Goal: Task Accomplishment & Management: Use online tool/utility

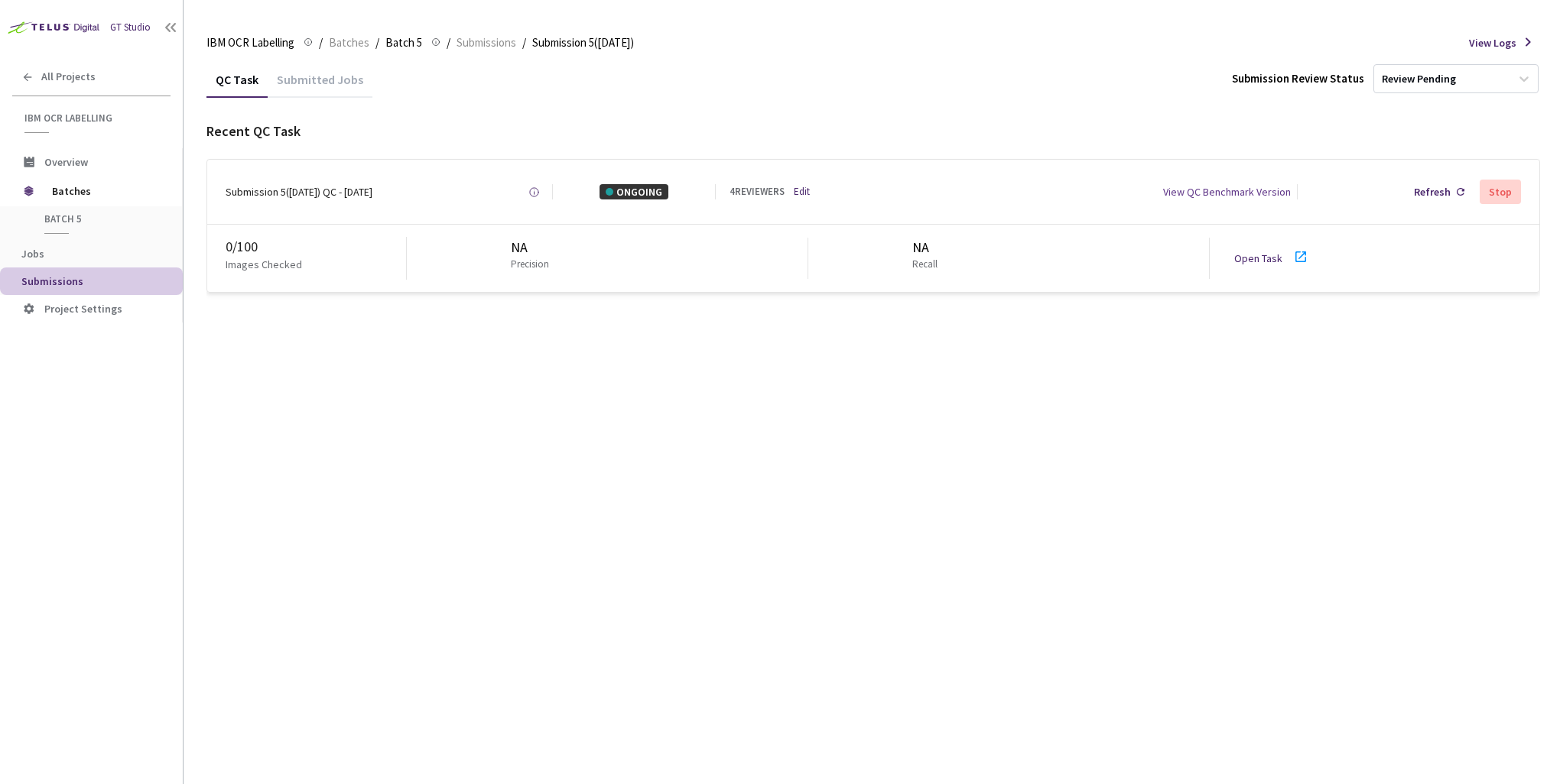
click at [399, 450] on div "QC Task Submitted Jobs Submission Review Status Review Pending Recent QC Task S…" at bounding box center [873, 422] width 1334 height 723
click at [756, 436] on div "QC Task Submitted Jobs Submission Review Status Review Pending Recent QC Task S…" at bounding box center [873, 422] width 1334 height 723
click at [1435, 193] on div "Refresh" at bounding box center [1432, 192] width 36 height 15
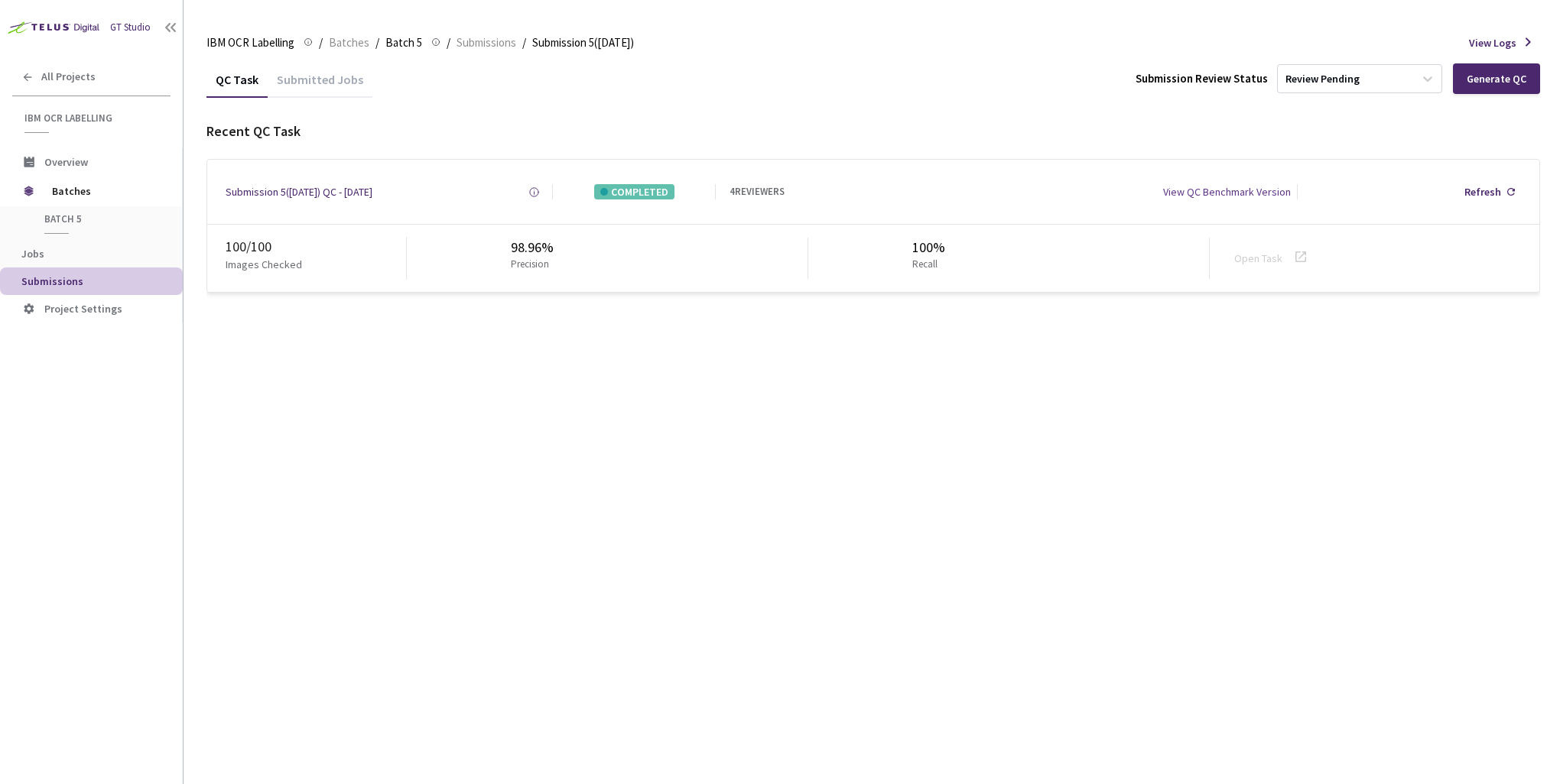
click at [258, 264] on p "Images Checked" at bounding box center [263, 264] width 76 height 15
click at [1214, 191] on div "View QC Benchmark Version" at bounding box center [1226, 192] width 128 height 15
click at [450, 381] on div "QC Task Submitted Jobs Submission Review Status Review Pending Generate QC Rece…" at bounding box center [873, 422] width 1334 height 723
click at [67, 218] on span "Batch 5" at bounding box center [101, 218] width 113 height 13
click at [61, 224] on span "Batch 5" at bounding box center [101, 218] width 113 height 13
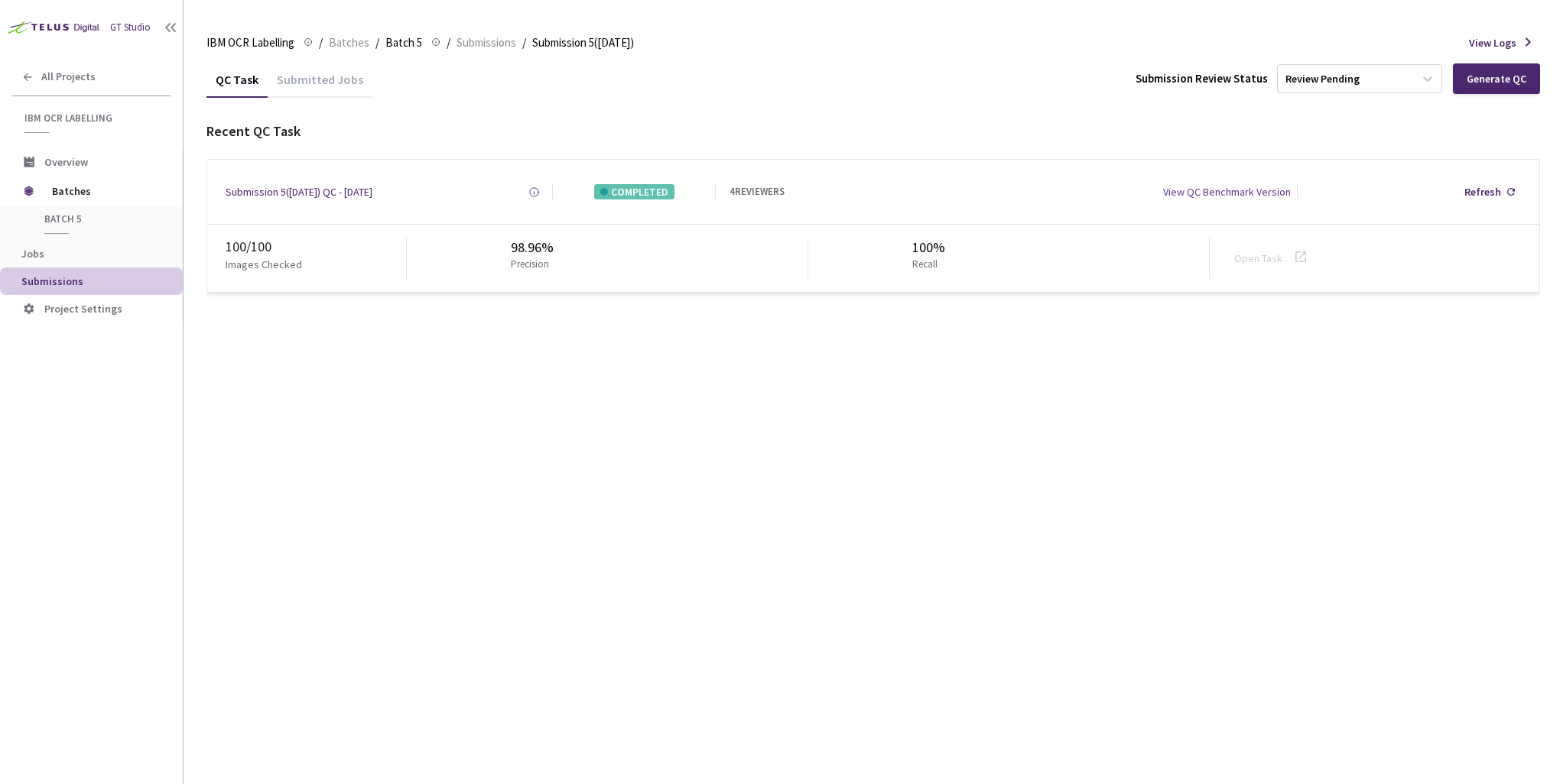
click at [1109, 417] on div "QC Task Submitted Jobs Submission Review Status Review Pending Generate QC Rece…" at bounding box center [873, 422] width 1334 height 723
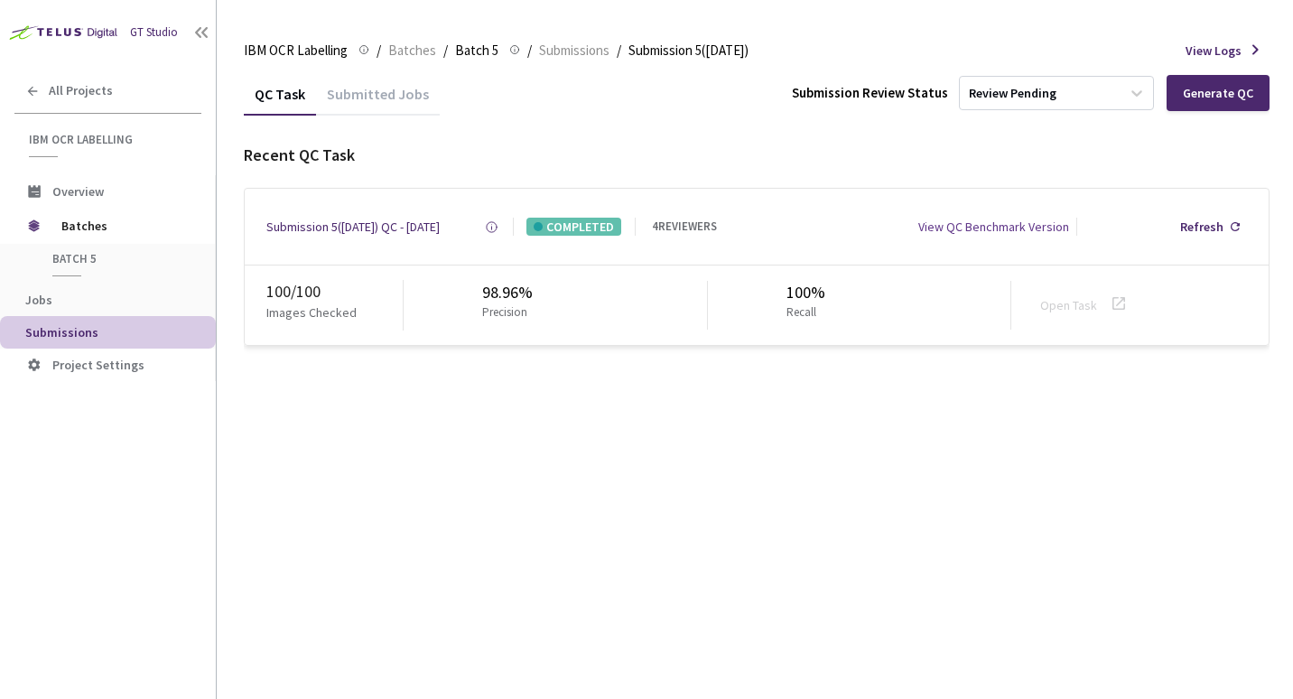
click at [376, 92] on div "Submitted Jobs" at bounding box center [378, 100] width 124 height 31
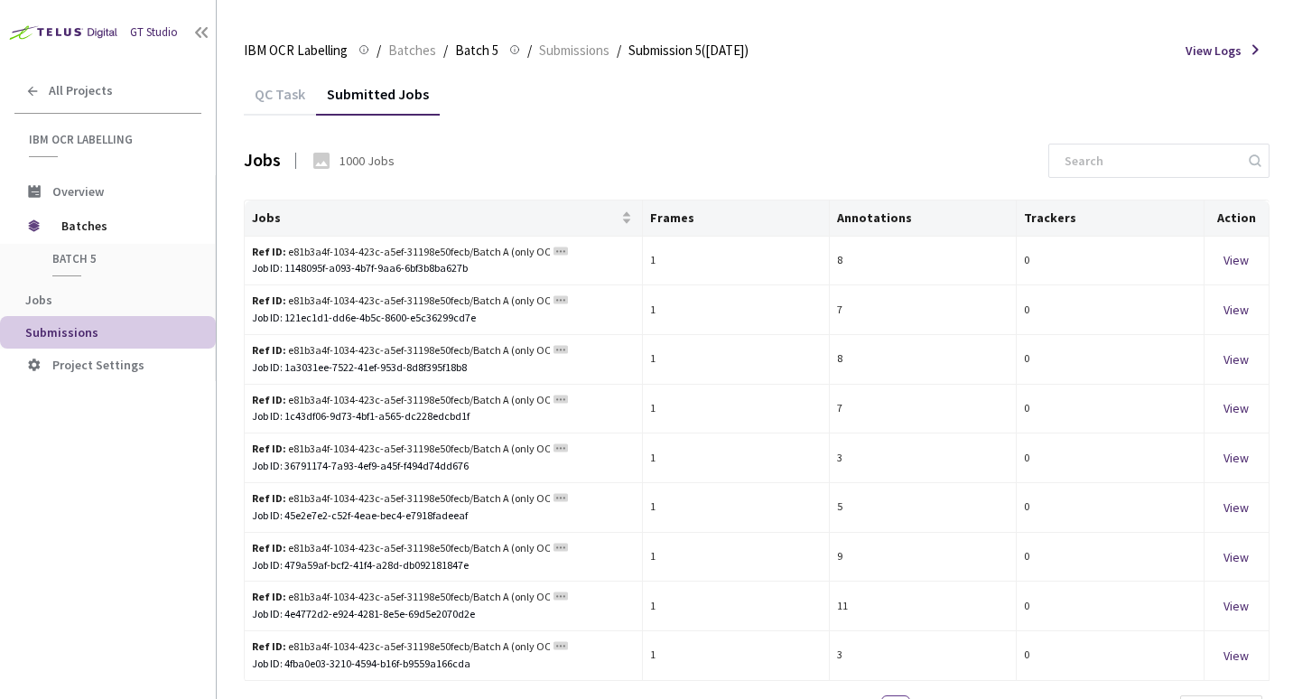
click at [263, 92] on div "QC Task" at bounding box center [280, 100] width 72 height 31
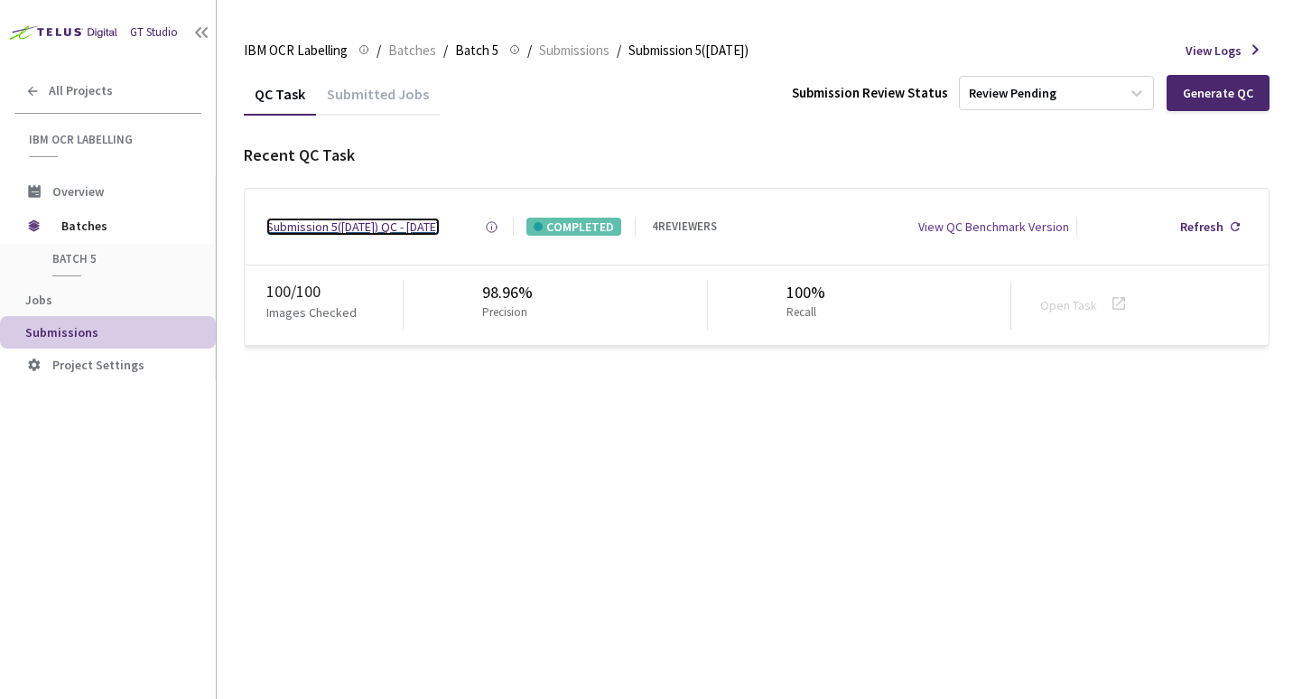
click at [385, 228] on div "Submission 5([DATE]) QC - [DATE]" at bounding box center [352, 227] width 173 height 18
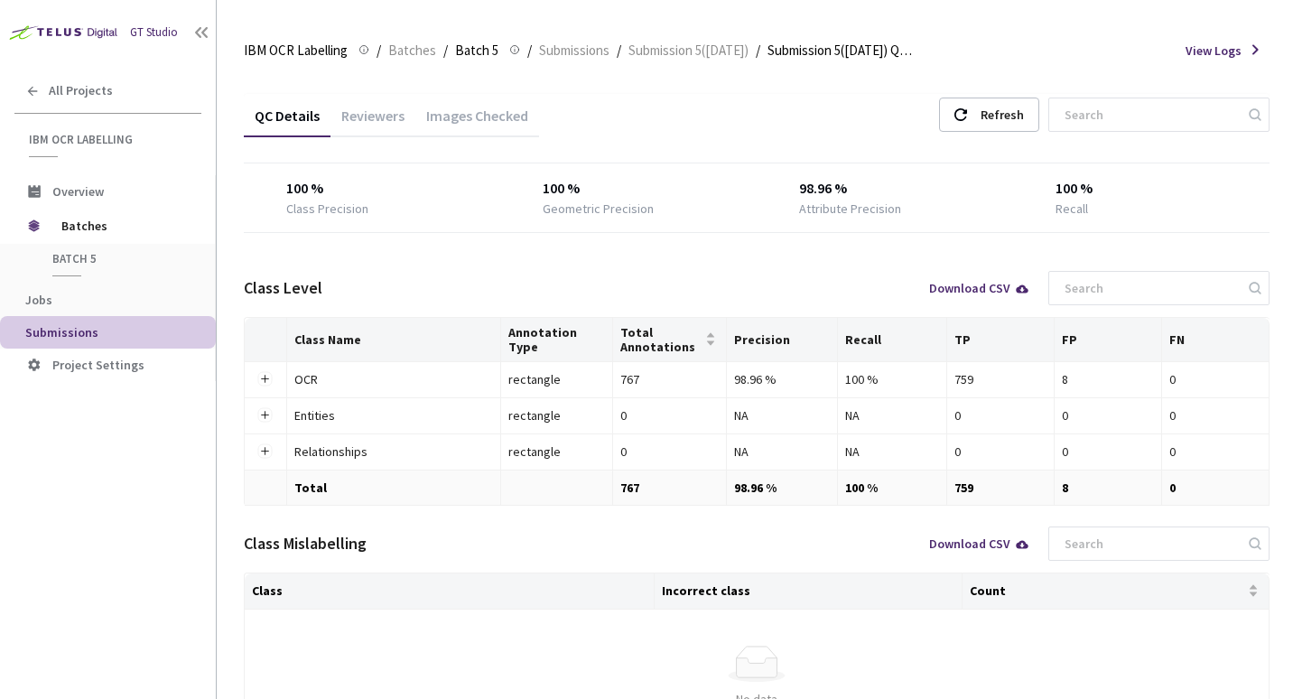
click at [458, 119] on div "Images Checked" at bounding box center [477, 122] width 124 height 31
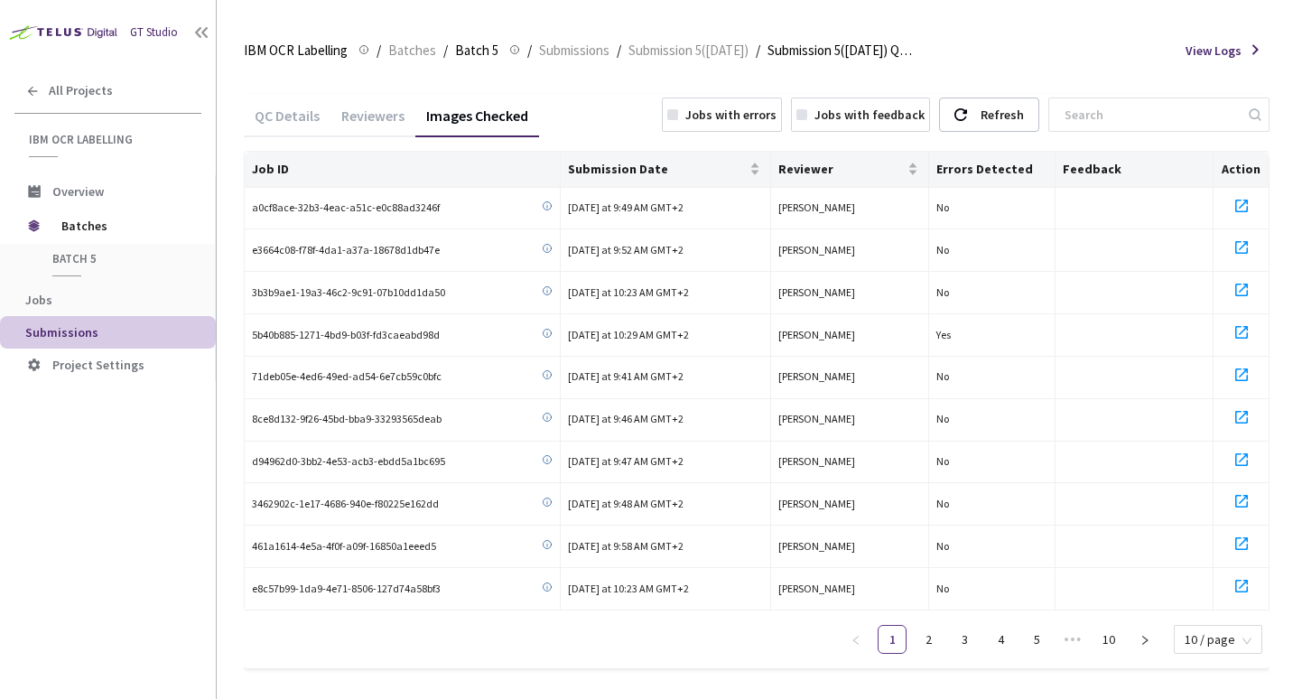
click at [732, 109] on div "Jobs with errors" at bounding box center [730, 115] width 91 height 18
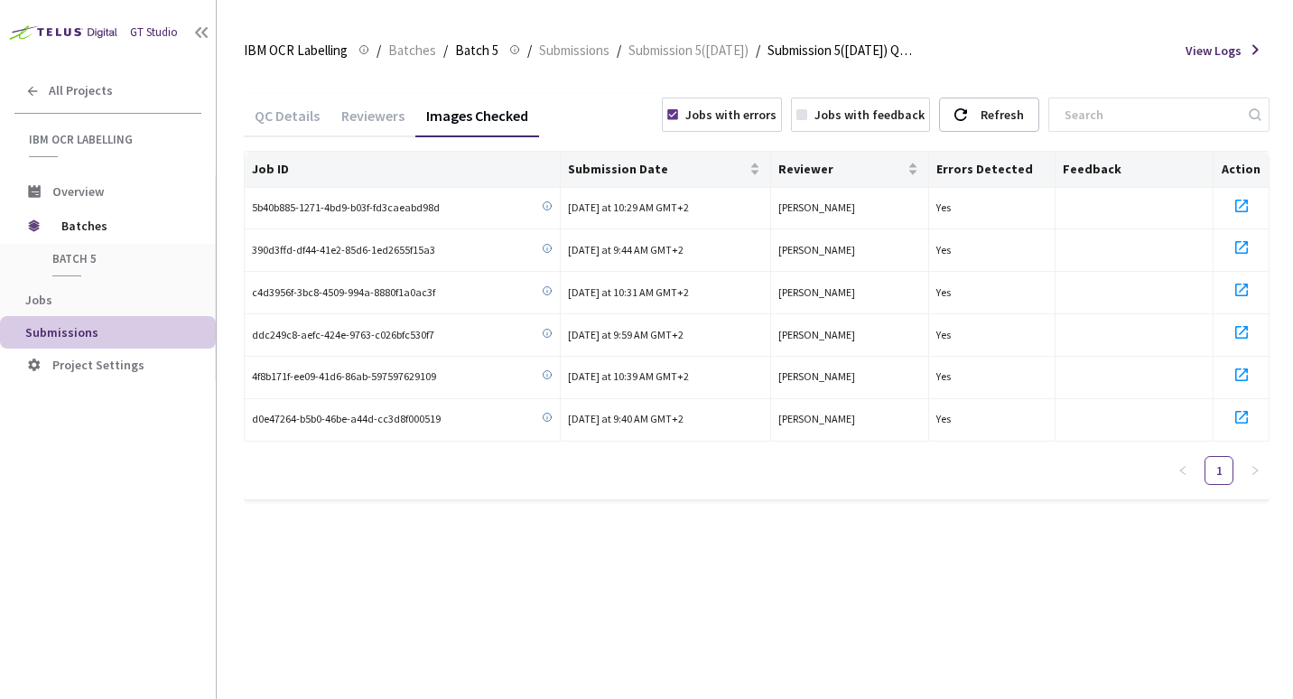
click at [628, 103] on div "QC Details Reviewers Images Checked Jobs with errors Jobs with feedback Refresh" at bounding box center [757, 117] width 1026 height 47
click at [1242, 209] on icon at bounding box center [1242, 206] width 22 height 22
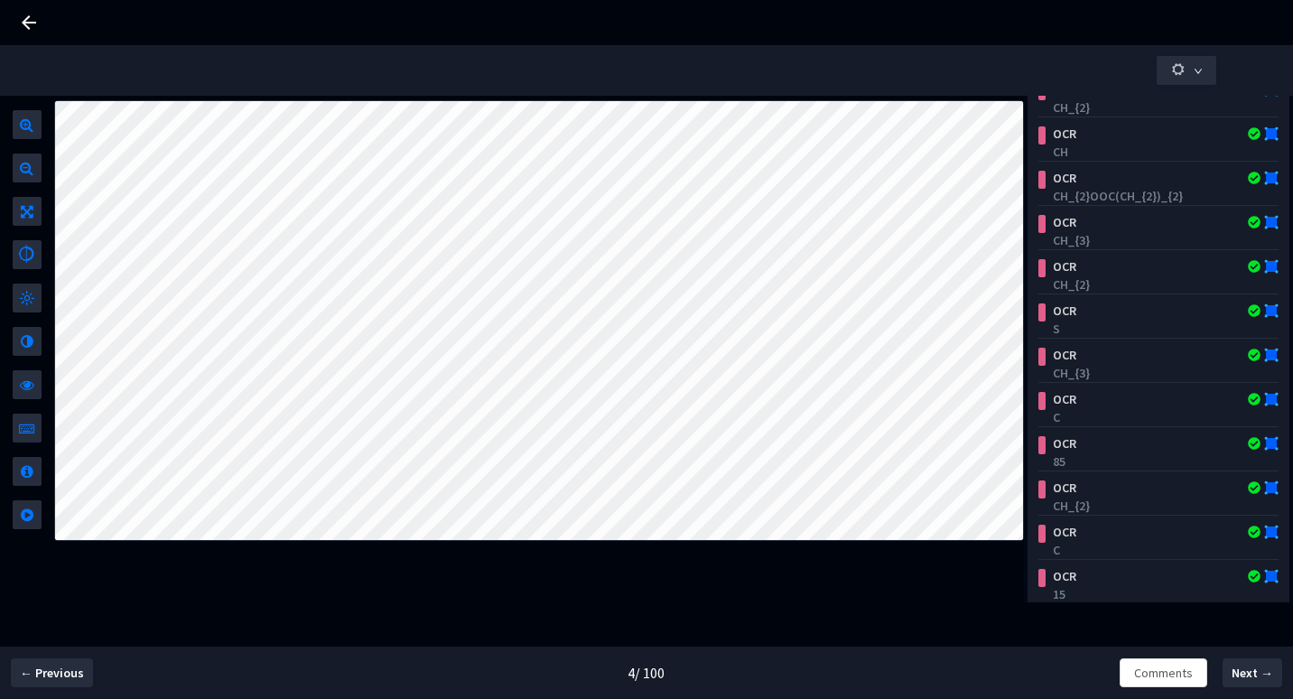
scroll to position [245, 0]
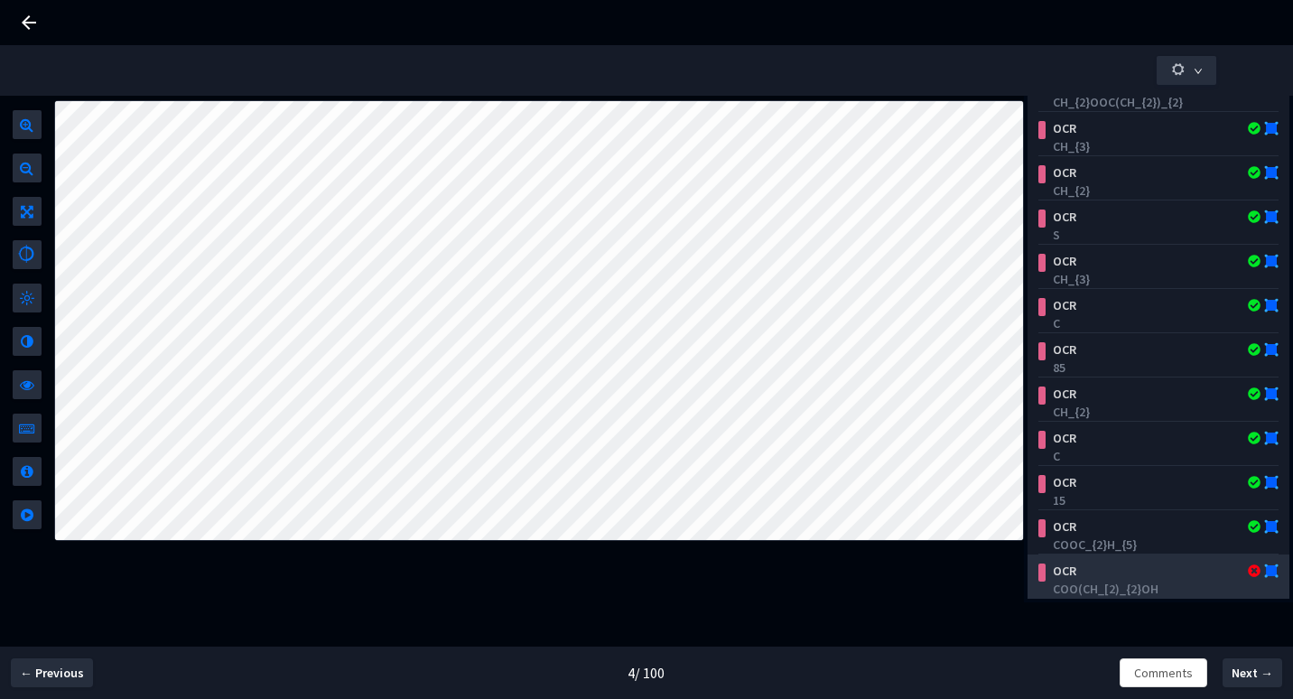
click at [1069, 587] on div "COO(CH_[2)_{2}OH" at bounding box center [1161, 589] width 219 height 18
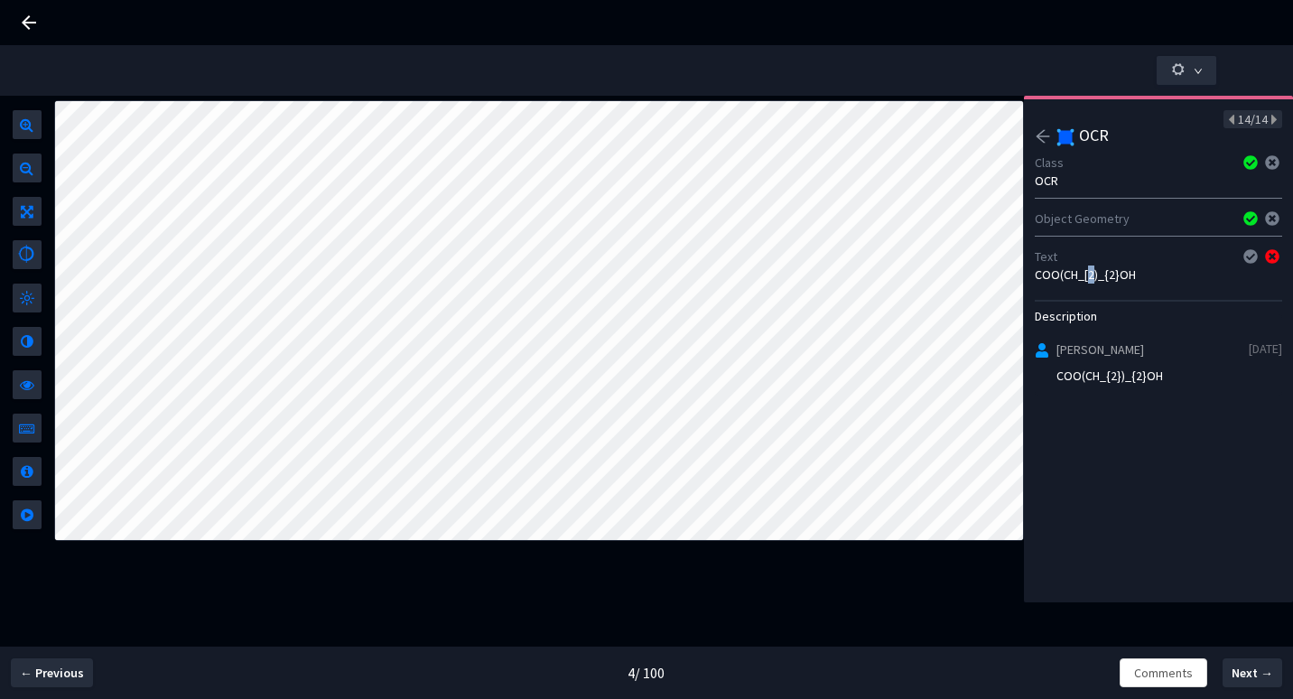
drag, startPoint x: 1086, startPoint y: 273, endPoint x: 1096, endPoint y: 280, distance: 12.3
click at [1096, 279] on div "COO(CH_[2)_{2}OH" at bounding box center [1158, 274] width 247 height 18
drag, startPoint x: 1096, startPoint y: 280, endPoint x: 1119, endPoint y: 461, distance: 182.0
click at [1119, 461] on div "14/14 OCR Class OCR Object Geometry Text COO(CH_[2)_{2}OH Description Ingmar Me…" at bounding box center [1158, 349] width 269 height 507
click at [1247, 668] on span "Next →" at bounding box center [1253, 673] width 42 height 19
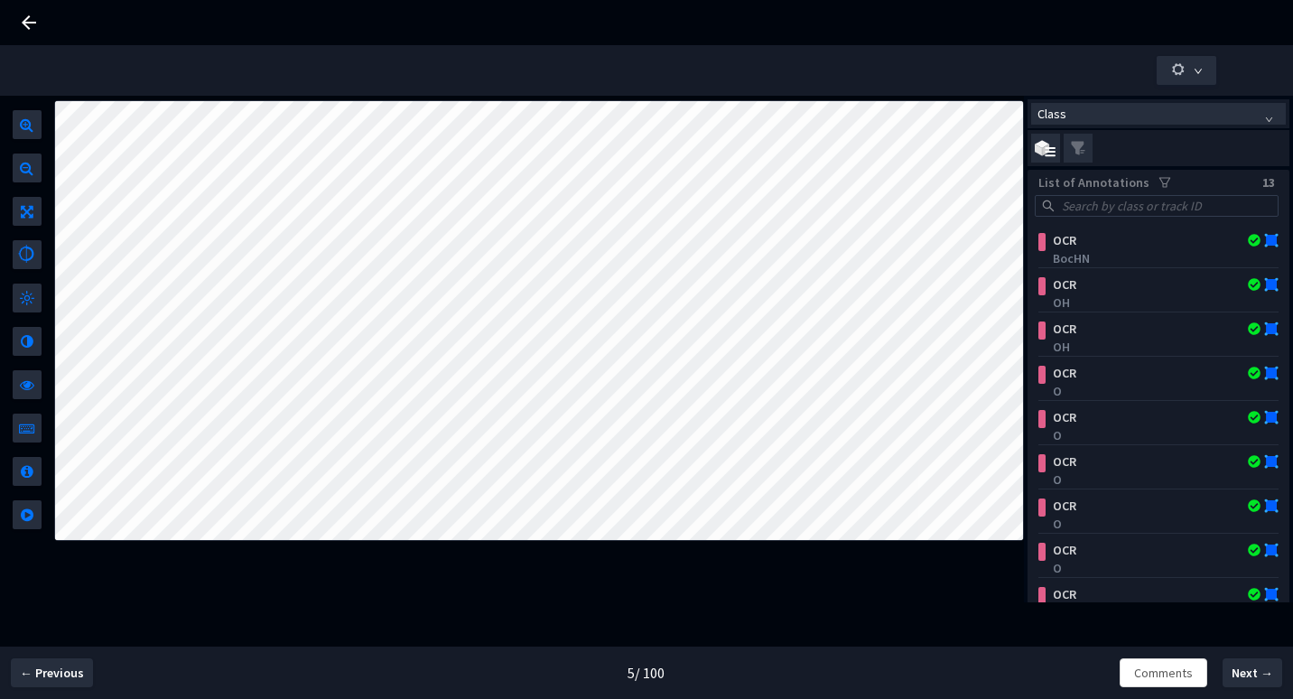
click at [23, 17] on icon at bounding box center [29, 23] width 22 height 22
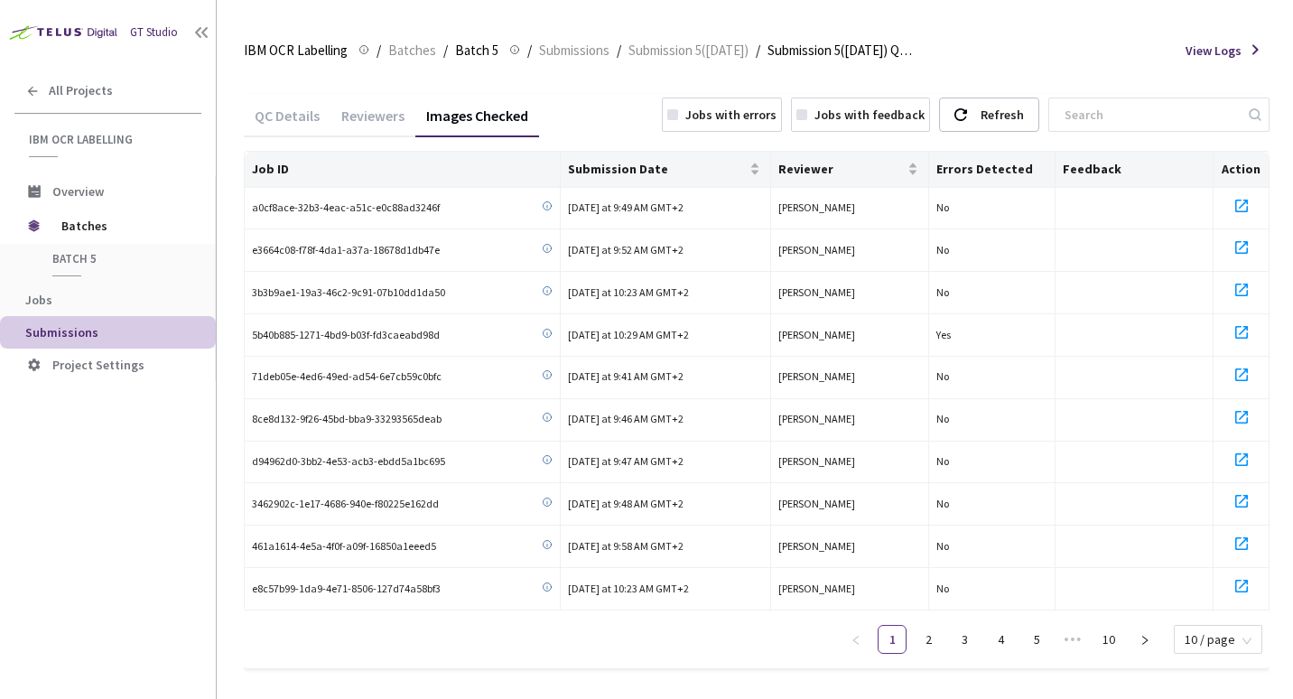
click at [758, 110] on div "Jobs with errors" at bounding box center [730, 115] width 91 height 18
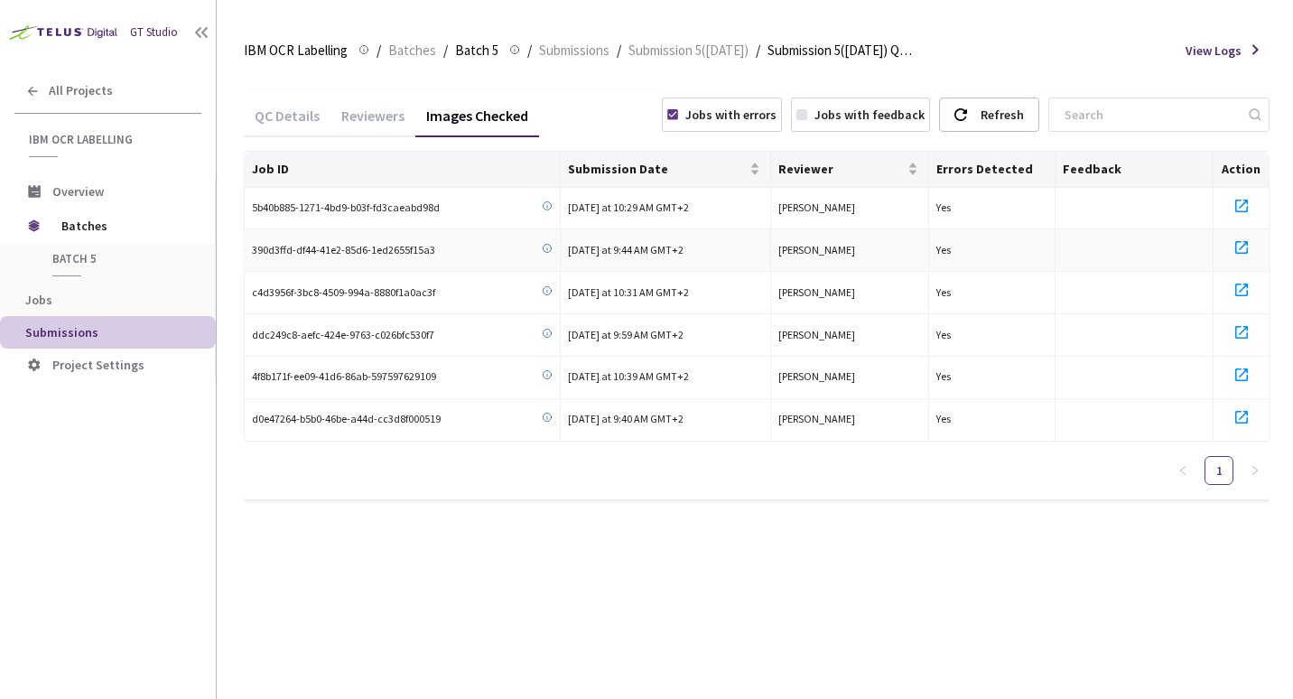
click at [1241, 251] on icon at bounding box center [1242, 248] width 22 height 22
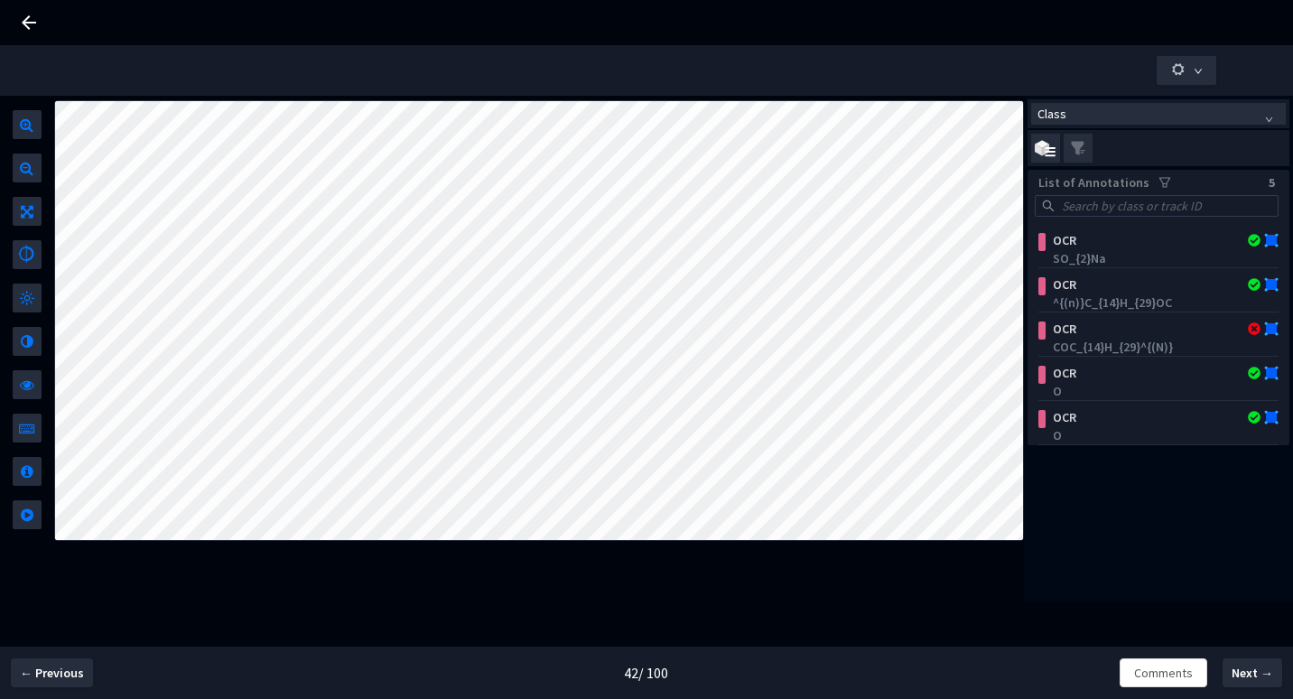
click at [24, 15] on icon at bounding box center [29, 23] width 22 height 22
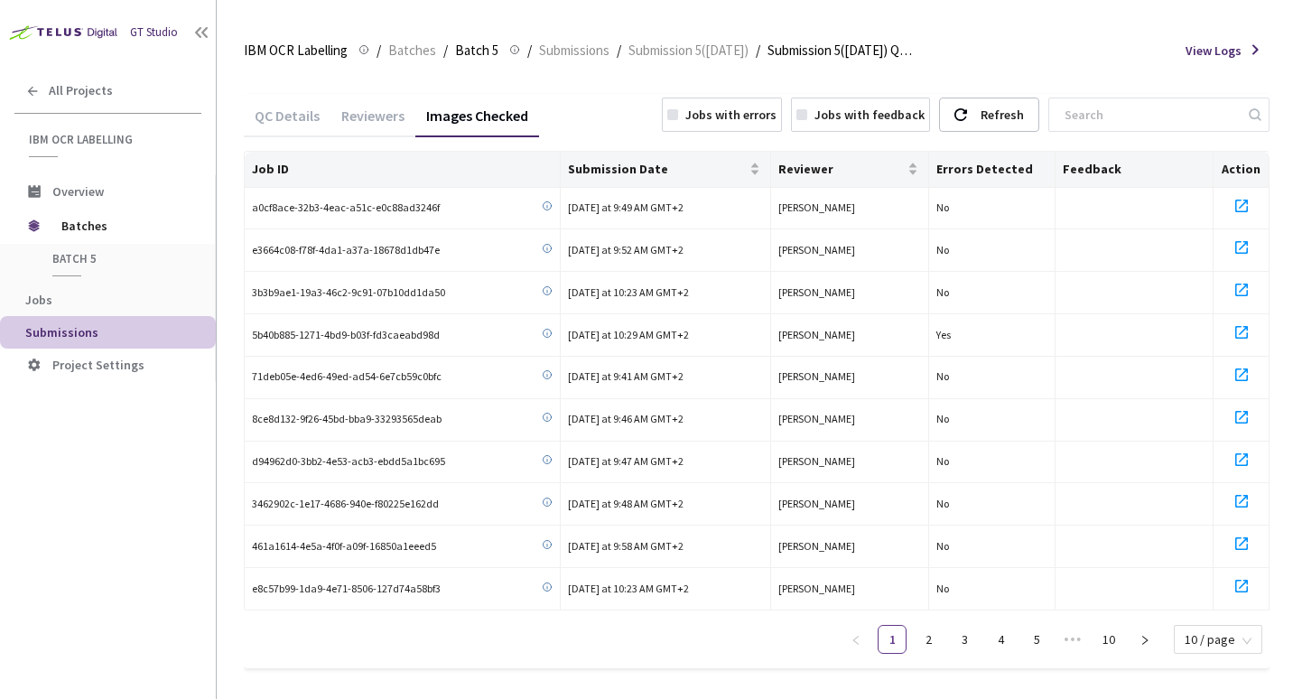
click at [745, 111] on div "Jobs with errors" at bounding box center [730, 115] width 91 height 18
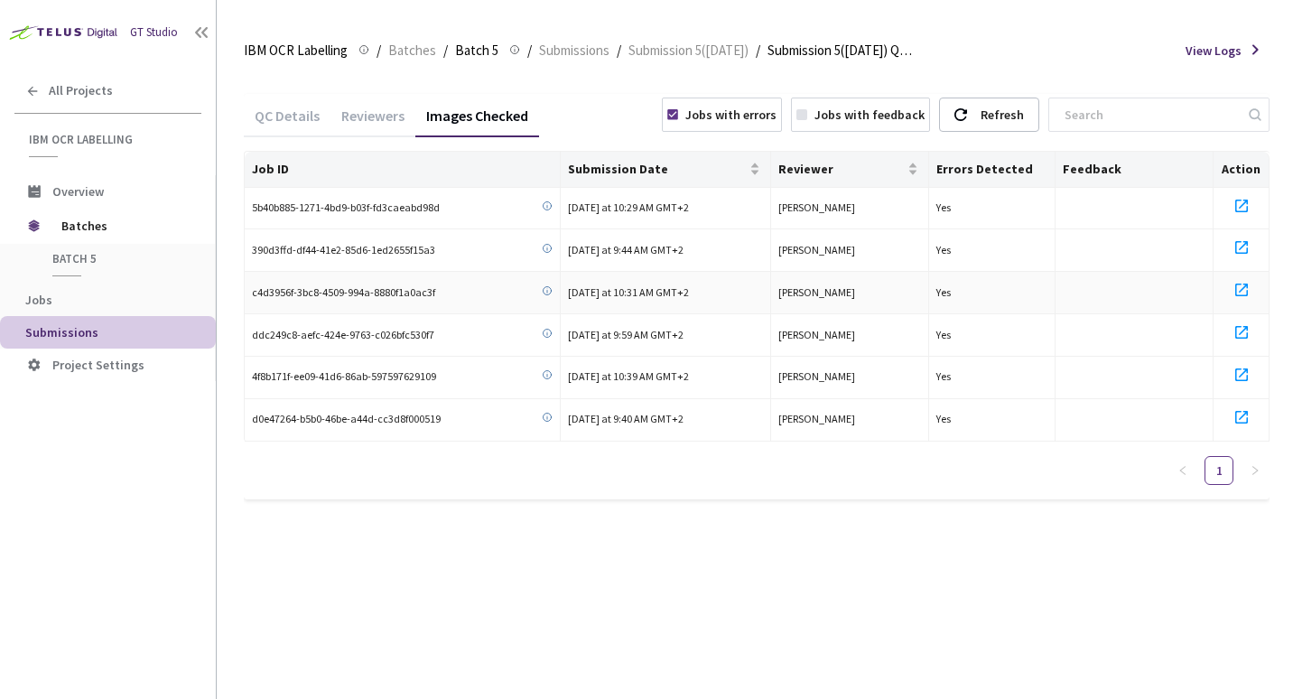
click at [1241, 287] on icon at bounding box center [1242, 290] width 22 height 22
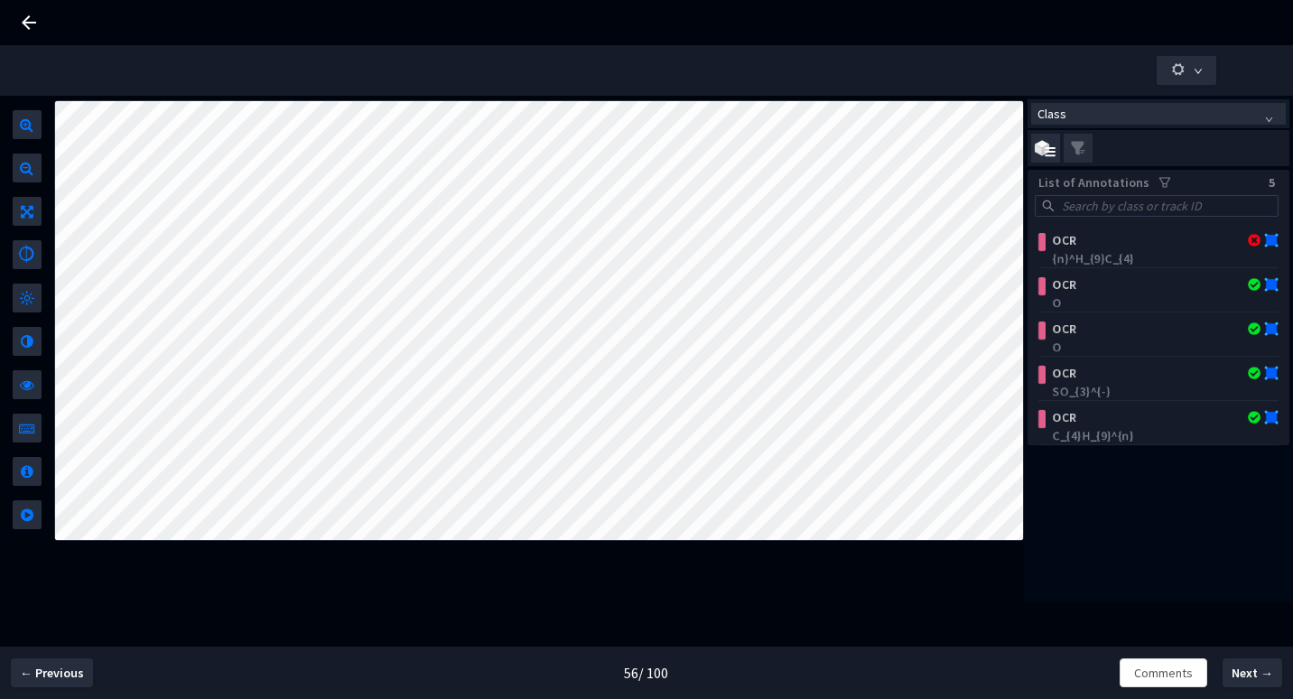
click at [1091, 543] on div "Class List of Annotations 5 OCR {n}^H_{9}C_{4} OCR O OCR O OCR SO_{3}^{-} OCR C…" at bounding box center [1158, 349] width 269 height 507
drag, startPoint x: 1041, startPoint y: 260, endPoint x: 1146, endPoint y: 258, distance: 104.8
click at [1146, 258] on div "OCR {n}^H_{9}C_{4}" at bounding box center [1158, 248] width 240 height 40
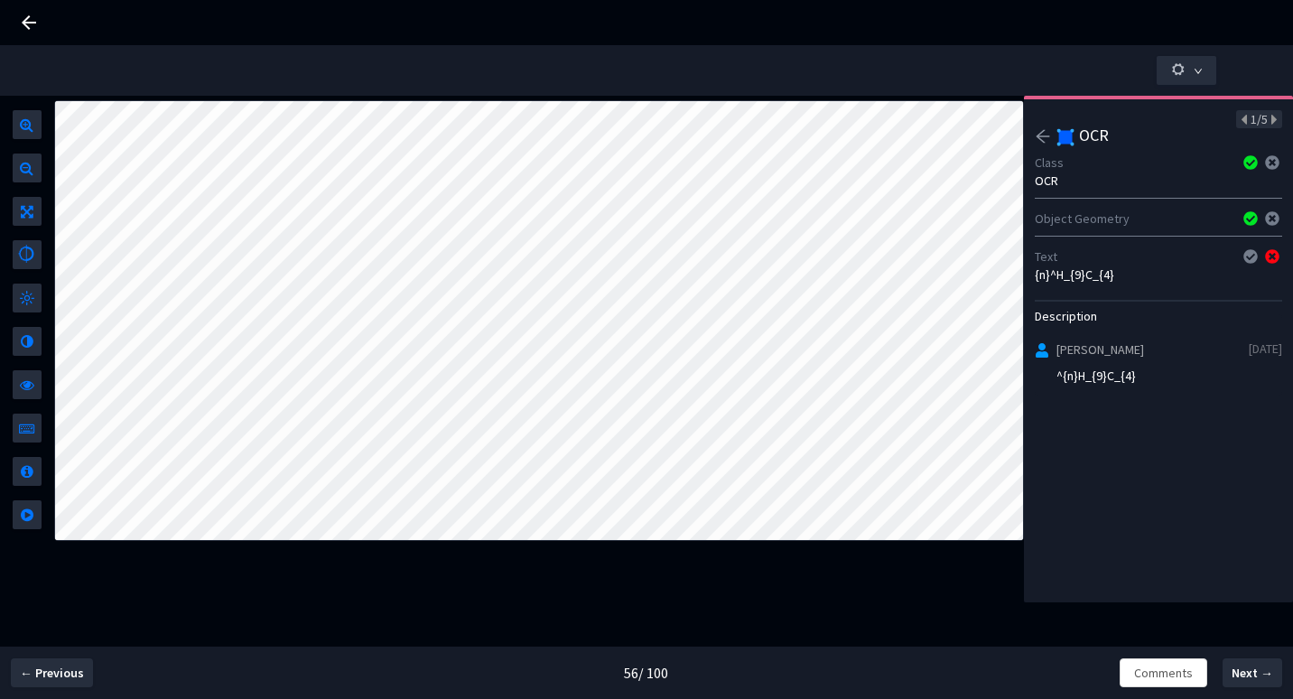
drag, startPoint x: 1056, startPoint y: 274, endPoint x: 1061, endPoint y: 291, distance: 18.0
click at [1054, 279] on div "{n}^H_{9}C_{4}" at bounding box center [1158, 274] width 247 height 18
click at [1067, 477] on div "1/5 OCR Class OCR Object Geometry Text {n}^H_{9}C_{4} Description Ingmar Meijer…" at bounding box center [1158, 349] width 269 height 507
drag, startPoint x: 1087, startPoint y: 379, endPoint x: 1163, endPoint y: 386, distance: 76.2
click at [1163, 386] on div "Ingmar Meijer 12/9/2025 ^{n}H_{9}C_{4}" at bounding box center [1158, 368] width 247 height 56
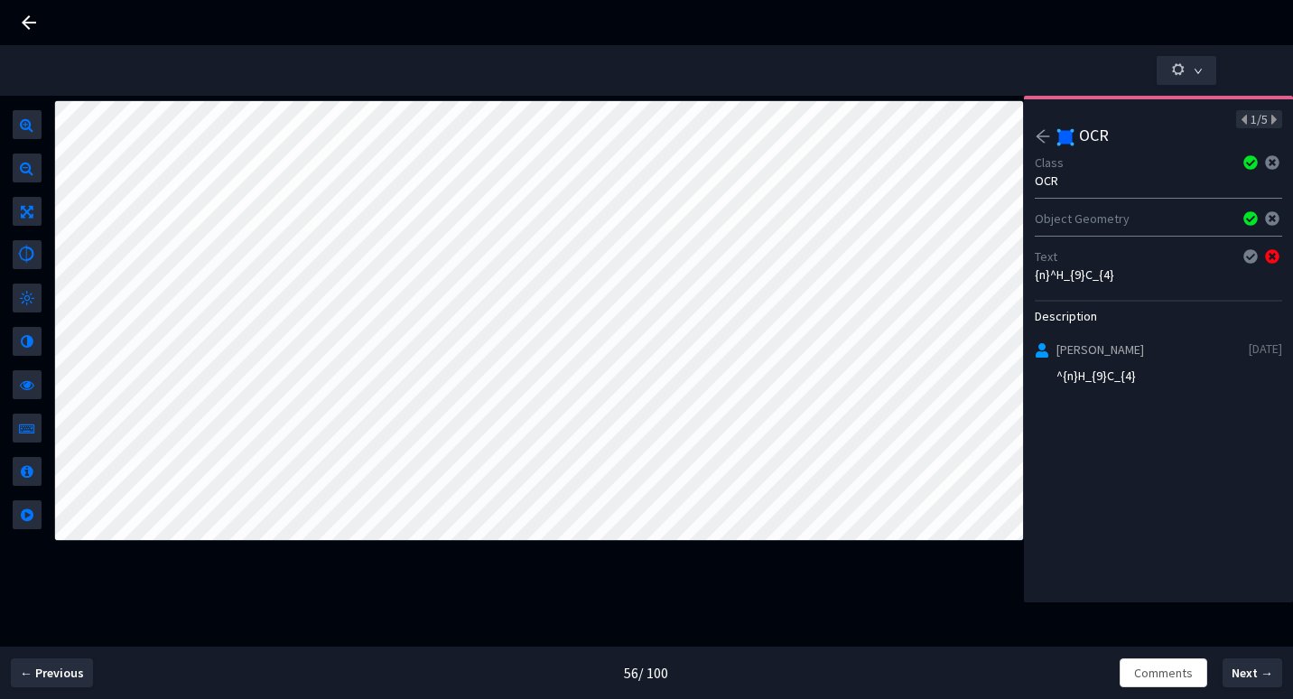
click at [1038, 134] on icon "arrow-left" at bounding box center [1043, 136] width 14 height 13
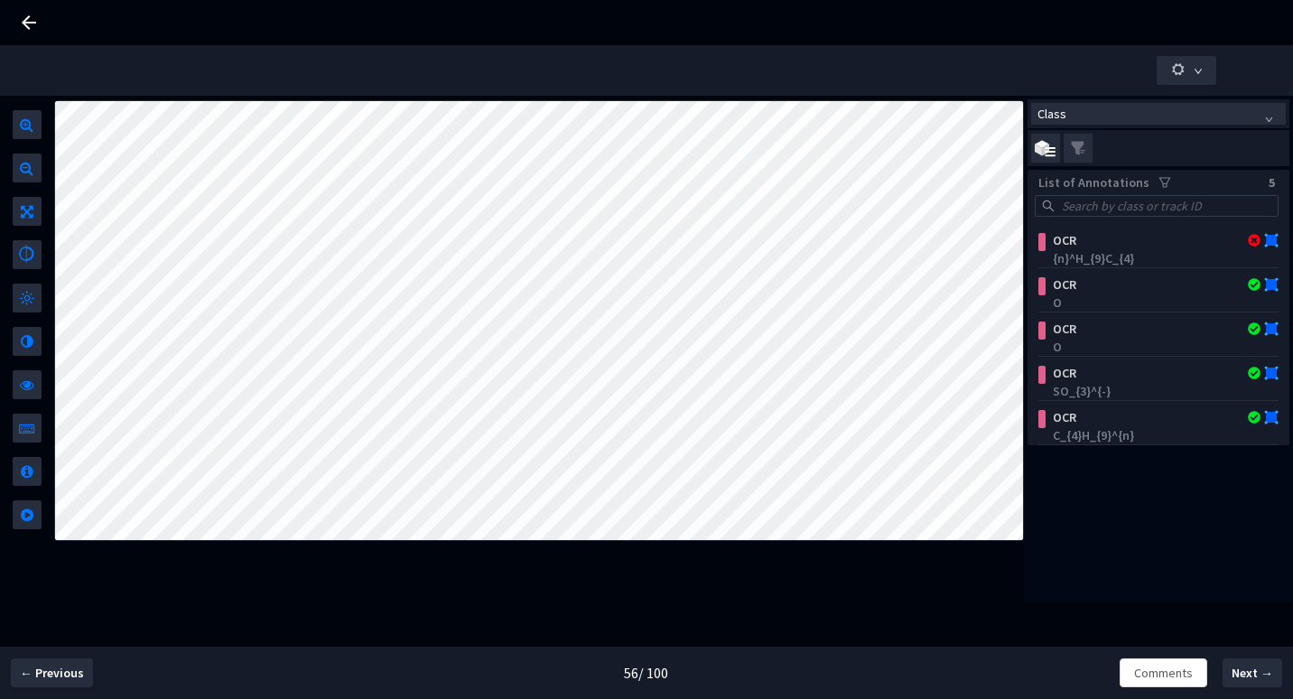
click at [364, 85] on span at bounding box center [646, 70] width 1275 height 51
click at [27, 20] on icon at bounding box center [29, 23] width 22 height 22
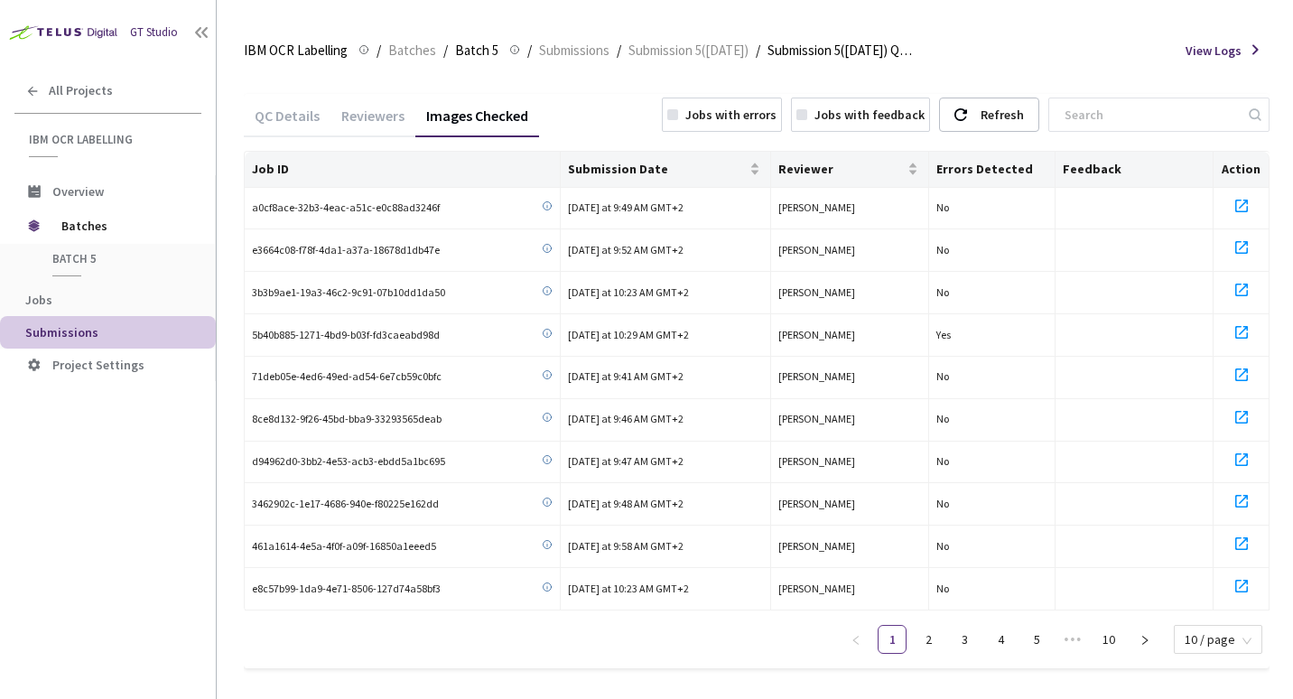
click at [731, 120] on div "Jobs with errors" at bounding box center [730, 115] width 91 height 18
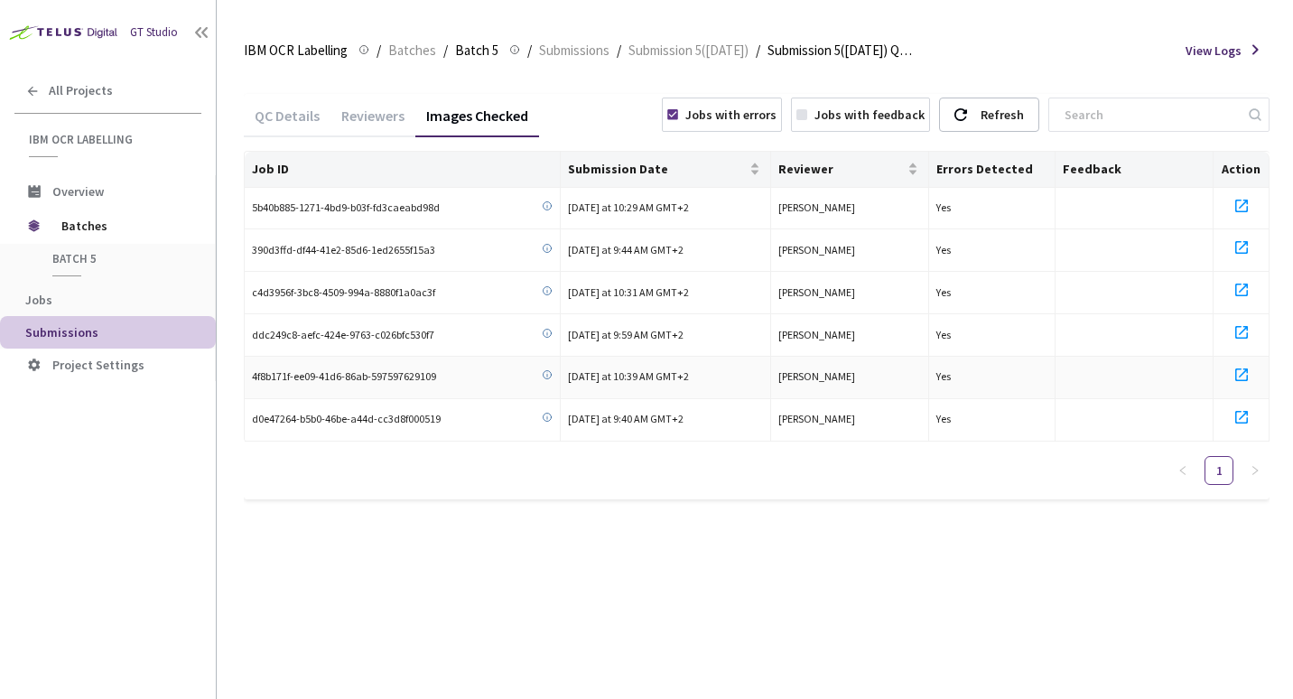
click at [1240, 377] on icon at bounding box center [1242, 375] width 22 height 22
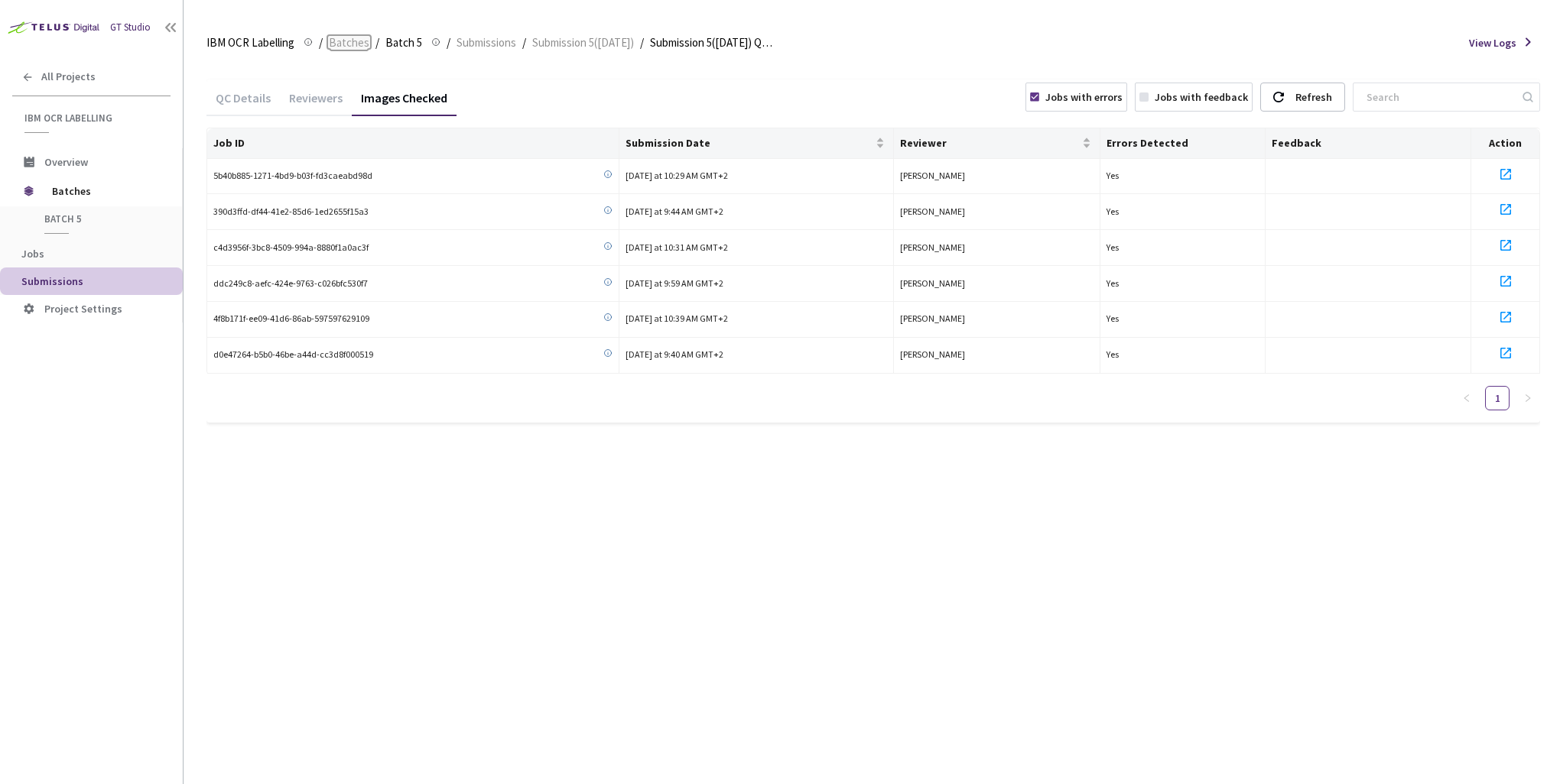
click at [344, 44] on span "Batches" at bounding box center [349, 43] width 41 height 19
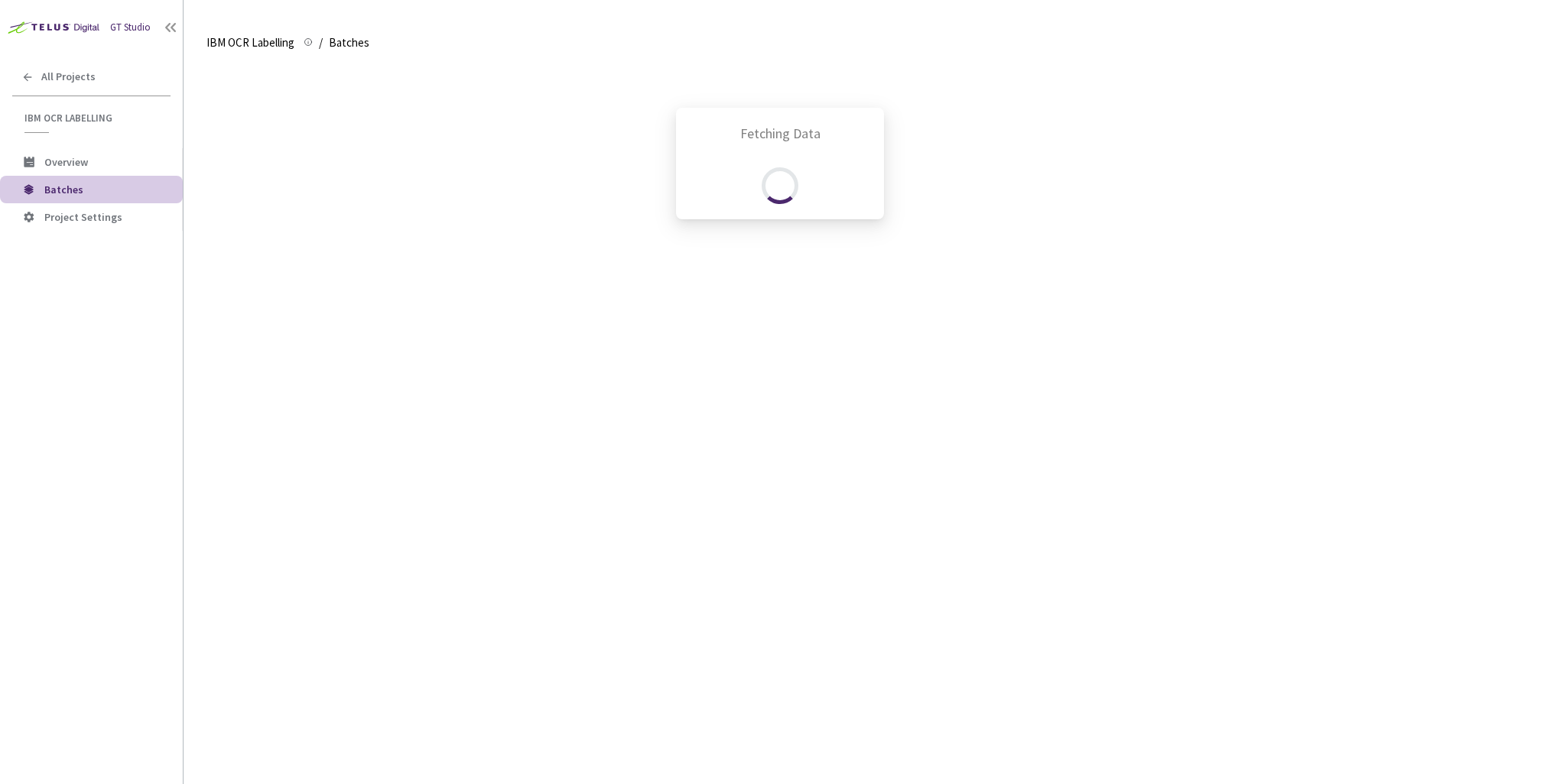
scroll to position [66, 0]
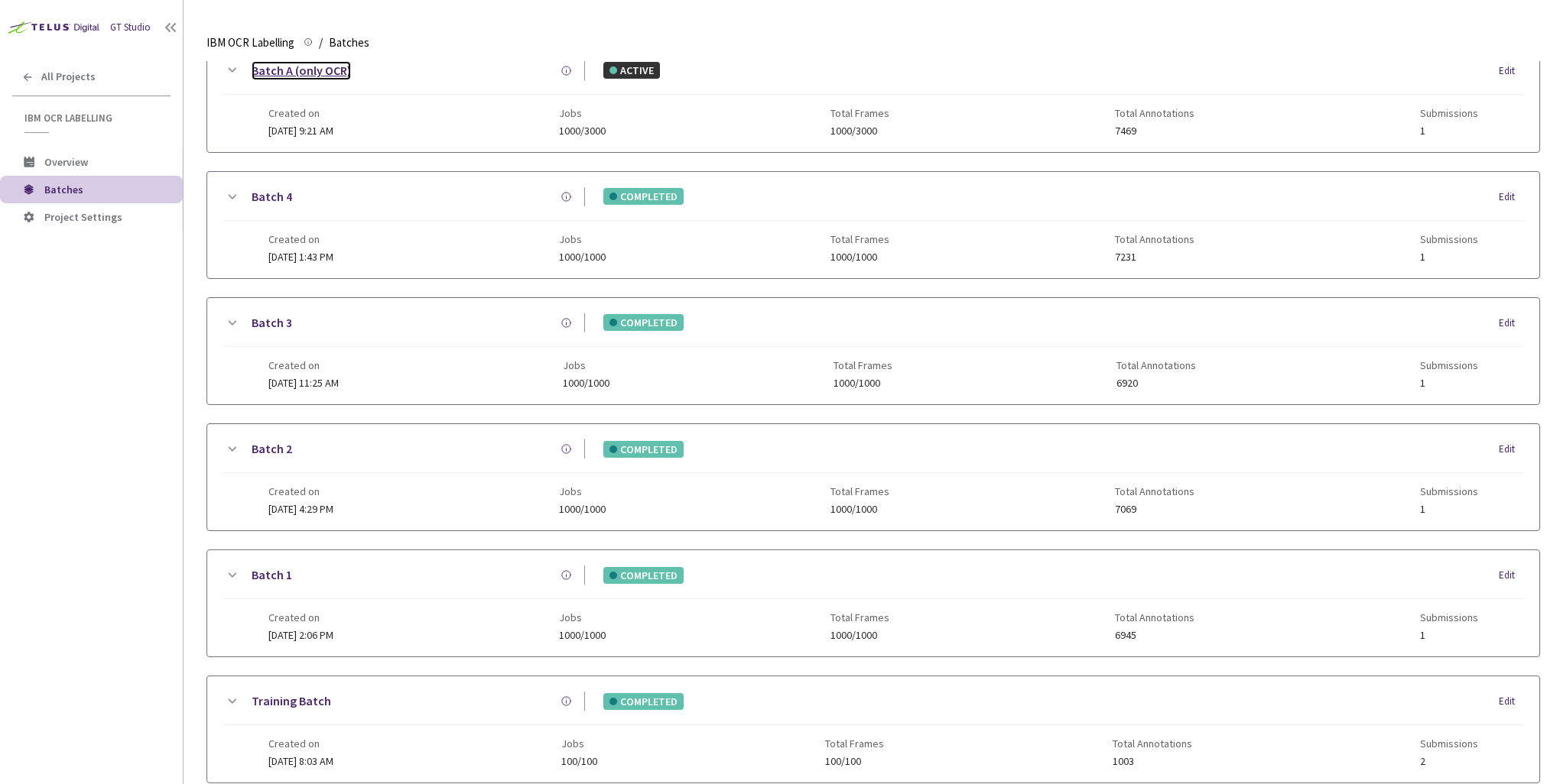
click at [279, 72] on link "Batch A (only OCR)" at bounding box center [301, 70] width 99 height 19
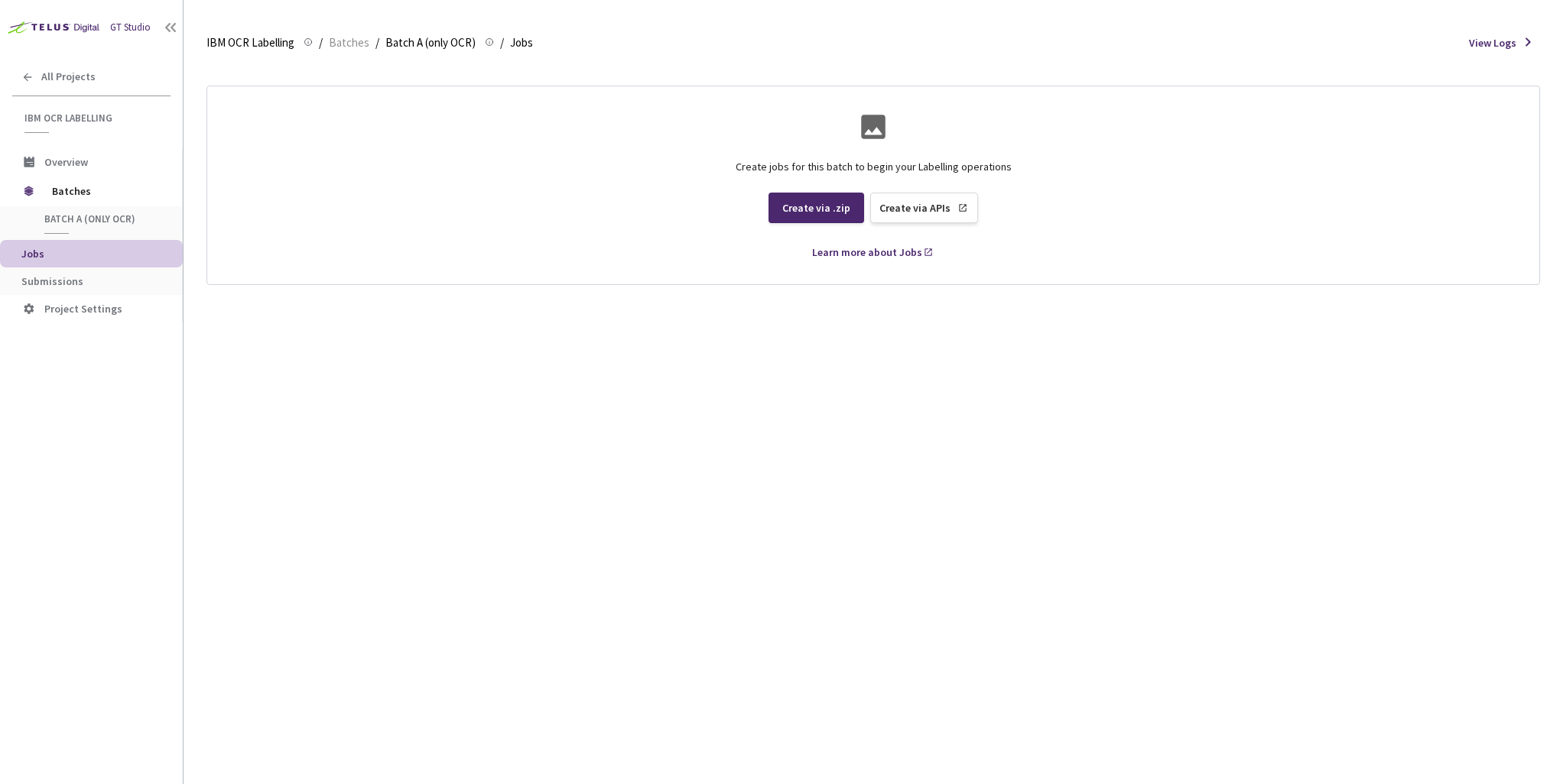
click at [523, 454] on div "Create jobs for this batch to begin your Labelling operations Create via .zip C…" at bounding box center [873, 422] width 1334 height 723
click at [31, 254] on span "Jobs" at bounding box center [32, 254] width 23 height 14
click at [91, 222] on span "Batch A (only OCR)" at bounding box center [101, 218] width 113 height 13
click at [523, 36] on span "Jobs" at bounding box center [521, 43] width 23 height 19
click at [1094, 47] on span "View Logs" at bounding box center [1493, 43] width 47 height 15
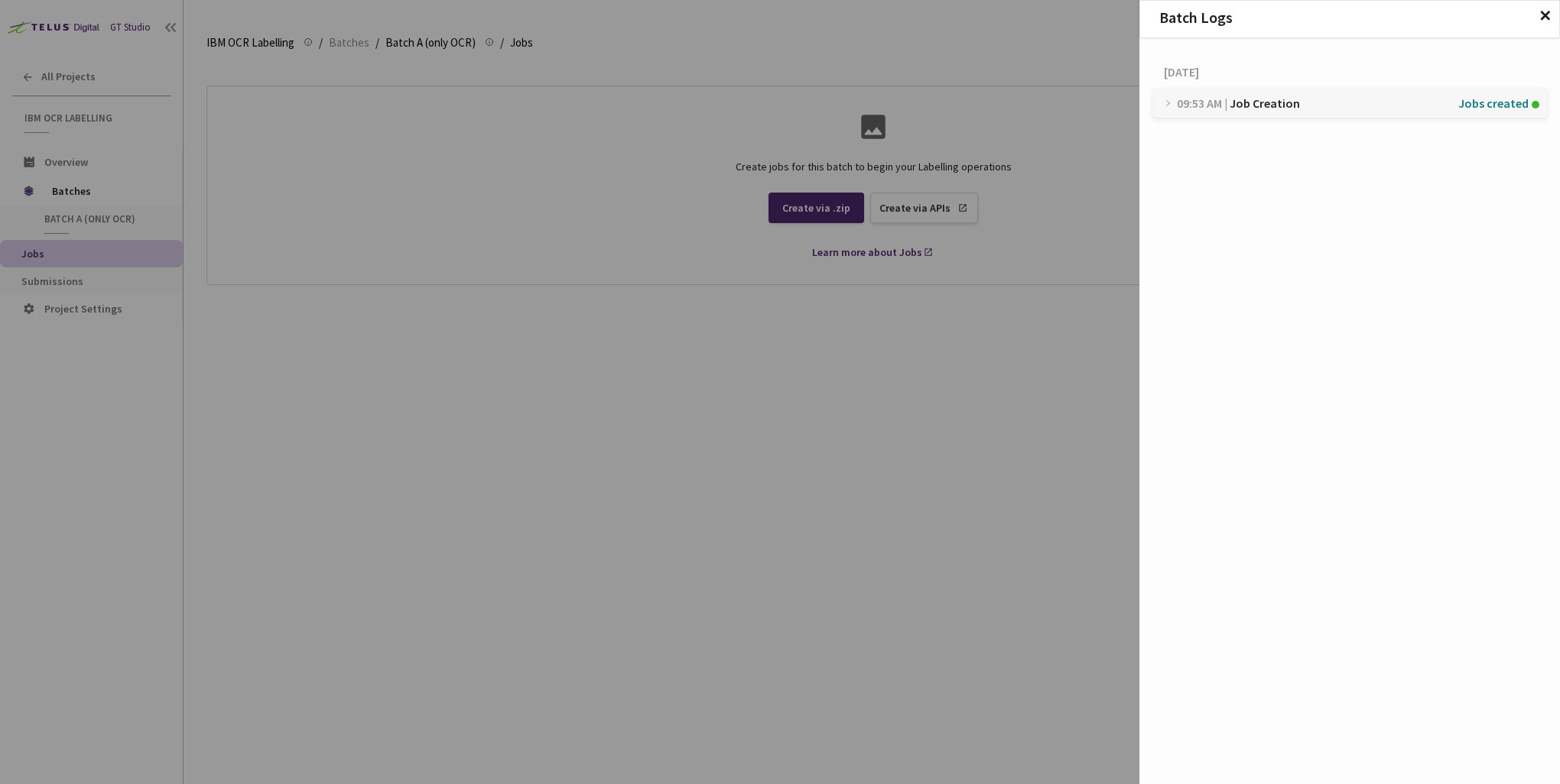
click at [1094, 13] on span "✕" at bounding box center [1545, 16] width 13 height 17
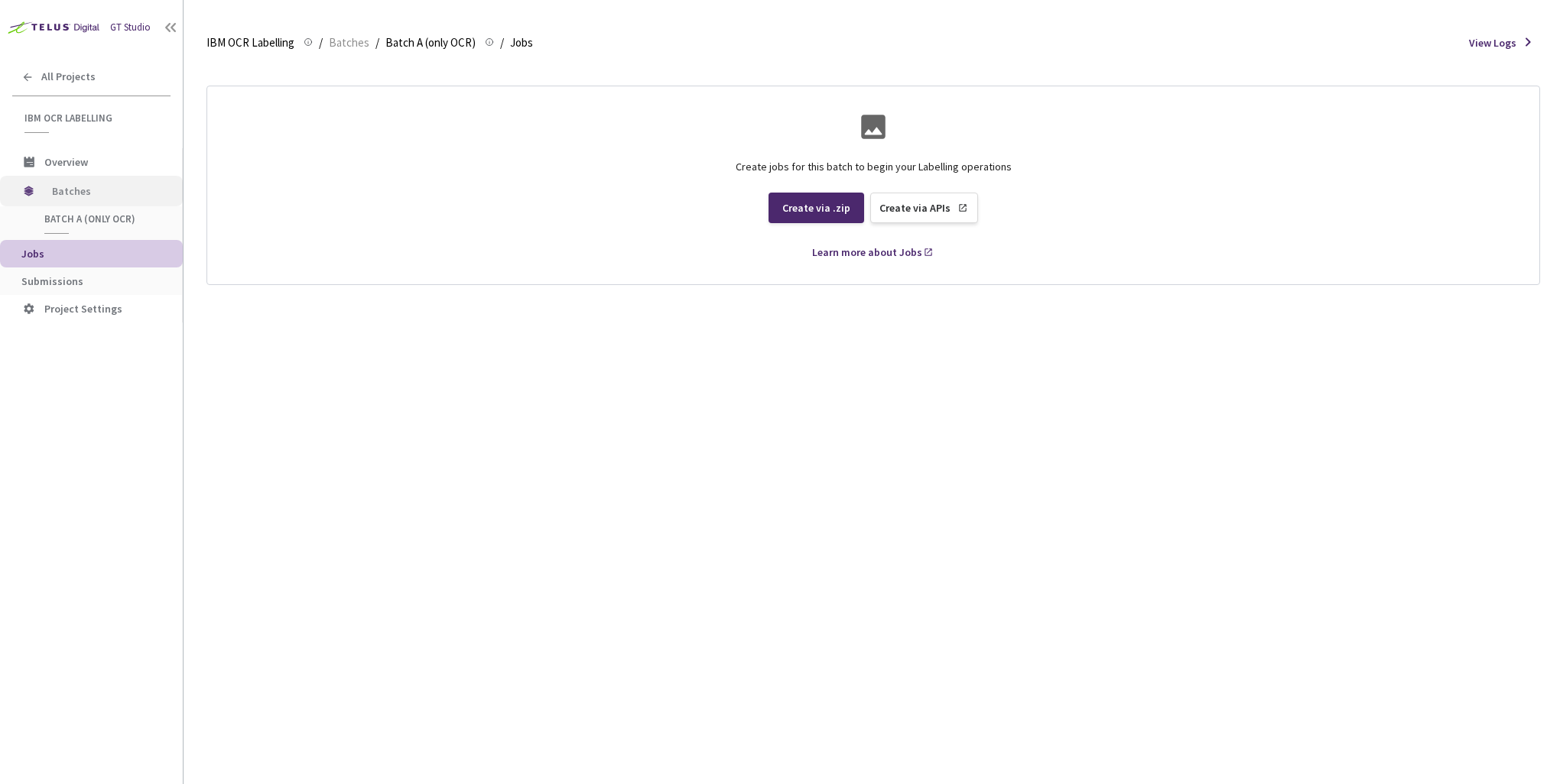
click at [59, 192] on span "Batches" at bounding box center [104, 191] width 105 height 30
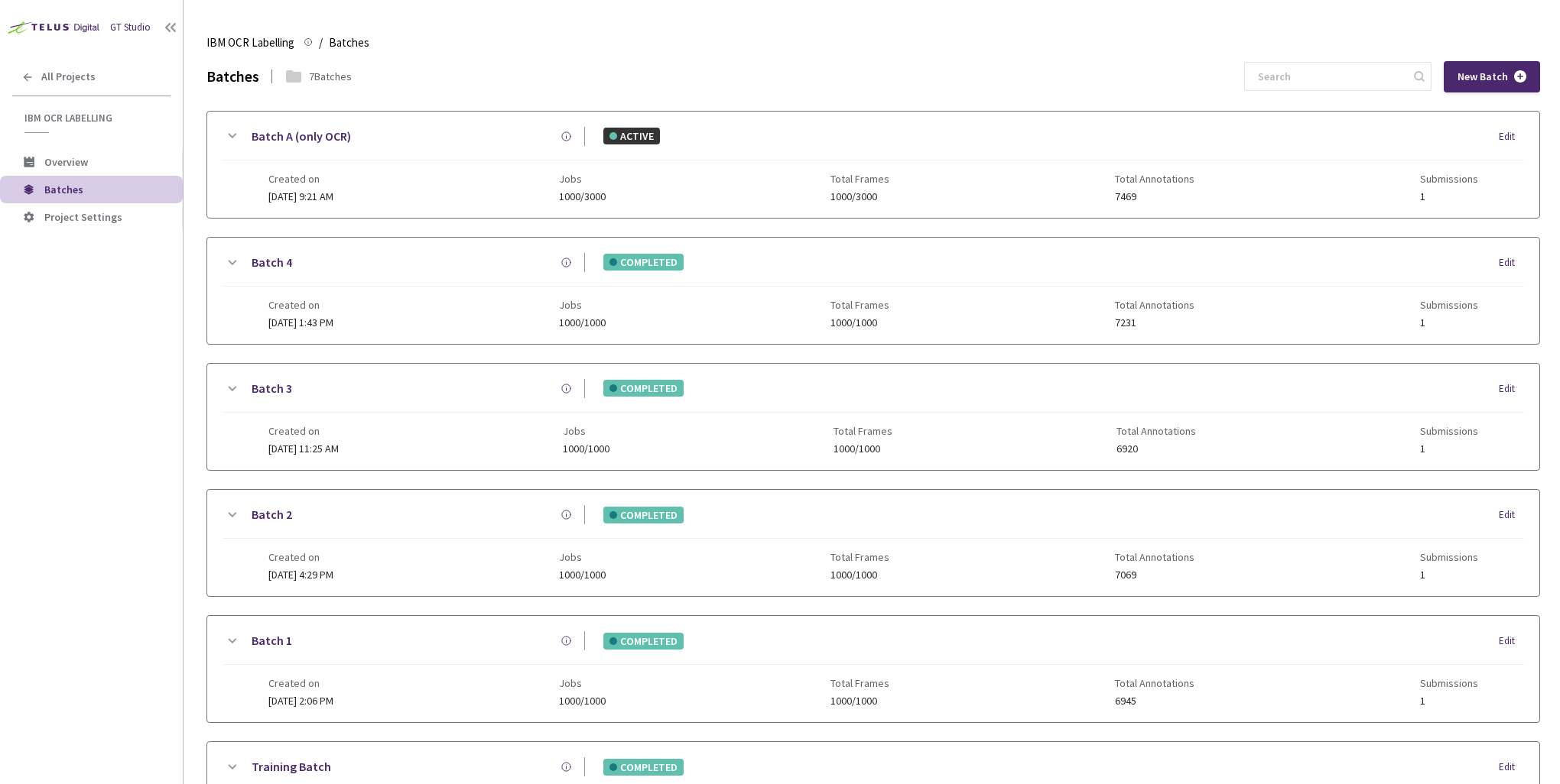
scroll to position [66, 0]
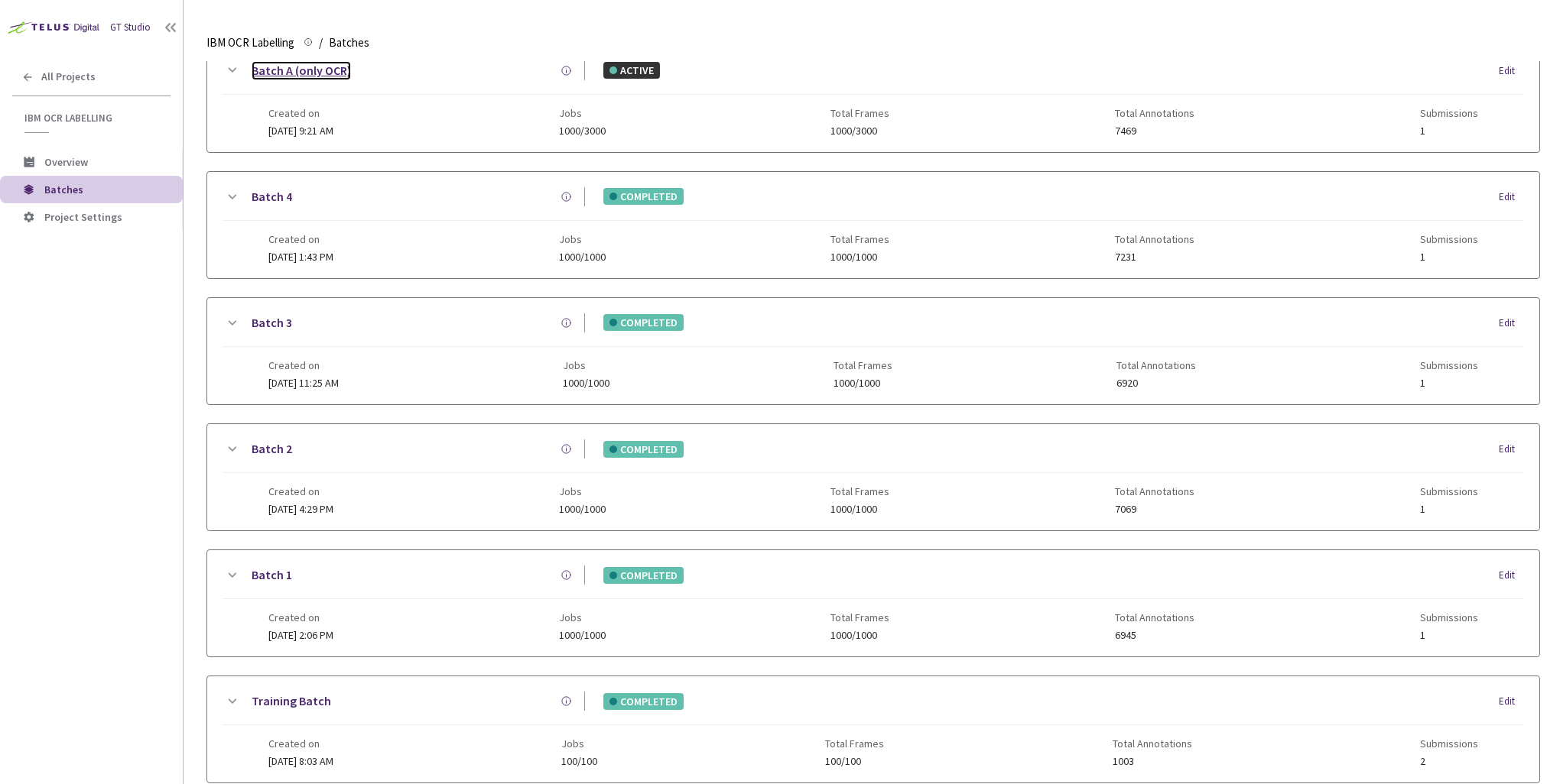
click at [297, 74] on link "Batch A (only OCR)" at bounding box center [301, 70] width 99 height 19
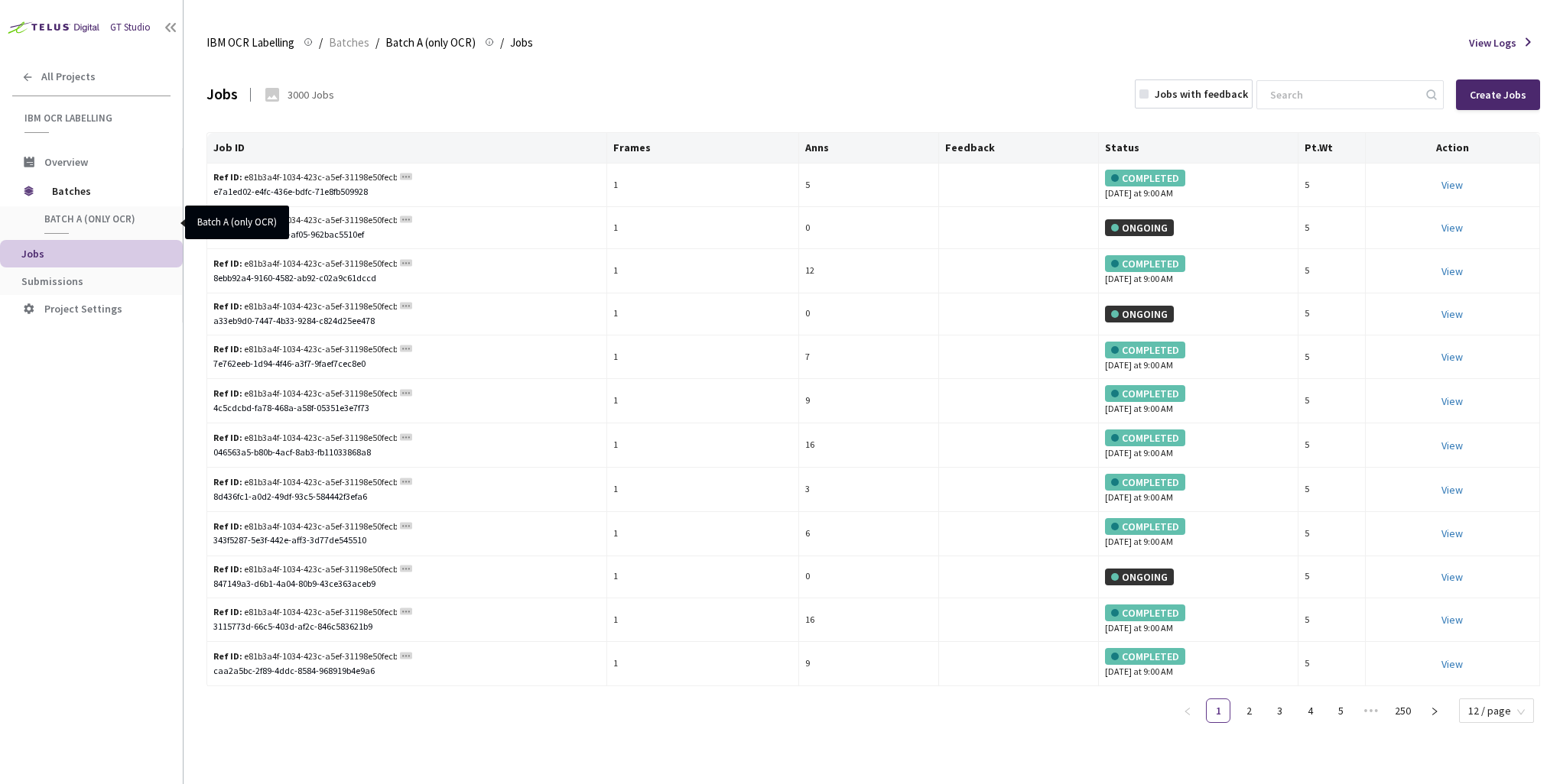
click at [85, 213] on span "Batch A (only OCR)" at bounding box center [101, 218] width 113 height 13
click at [58, 218] on span "Batch A (only OCR)" at bounding box center [101, 218] width 113 height 13
click at [246, 218] on div "Ref ID: e81b3a4f-1034-423c-a5ef-31198e50fecb/Batch A (only OCR)/0003610065_45_3" at bounding box center [305, 220] width 184 height 14
click at [103, 215] on span "Batch A (only OCR)" at bounding box center [101, 218] width 113 height 13
click at [66, 187] on span "Batches" at bounding box center [104, 191] width 105 height 30
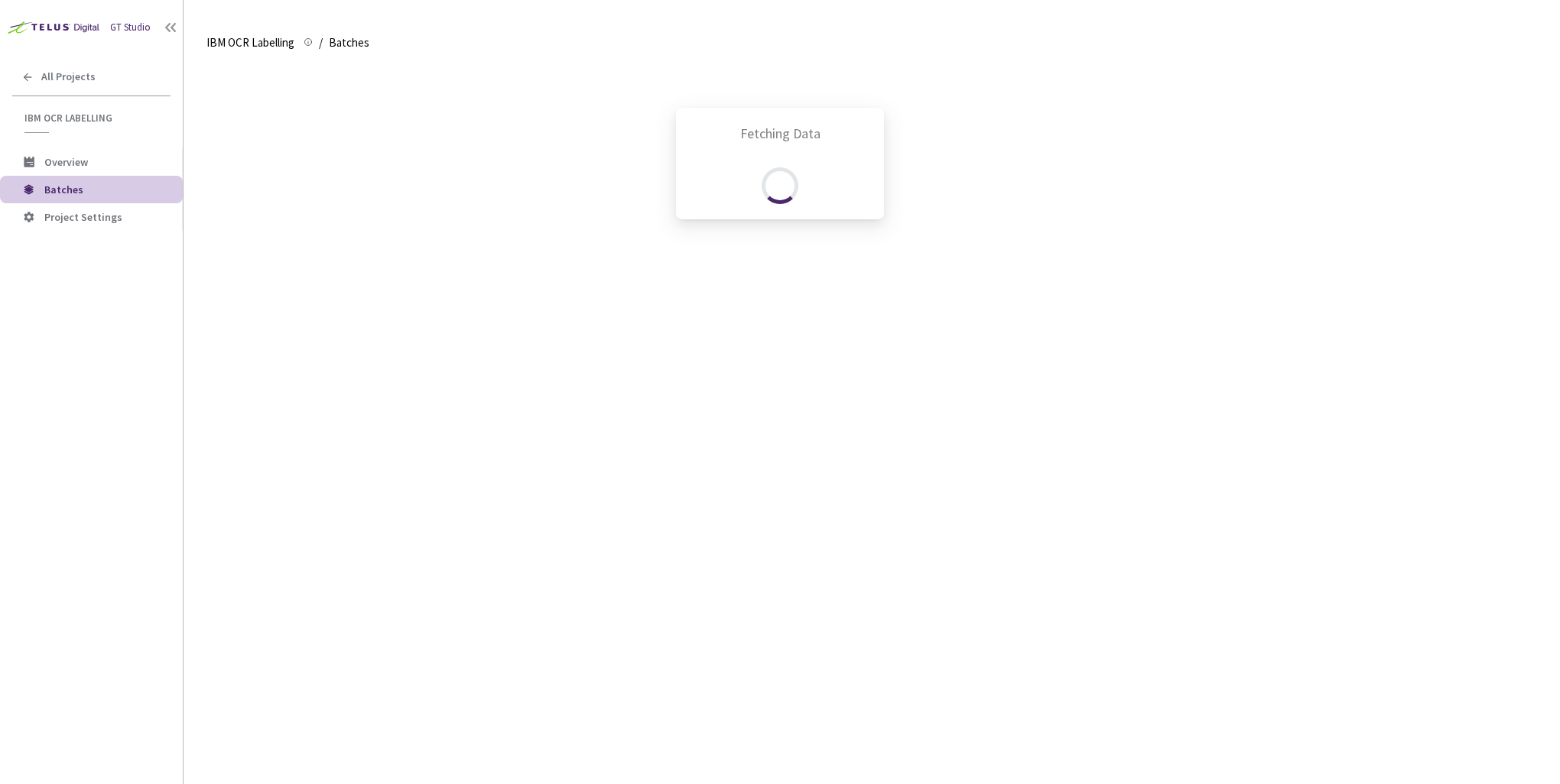
scroll to position [66, 0]
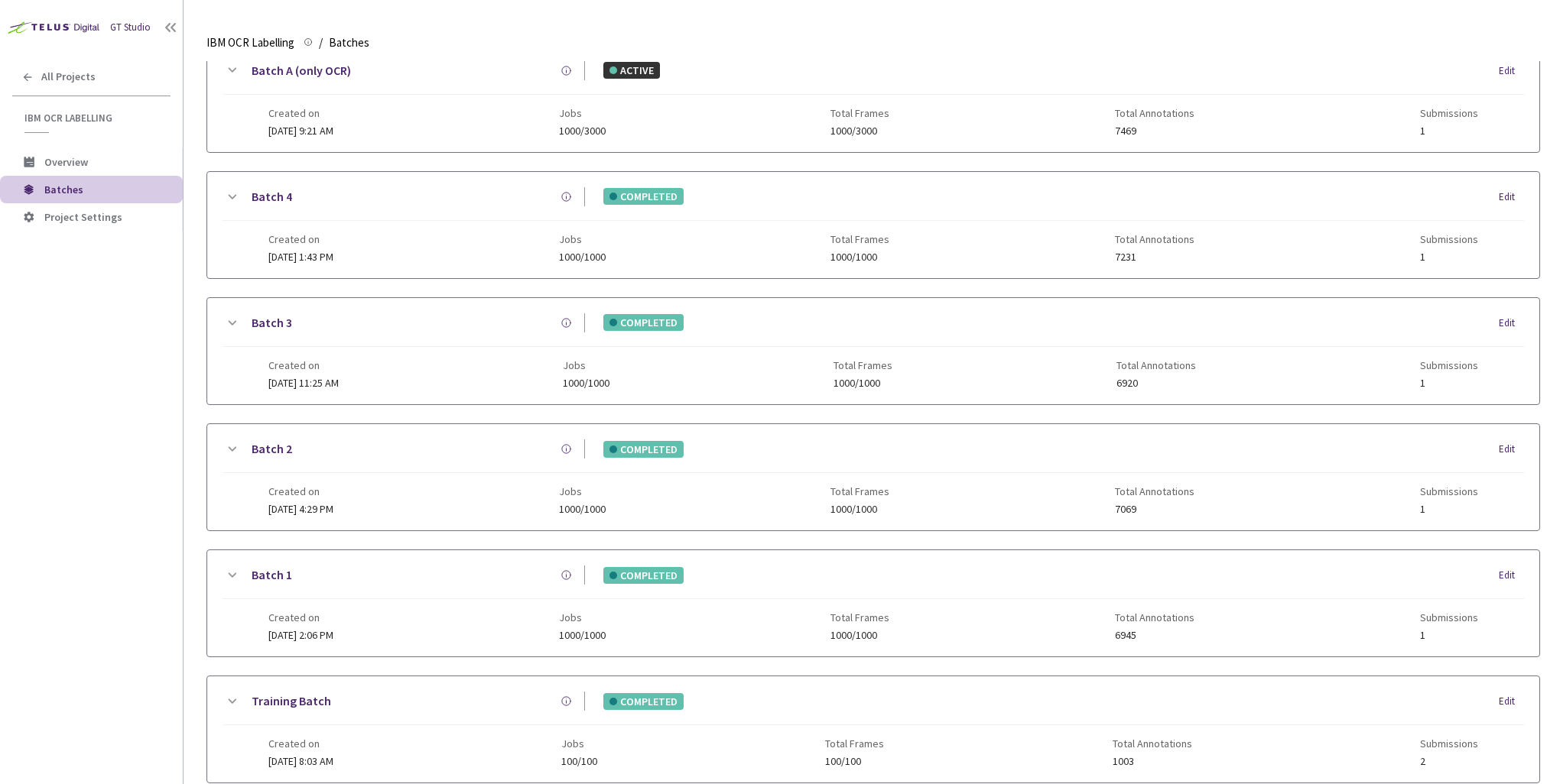
click at [296, 130] on span "05 Sep, 2025 at 9:21 AM" at bounding box center [301, 130] width 65 height 14
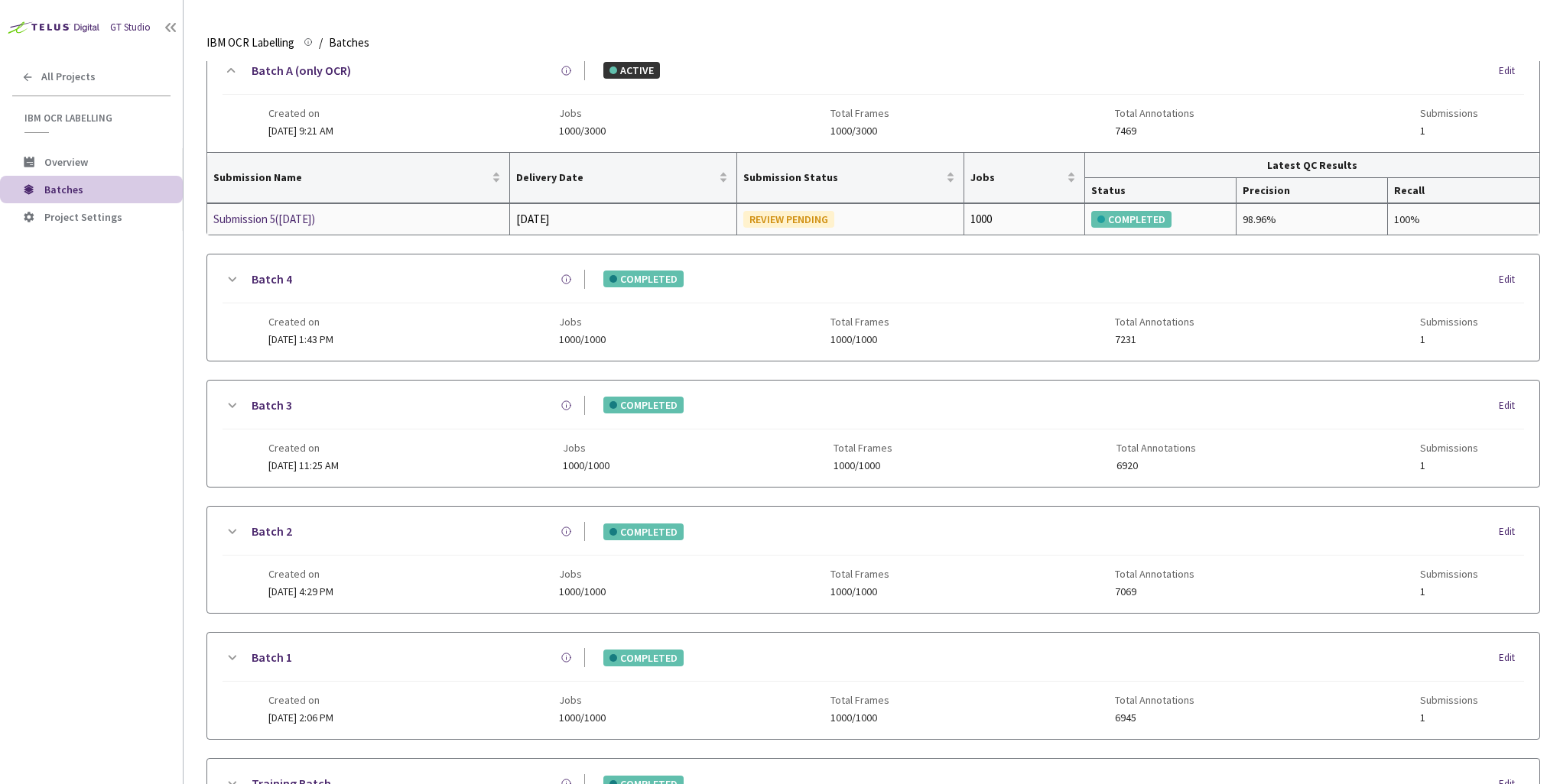
click at [1094, 219] on div "COMPLETED" at bounding box center [1131, 219] width 80 height 17
click at [221, 218] on div "Submission 5([DATE])" at bounding box center [294, 219] width 162 height 19
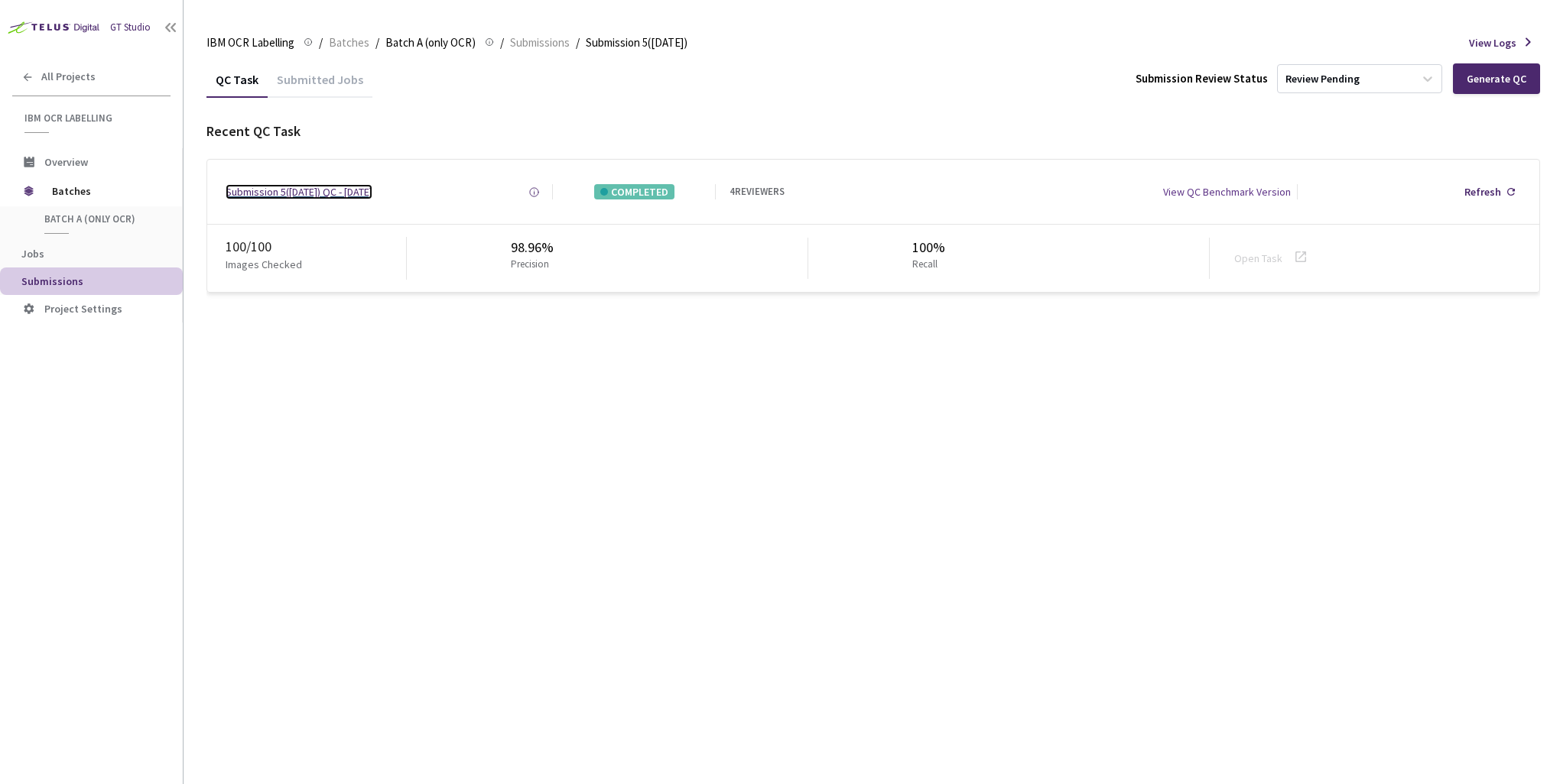
click at [268, 194] on div "Submission 5([DATE]) QC - [DATE]" at bounding box center [298, 192] width 147 height 15
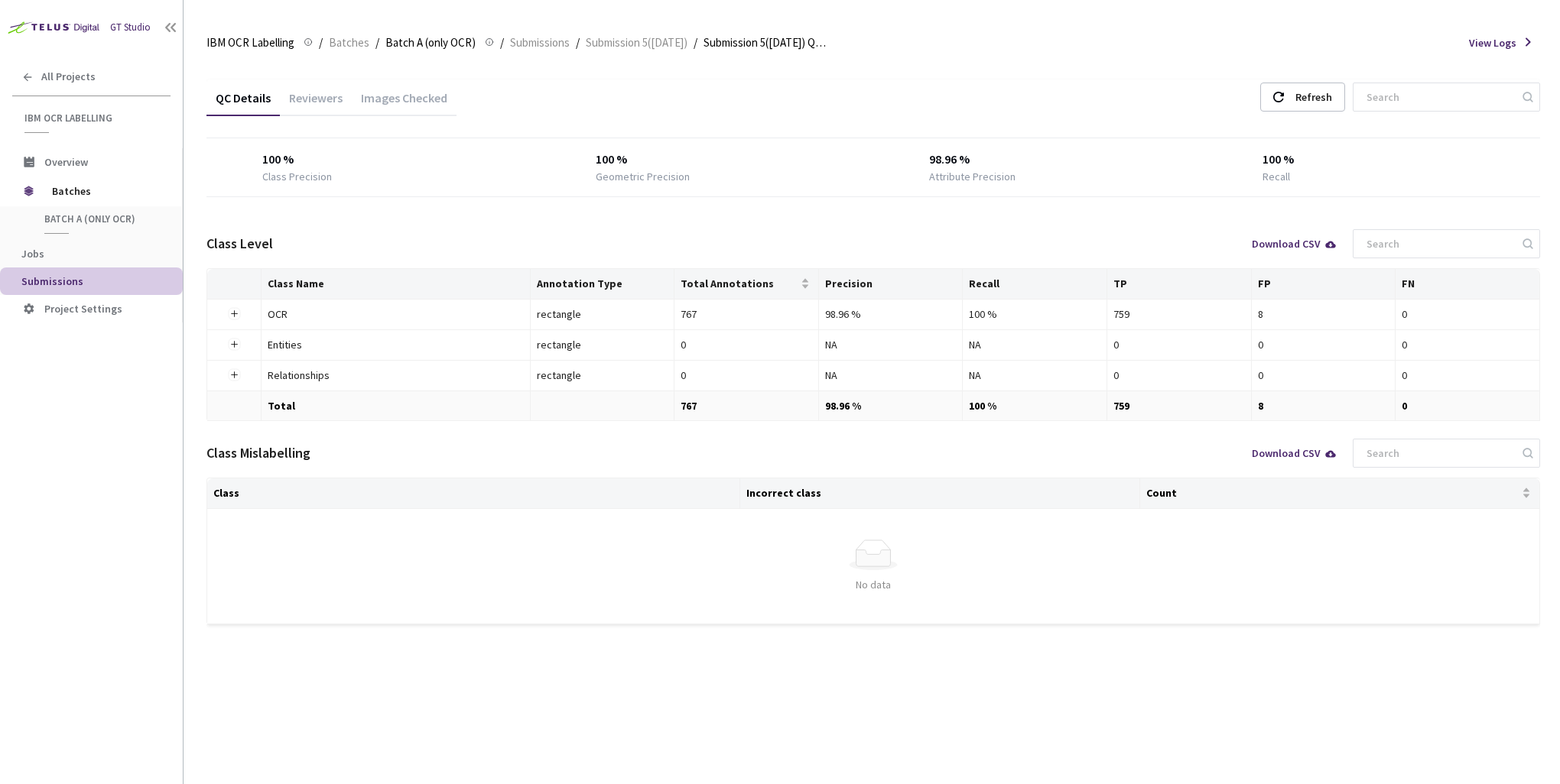
click at [399, 97] on div "Images Checked" at bounding box center [404, 103] width 105 height 26
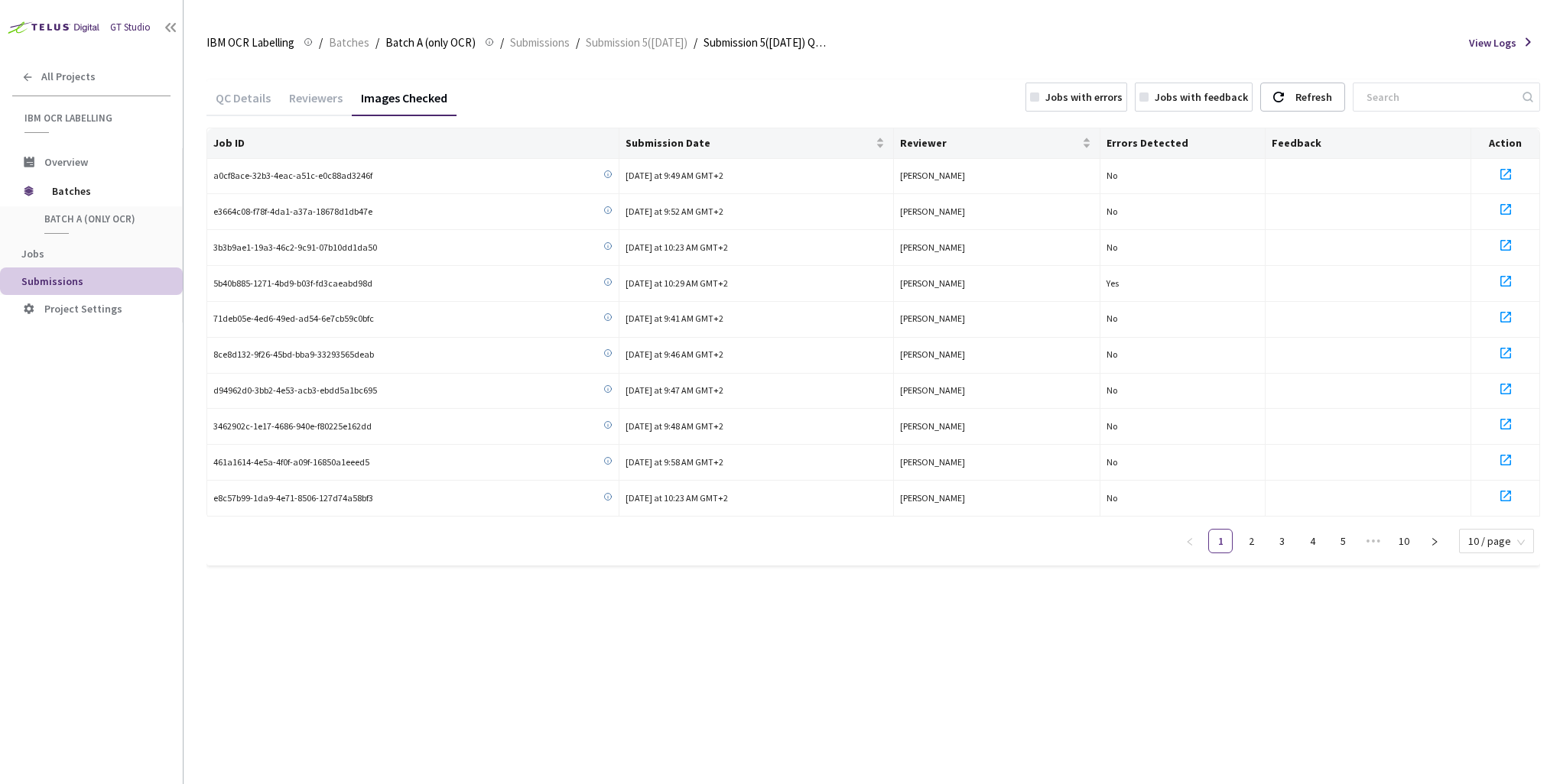
click at [1094, 97] on div "Jobs with errors" at bounding box center [1083, 97] width 77 height 15
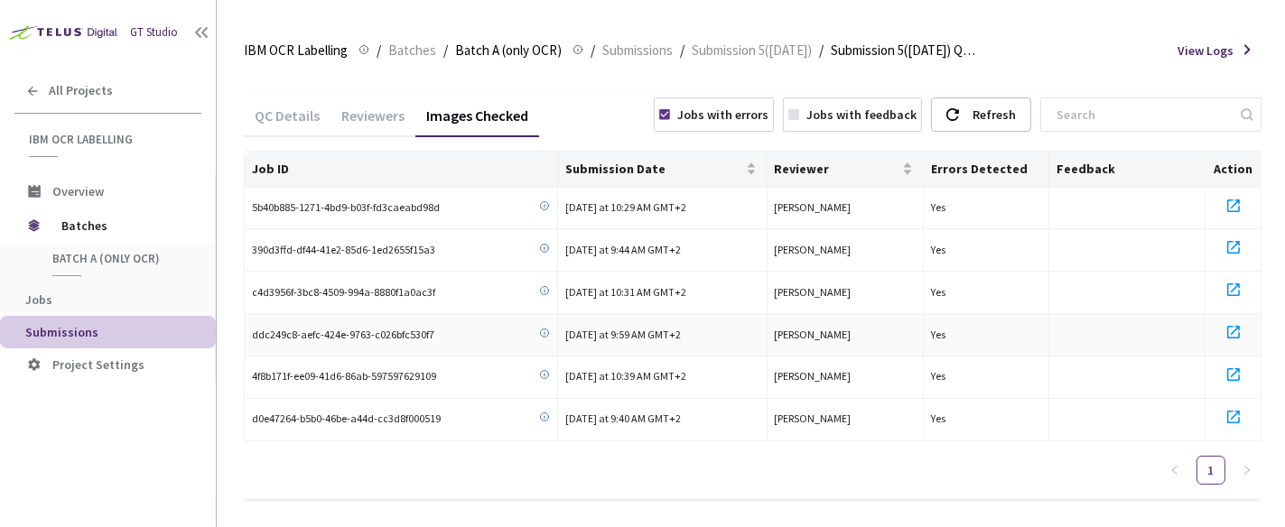
click at [1233, 334] on icon at bounding box center [1234, 332] width 22 height 22
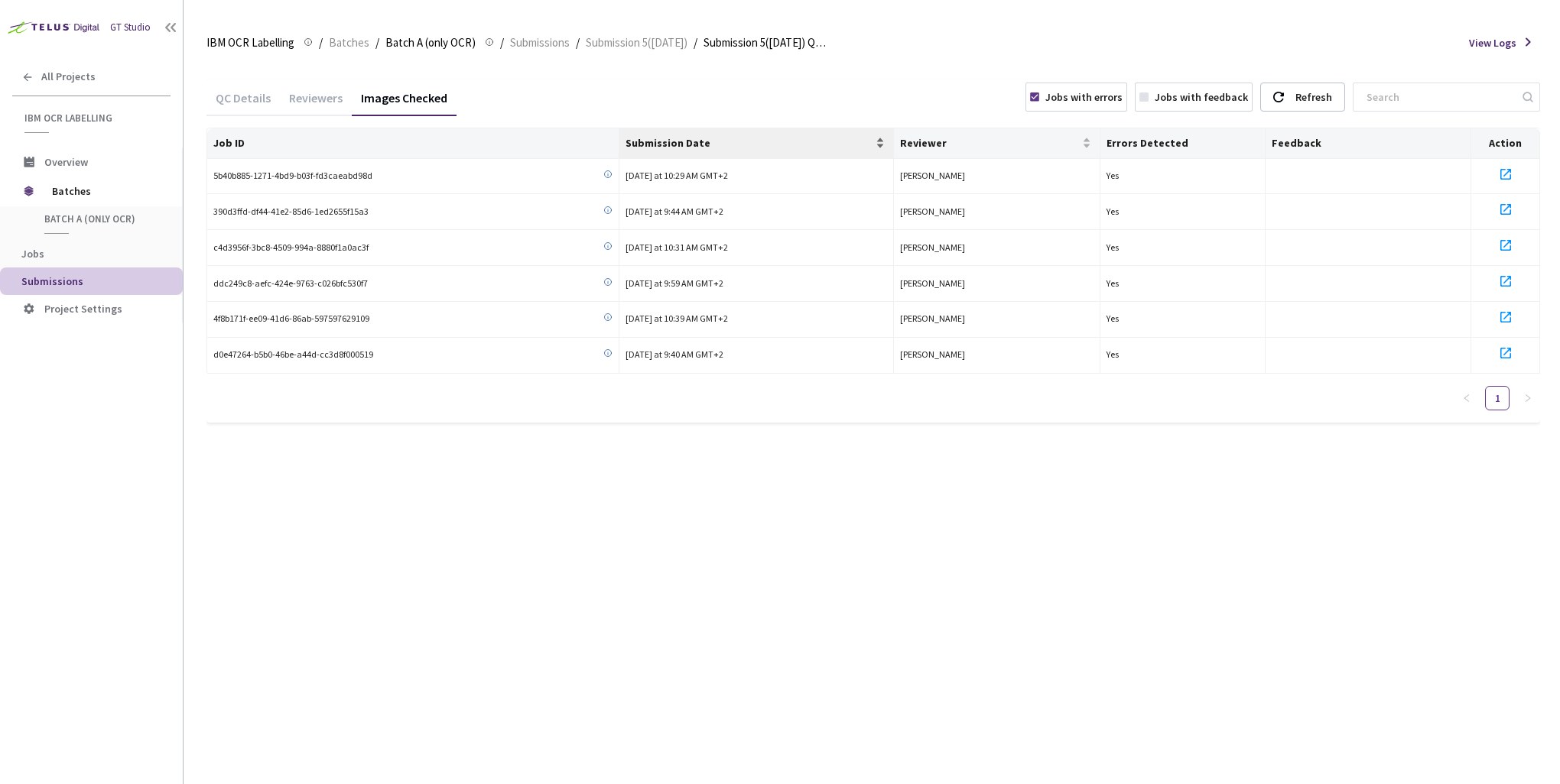
click at [650, 138] on span "Submission Date" at bounding box center [750, 143] width 247 height 12
click at [1094, 174] on icon at bounding box center [1506, 174] width 19 height 19
click at [1094, 99] on div "Jobs with errors" at bounding box center [1083, 97] width 77 height 15
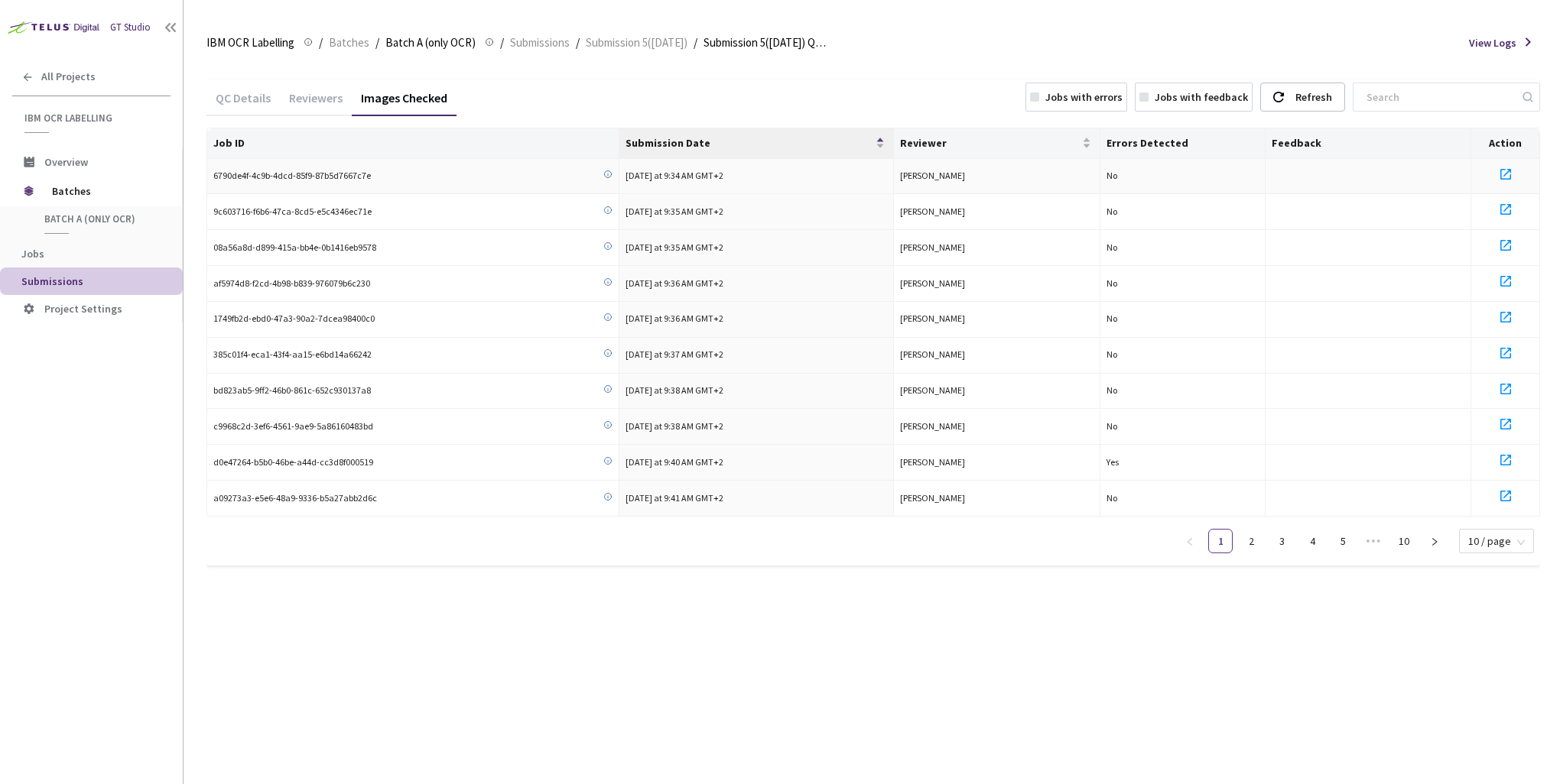
click at [1094, 173] on icon at bounding box center [1506, 174] width 19 height 19
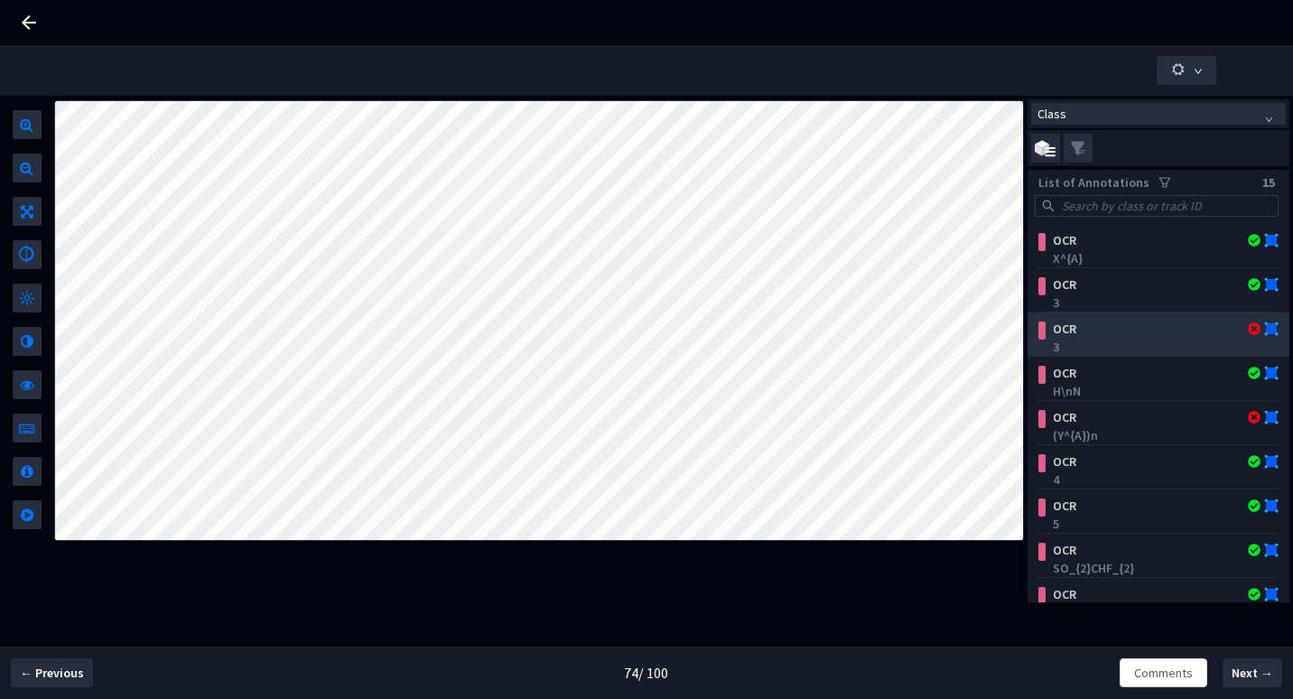
click at [1052, 333] on div "OCR" at bounding box center [1138, 329] width 187 height 18
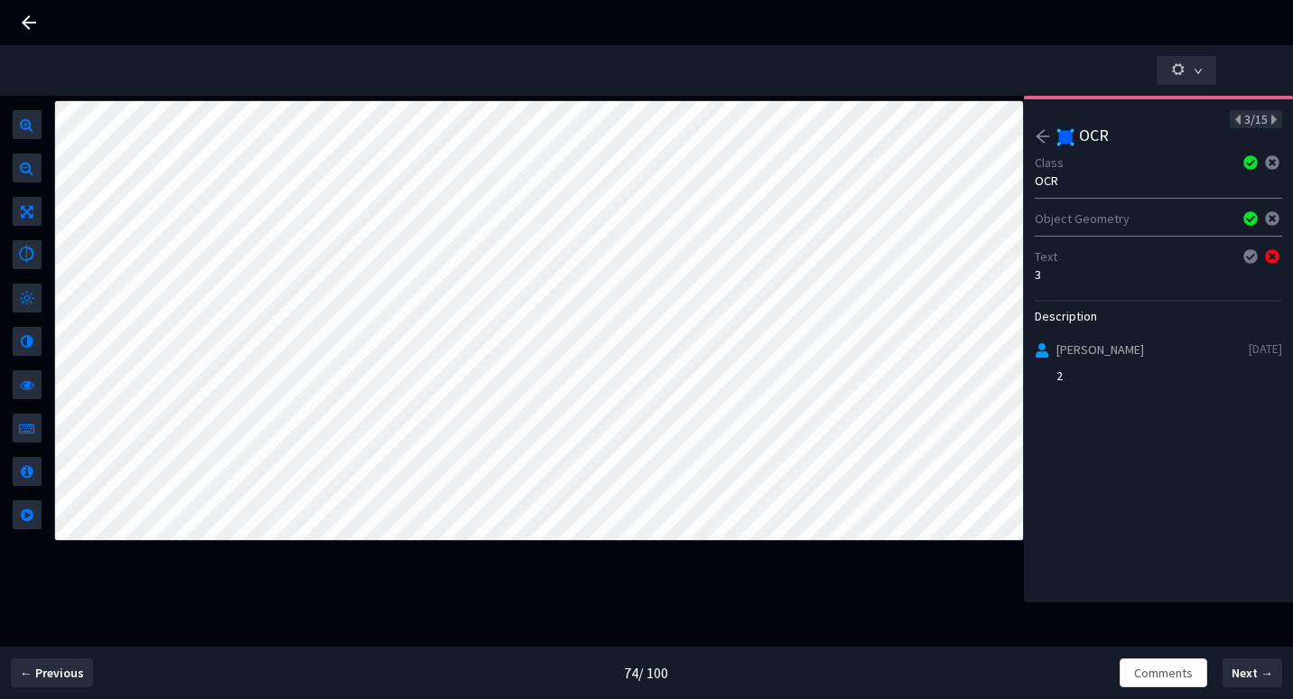
click at [1041, 139] on icon "arrow-left" at bounding box center [1043, 136] width 16 height 16
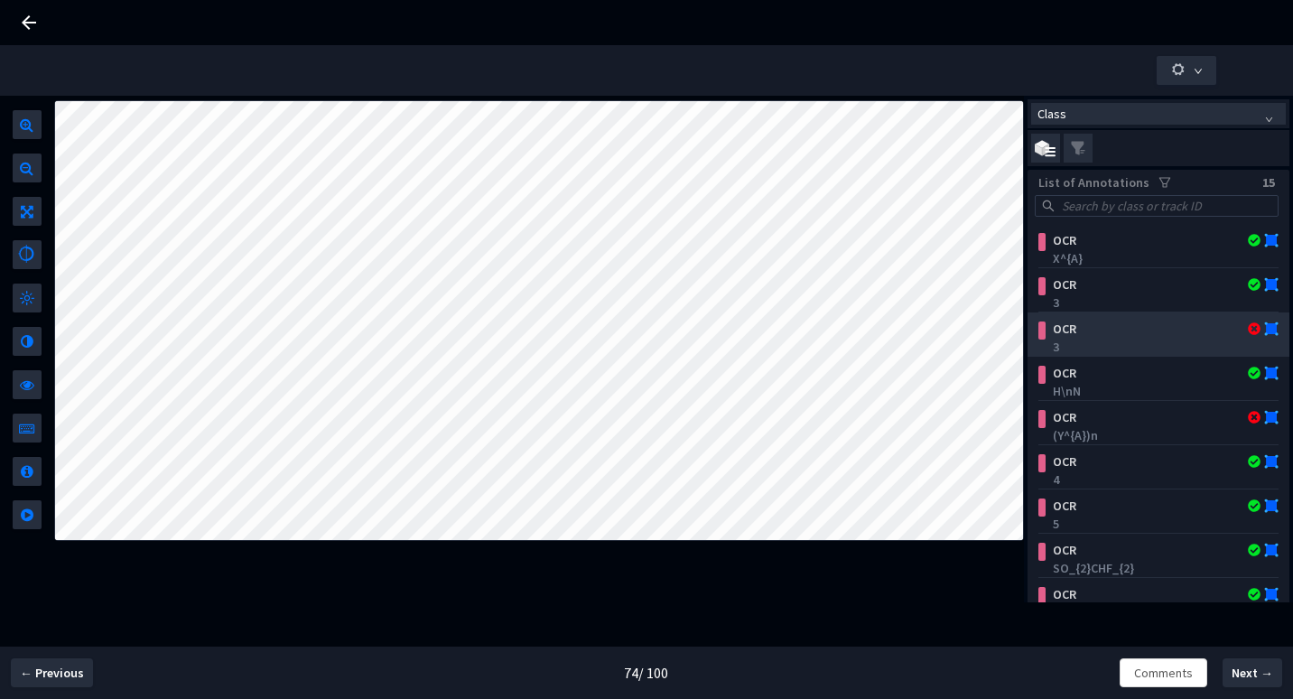
click at [1086, 328] on div "OCR" at bounding box center [1138, 329] width 187 height 18
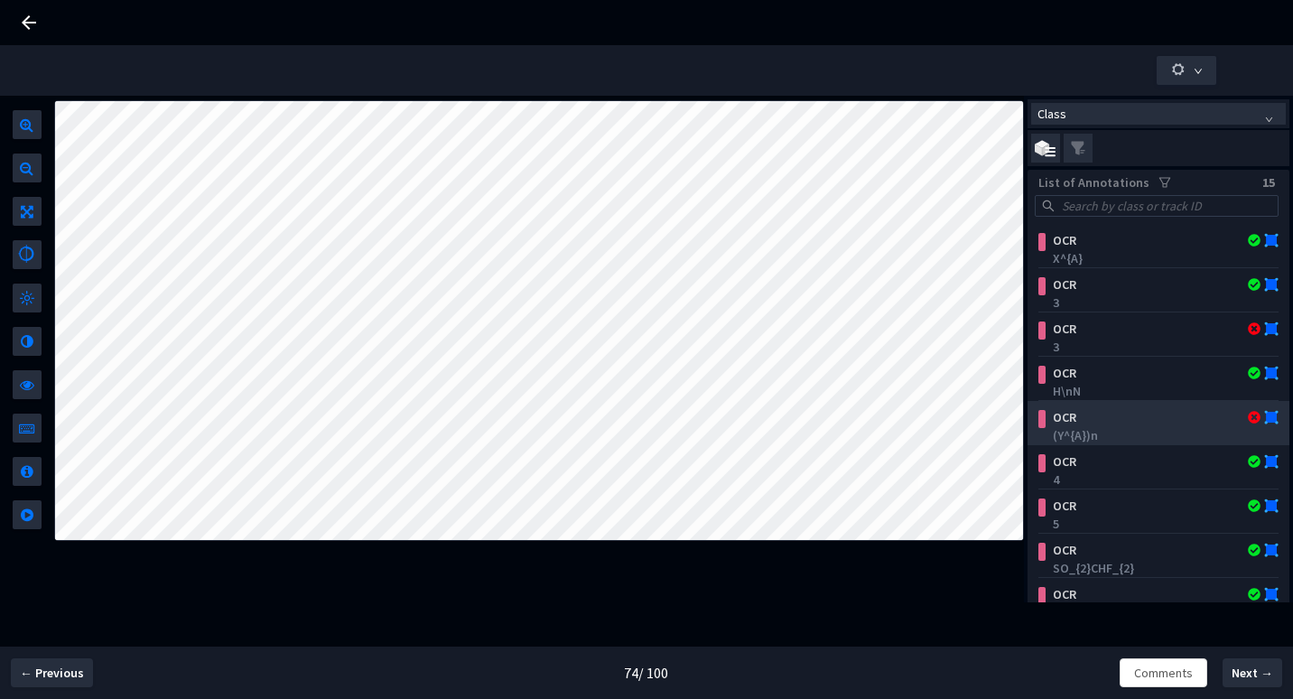
click at [1068, 429] on div "(Y^{A})n" at bounding box center [1161, 435] width 219 height 18
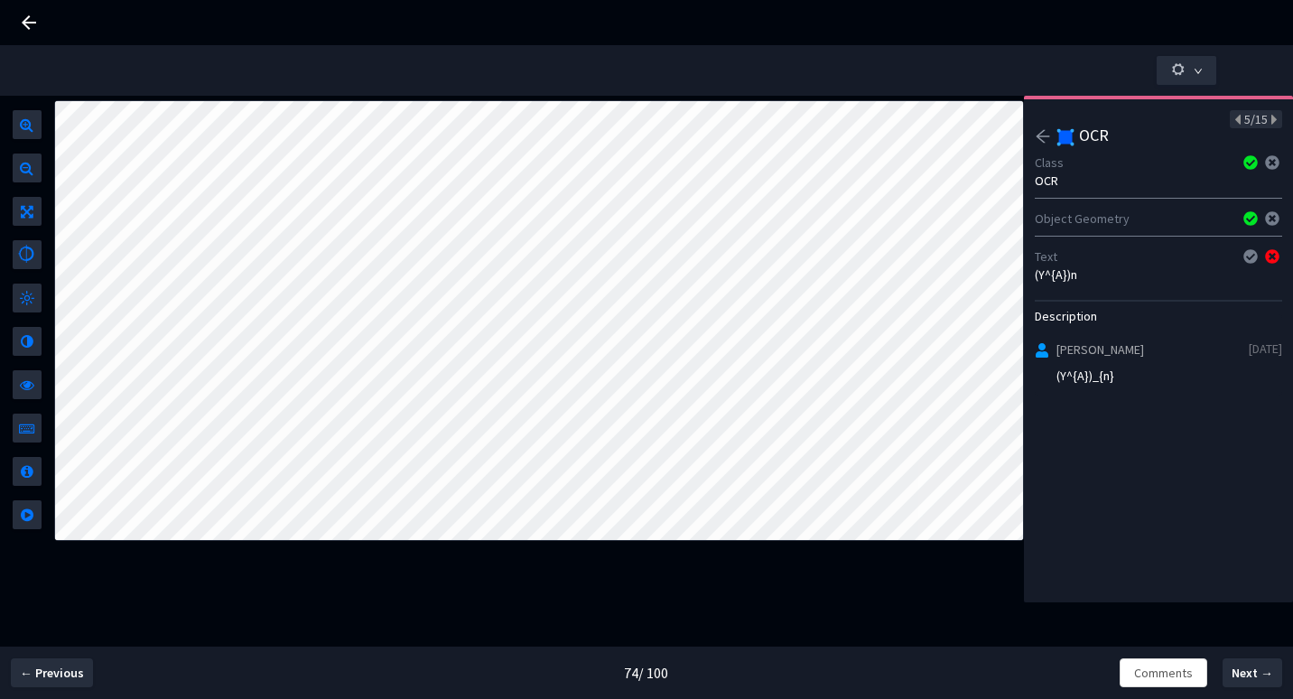
click at [1044, 135] on icon "arrow-left" at bounding box center [1043, 136] width 16 height 16
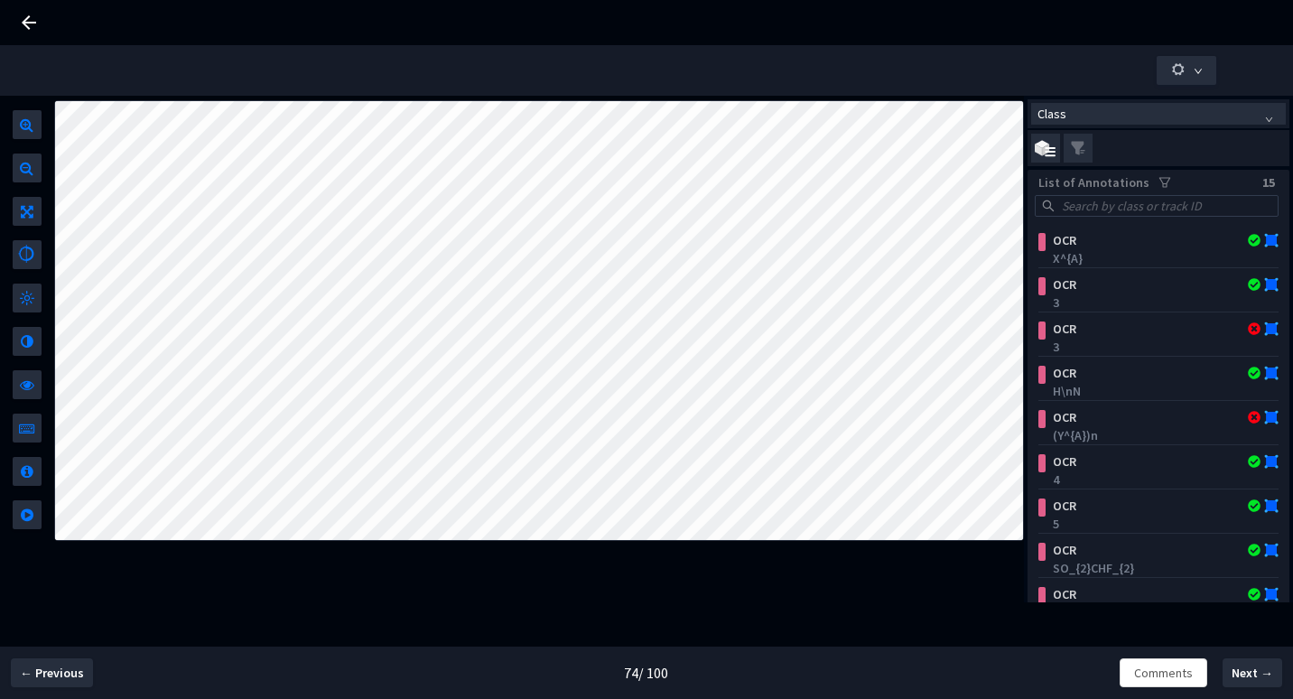
click at [33, 19] on icon at bounding box center [29, 23] width 22 height 22
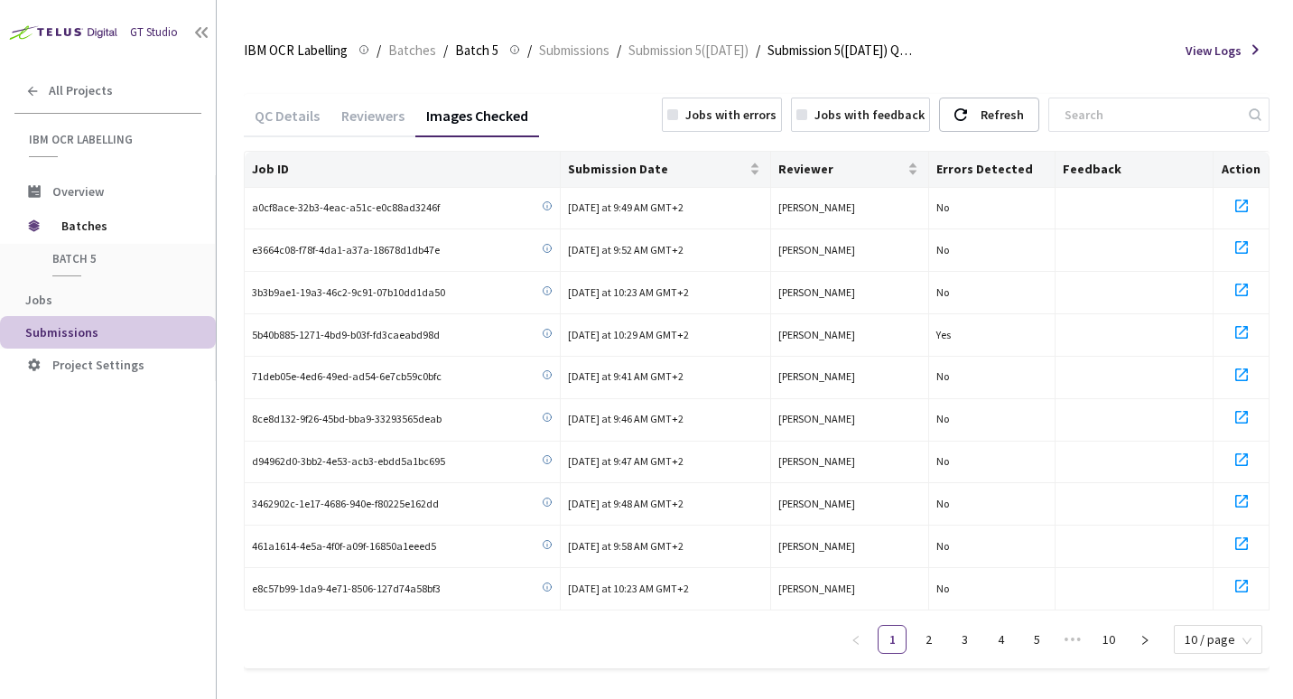
click at [747, 107] on div "Jobs with errors" at bounding box center [730, 115] width 91 height 18
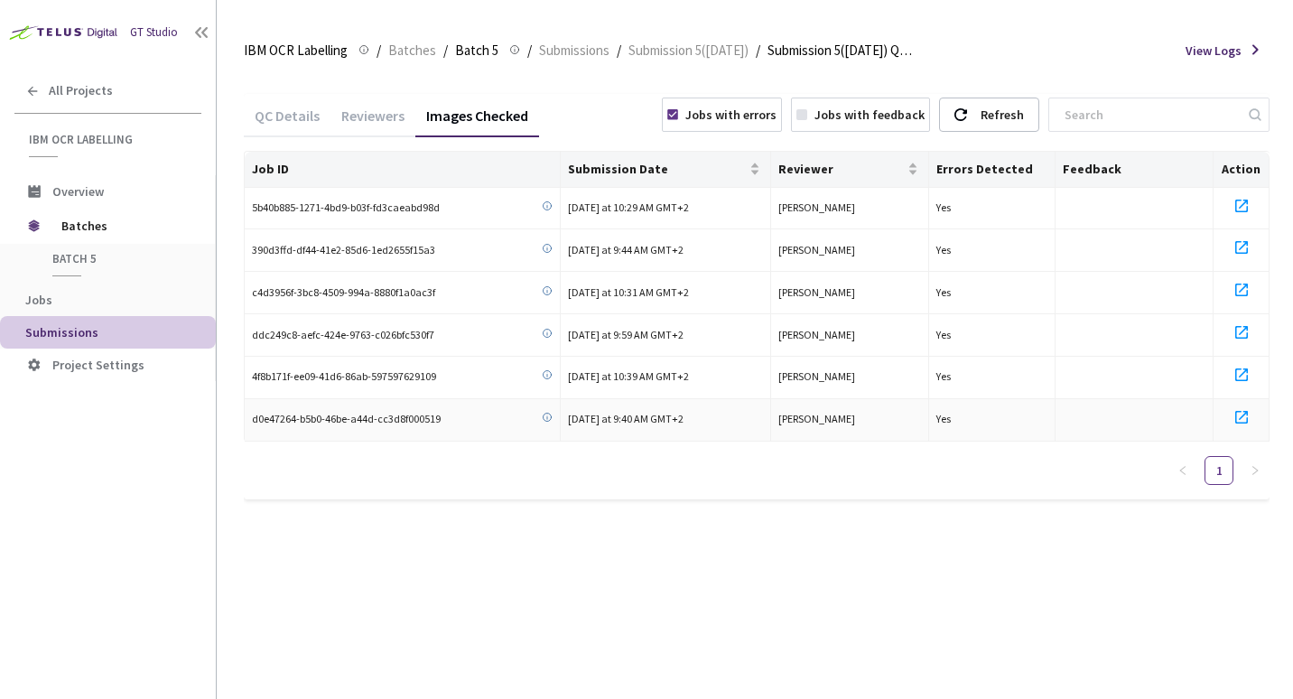
click at [1238, 411] on icon at bounding box center [1241, 417] width 13 height 13
click at [365, 120] on div "Reviewers" at bounding box center [372, 122] width 85 height 31
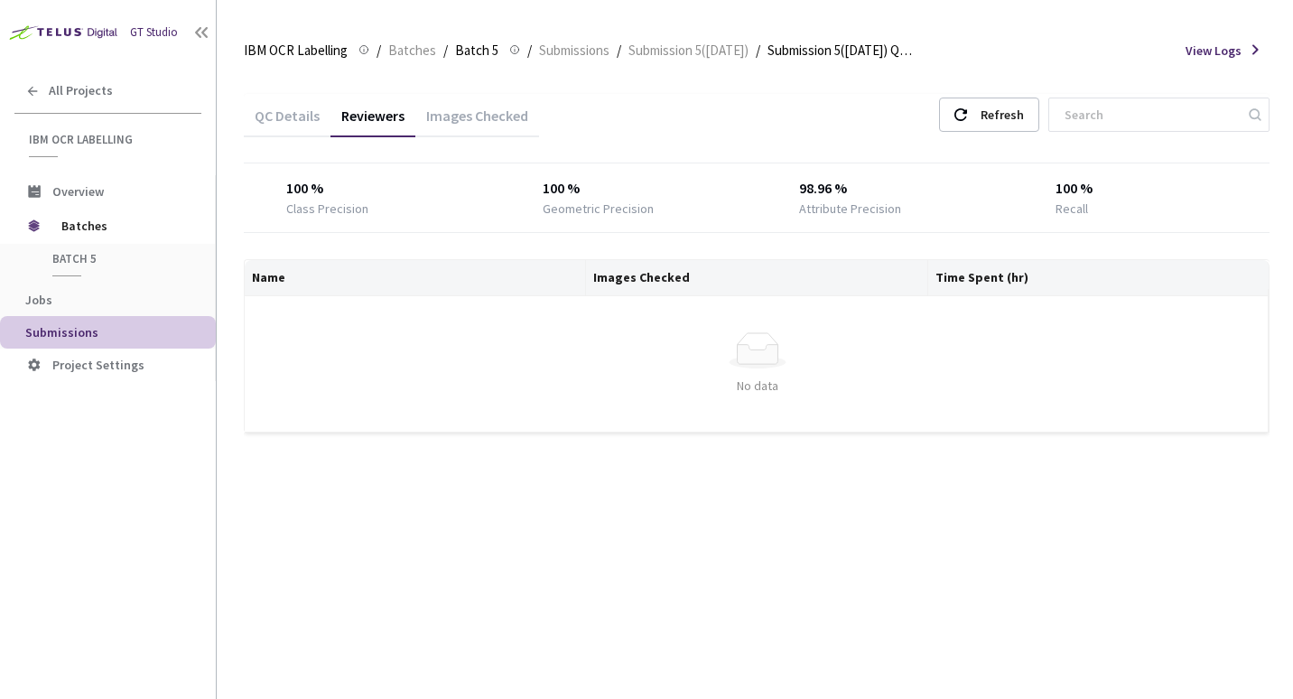
click at [467, 126] on div "Images Checked" at bounding box center [477, 122] width 124 height 31
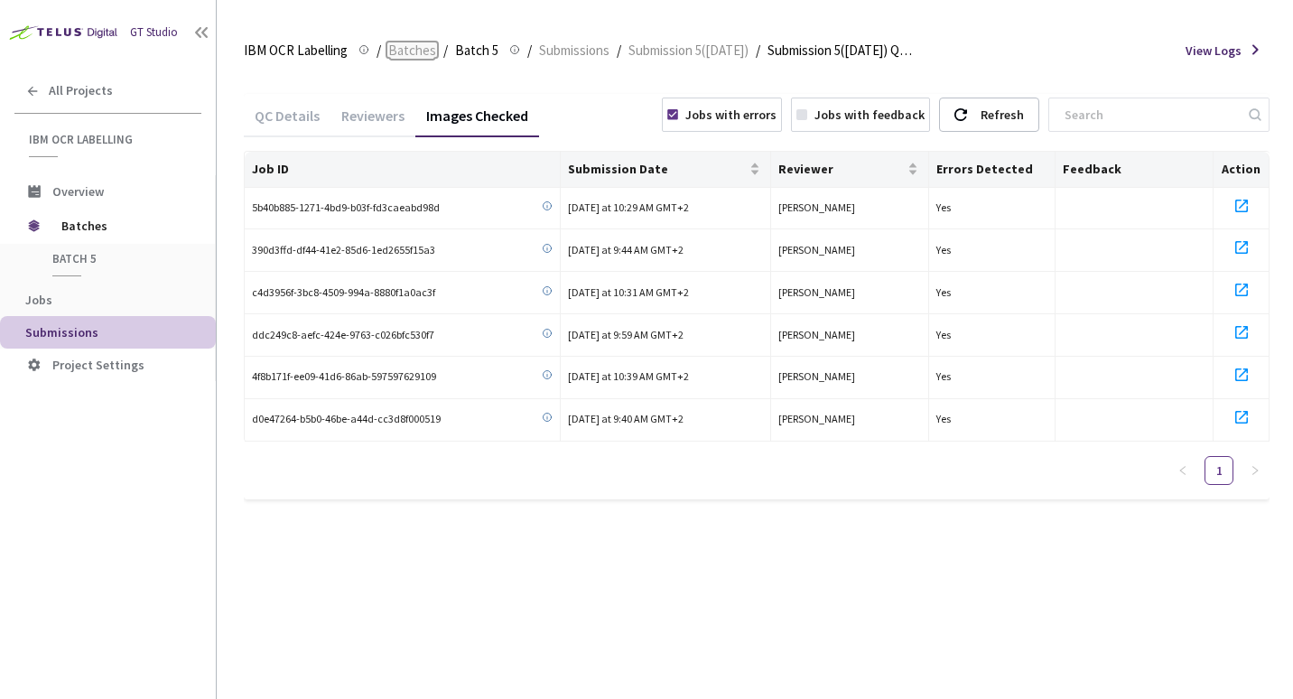
click at [406, 51] on span "Batches" at bounding box center [412, 51] width 48 height 22
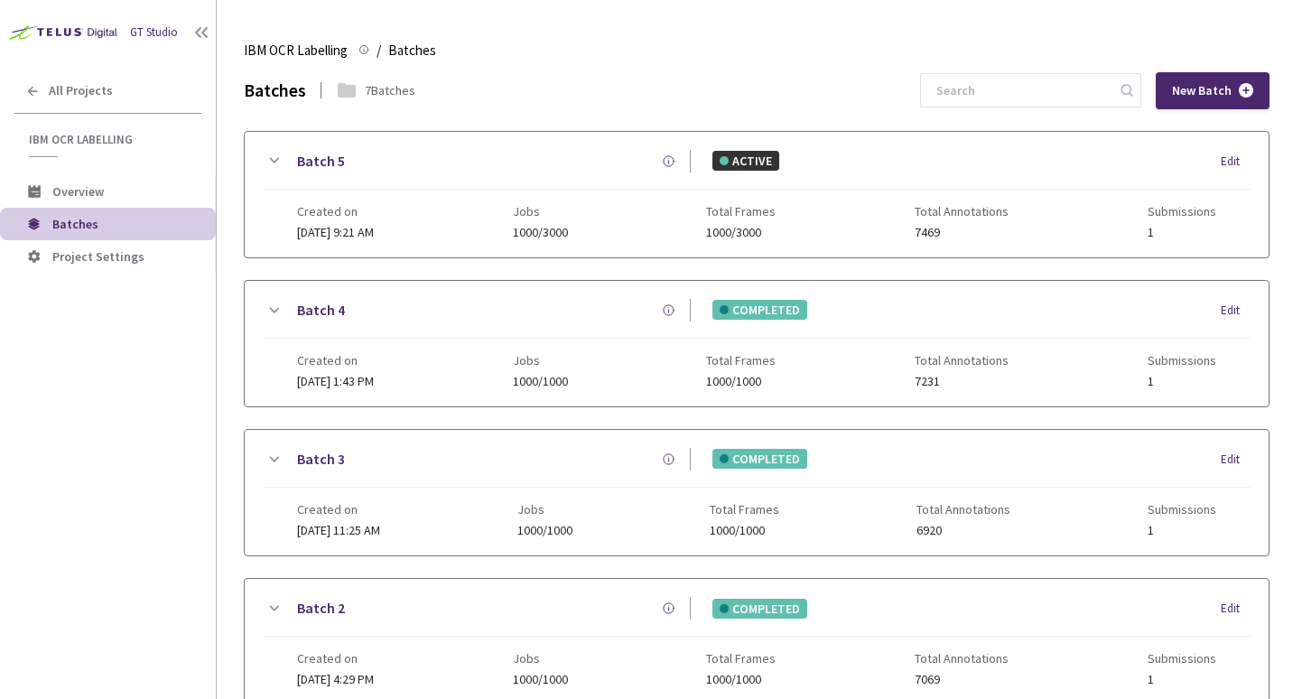
click at [1229, 158] on div "Edit" at bounding box center [1236, 162] width 30 height 18
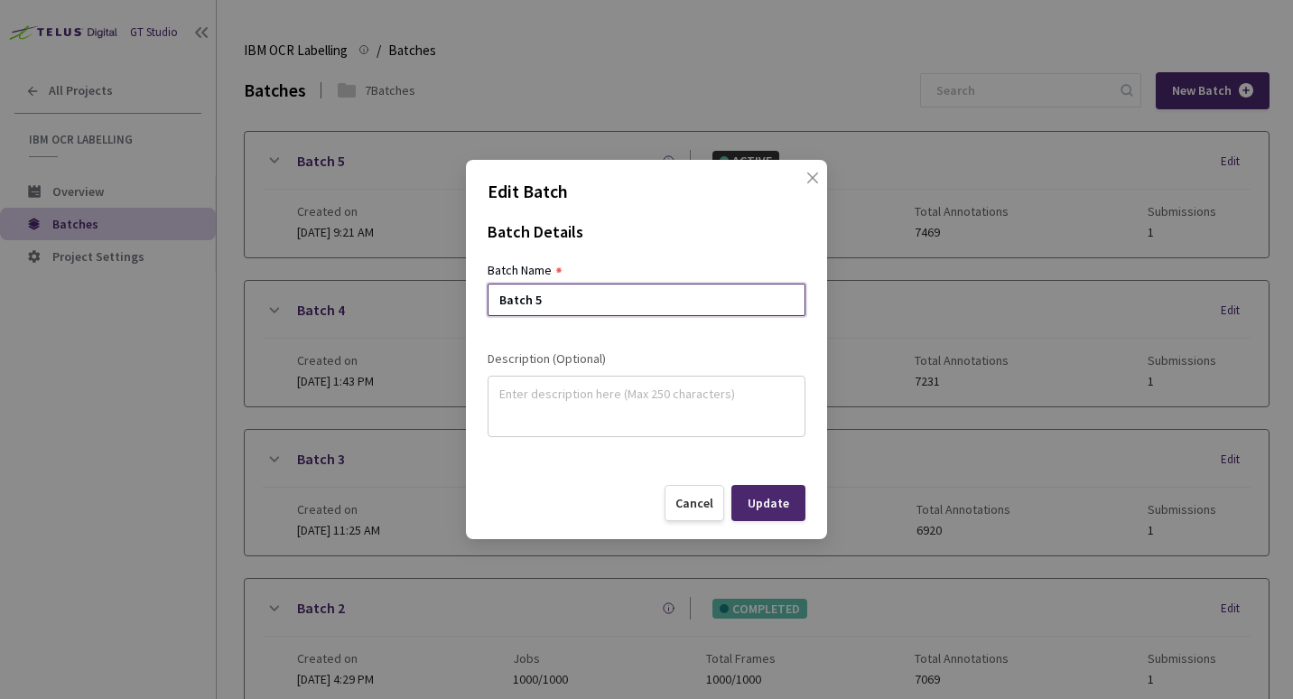
click at [552, 308] on input "Batch 5" at bounding box center [647, 300] width 318 height 33
drag, startPoint x: 535, startPoint y: 389, endPoint x: 537, endPoint y: 414, distance: 24.5
click at [535, 390] on textarea at bounding box center [646, 403] width 294 height 47
drag, startPoint x: 552, startPoint y: 298, endPoint x: 438, endPoint y: 285, distance: 114.5
click at [438, 285] on div "Edit Batch Batch Details Batch Name Batch A Description (Optional) Cancel Update" at bounding box center [646, 349] width 1293 height 699
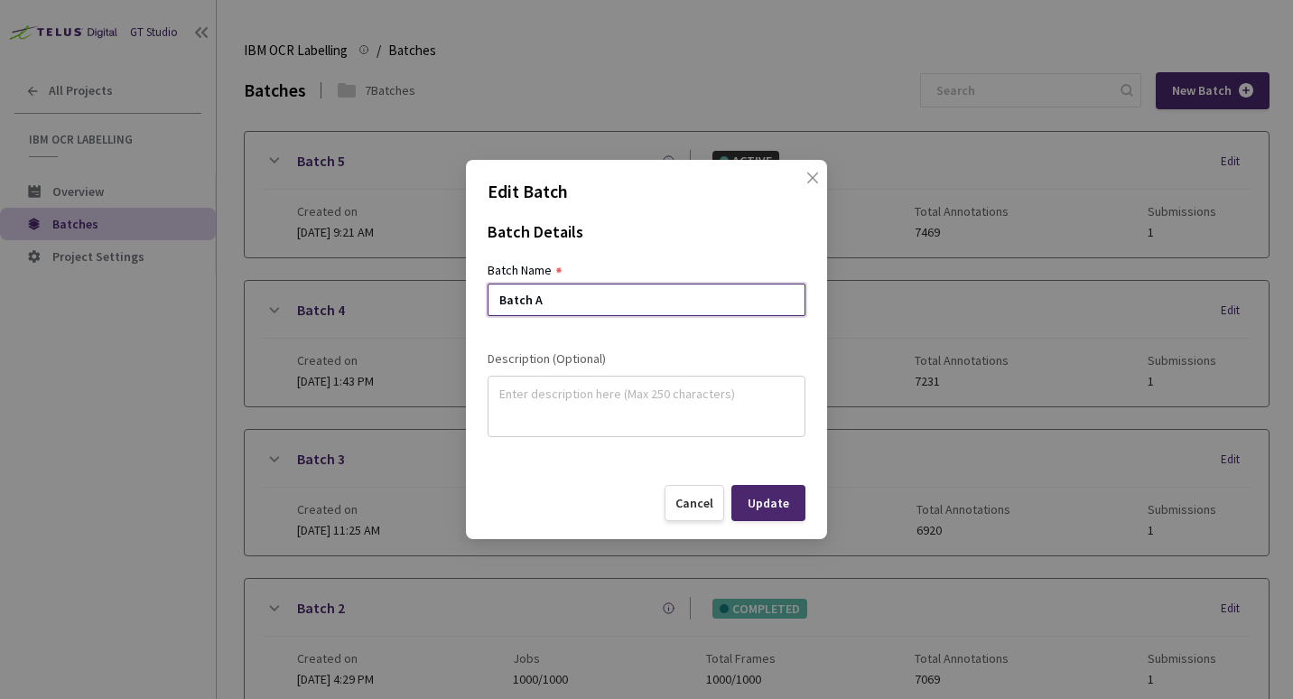
paste input "(only OCR)"
click at [563, 409] on textarea at bounding box center [646, 403] width 294 height 47
drag, startPoint x: 538, startPoint y: 296, endPoint x: 663, endPoint y: 300, distance: 124.7
click at [663, 300] on input "Batch A (only OCR)" at bounding box center [647, 300] width 318 height 33
type input "Batch A"
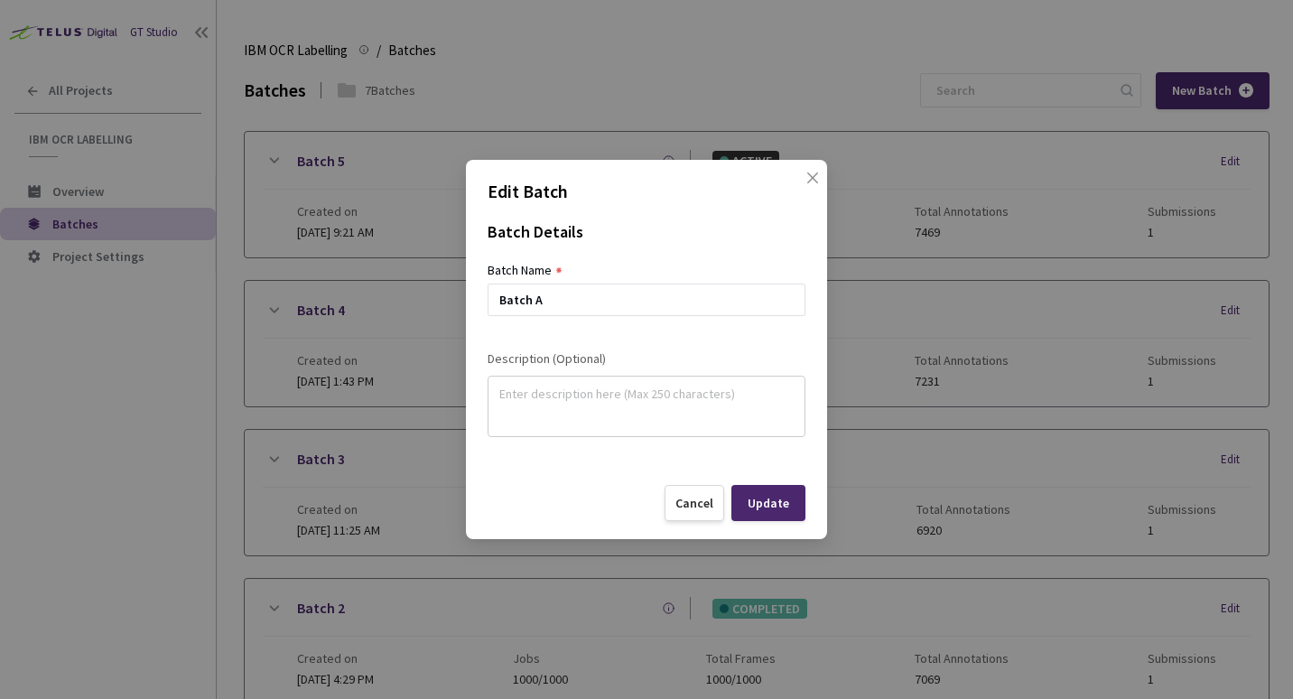
click at [501, 391] on textarea at bounding box center [646, 403] width 294 height 47
paste textarea "(only OCR)"
click at [488, 385] on div "(only OCR)" at bounding box center [647, 406] width 318 height 61
click at [497, 394] on div "(only OCR)" at bounding box center [647, 406] width 318 height 61
click at [506, 394] on textarea "(only OCR)" at bounding box center [646, 403] width 294 height 47
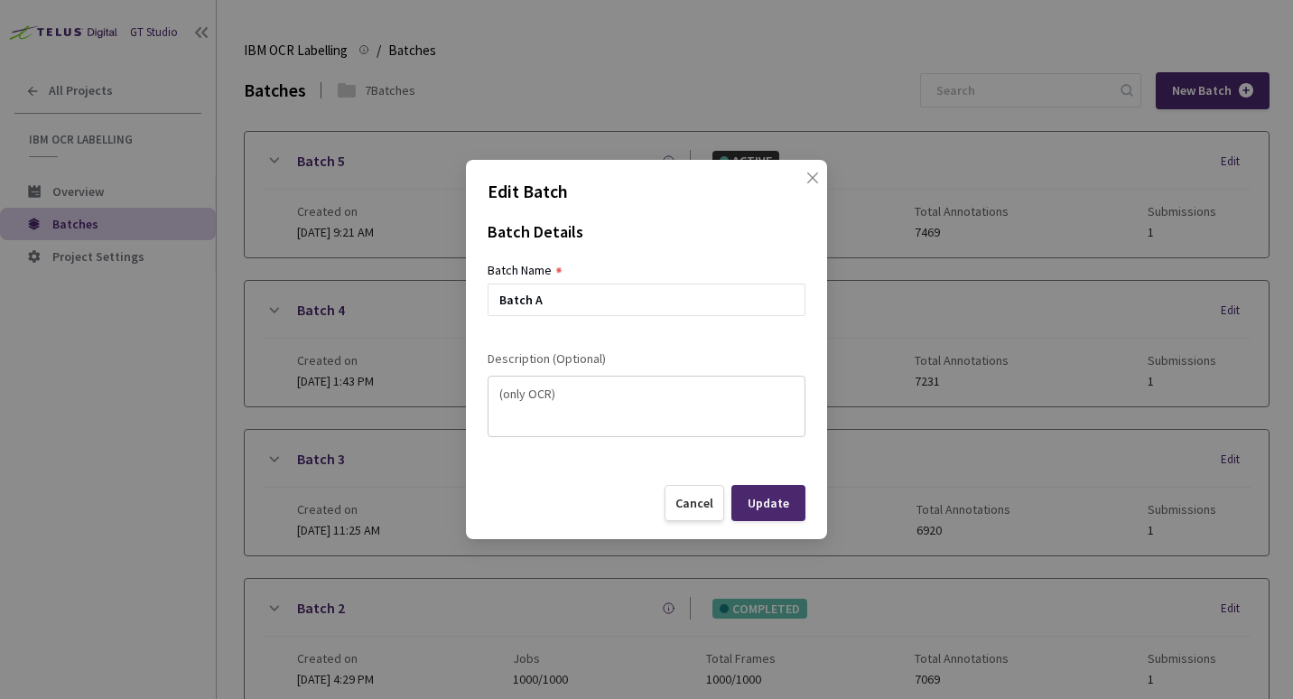
type textarea "(only OCR)"
drag, startPoint x: 600, startPoint y: 405, endPoint x: 479, endPoint y: 392, distance: 121.8
click at [479, 392] on div "Edit Batch Batch Details Batch Name Batch A Description (Optional) (only OCR) C…" at bounding box center [646, 349] width 361 height 378
click at [576, 294] on input "Batch A" at bounding box center [647, 300] width 318 height 33
paste input "(only OCR)"
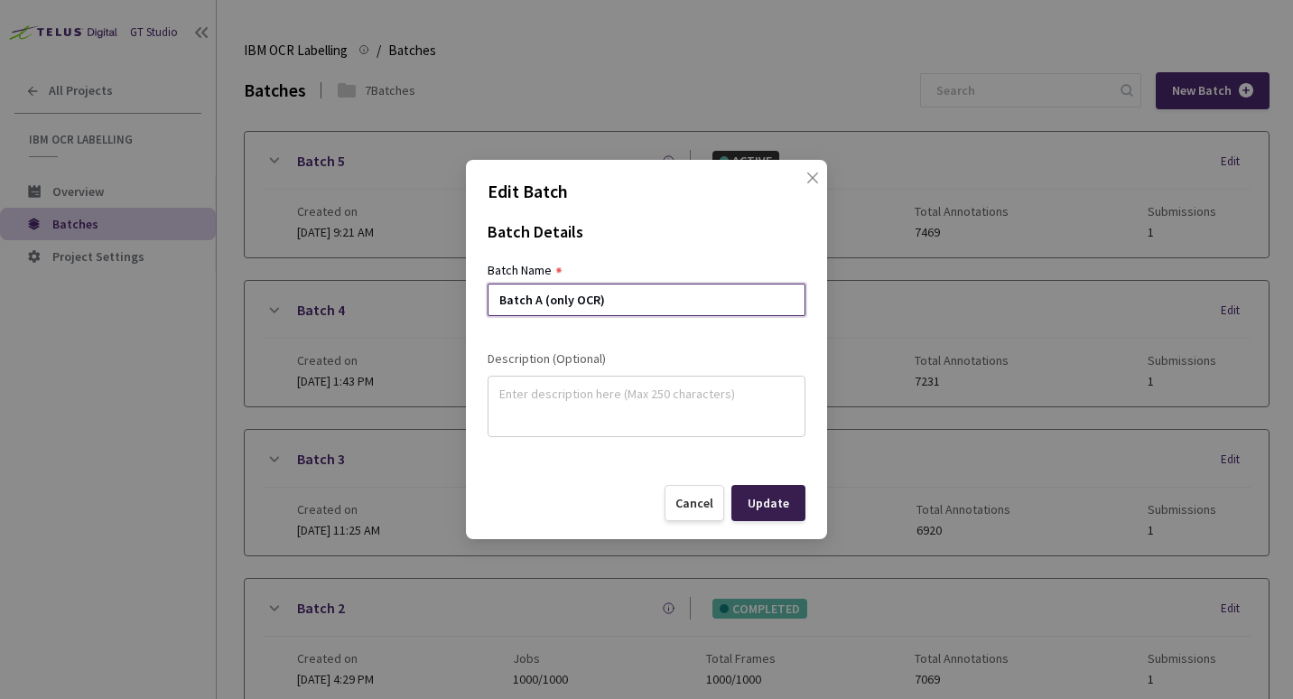
type input "Batch A (only OCR)"
click at [758, 507] on div "Update" at bounding box center [769, 503] width 42 height 14
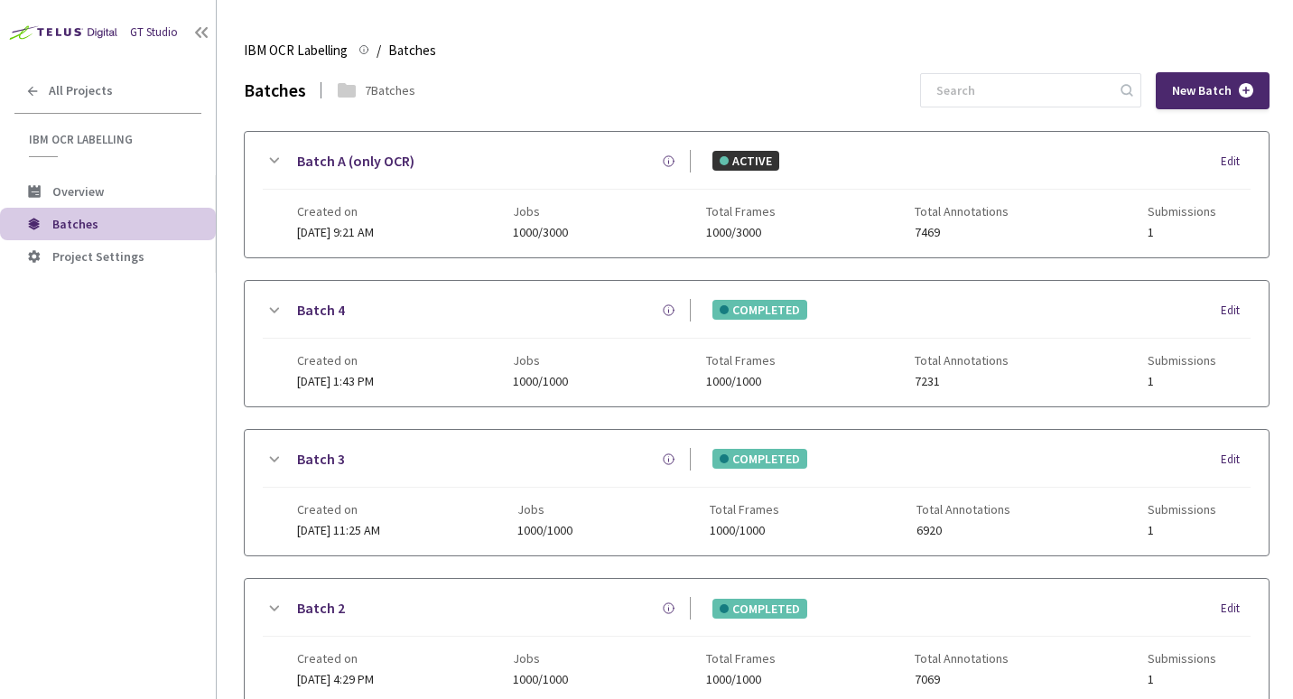
click at [798, 43] on div "IBM OCR Labelling IBM OCR Labelling / Batches Batches" at bounding box center [757, 50] width 1026 height 43
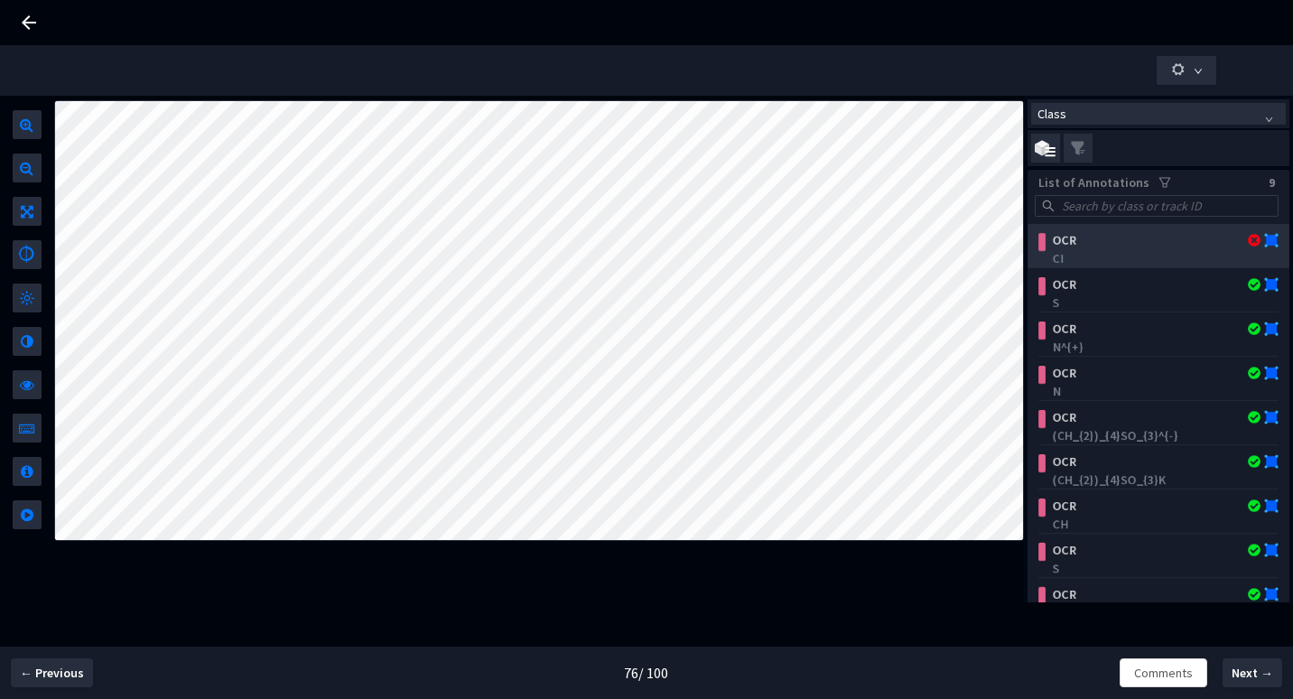
click at [1084, 235] on div "OCR" at bounding box center [1138, 240] width 187 height 18
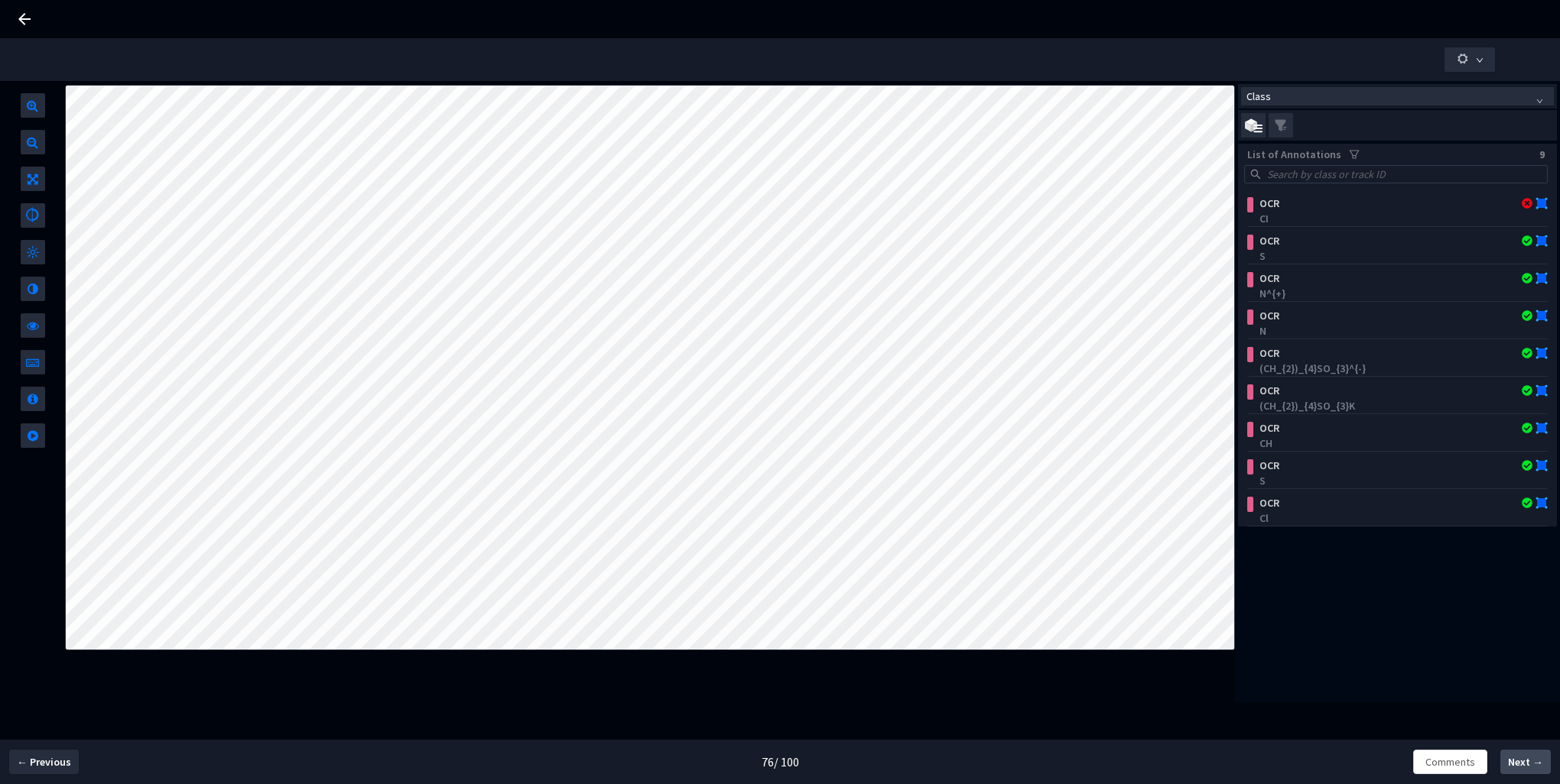
click at [1521, 763] on span "Next →" at bounding box center [1526, 762] width 36 height 16
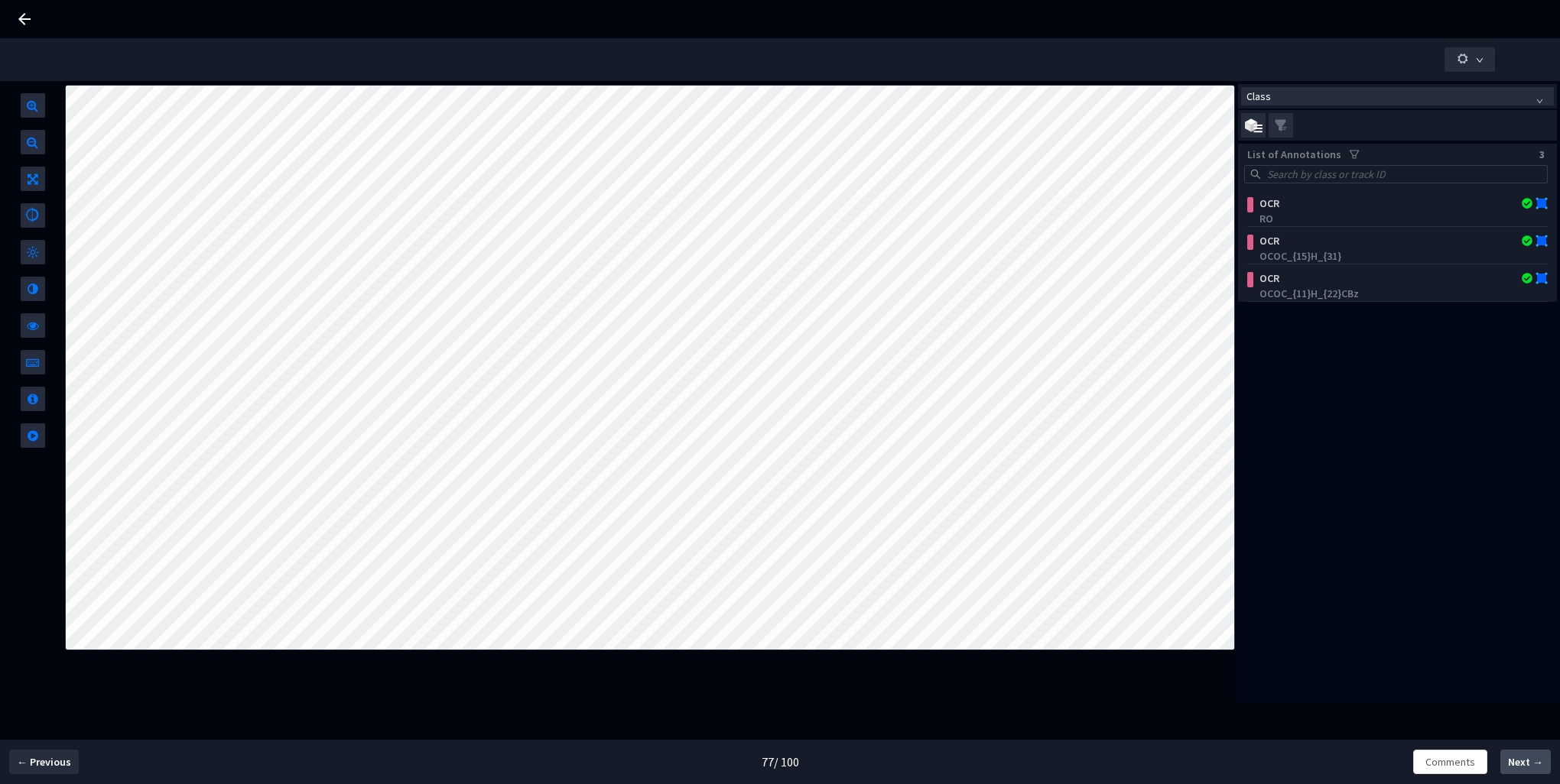
click at [1521, 763] on span "Next →" at bounding box center [1526, 762] width 36 height 16
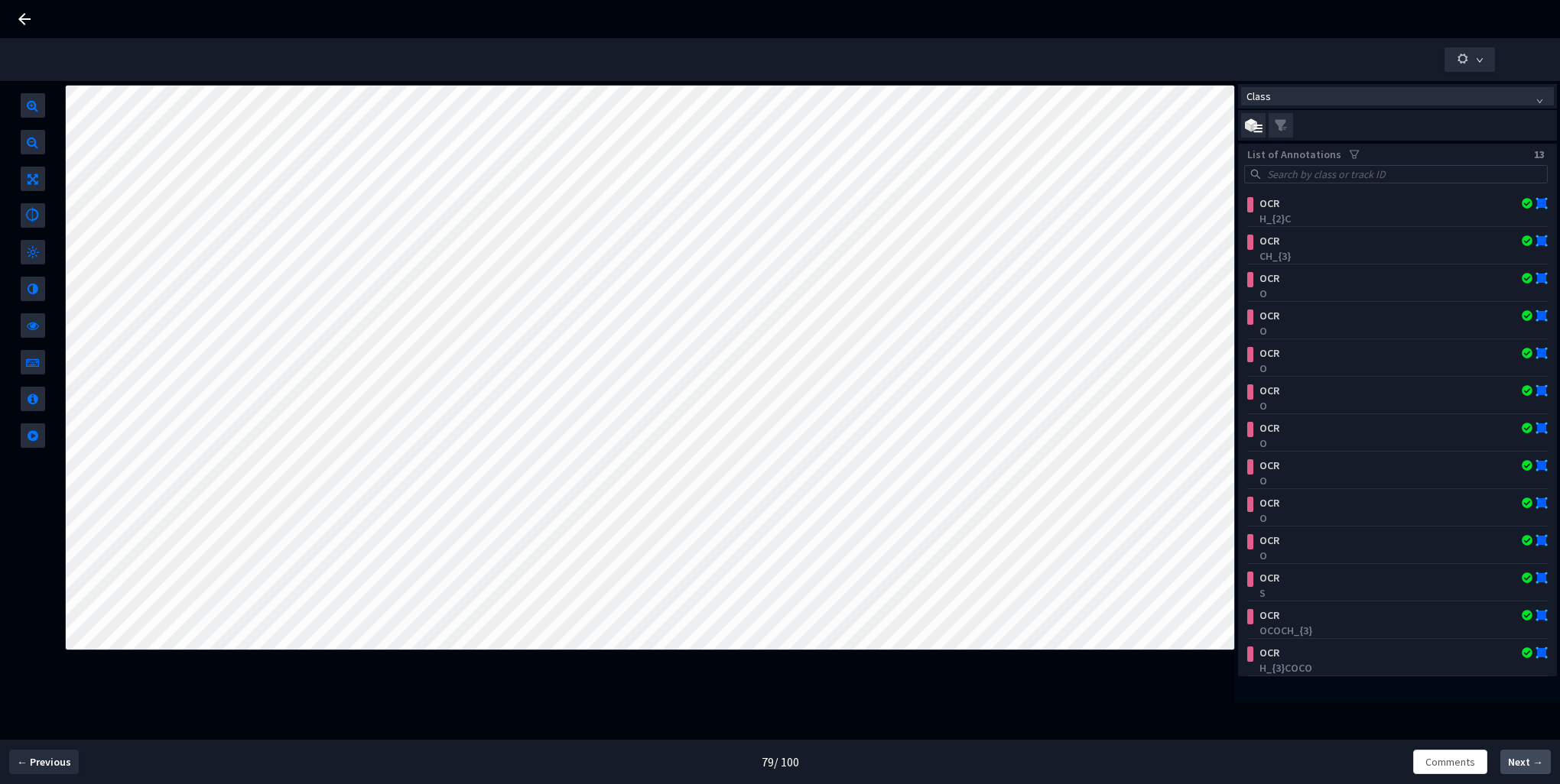
click at [1528, 763] on span "Next →" at bounding box center [1526, 762] width 36 height 16
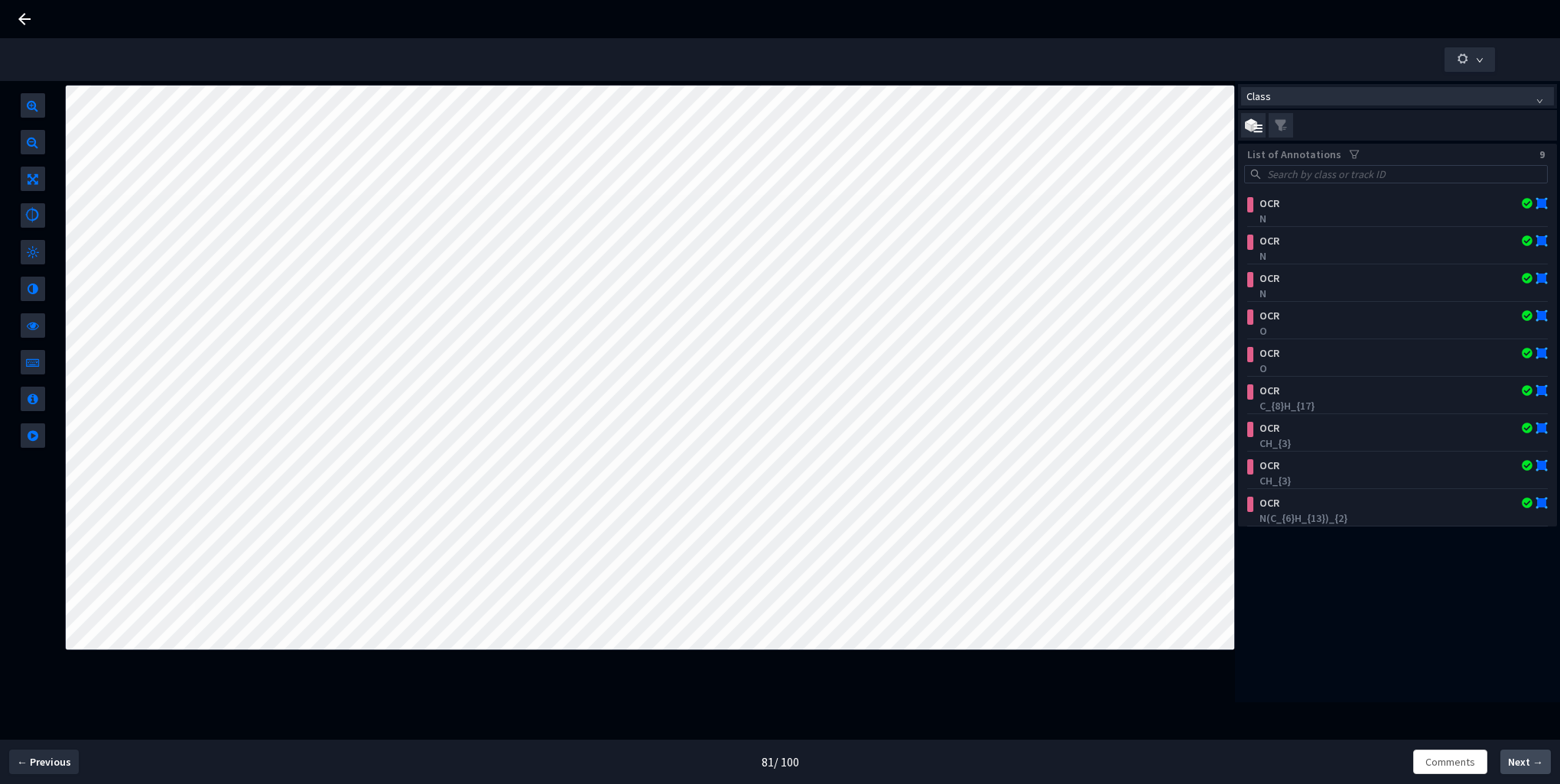
click at [1528, 763] on span "Next →" at bounding box center [1526, 762] width 36 height 16
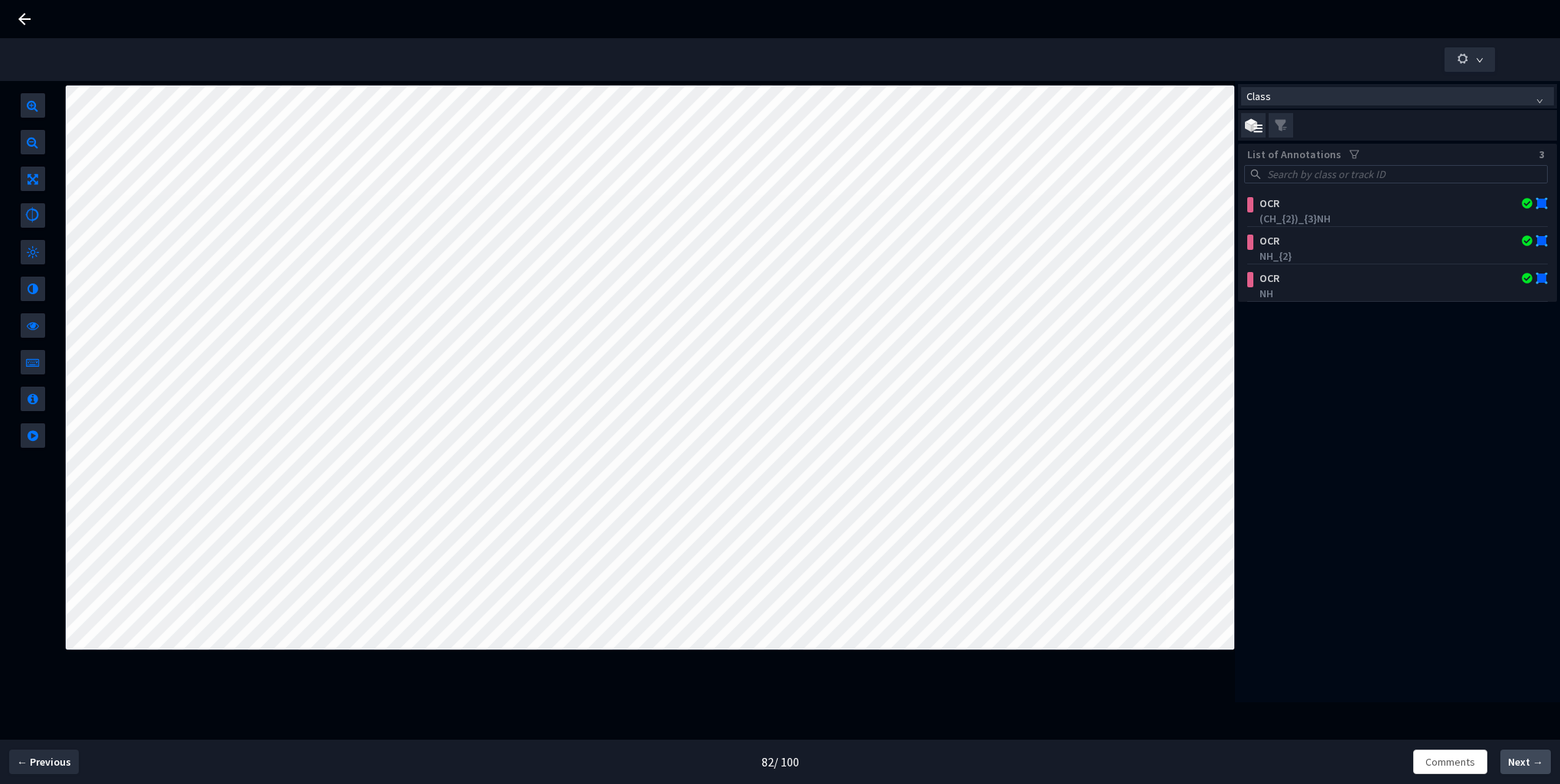
click at [1528, 763] on span "Next →" at bounding box center [1526, 762] width 36 height 16
click at [1526, 763] on span "Next →" at bounding box center [1526, 762] width 36 height 16
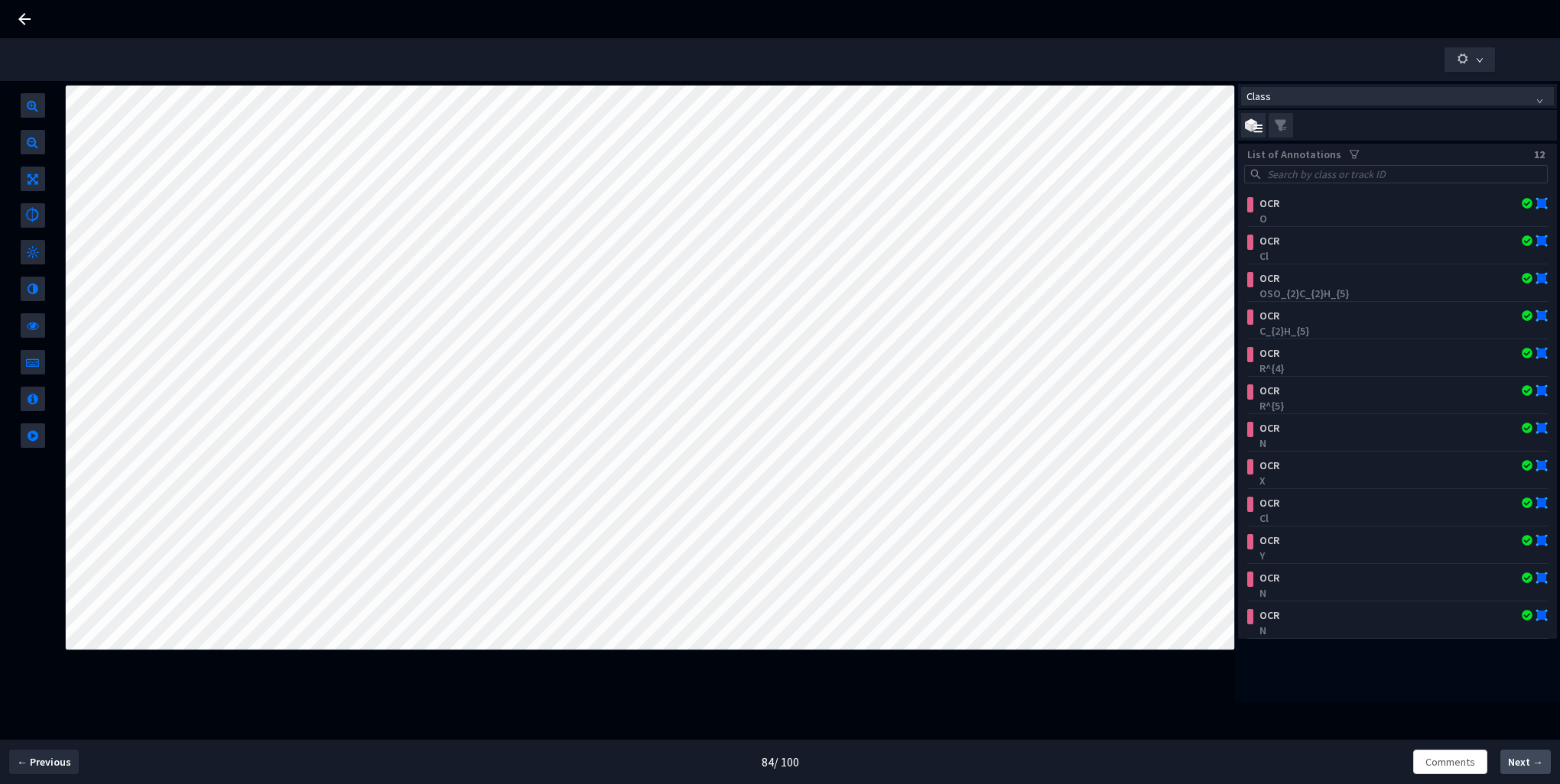
click at [1526, 763] on span "Next →" at bounding box center [1526, 762] width 36 height 16
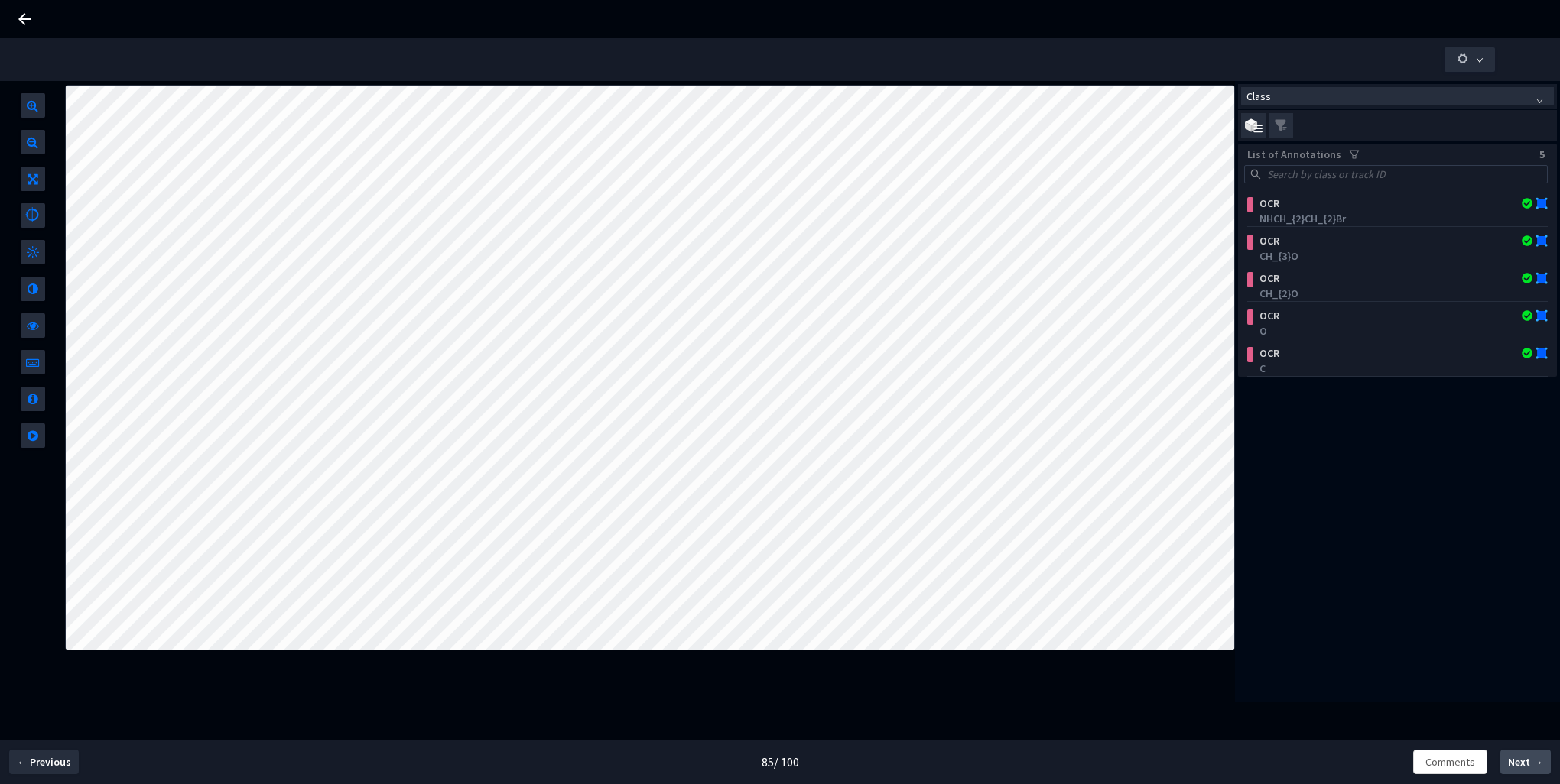
click at [1526, 763] on span "Next →" at bounding box center [1526, 762] width 36 height 16
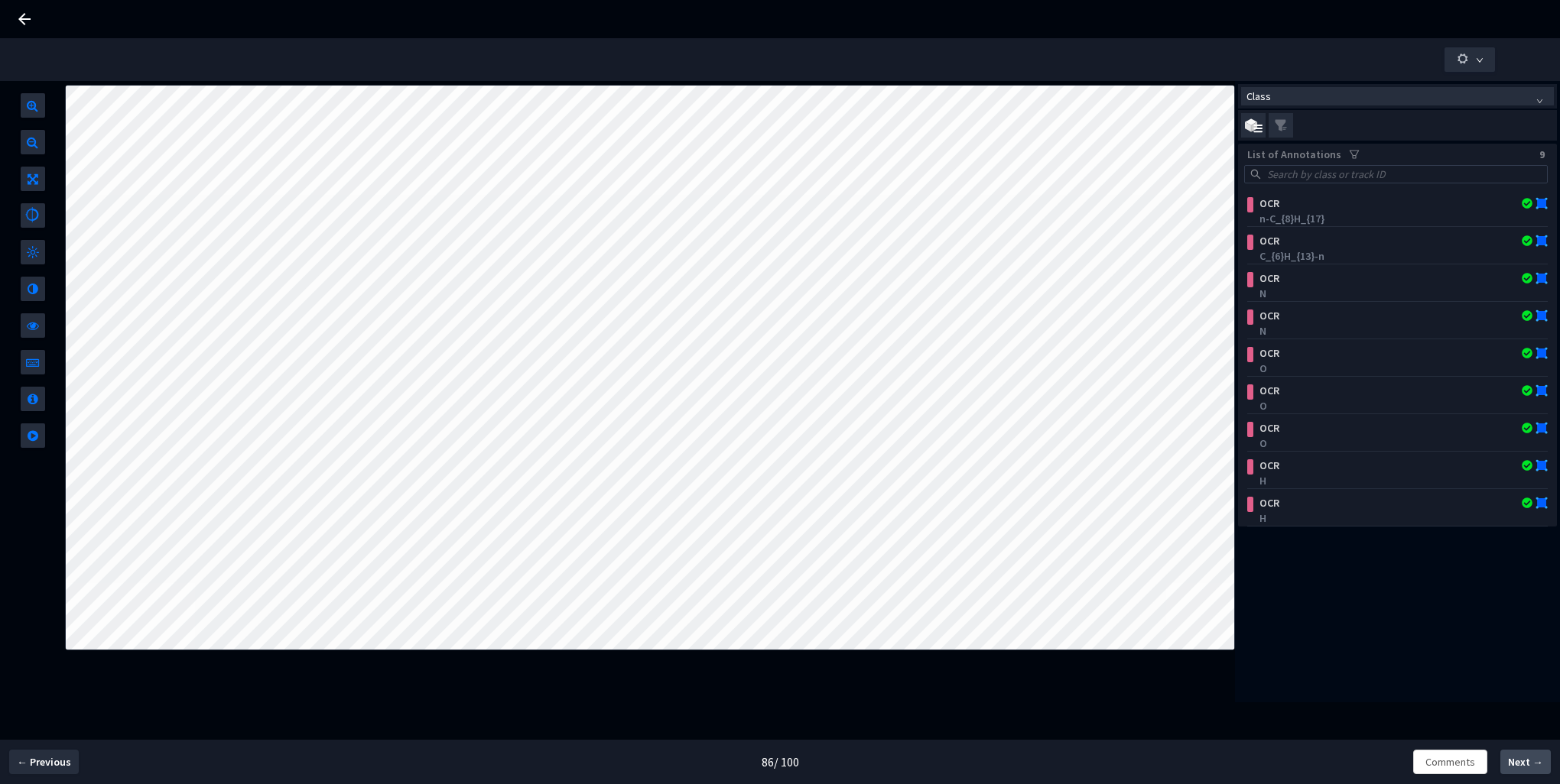
click at [1526, 763] on span "Next →" at bounding box center [1526, 762] width 36 height 16
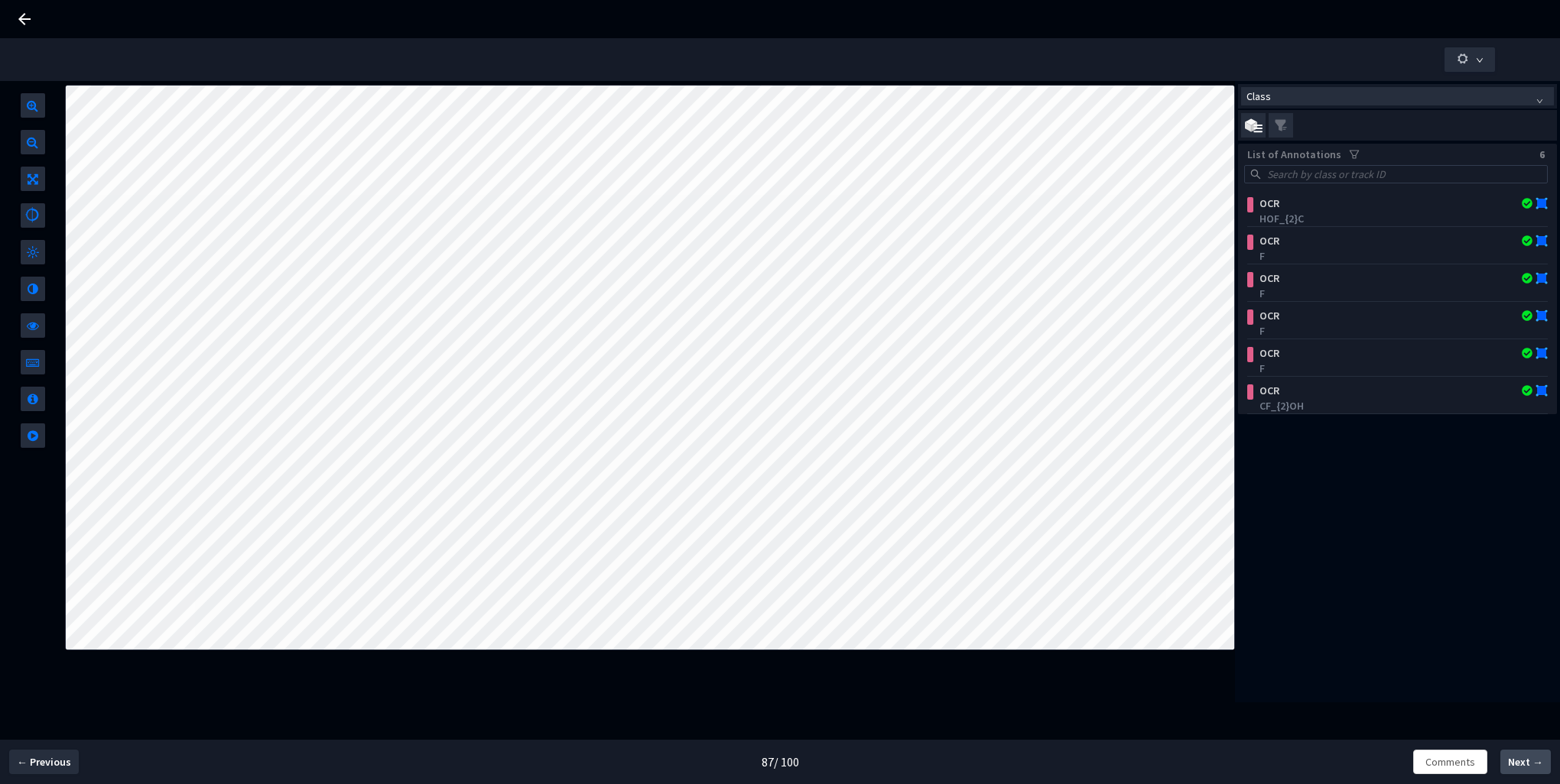
click at [1525, 763] on span "Next →" at bounding box center [1526, 762] width 36 height 16
click at [1524, 763] on span "Next →" at bounding box center [1526, 762] width 36 height 16
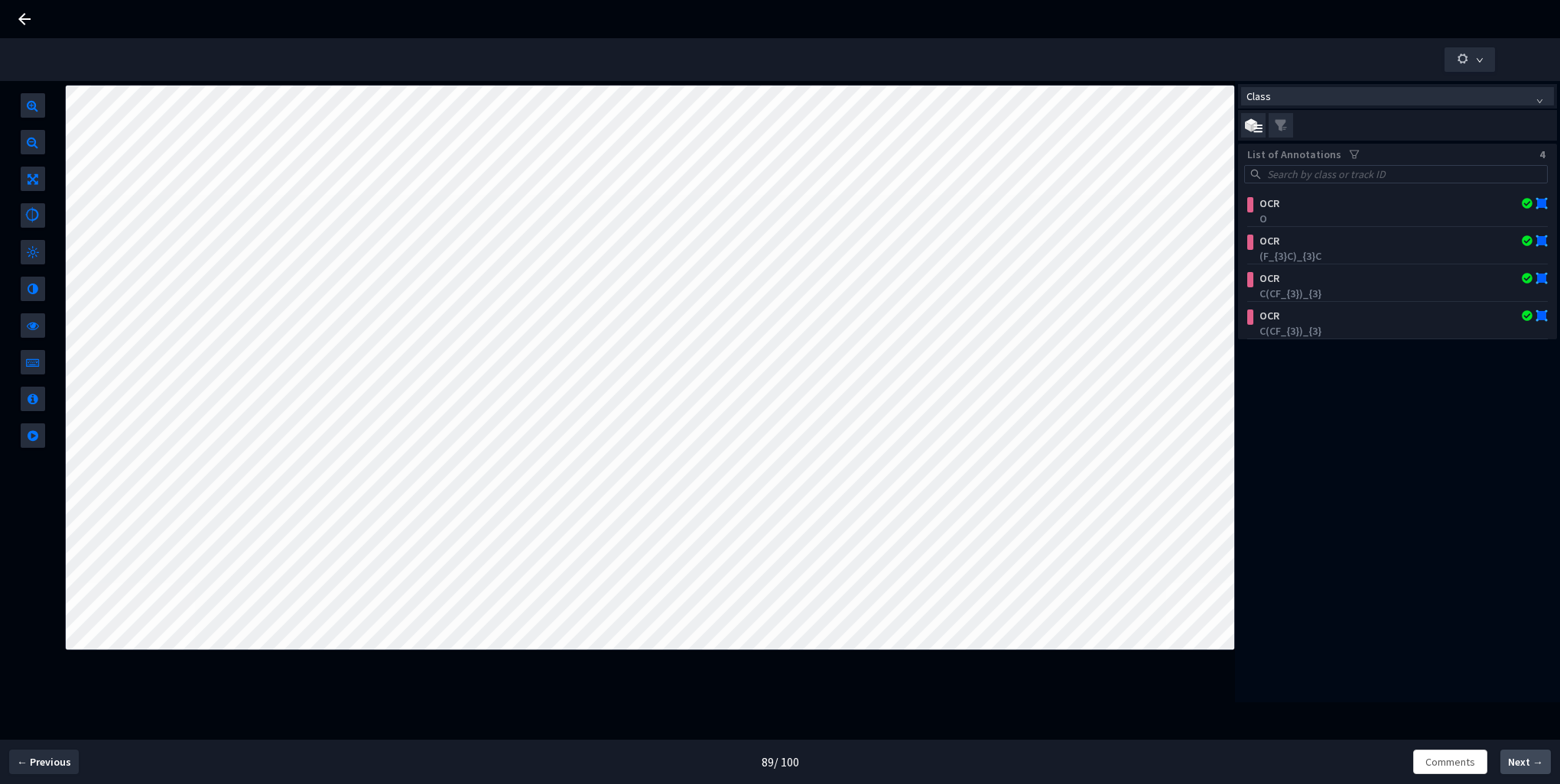
click at [1523, 763] on span "Next →" at bounding box center [1526, 762] width 36 height 16
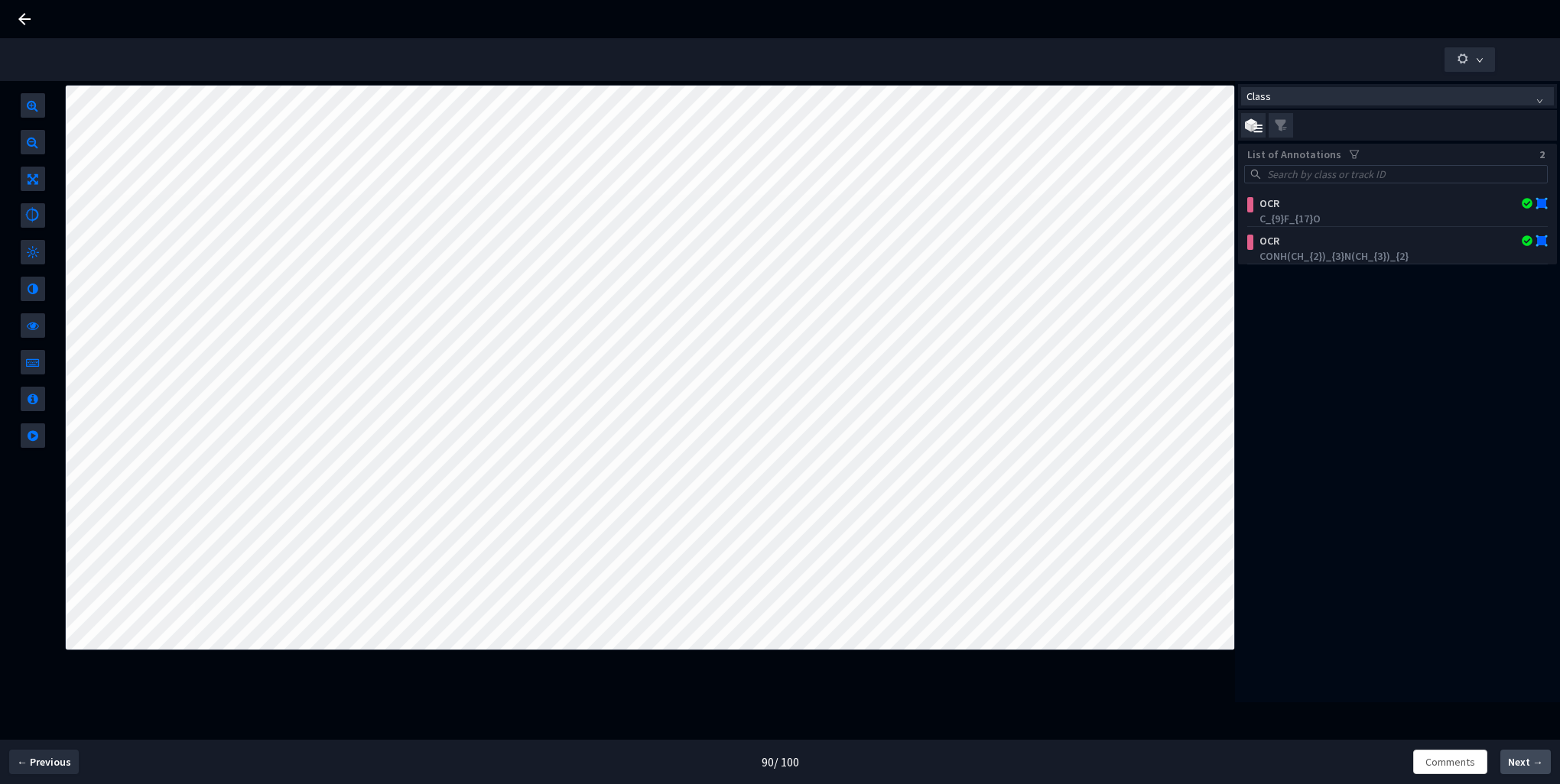
click at [1522, 763] on span "Next →" at bounding box center [1526, 762] width 36 height 16
click at [1520, 763] on span "Next →" at bounding box center [1526, 762] width 36 height 16
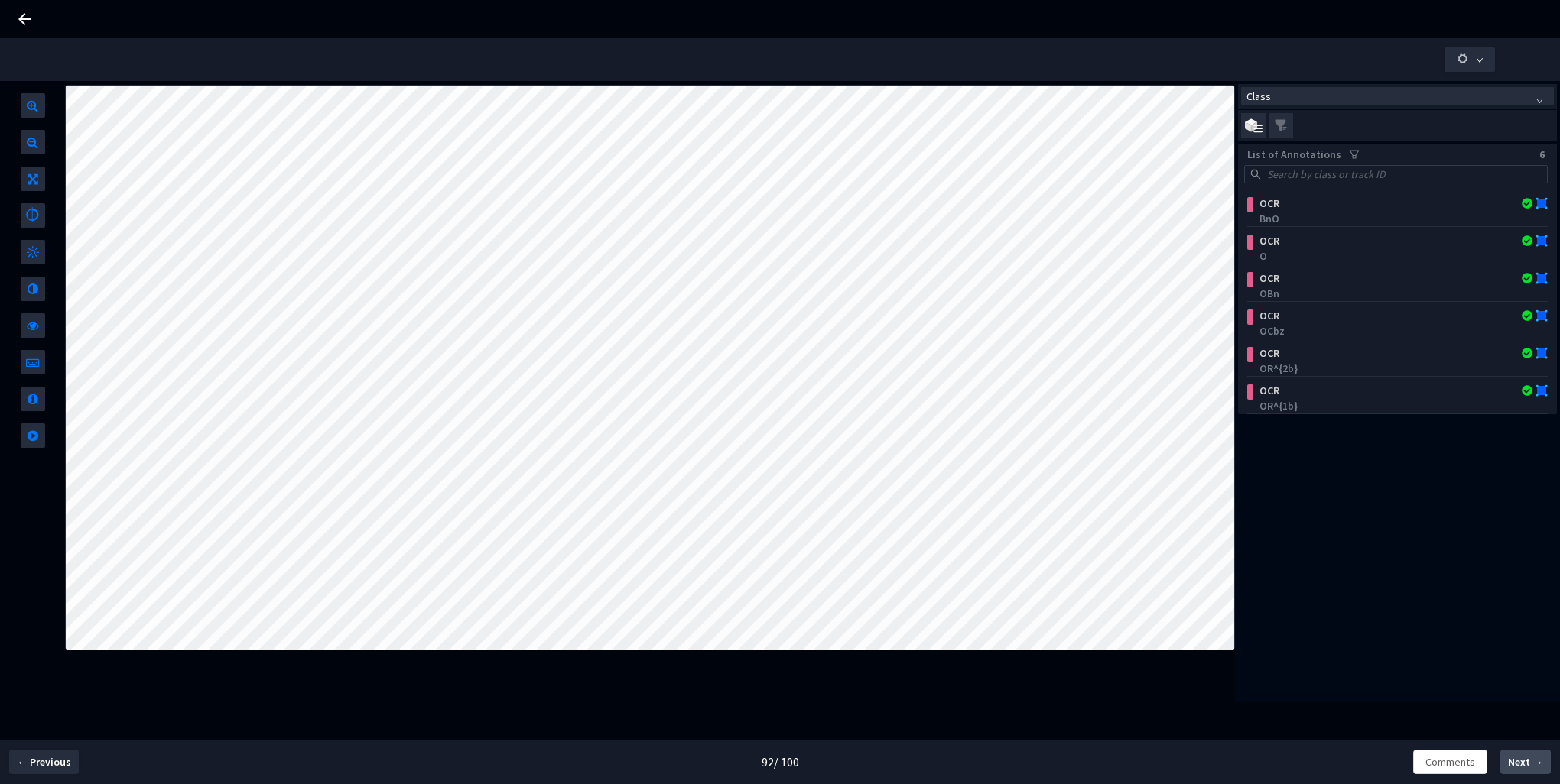
click at [1518, 763] on span "Next →" at bounding box center [1526, 762] width 36 height 16
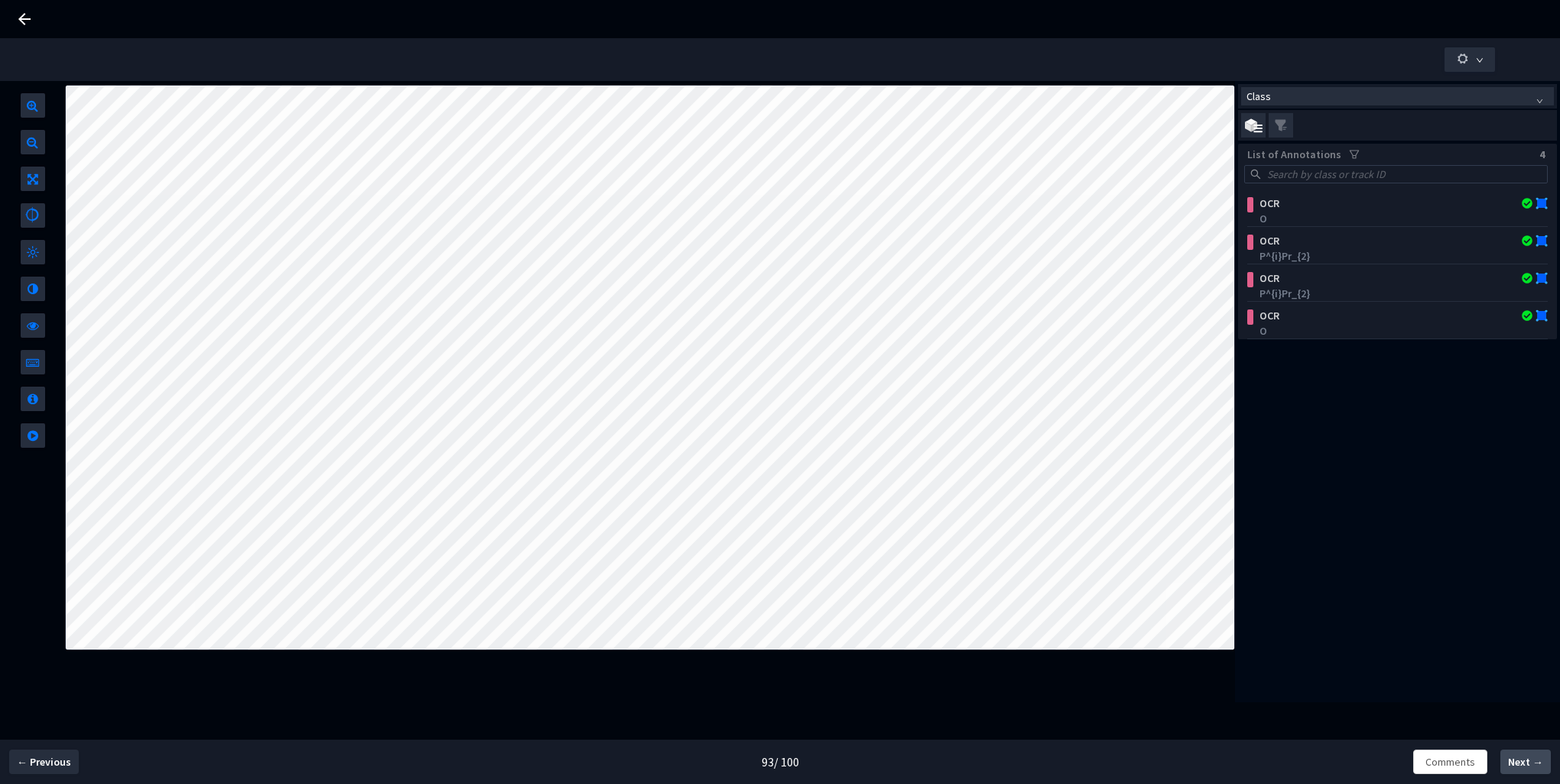
click at [1517, 763] on span "Next →" at bounding box center [1526, 762] width 36 height 16
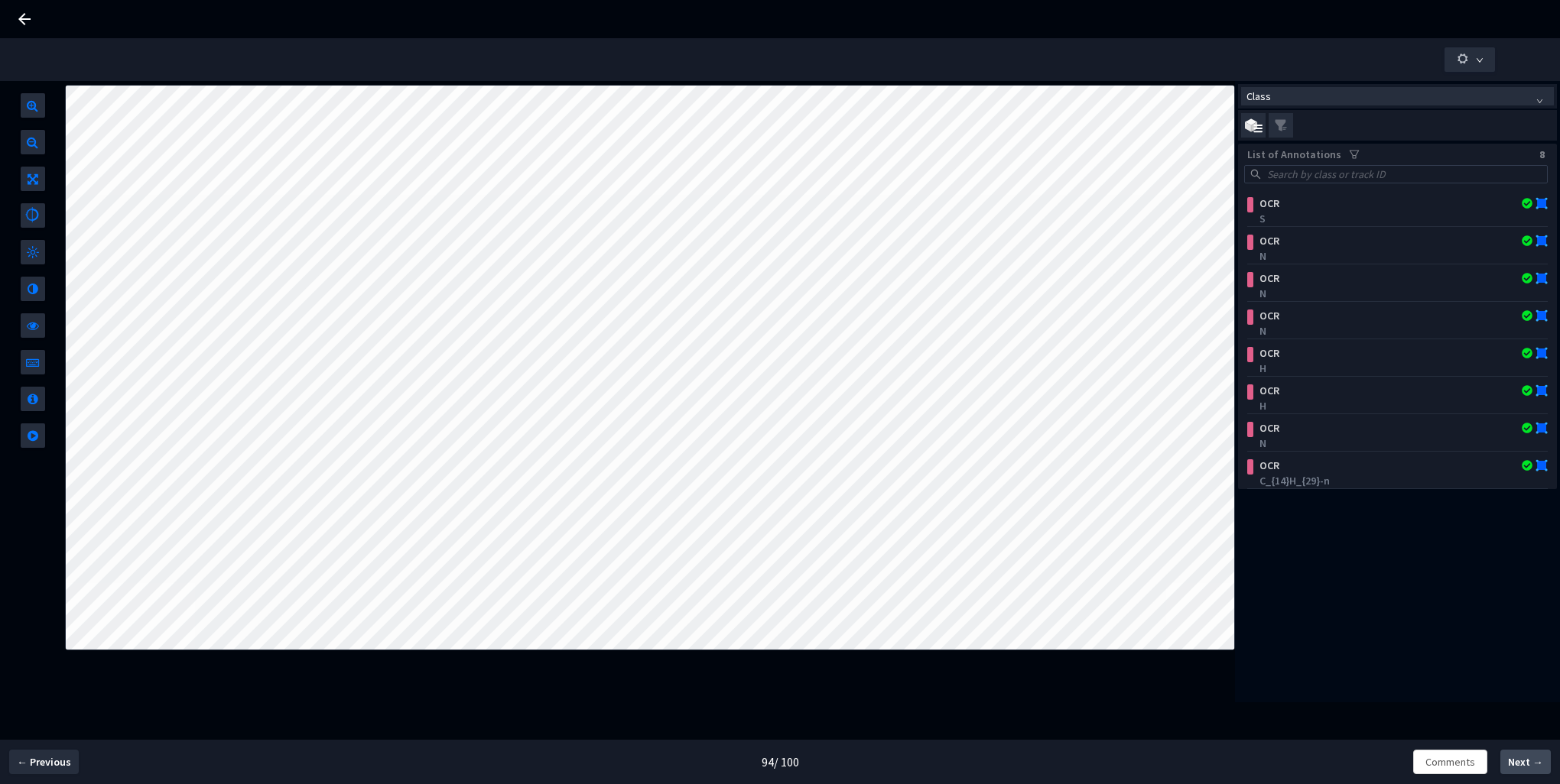
click at [1517, 763] on span "Next →" at bounding box center [1526, 762] width 36 height 16
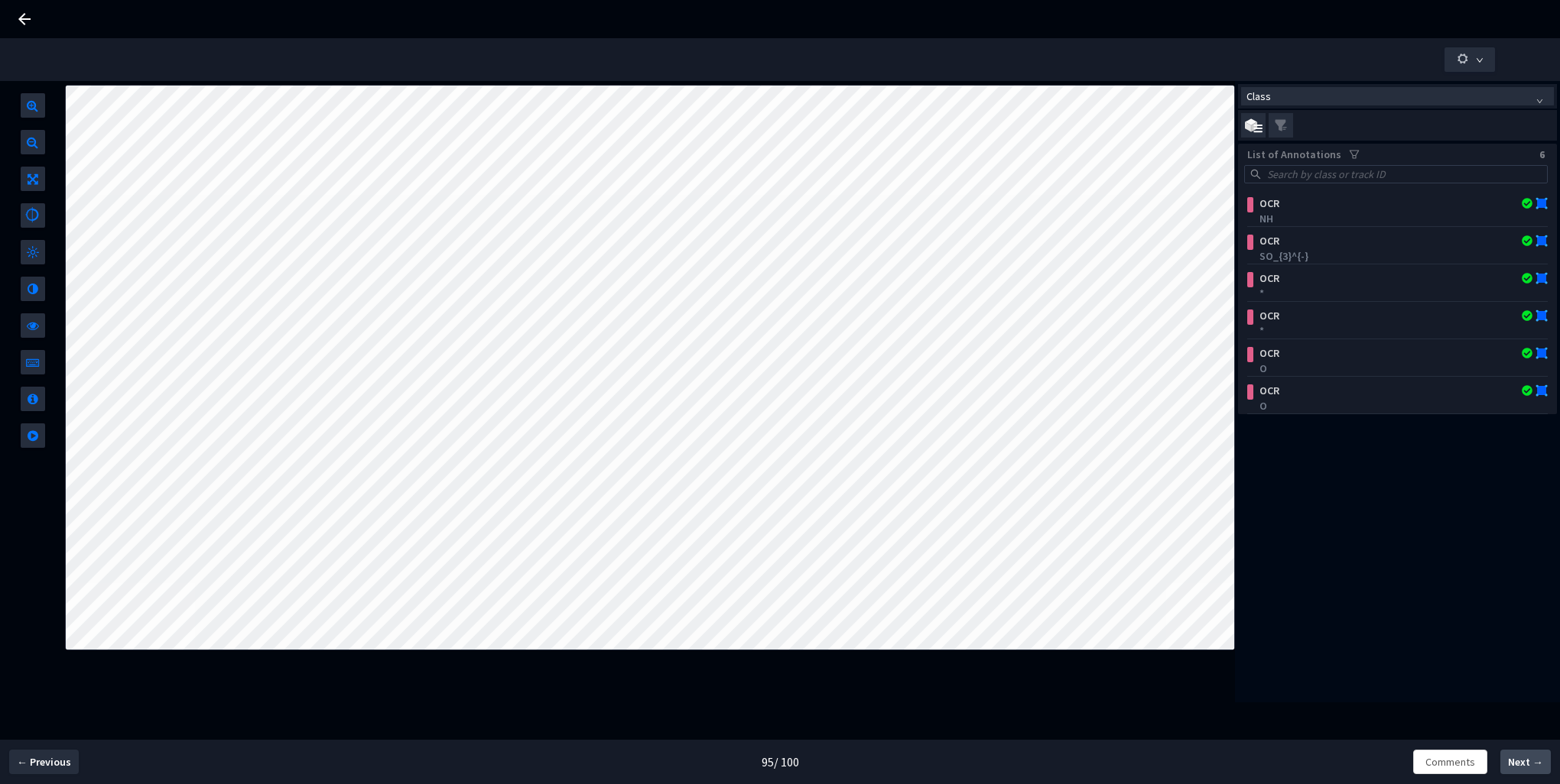
click at [1516, 763] on span "Next →" at bounding box center [1526, 762] width 36 height 16
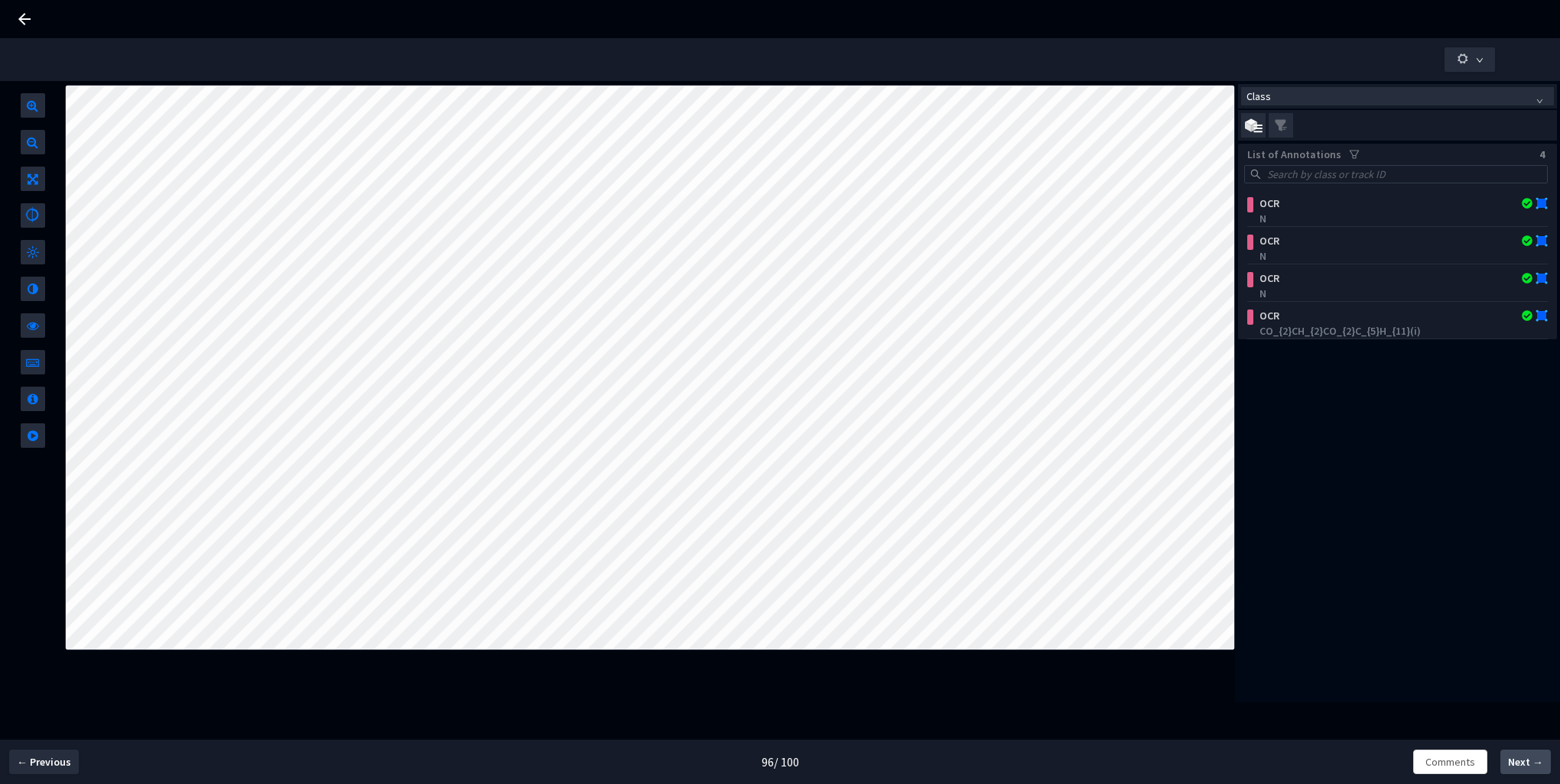
click at [1516, 763] on span "Next →" at bounding box center [1526, 762] width 36 height 16
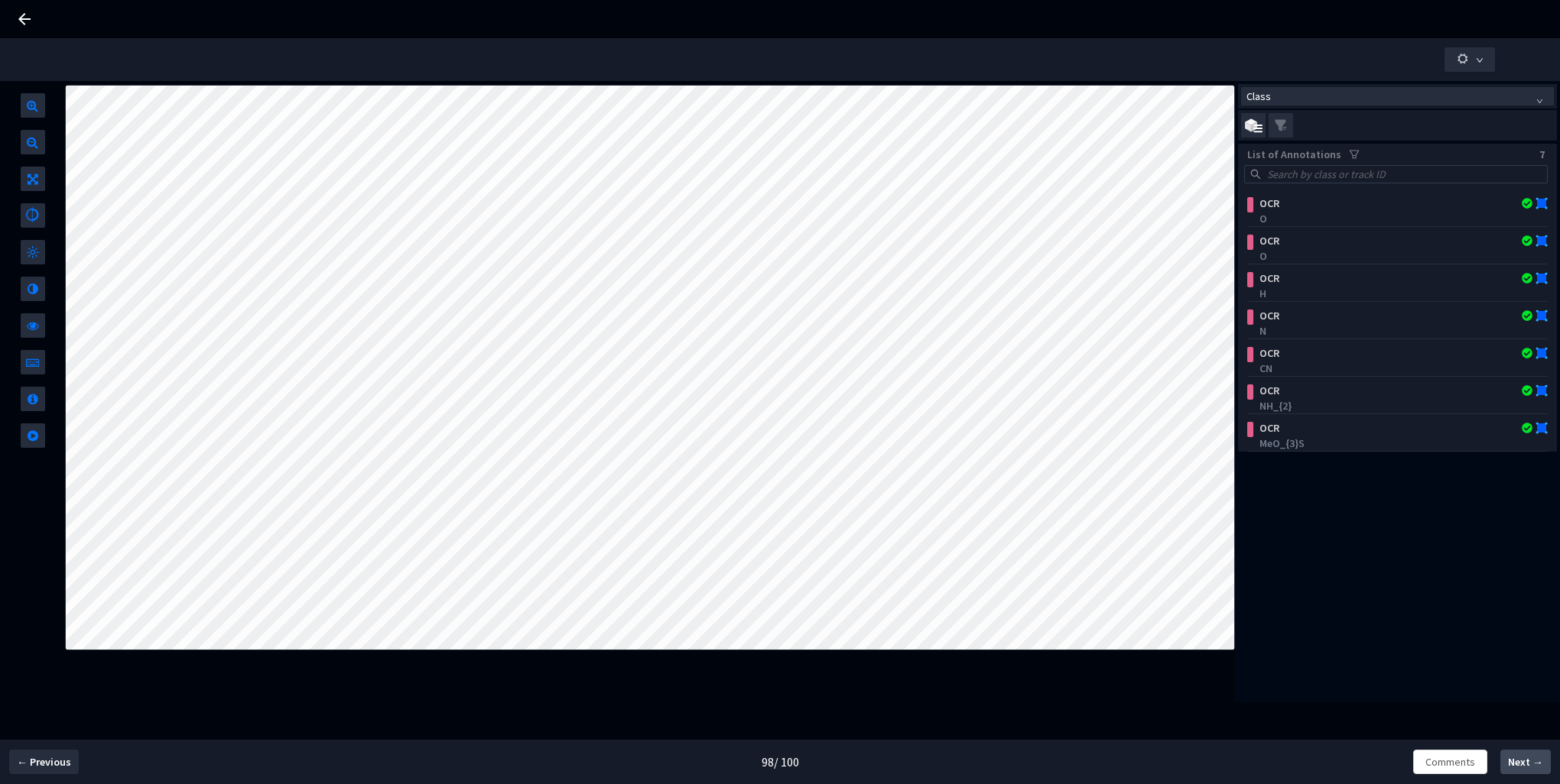
click at [1517, 764] on span "Next →" at bounding box center [1526, 762] width 36 height 16
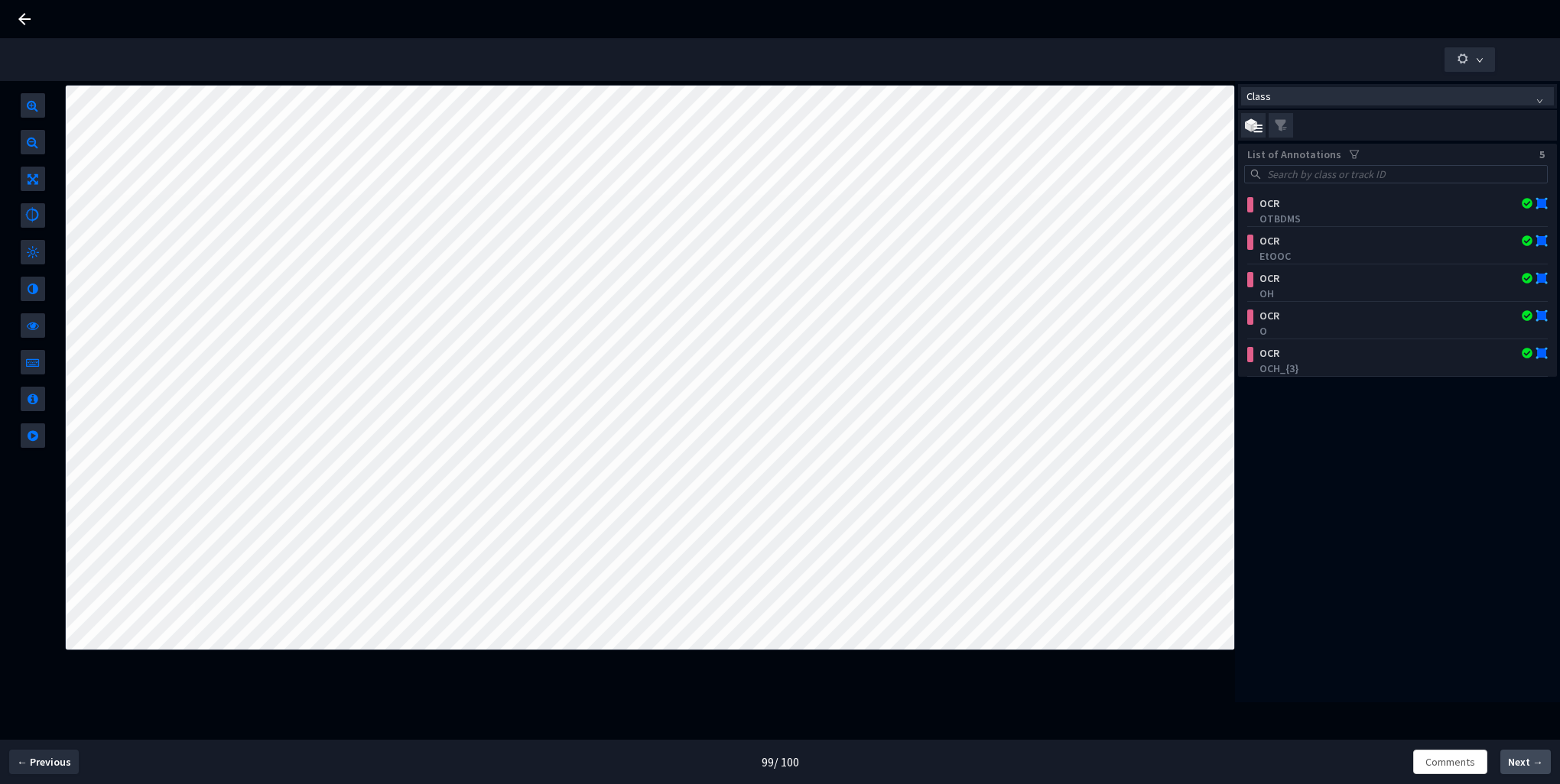
click at [1516, 764] on span "Next →" at bounding box center [1526, 762] width 36 height 16
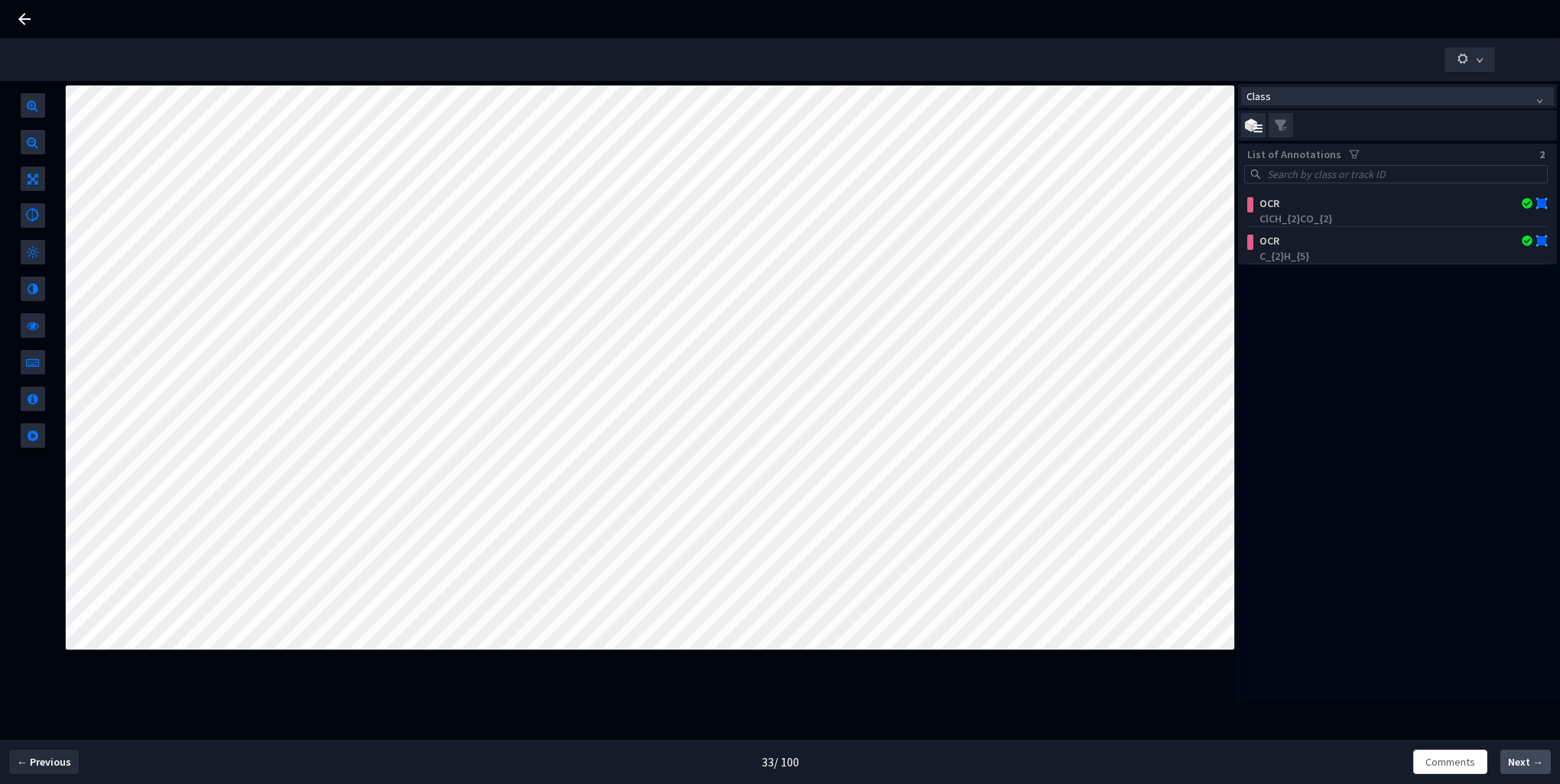
click at [1520, 763] on span "Next →" at bounding box center [1526, 762] width 36 height 16
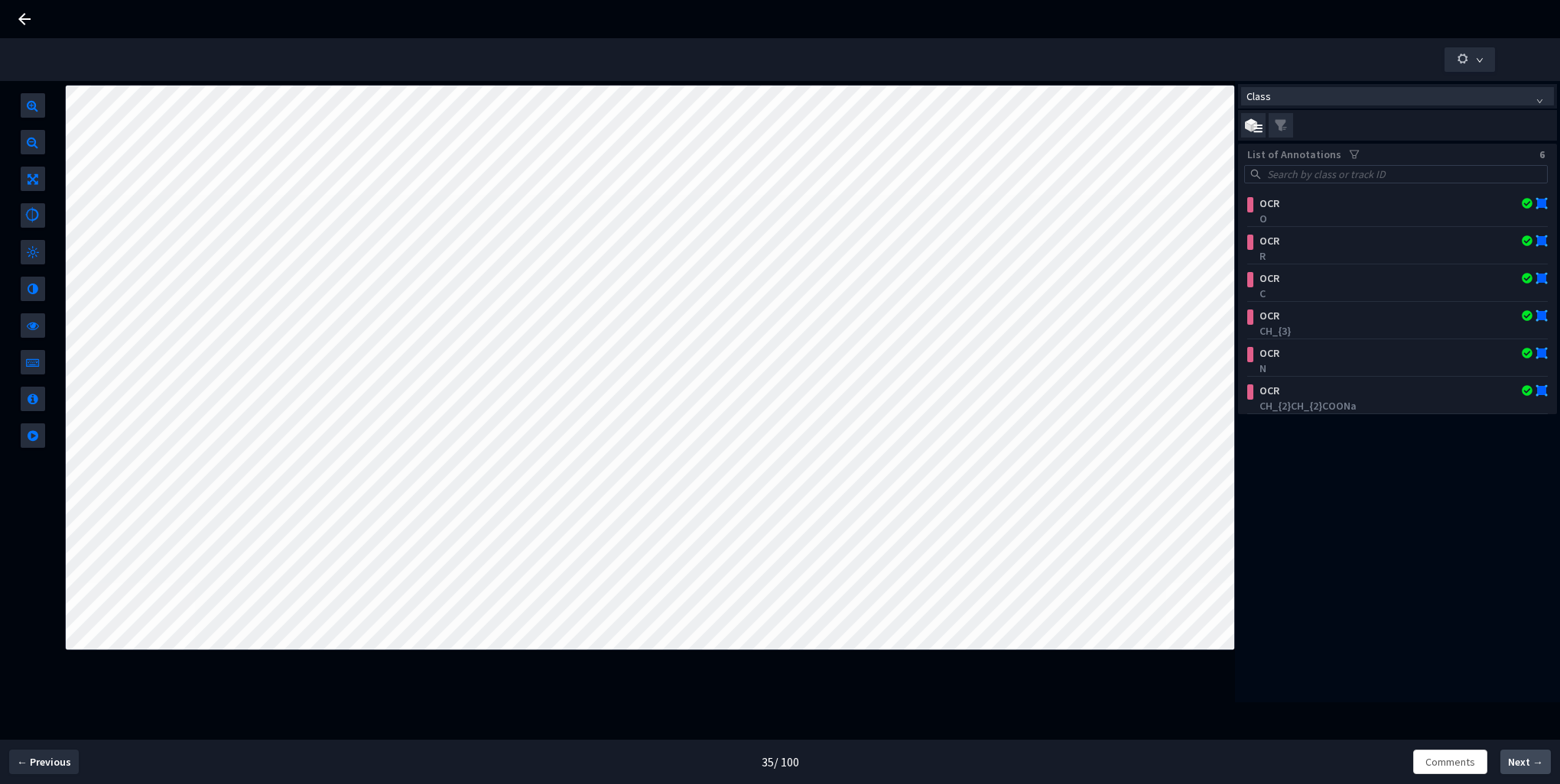
click at [1520, 763] on span "Next →" at bounding box center [1526, 762] width 36 height 16
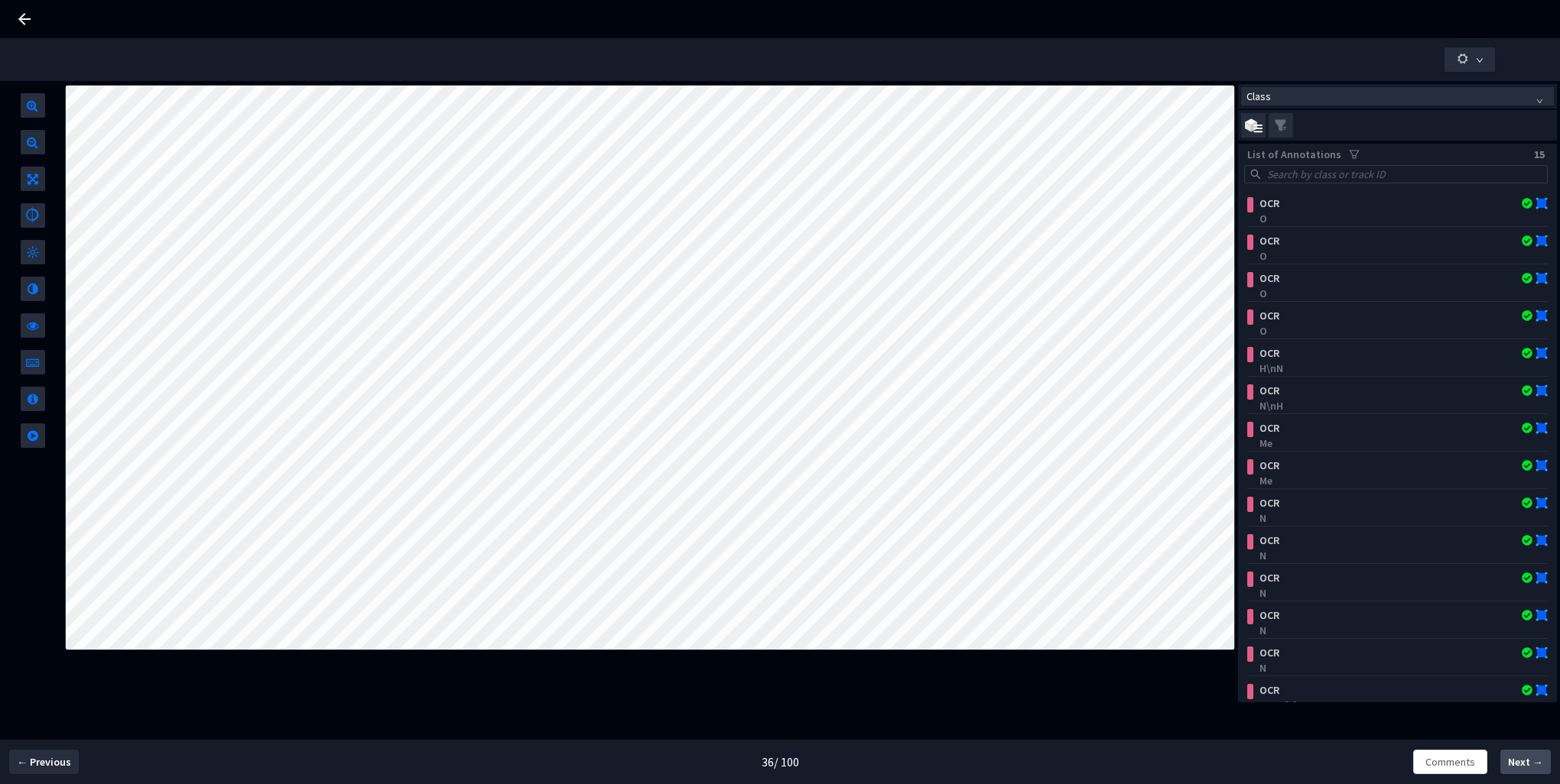
click at [1520, 763] on span "Next →" at bounding box center [1526, 762] width 36 height 16
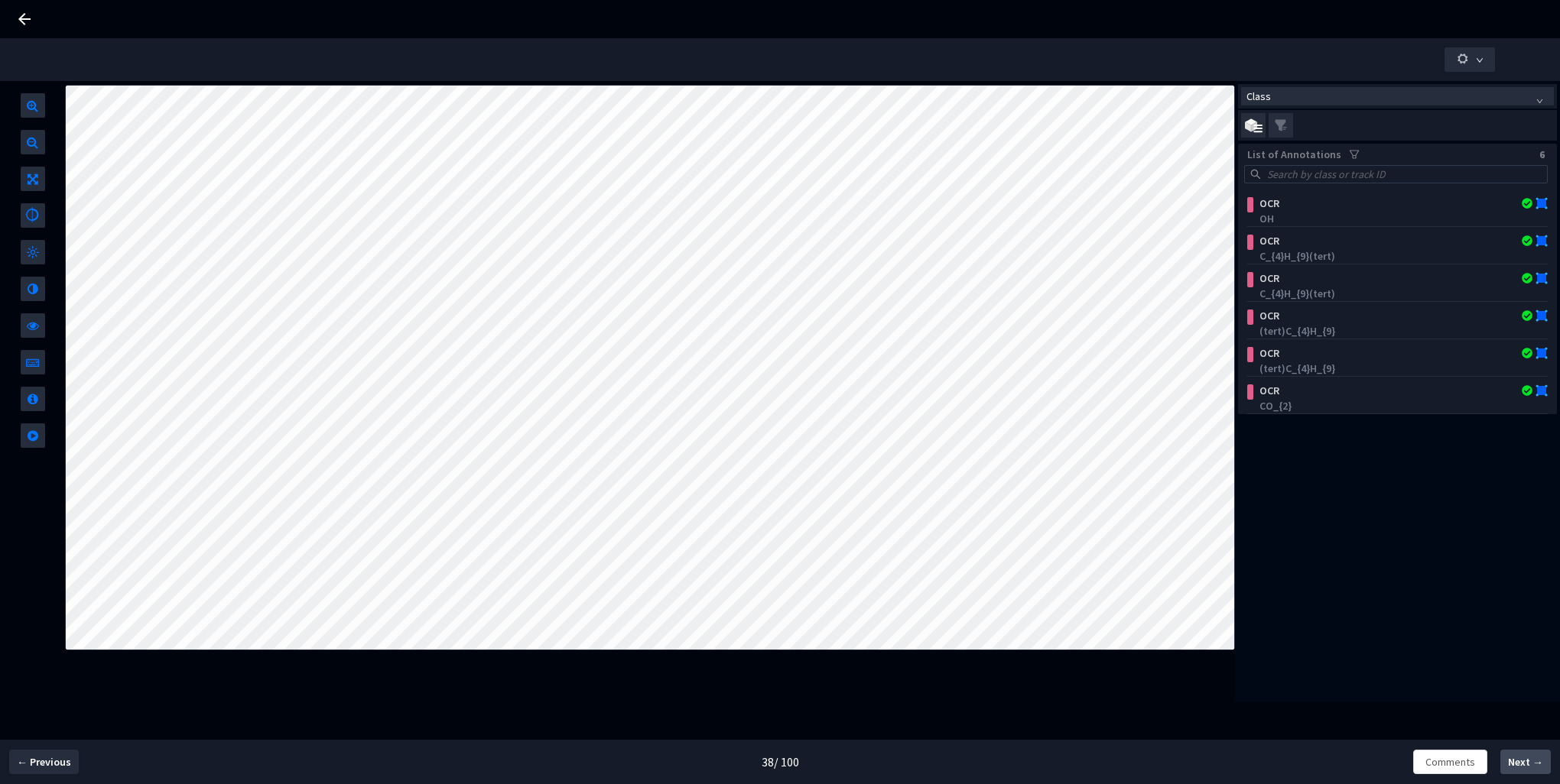
click at [1520, 763] on span "Next →" at bounding box center [1526, 762] width 36 height 16
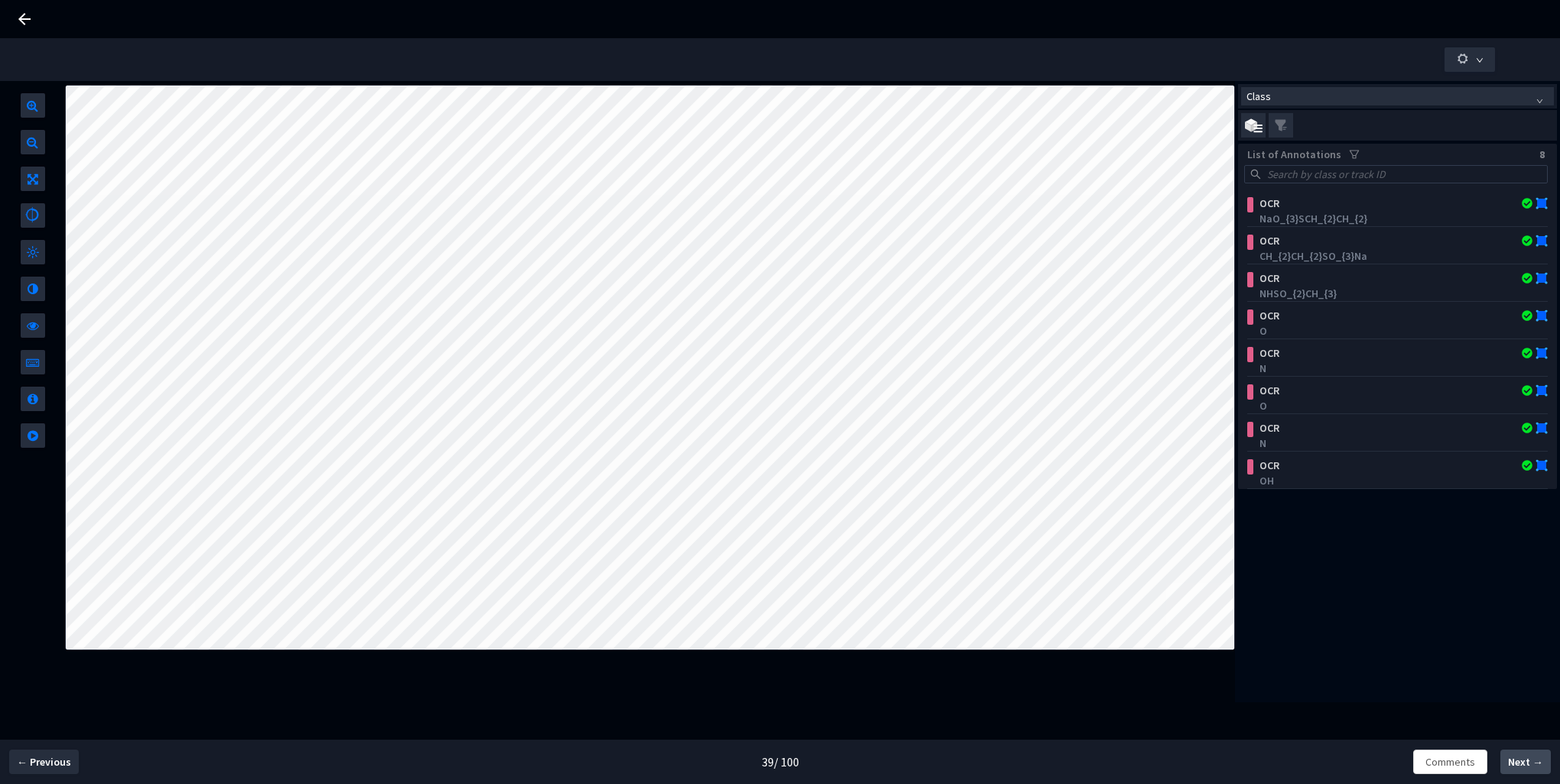
click at [1520, 763] on span "Next →" at bounding box center [1526, 762] width 36 height 16
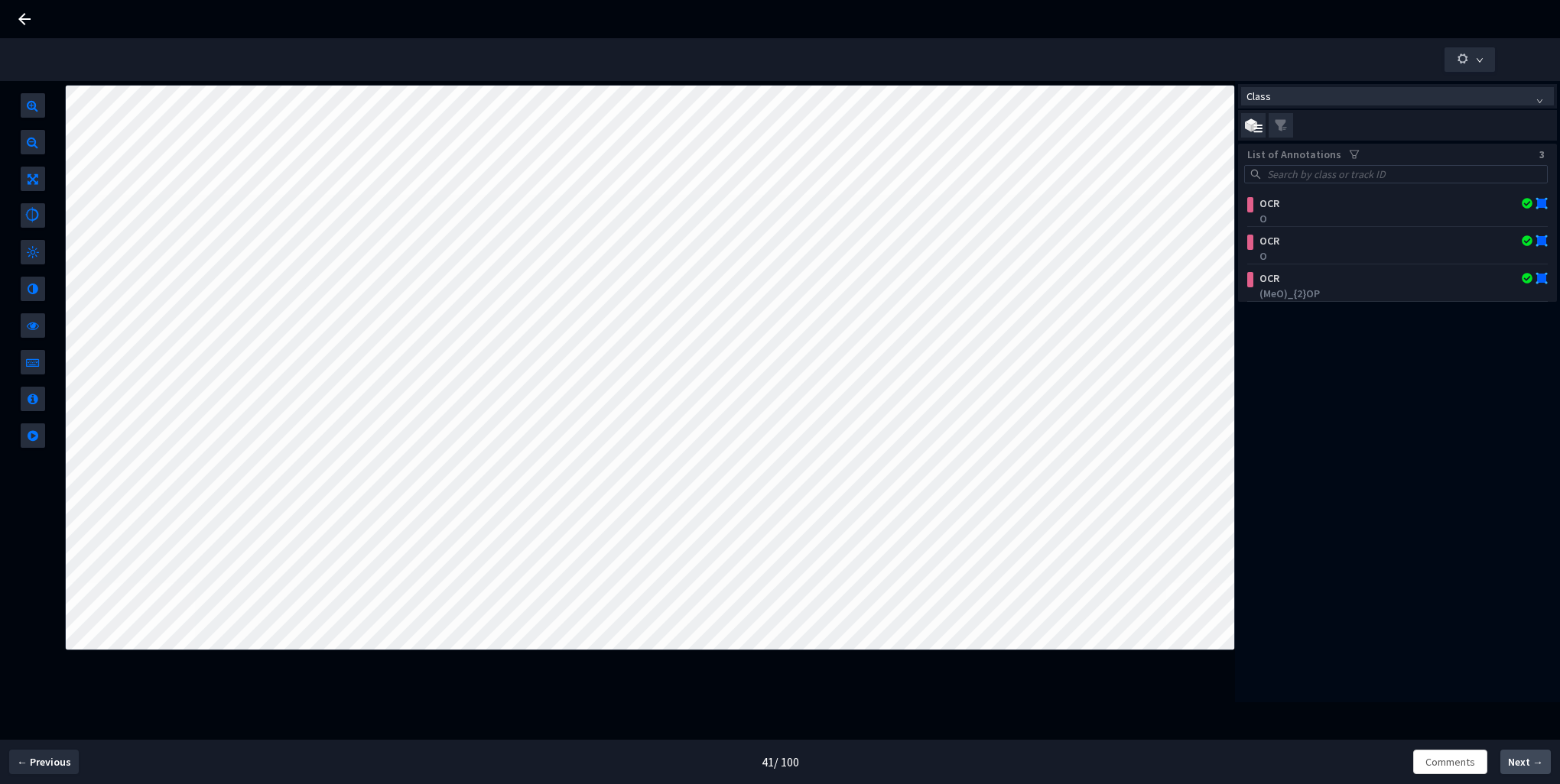
click at [1520, 763] on span "Next →" at bounding box center [1526, 762] width 36 height 16
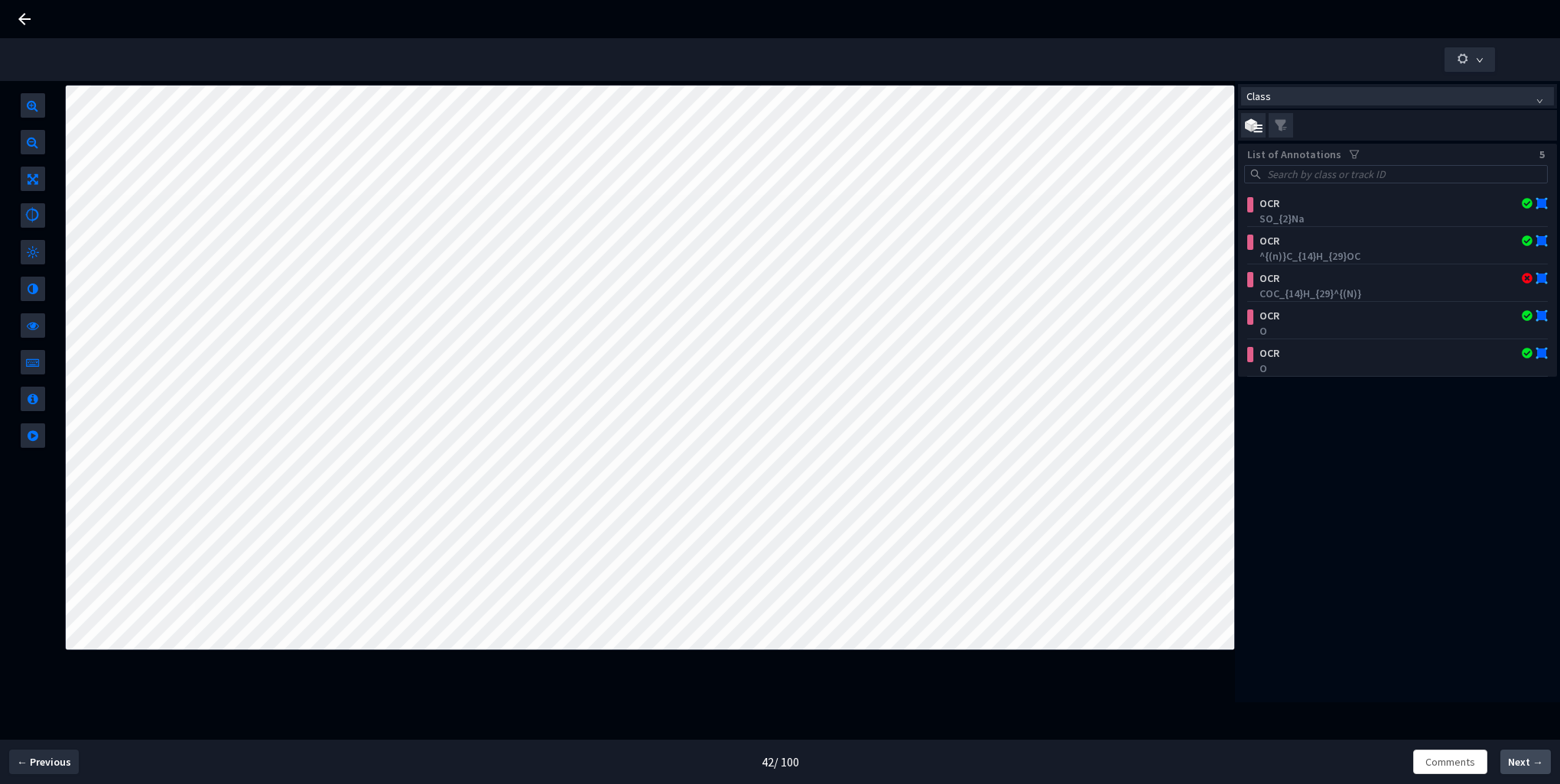
click at [1520, 763] on span "Next →" at bounding box center [1526, 762] width 36 height 16
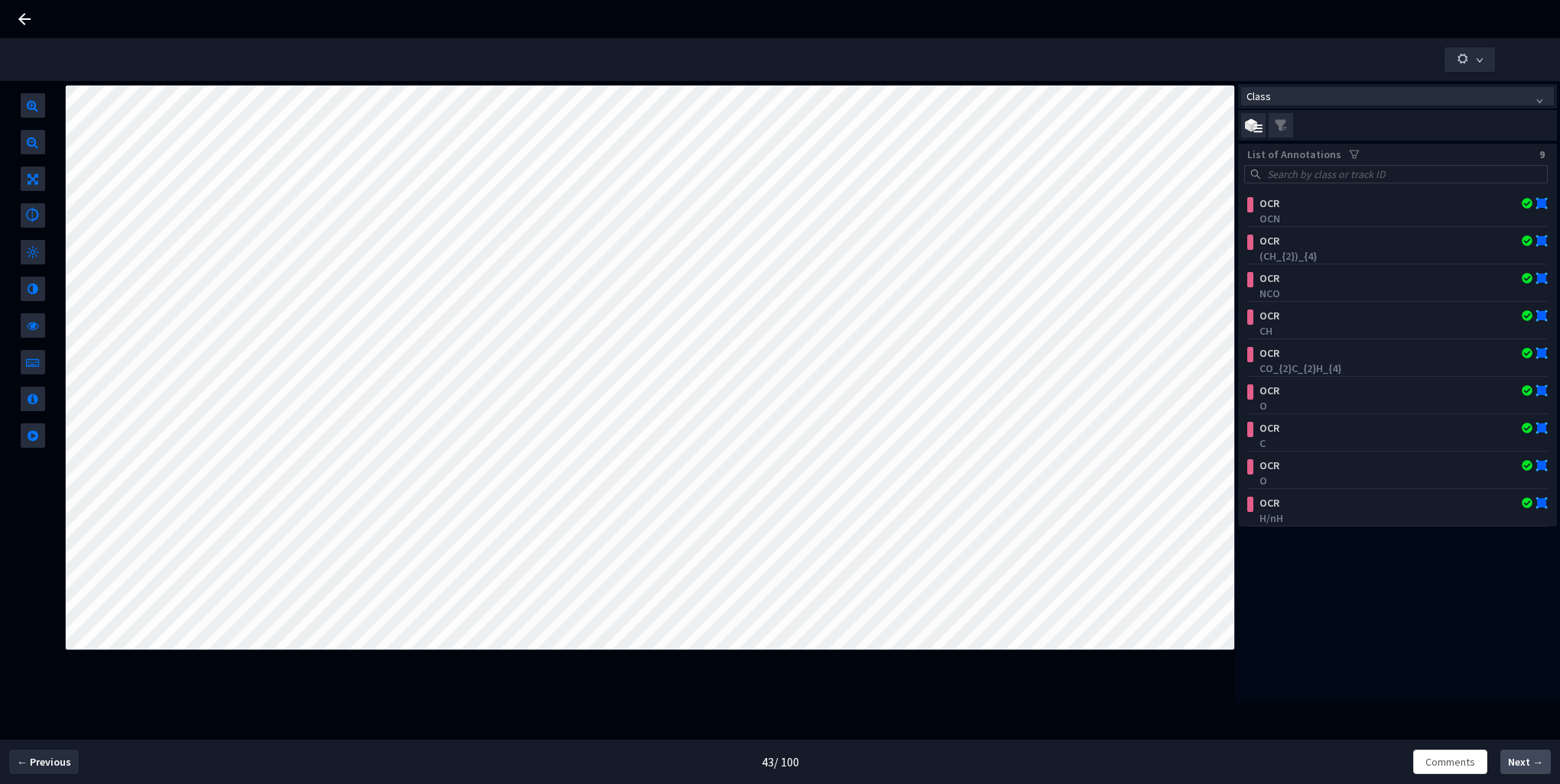
click at [1520, 763] on span "Next →" at bounding box center [1526, 762] width 36 height 16
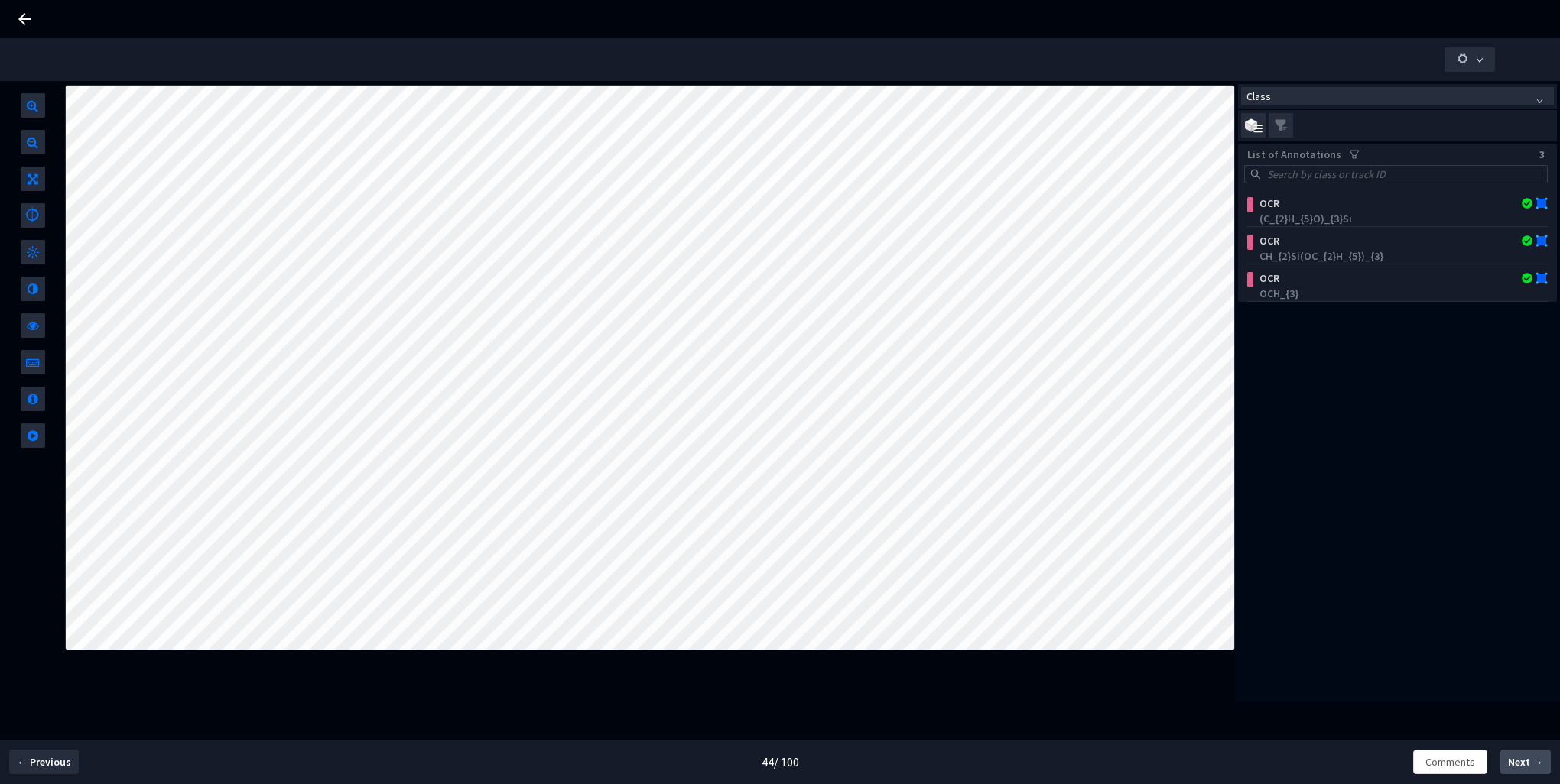
click at [1520, 763] on span "Next →" at bounding box center [1526, 762] width 36 height 16
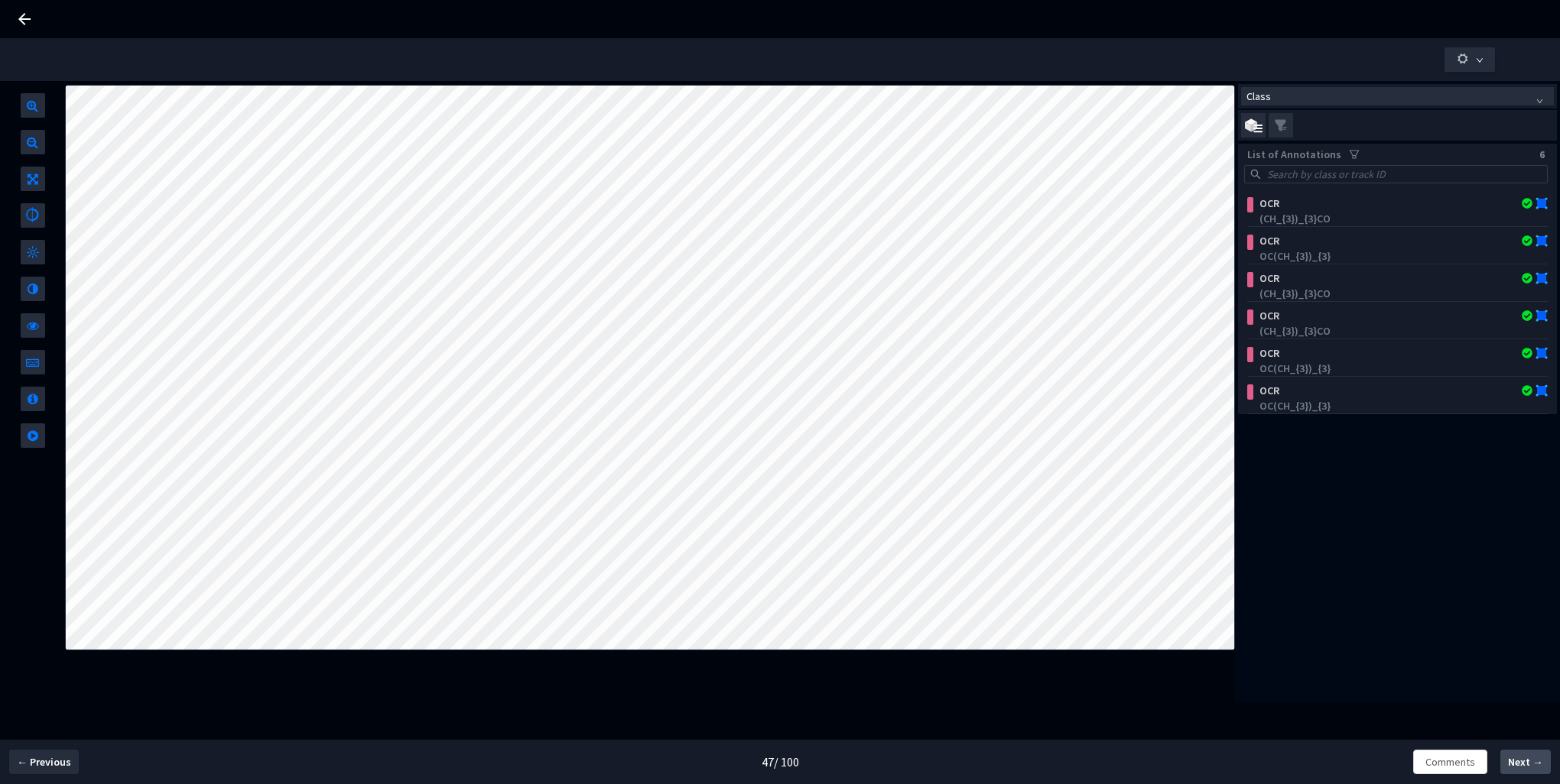
click at [1520, 763] on span "Next →" at bounding box center [1526, 762] width 36 height 16
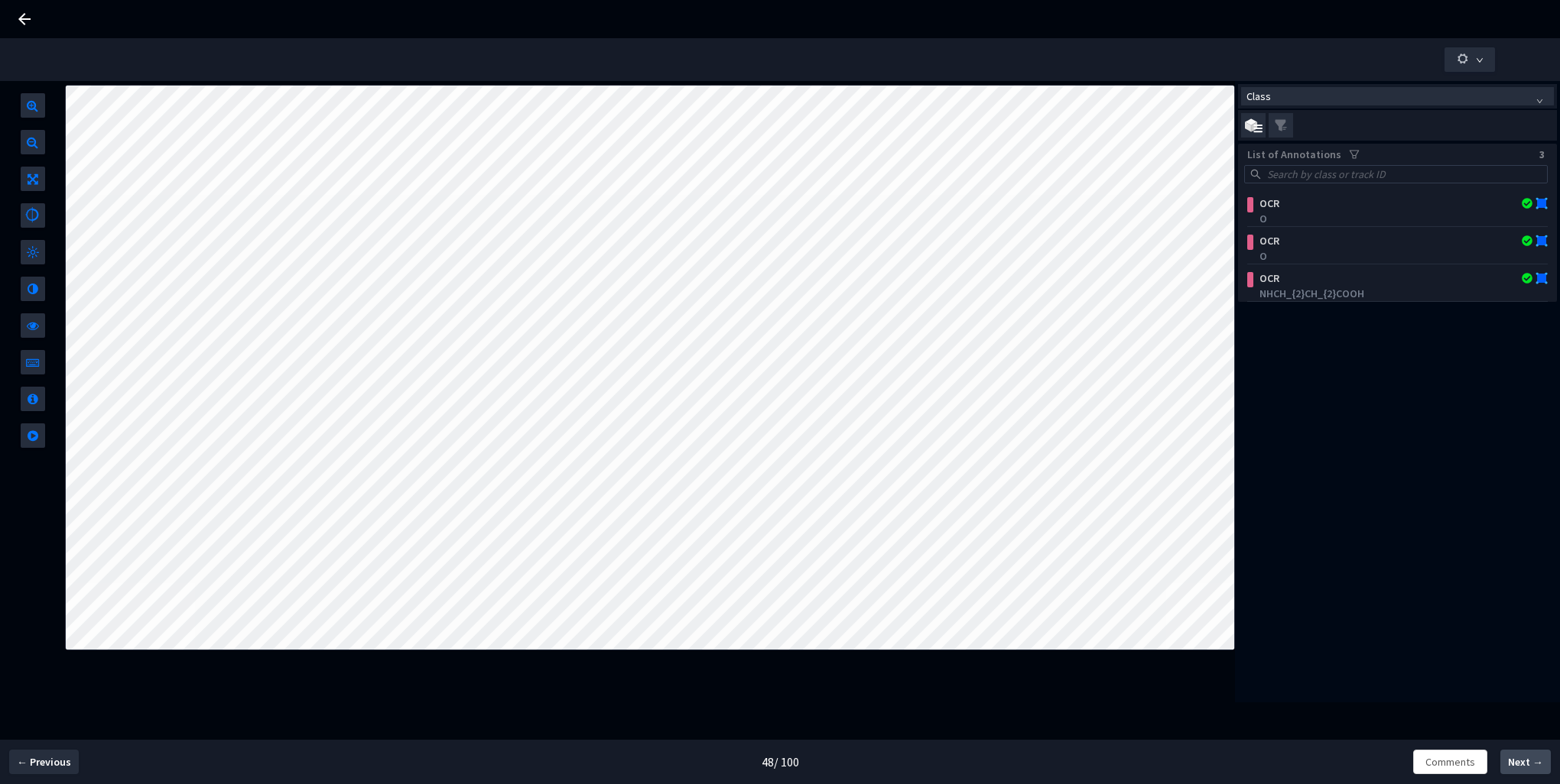
click at [1520, 763] on span "Next →" at bounding box center [1526, 762] width 36 height 16
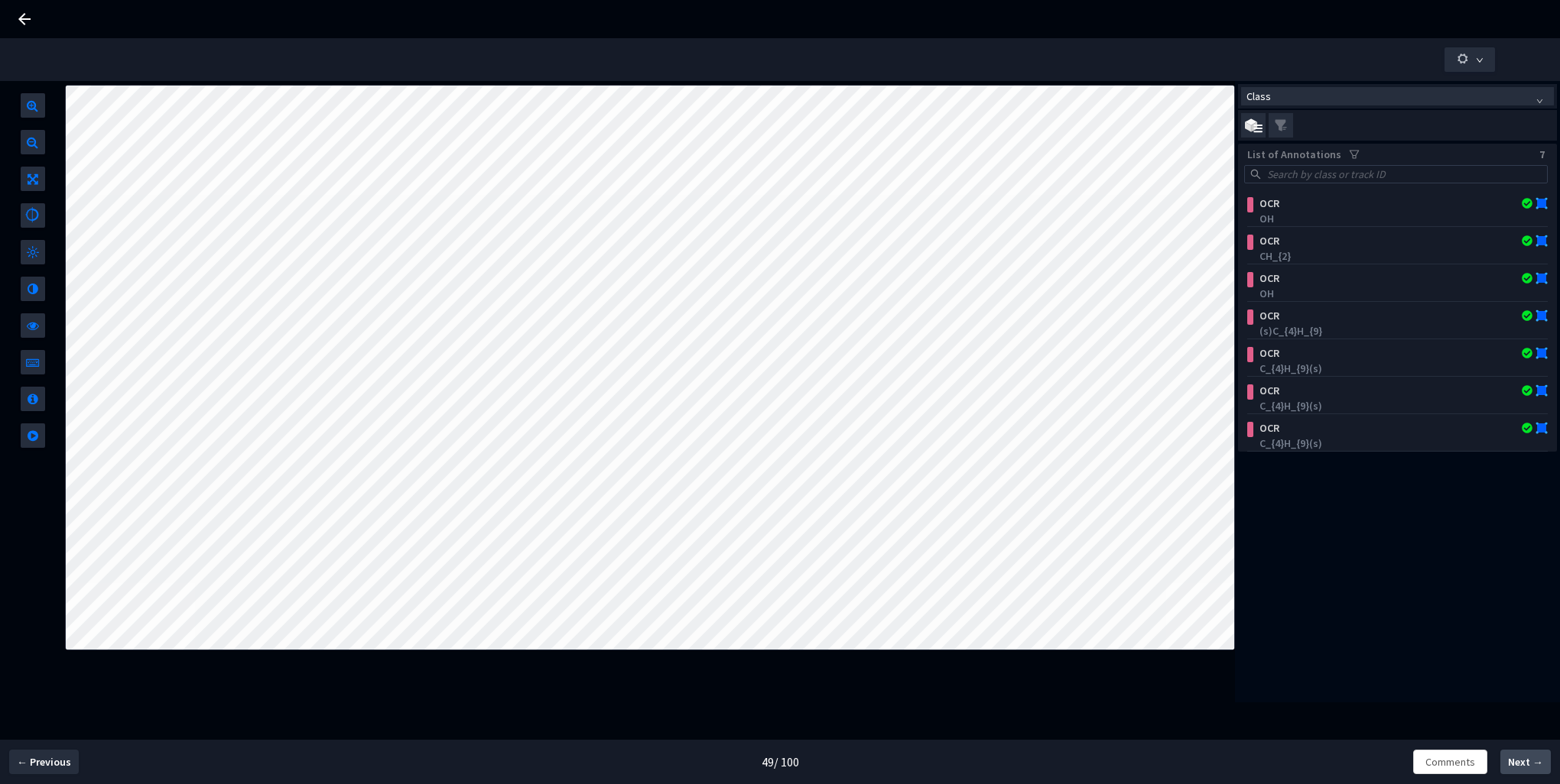
click at [1520, 763] on span "Next →" at bounding box center [1526, 762] width 36 height 16
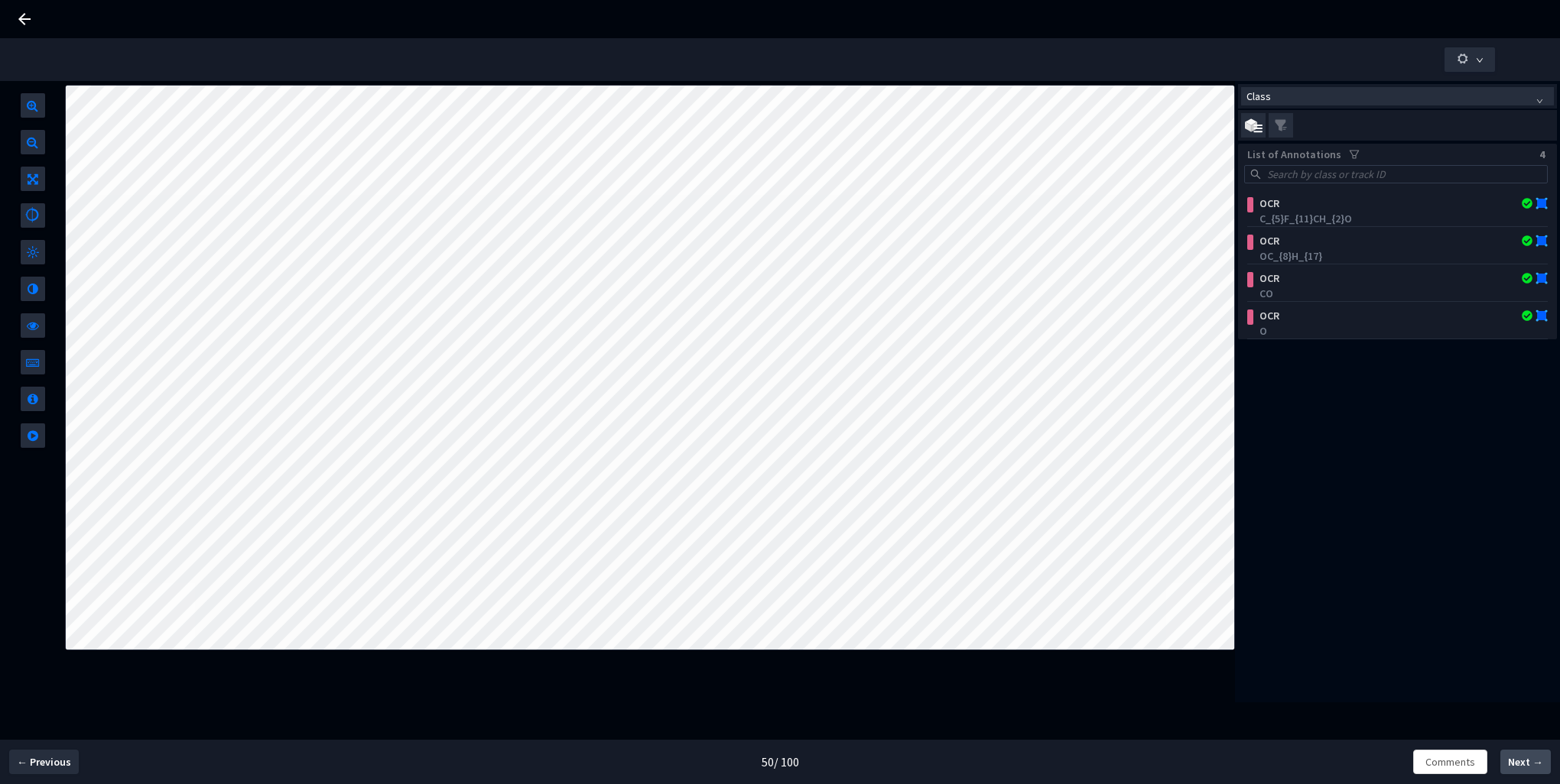
click at [1520, 763] on span "Next →" at bounding box center [1526, 762] width 36 height 16
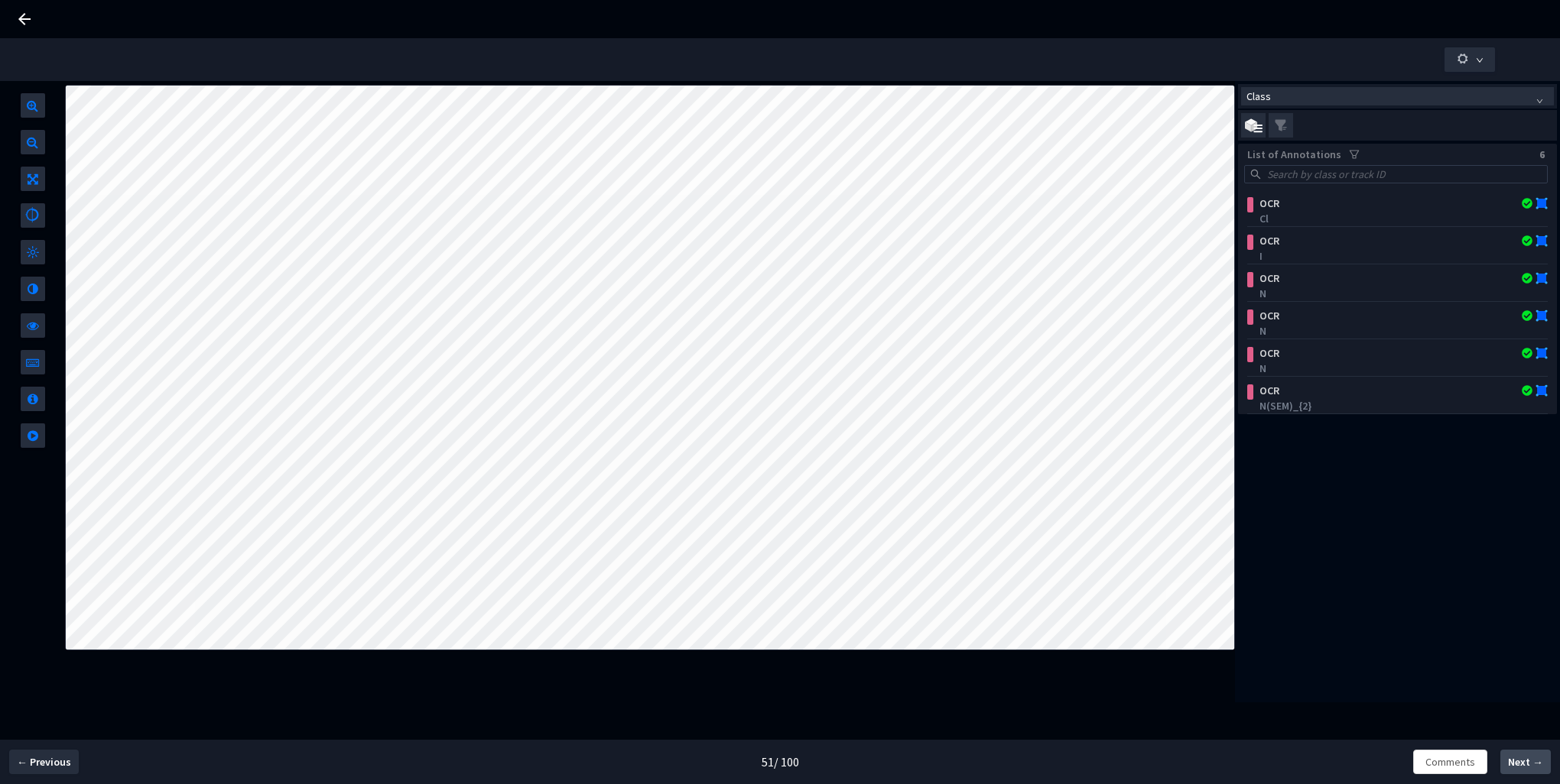
click at [1520, 763] on span "Next →" at bounding box center [1526, 762] width 36 height 16
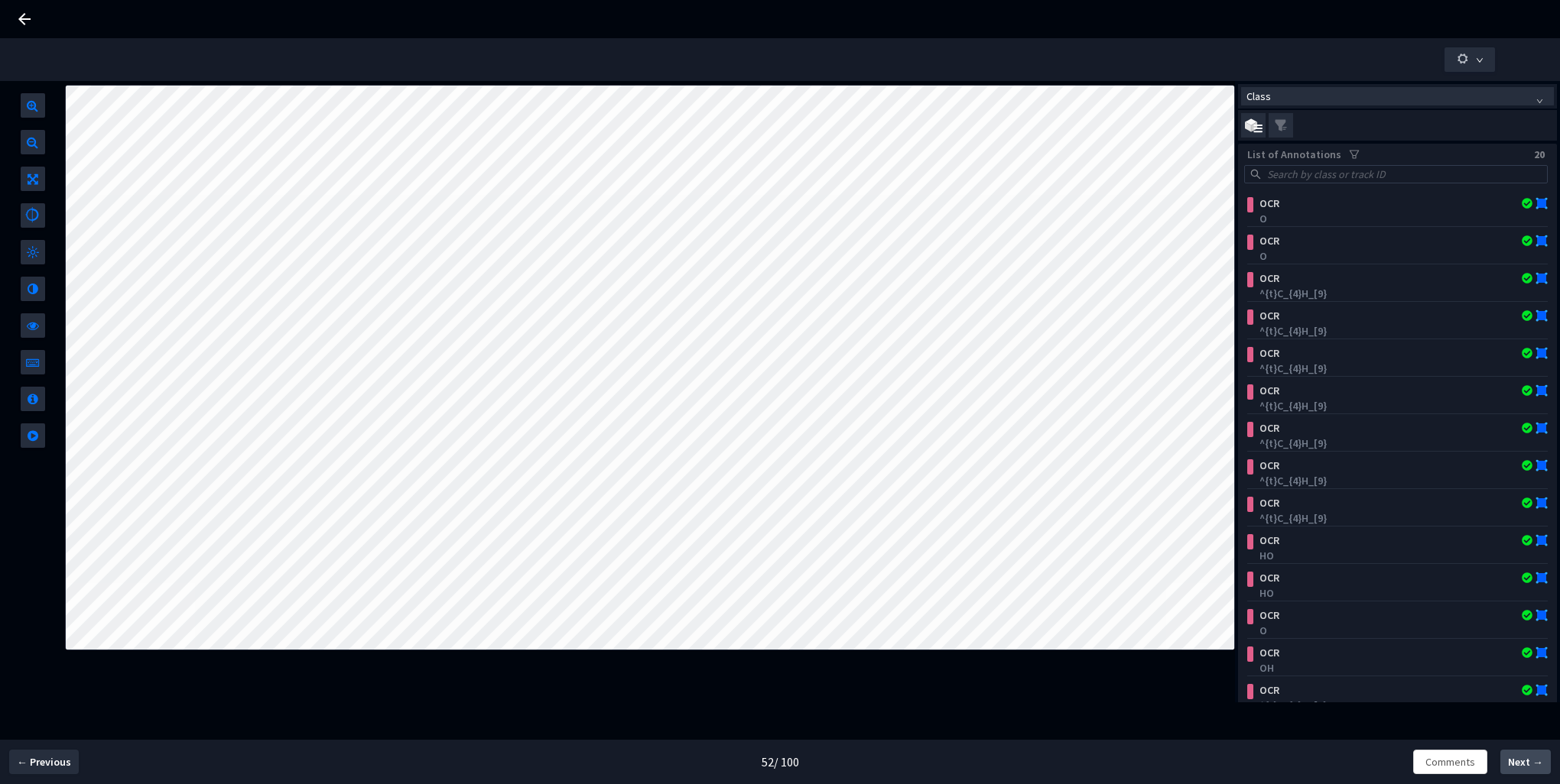
click at [1520, 763] on span "Next →" at bounding box center [1526, 762] width 36 height 16
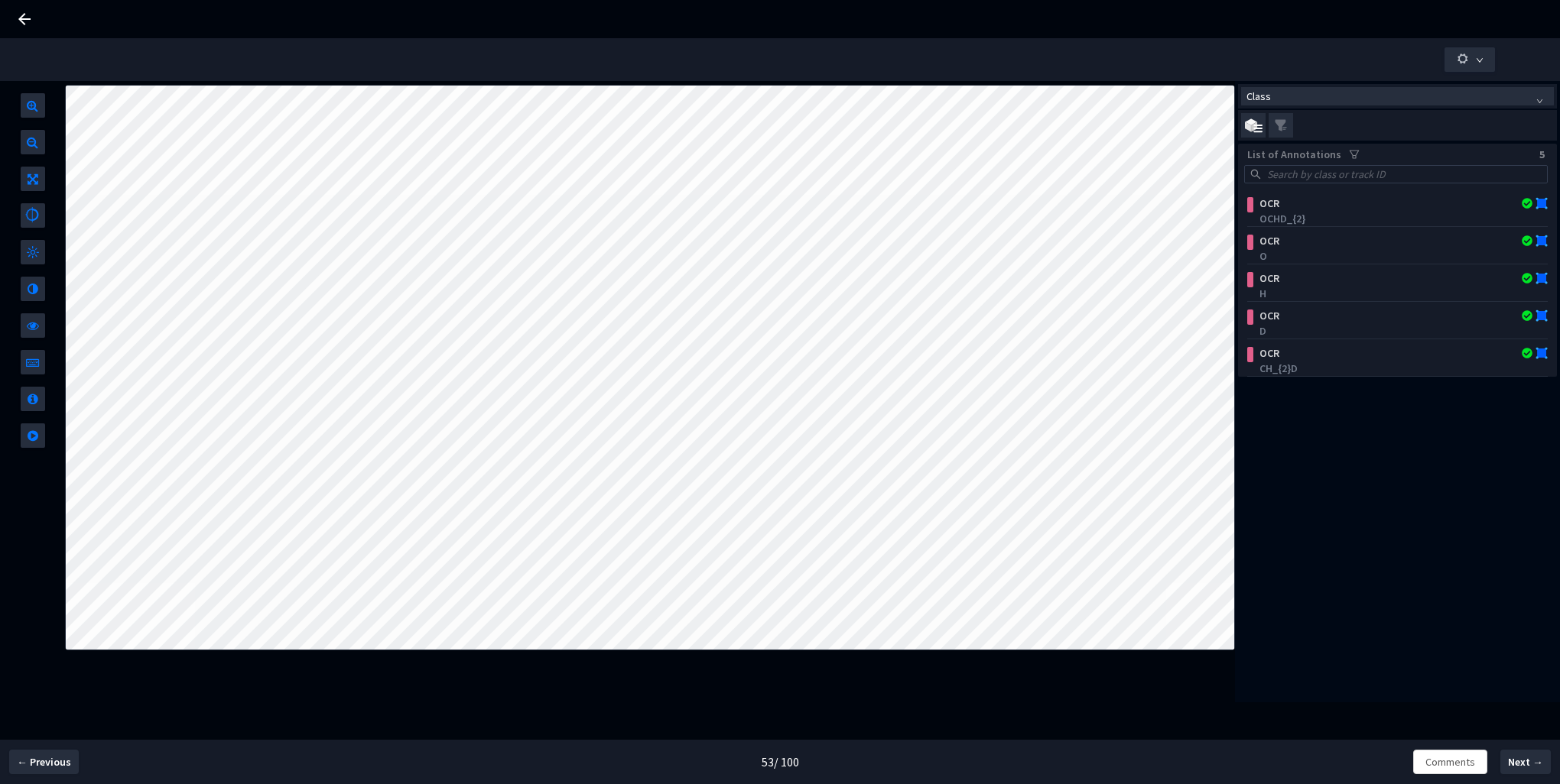
click at [15, 15] on icon at bounding box center [25, 19] width 19 height 19
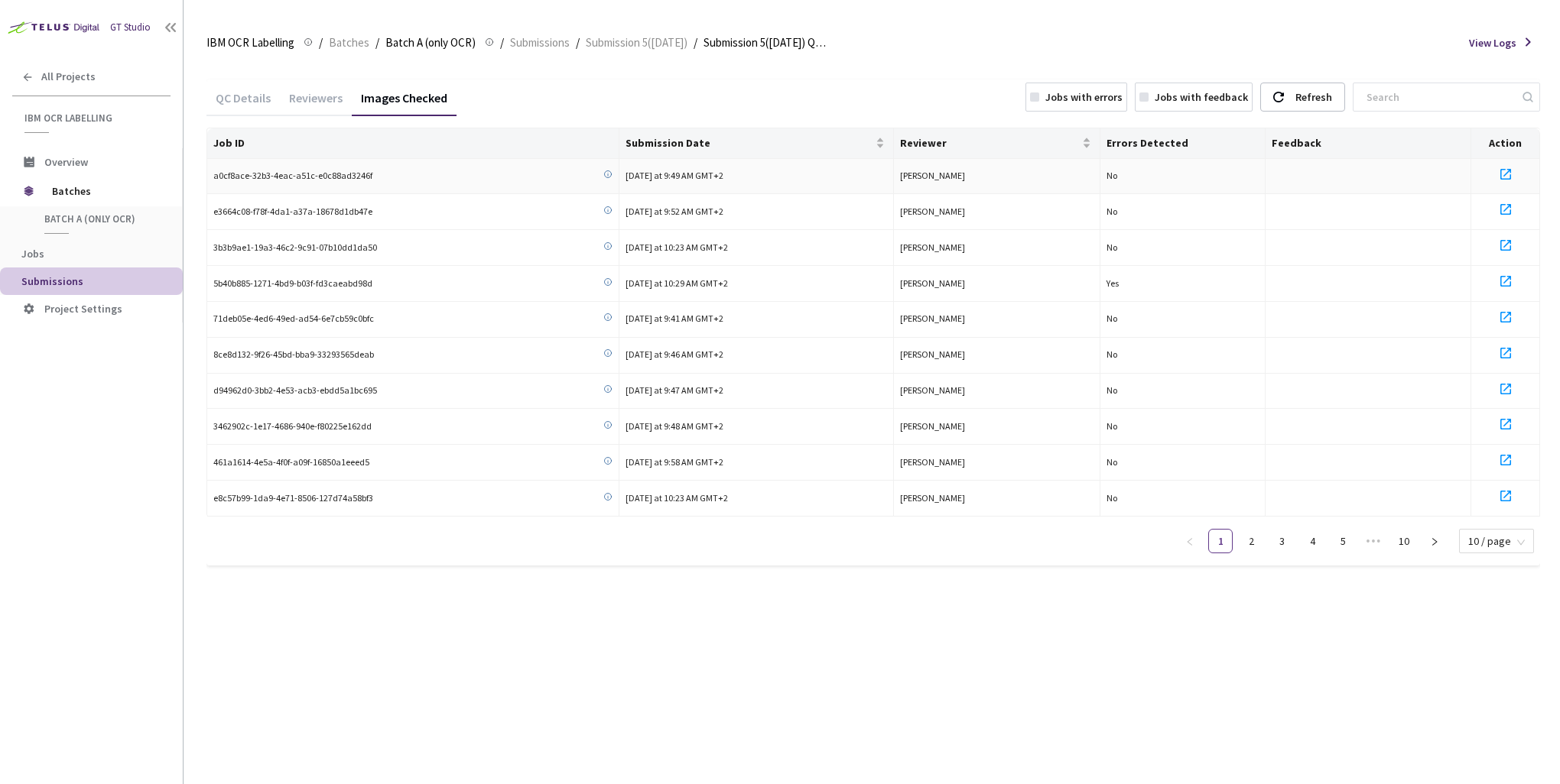
click at [1509, 177] on icon at bounding box center [1506, 174] width 11 height 11
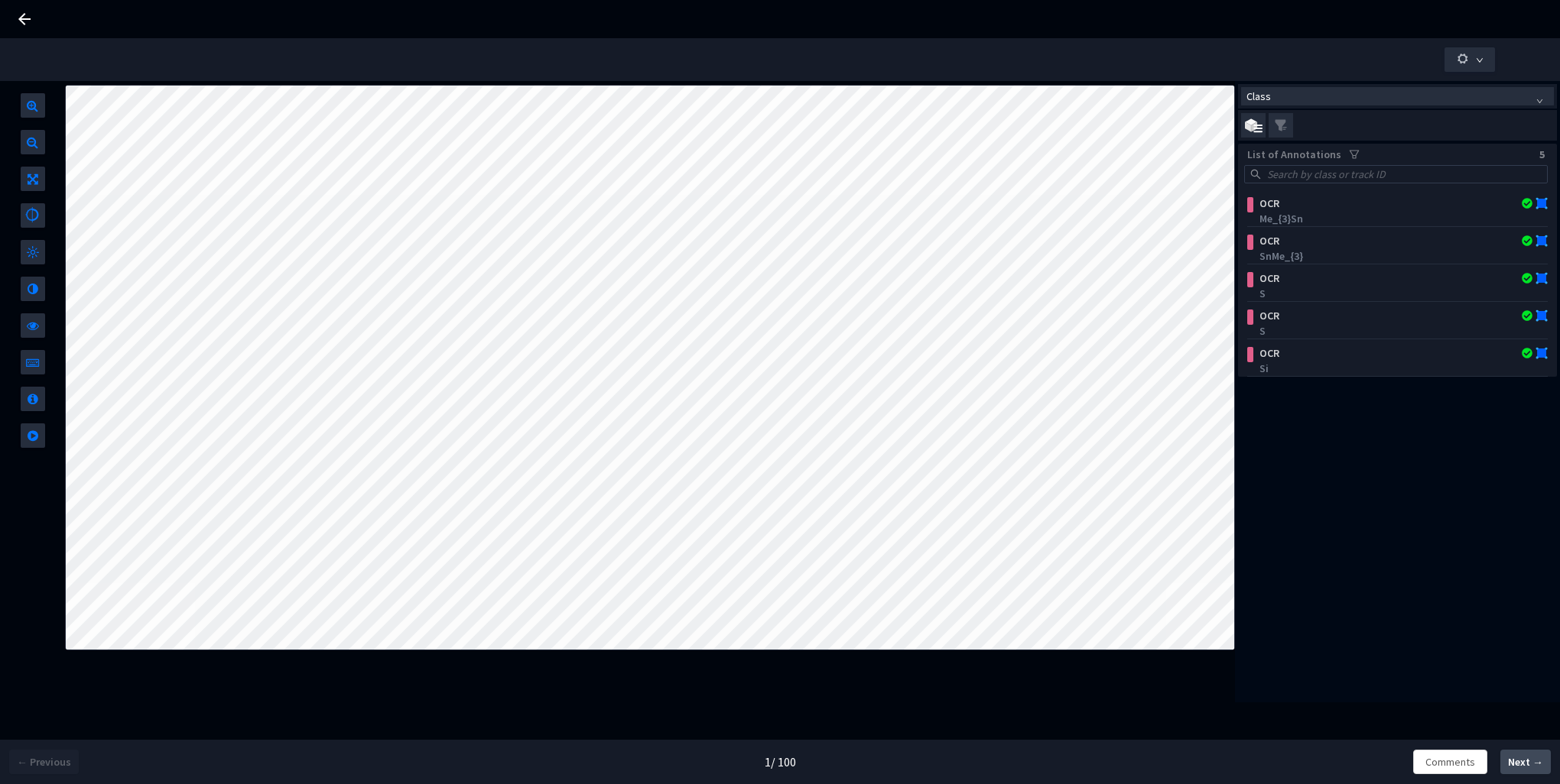
click at [1533, 760] on span "Next →" at bounding box center [1526, 762] width 36 height 16
click at [1533, 764] on span "Next →" at bounding box center [1526, 762] width 36 height 16
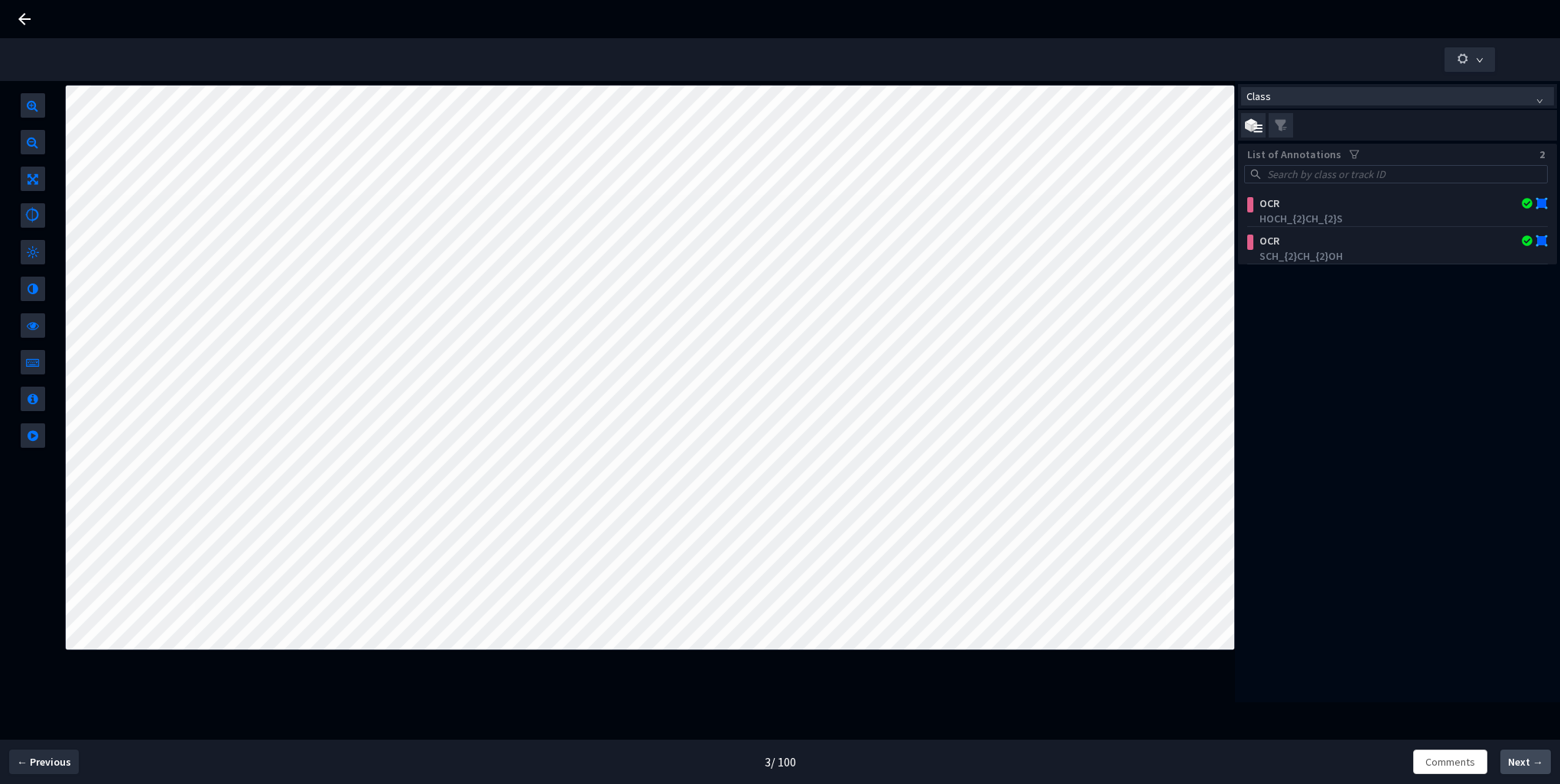
click at [1524, 766] on span "Next →" at bounding box center [1526, 762] width 36 height 16
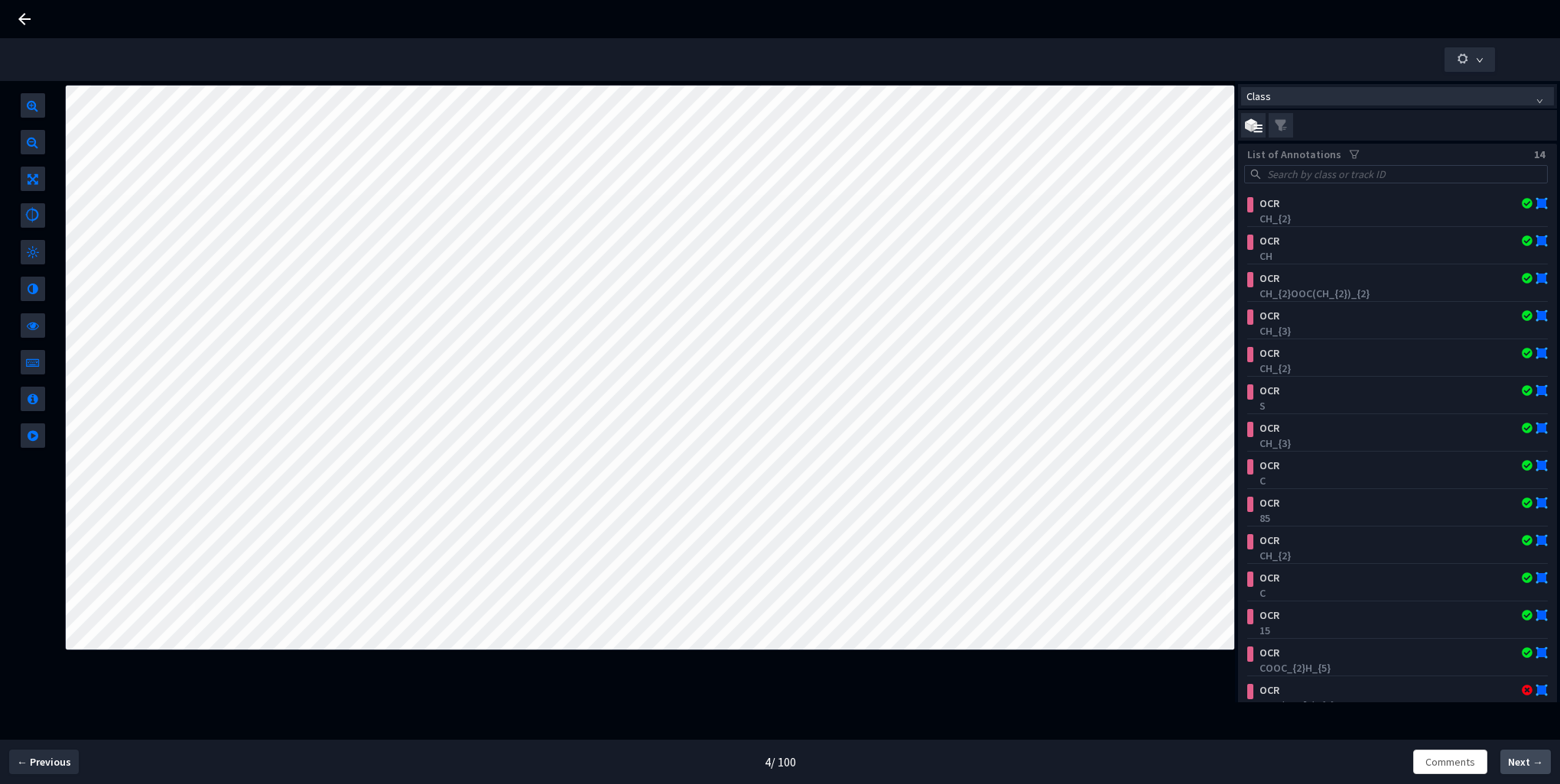
click at [1524, 766] on span "Next →" at bounding box center [1526, 762] width 36 height 16
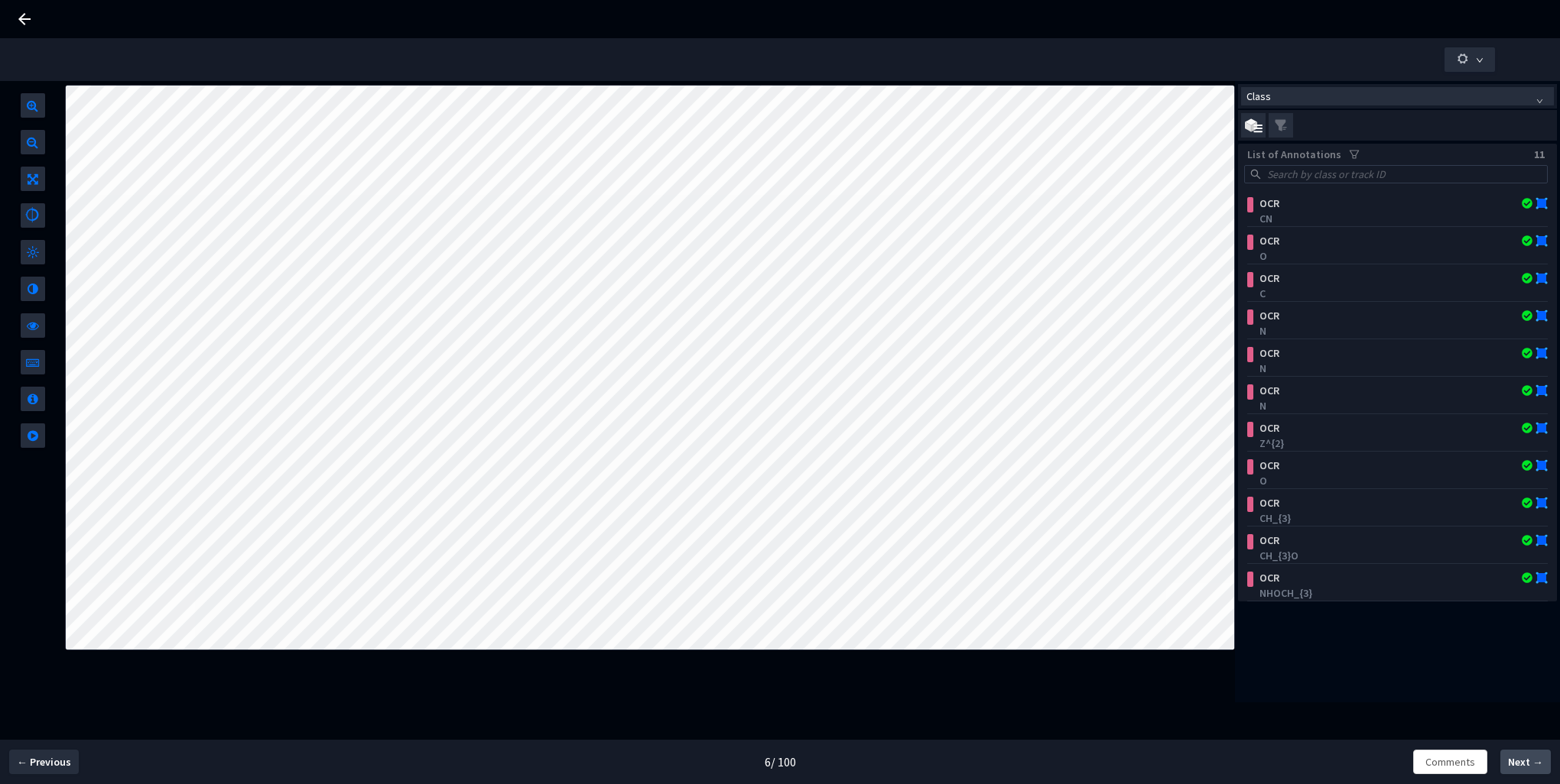
click at [1524, 766] on span "Next →" at bounding box center [1526, 762] width 36 height 16
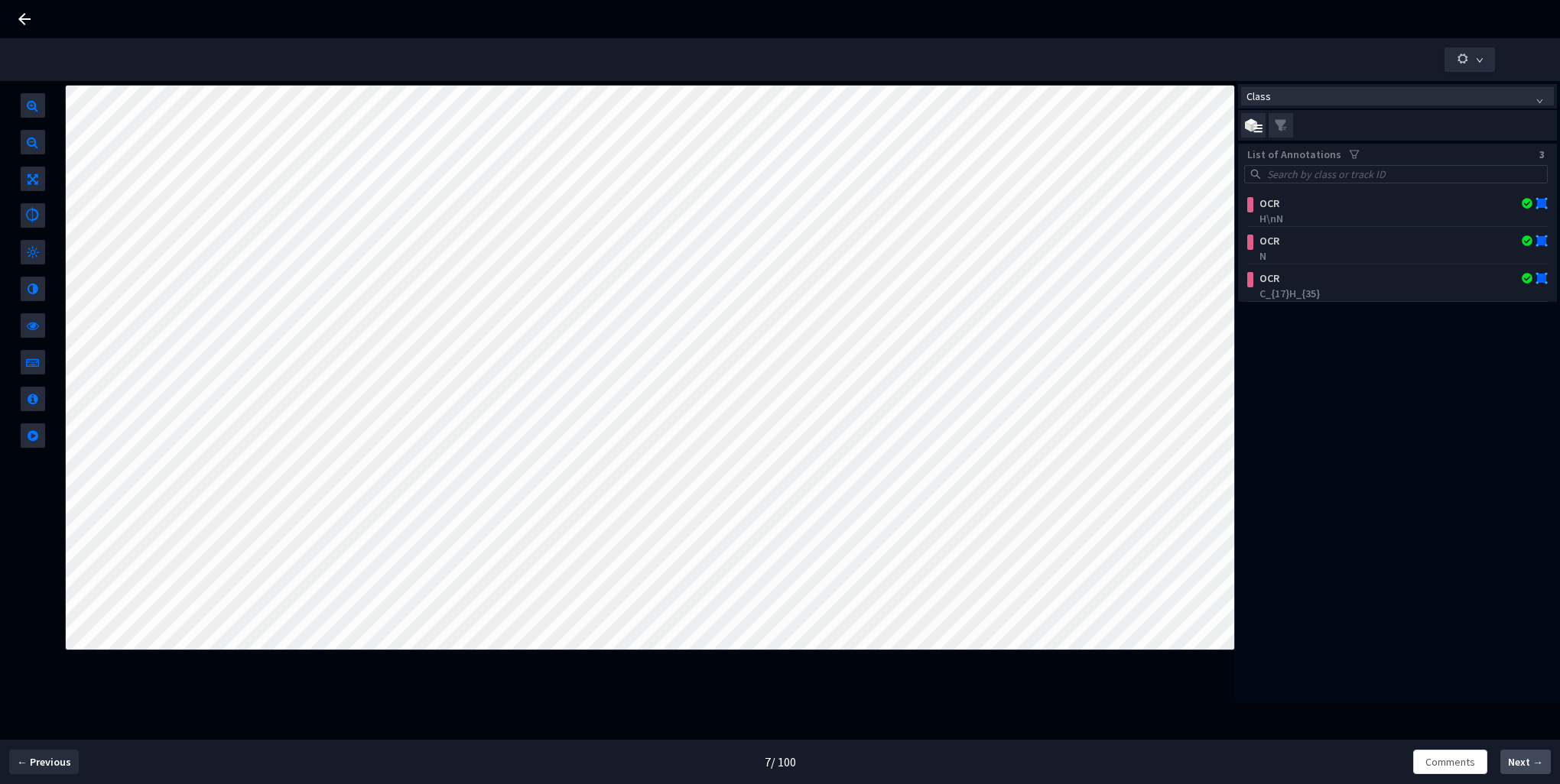
click at [1524, 766] on span "Next →" at bounding box center [1526, 762] width 36 height 16
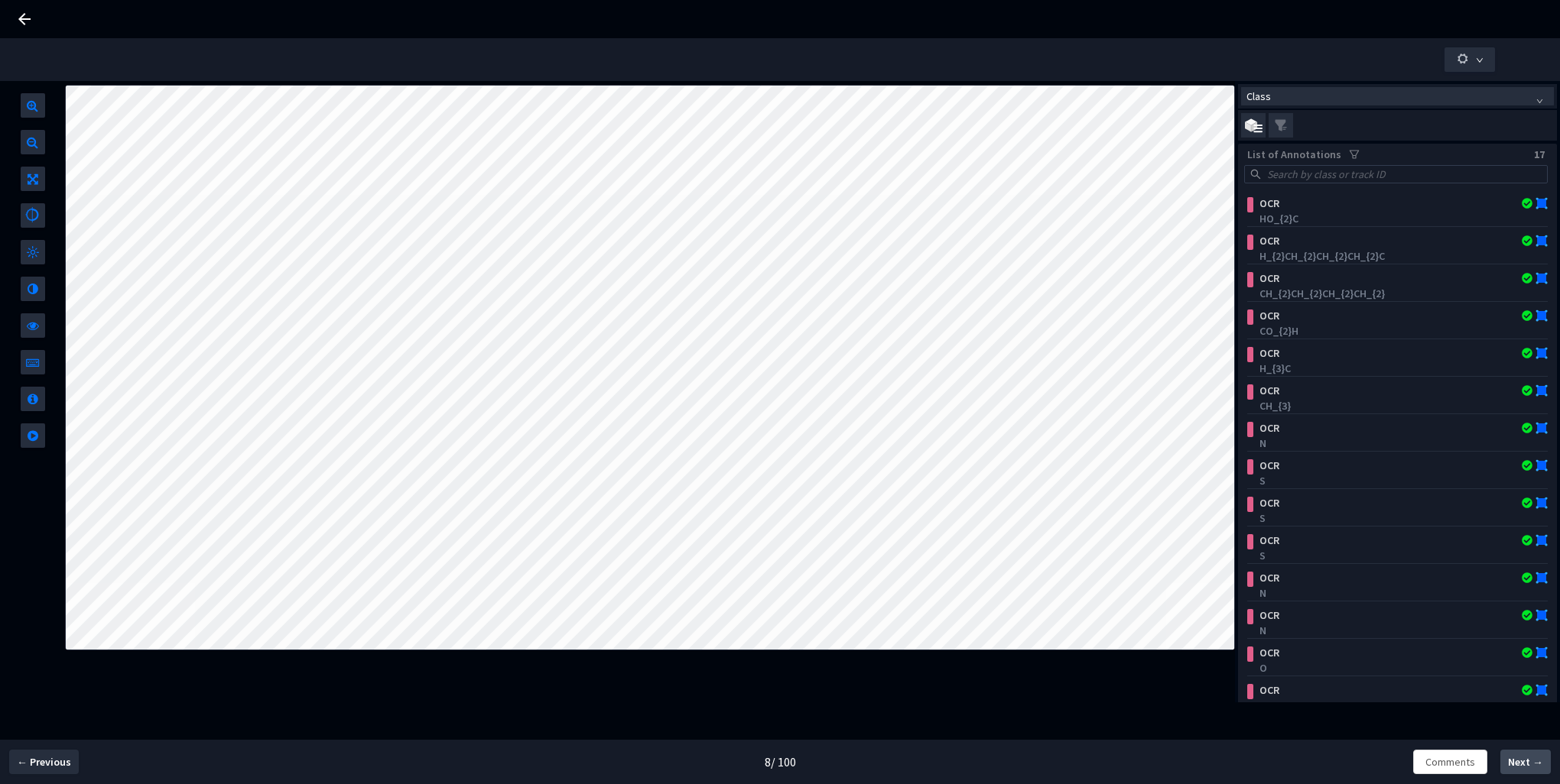
click at [1524, 766] on span "Next →" at bounding box center [1526, 762] width 36 height 16
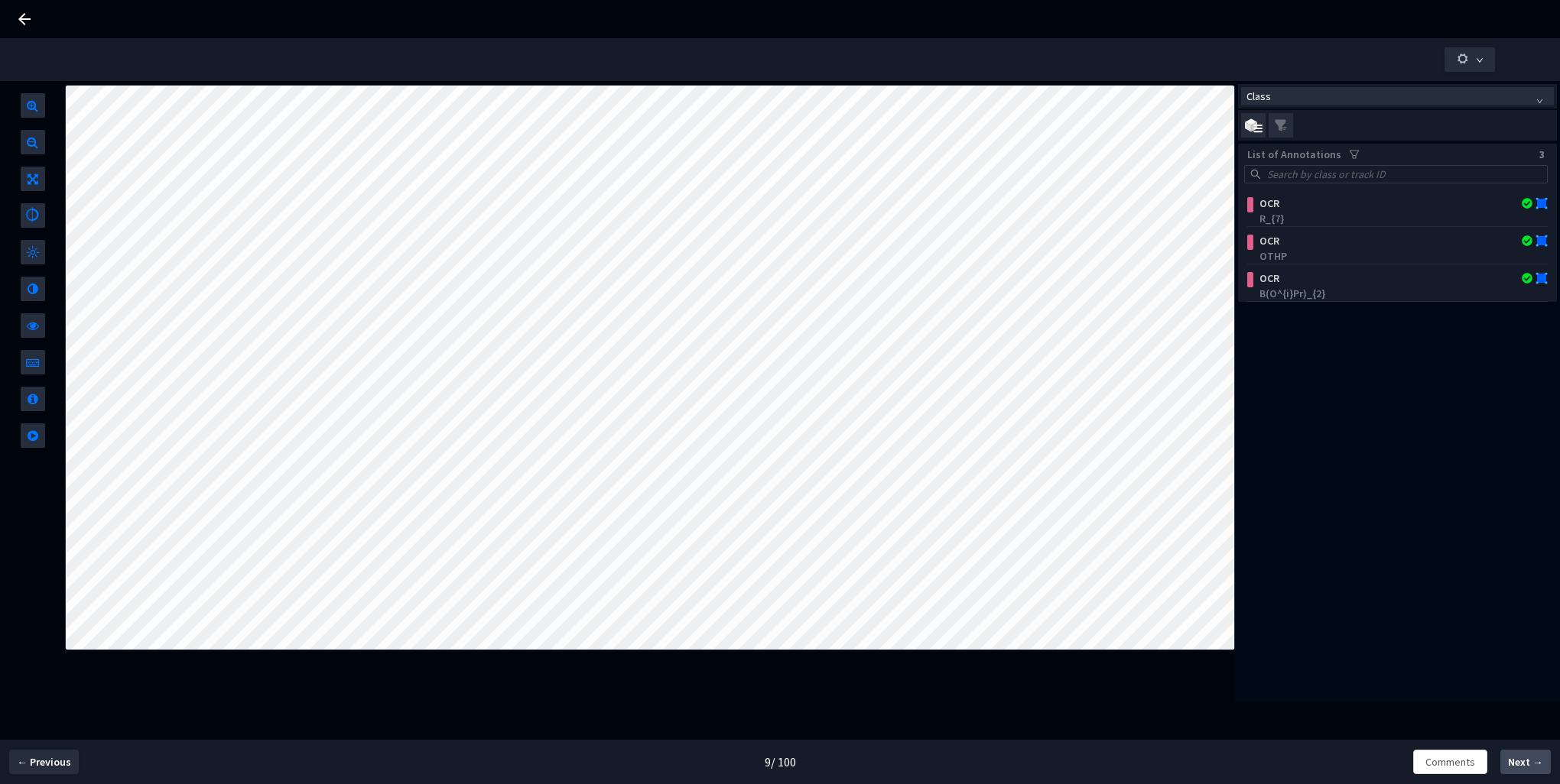
click at [1524, 766] on span "Next →" at bounding box center [1526, 762] width 36 height 16
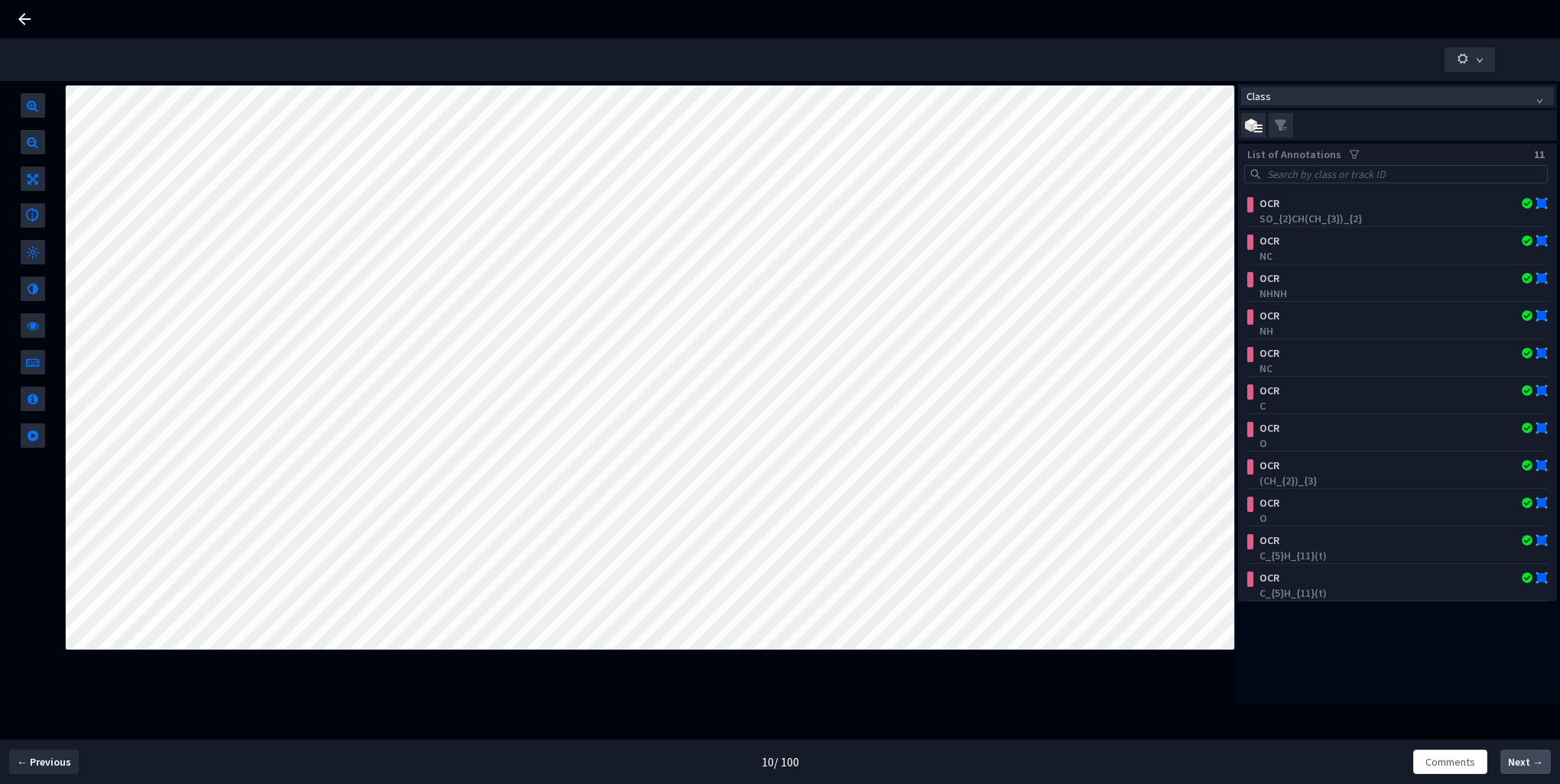
click at [1524, 766] on span "Next →" at bounding box center [1526, 762] width 36 height 16
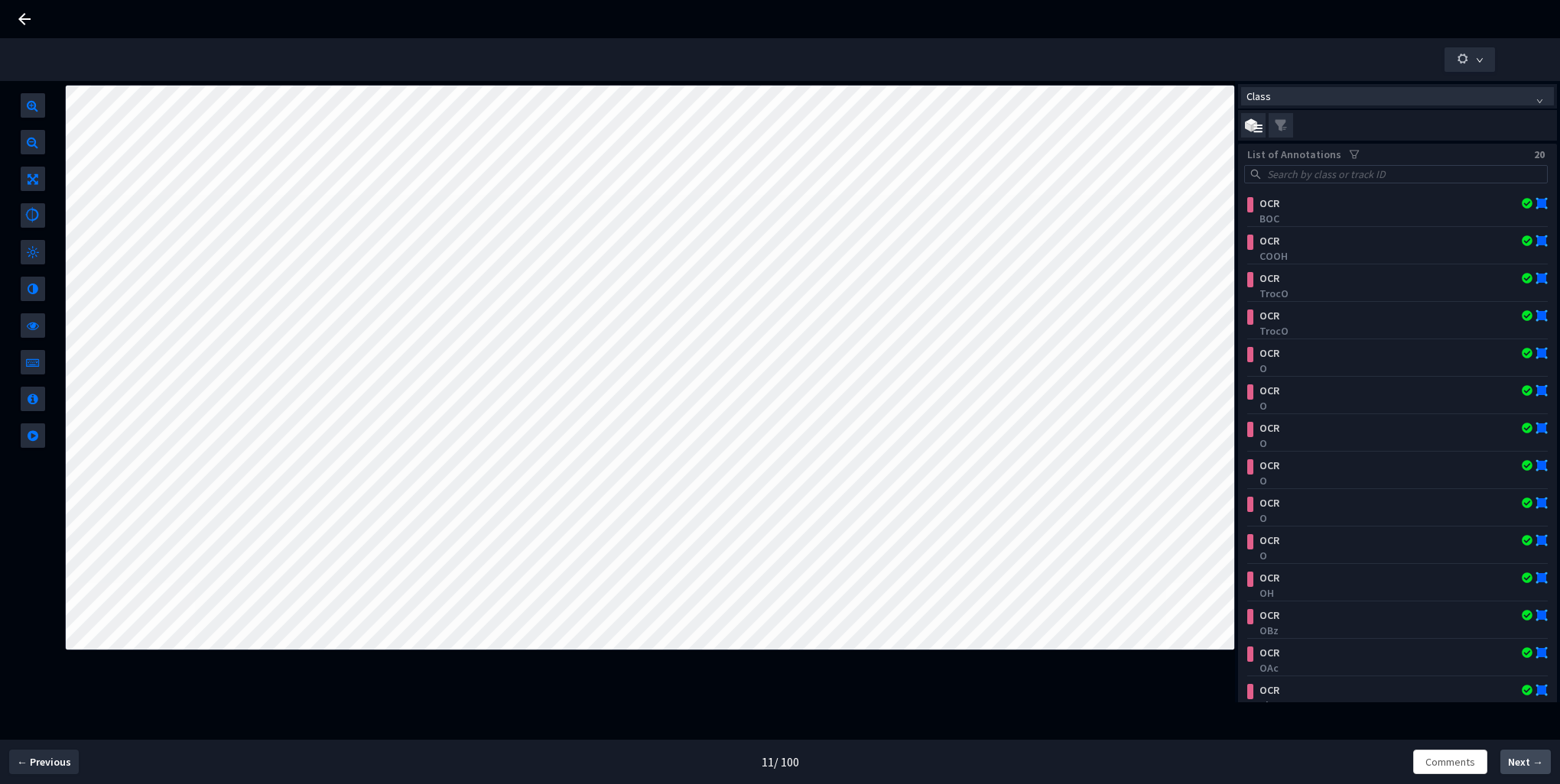
click at [1524, 766] on span "Next →" at bounding box center [1526, 762] width 36 height 16
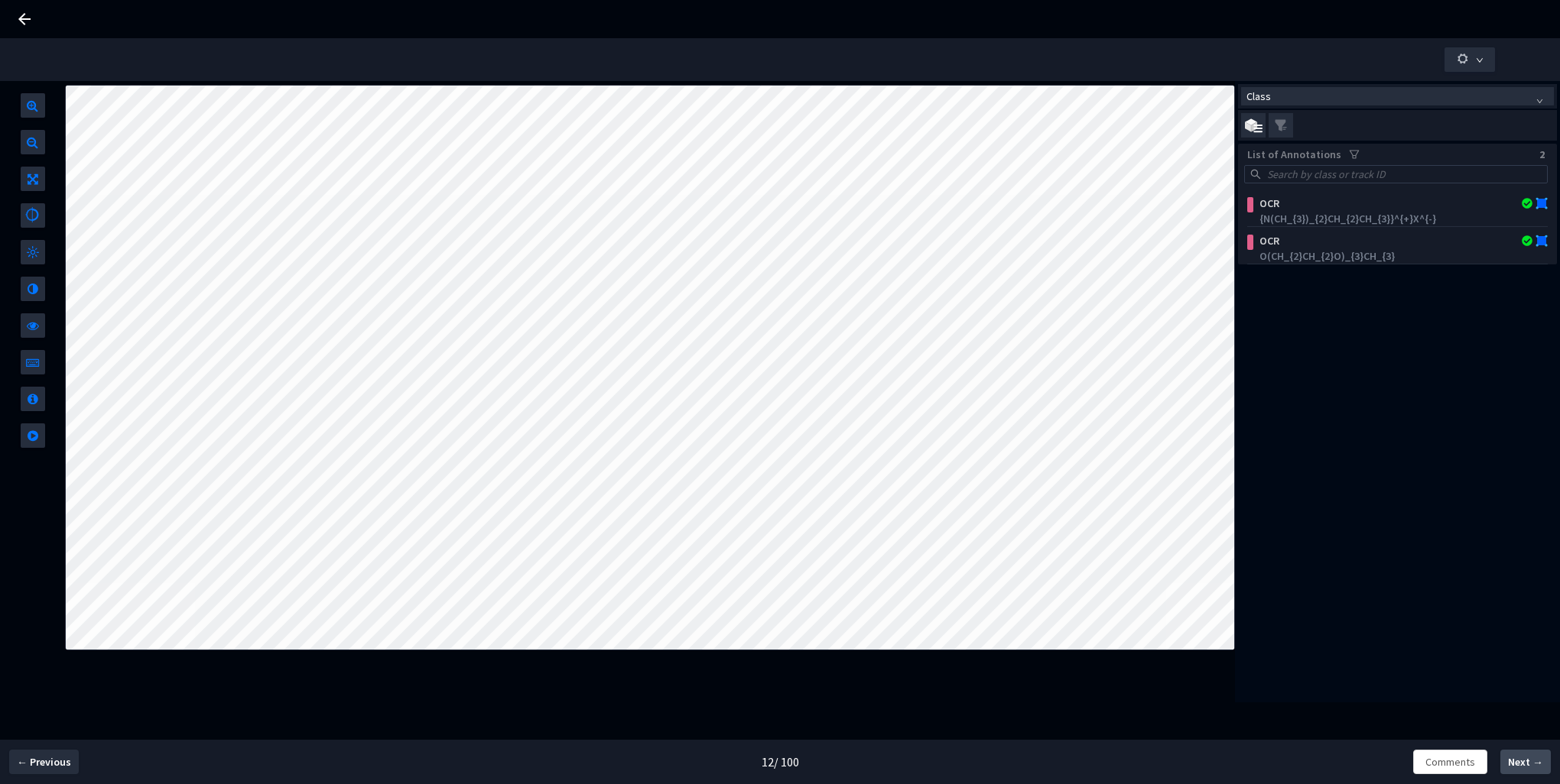
click at [1524, 766] on span "Next →" at bounding box center [1526, 762] width 36 height 16
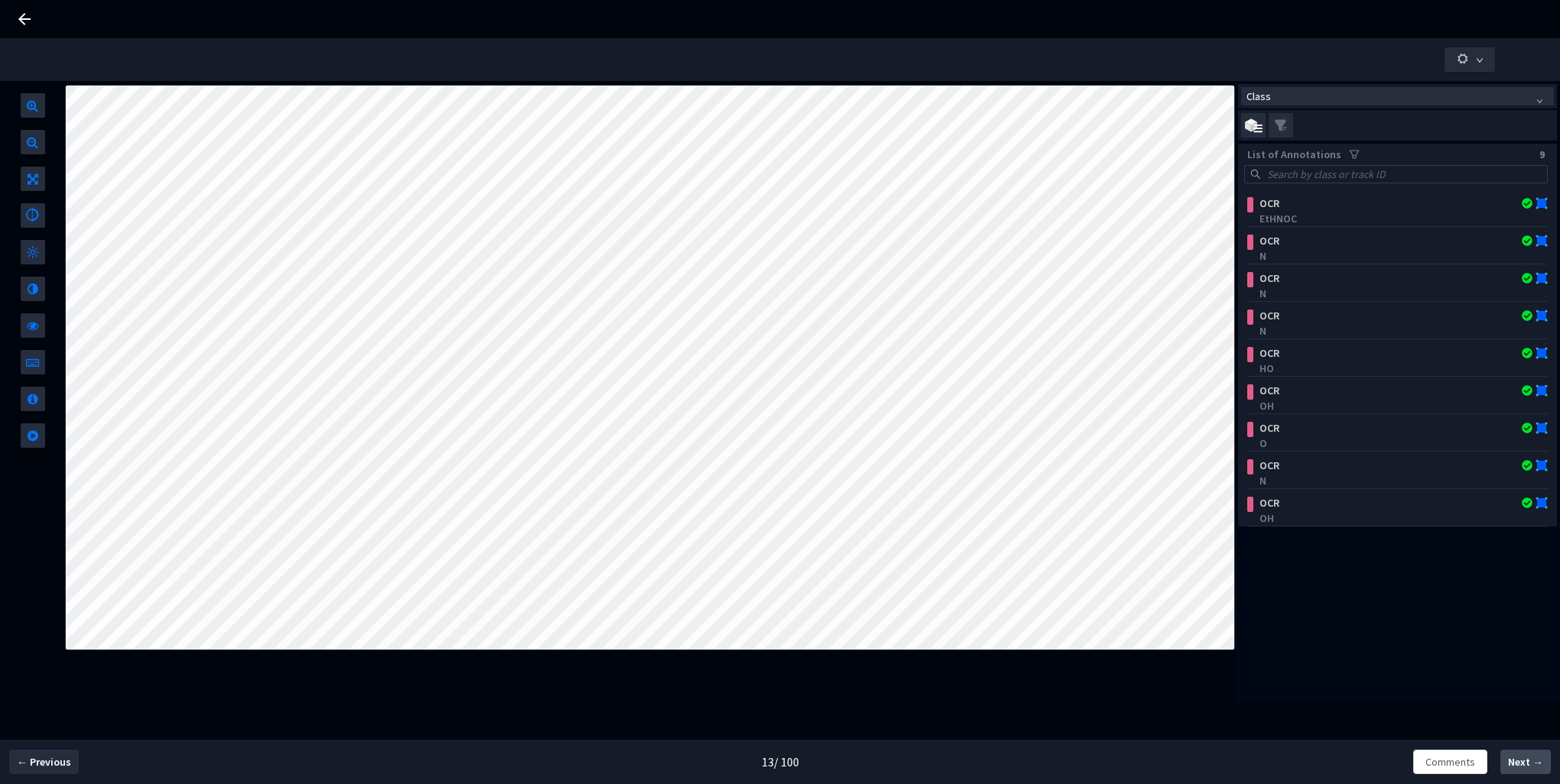
click at [1524, 766] on span "Next →" at bounding box center [1526, 762] width 36 height 16
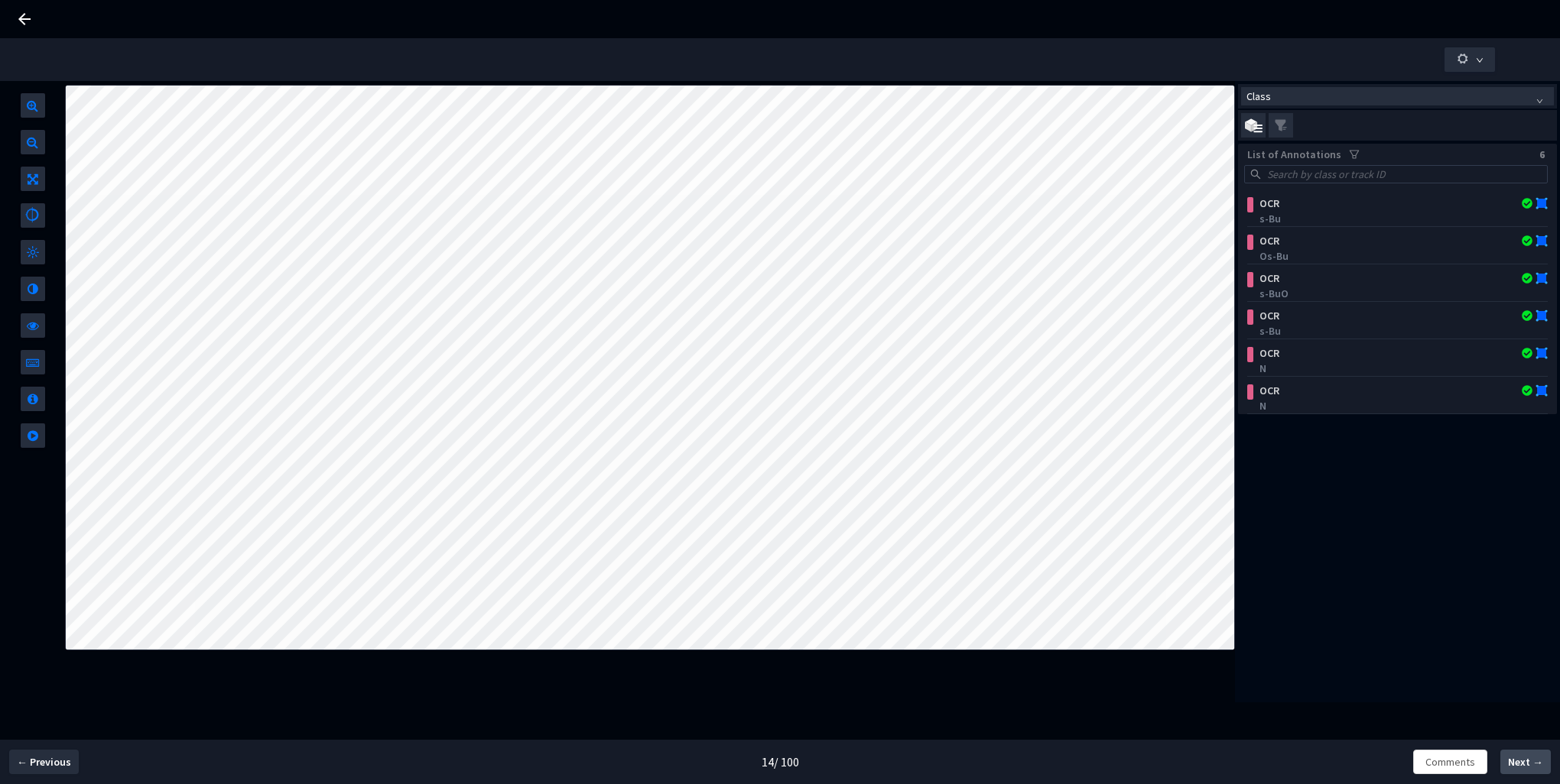
click at [1524, 766] on span "Next →" at bounding box center [1526, 762] width 36 height 16
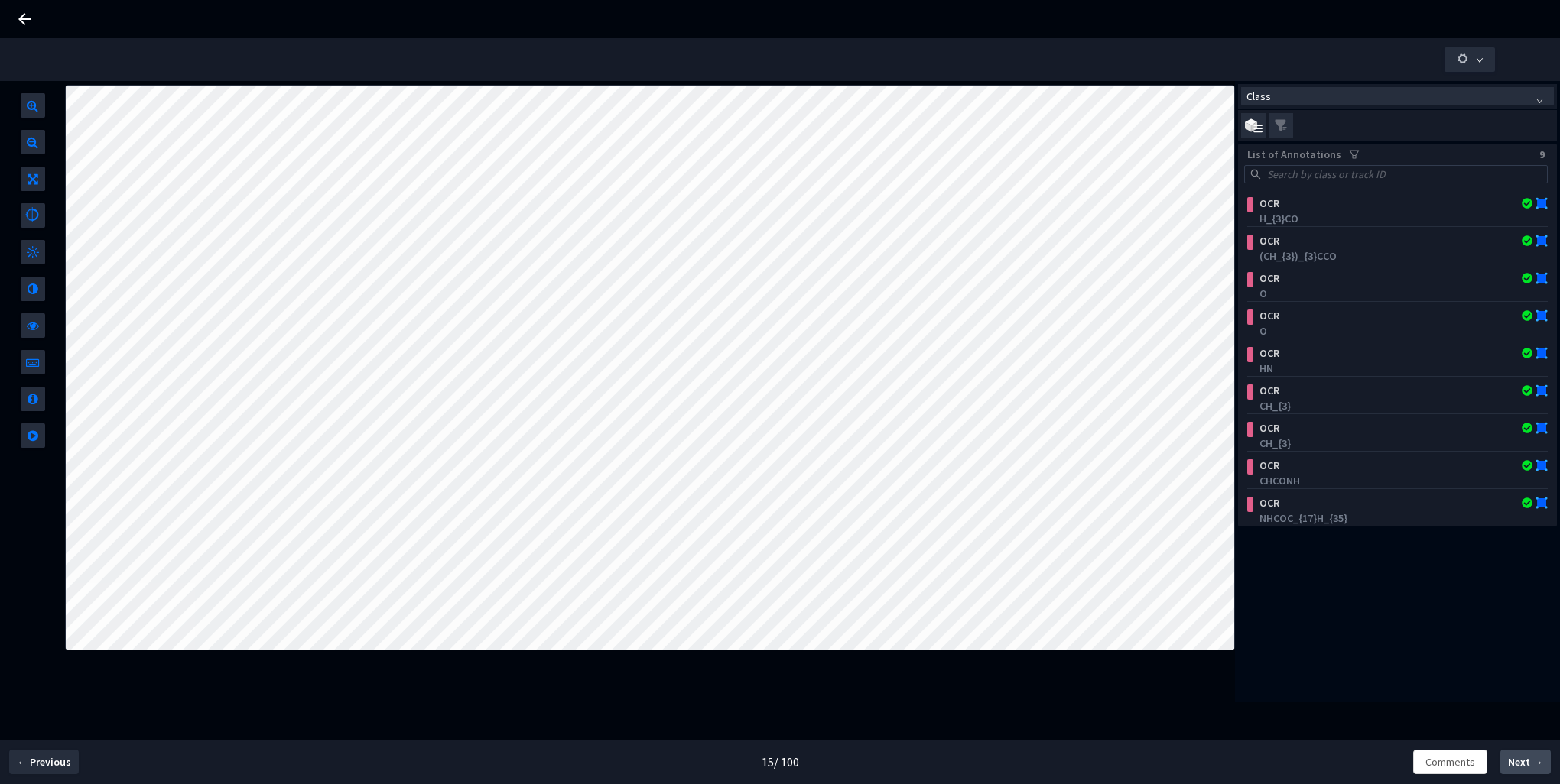
click at [1524, 766] on span "Next →" at bounding box center [1526, 762] width 36 height 16
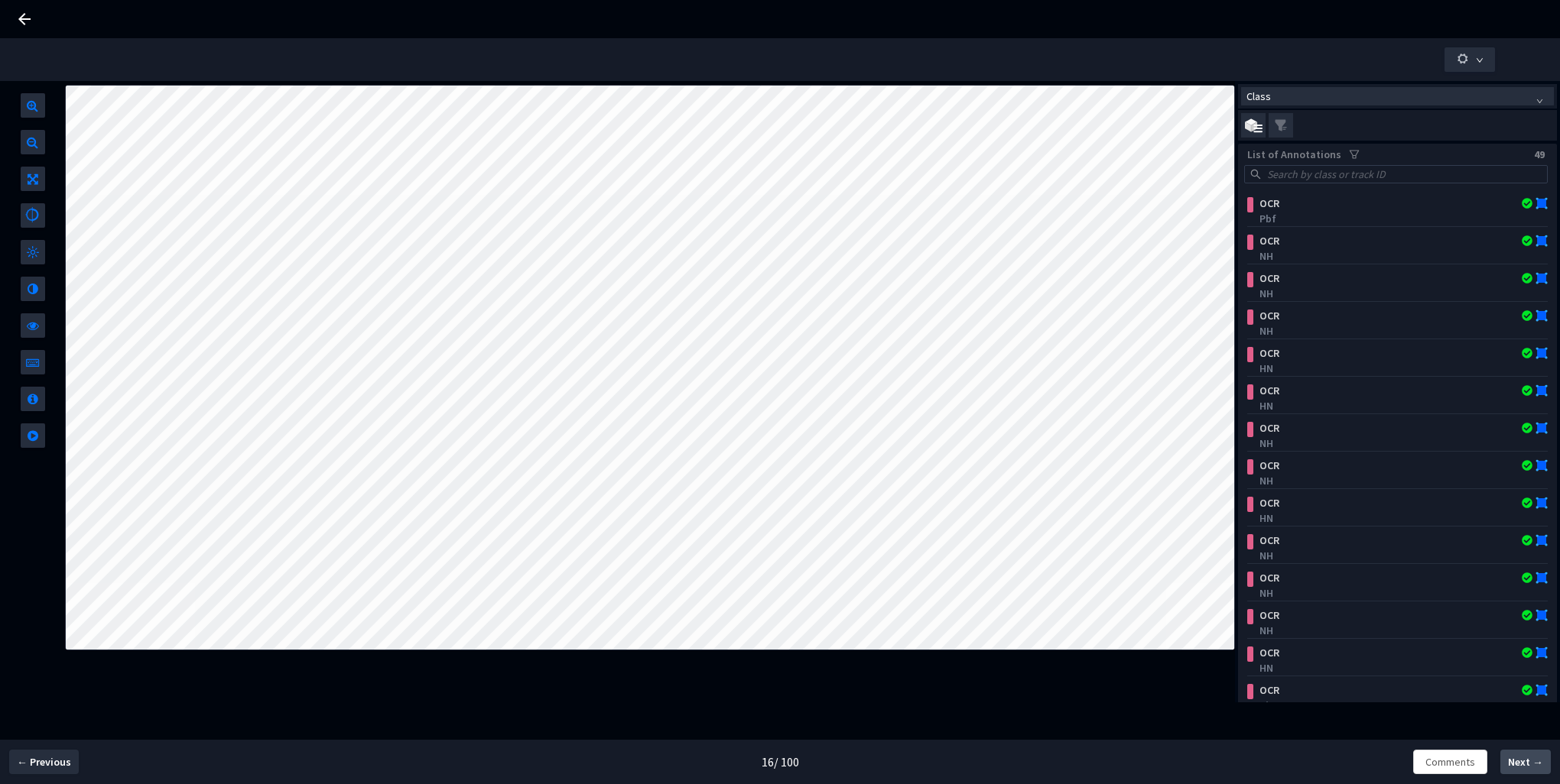
click at [1524, 766] on span "Next →" at bounding box center [1526, 762] width 36 height 16
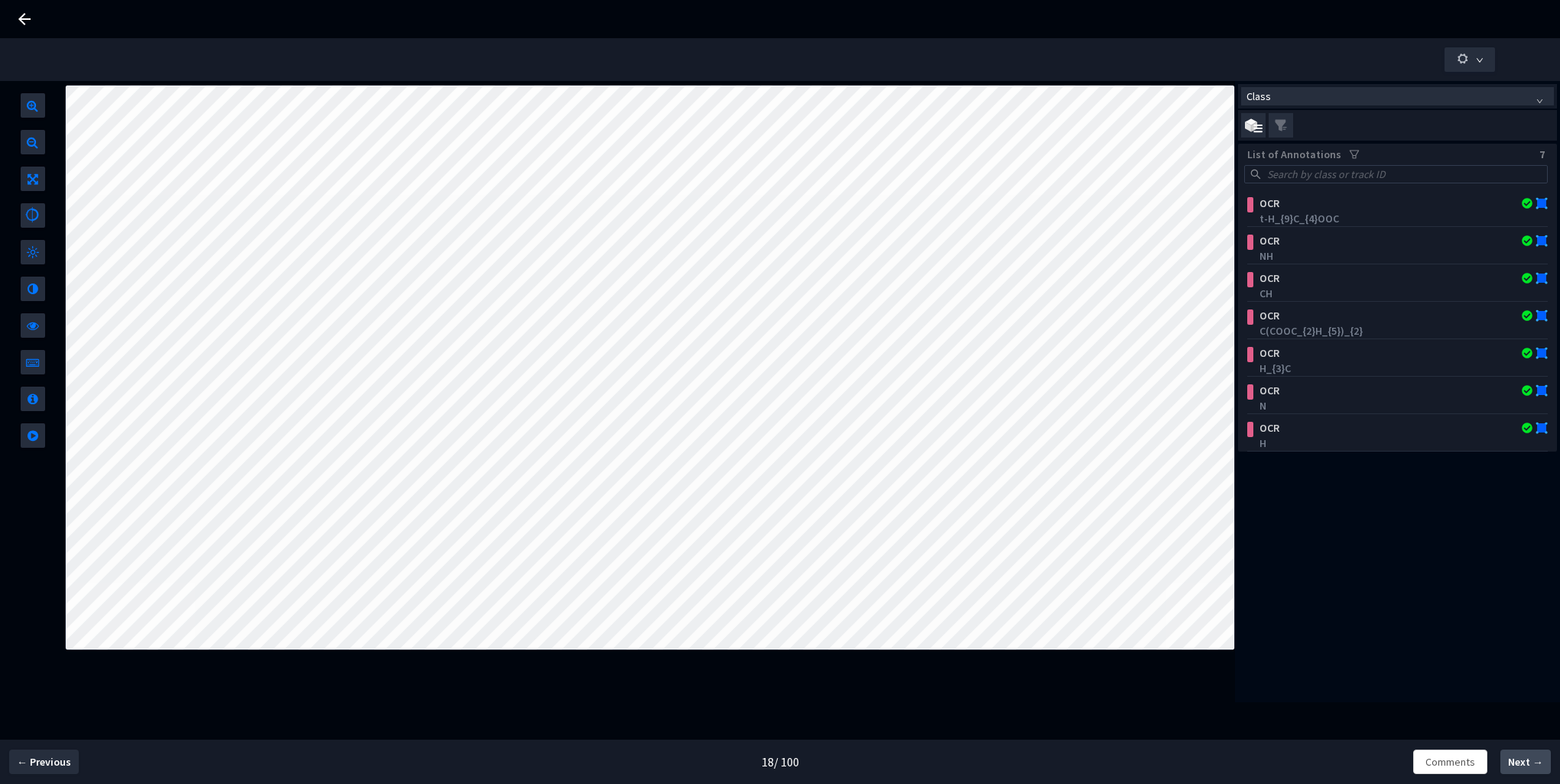
click at [1524, 766] on span "Next →" at bounding box center [1526, 762] width 36 height 16
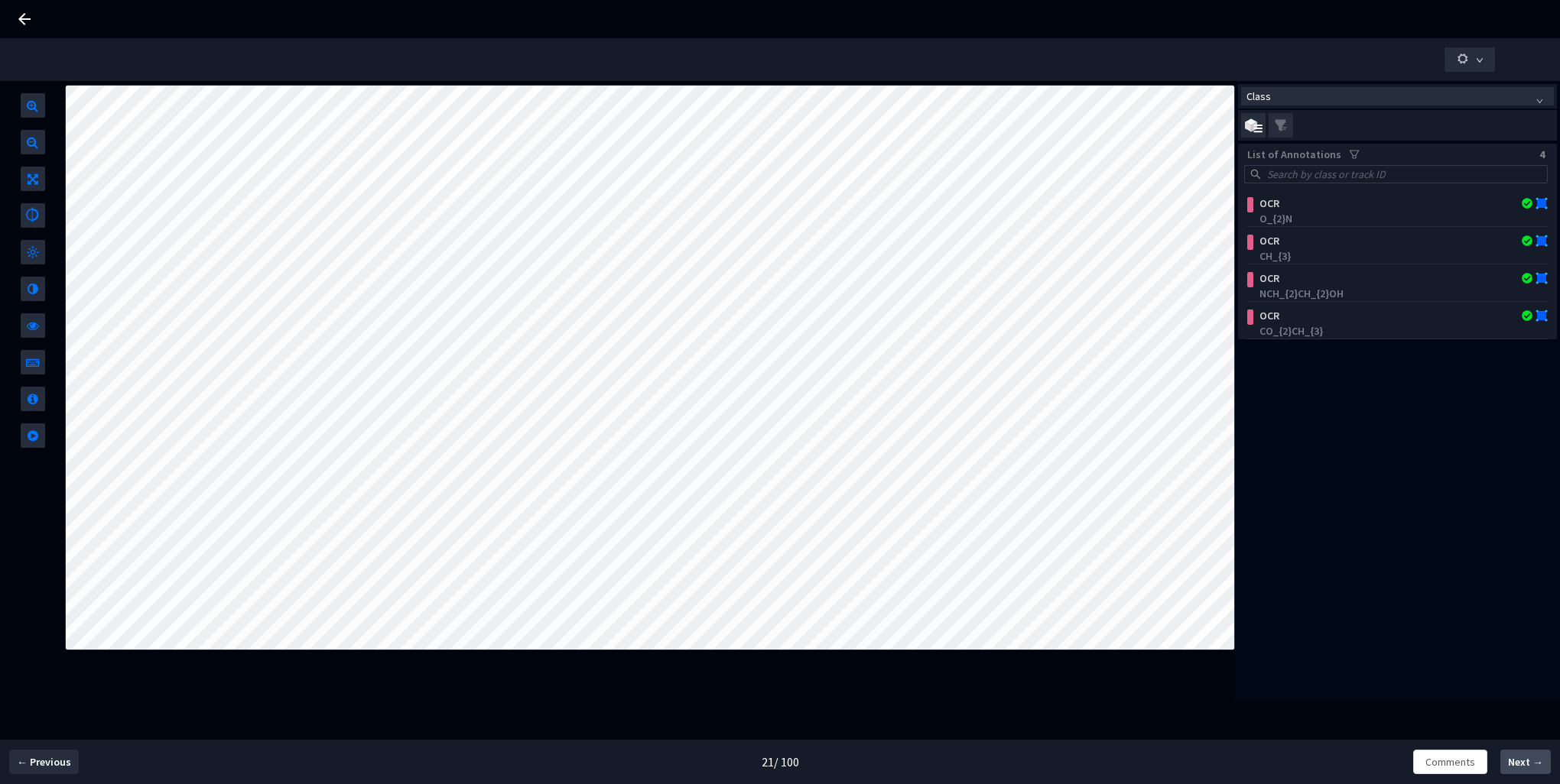
click at [1524, 766] on span "Next →" at bounding box center [1526, 762] width 36 height 16
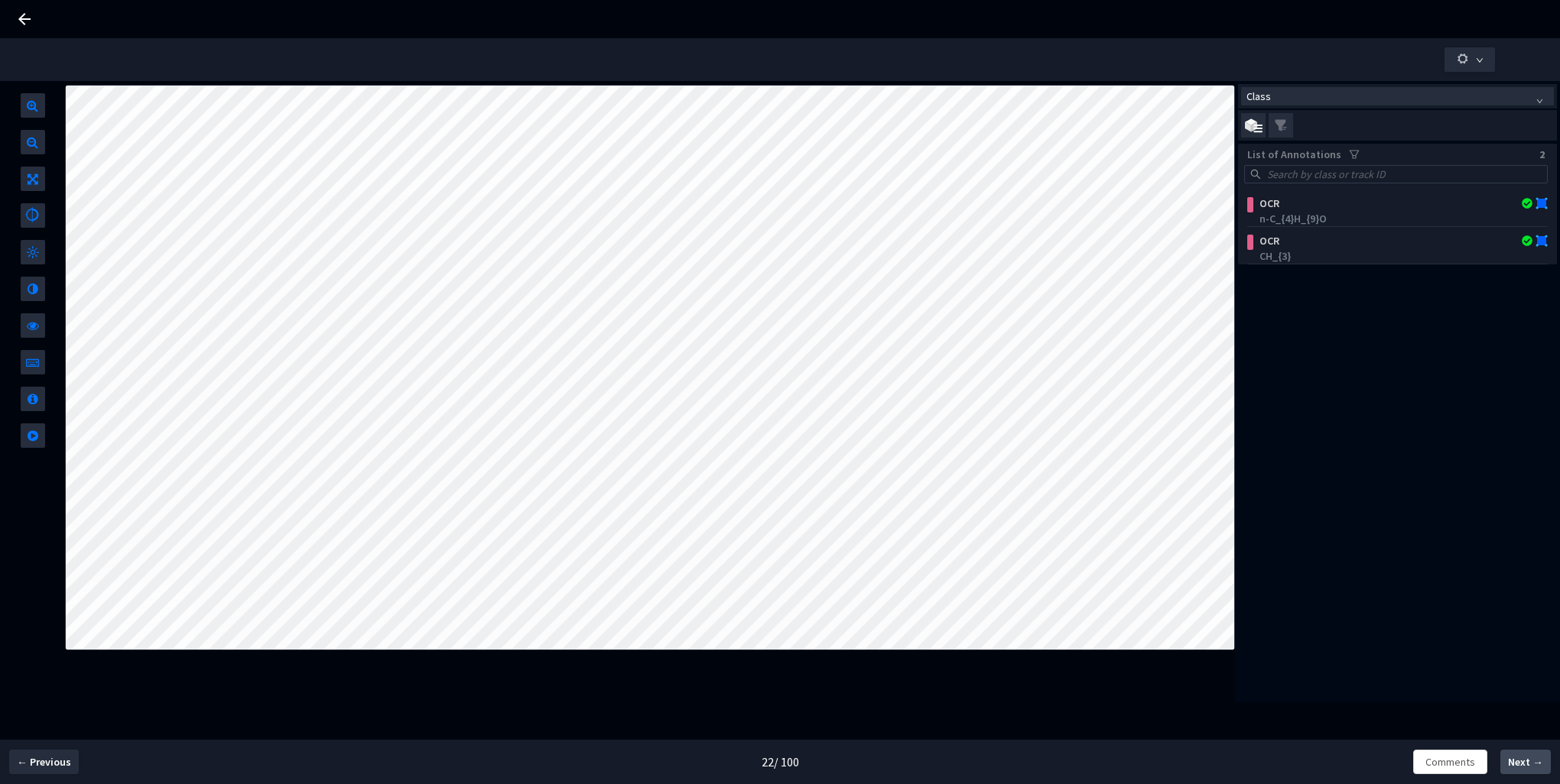
click at [1524, 766] on span "Next →" at bounding box center [1526, 762] width 36 height 16
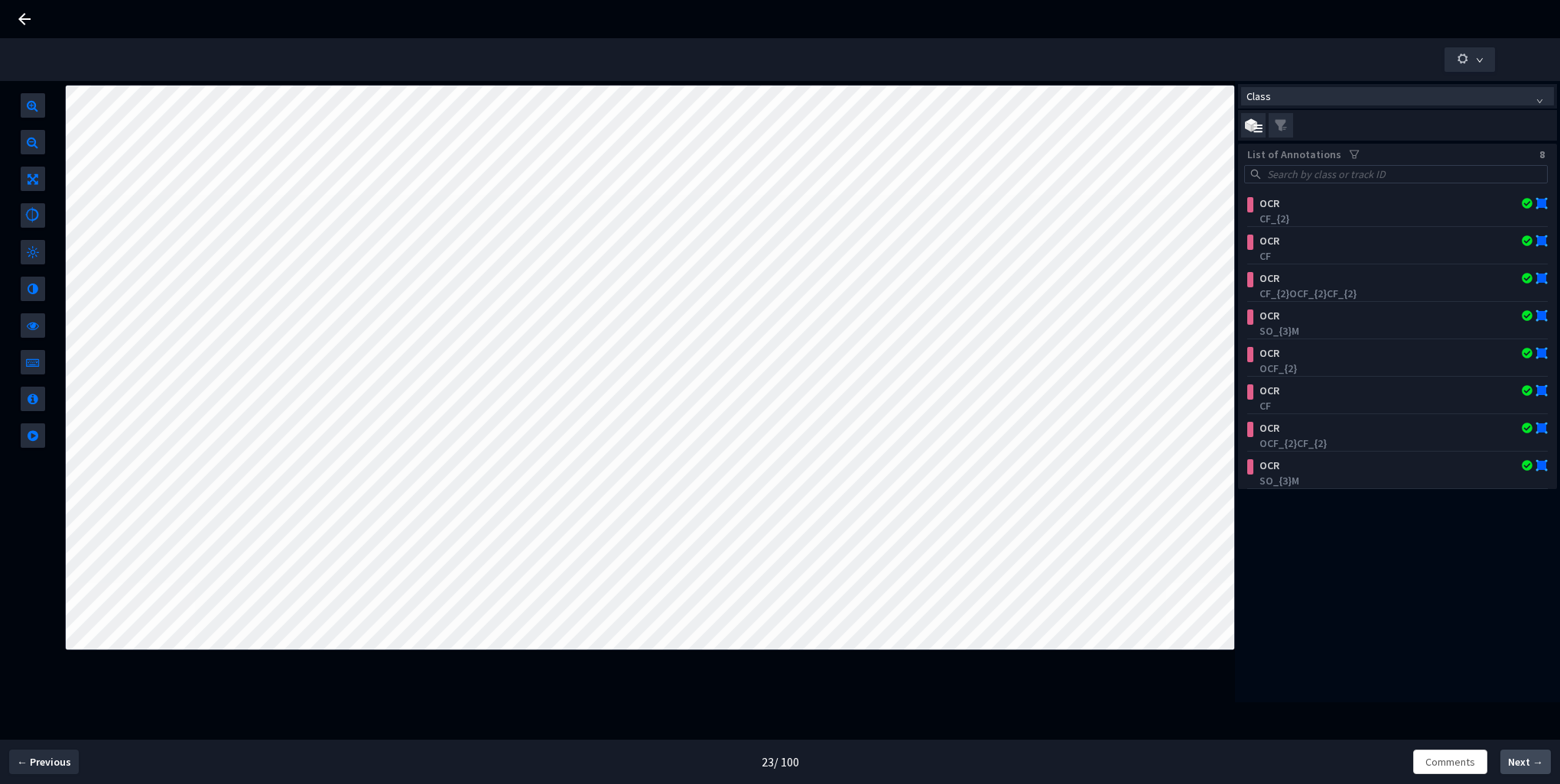
click at [1524, 766] on span "Next →" at bounding box center [1526, 762] width 36 height 16
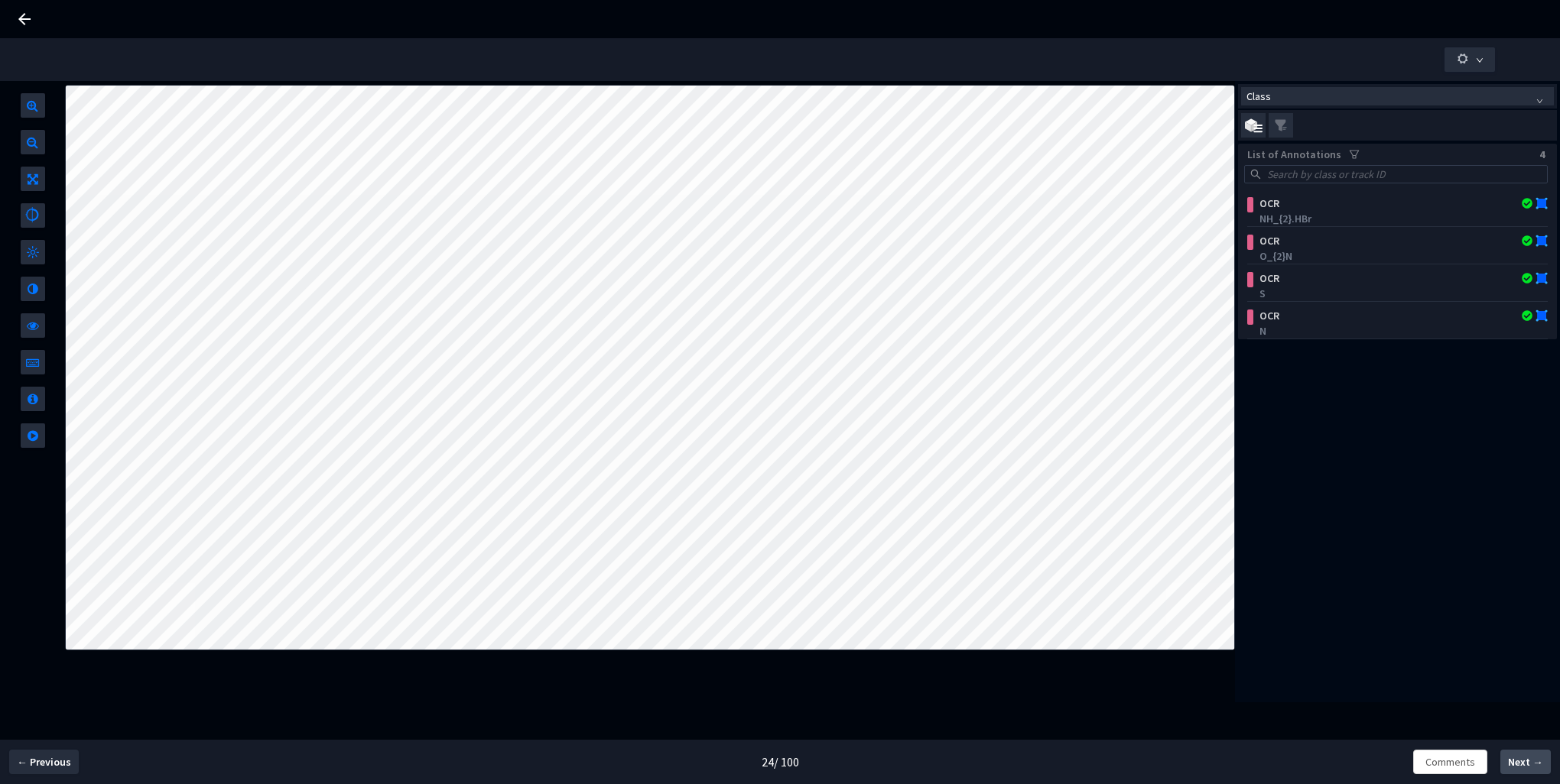
click at [1524, 766] on span "Next →" at bounding box center [1526, 762] width 36 height 16
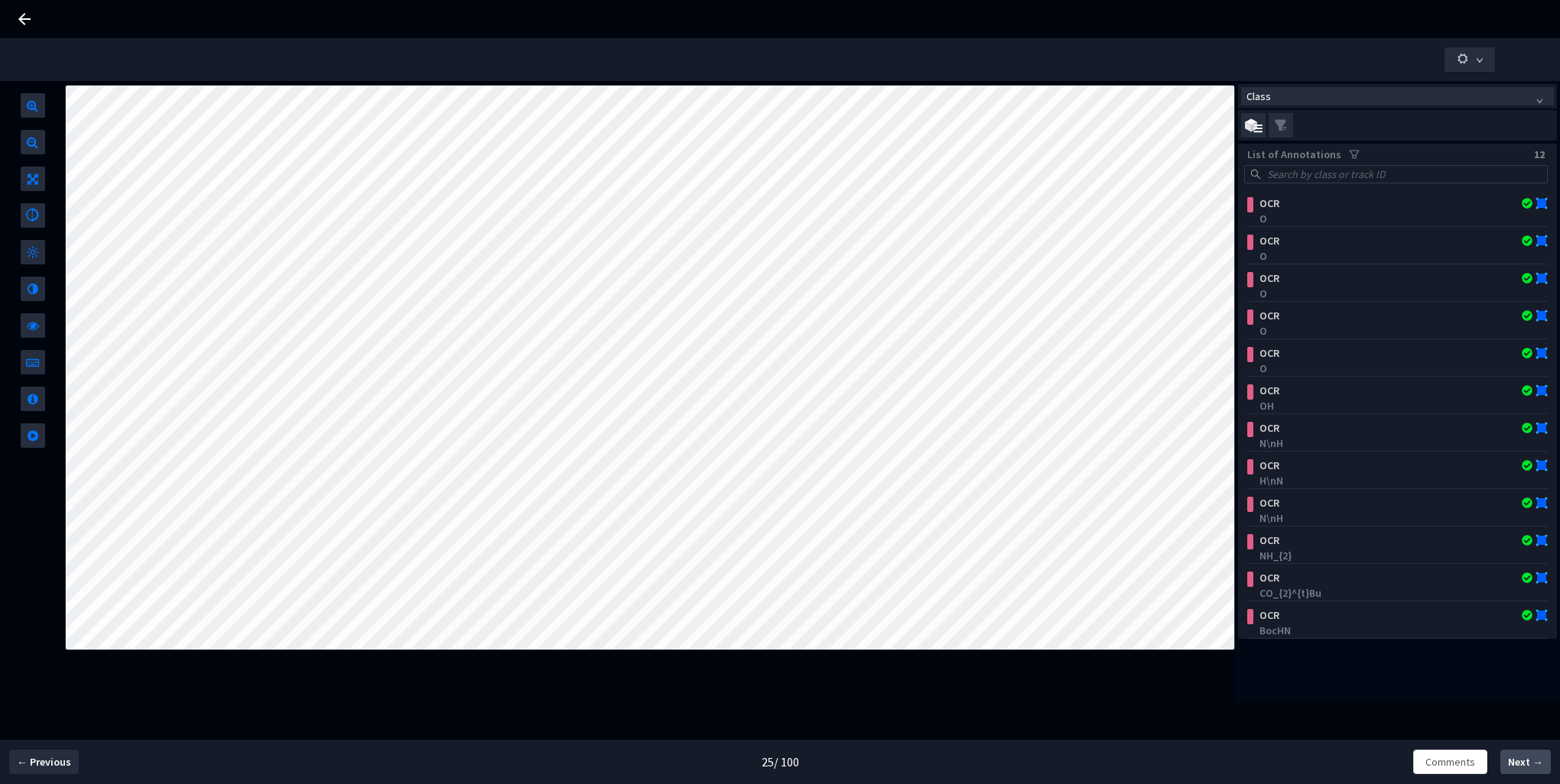
click at [1524, 766] on span "Next →" at bounding box center [1526, 762] width 36 height 16
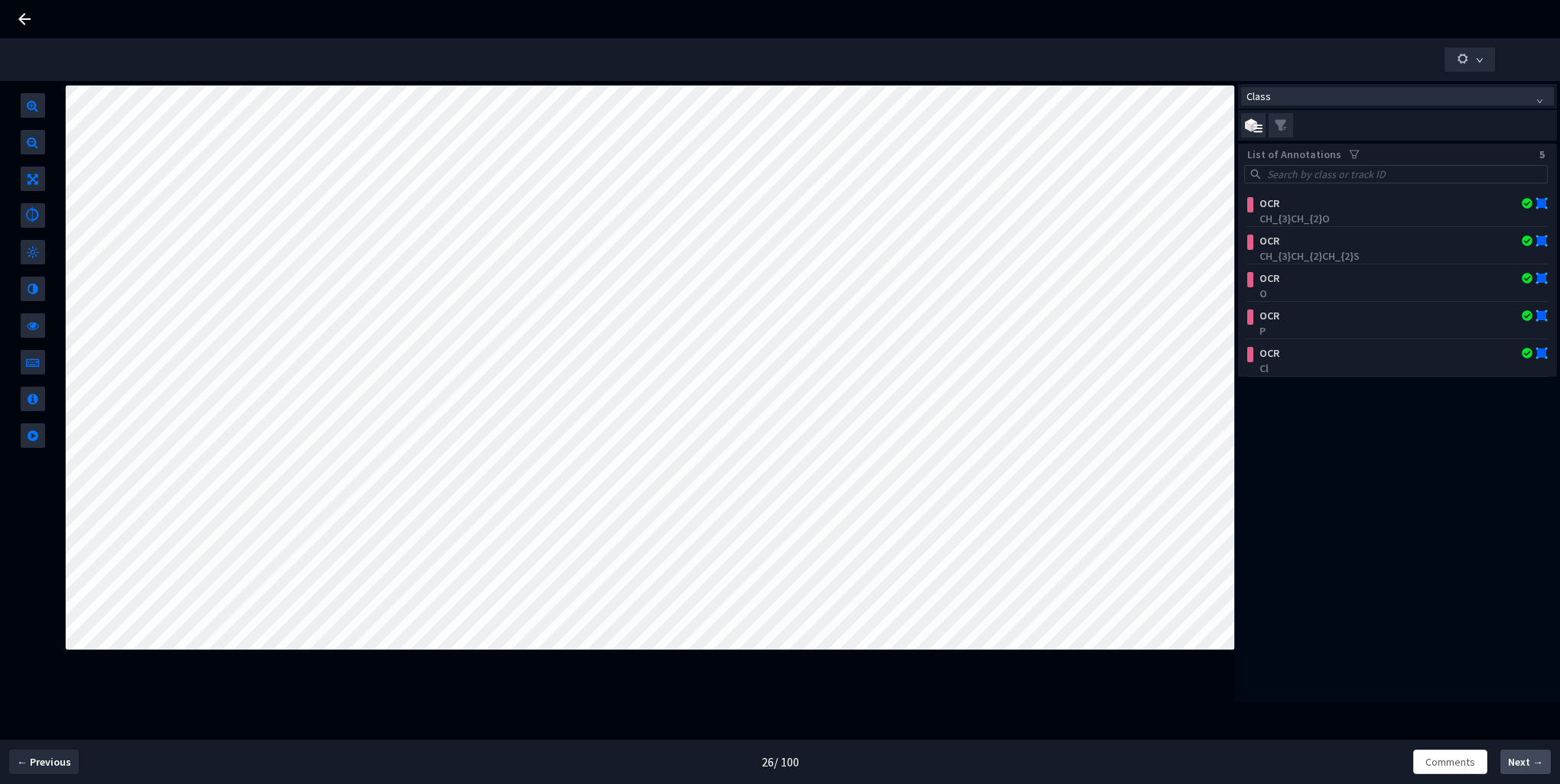
click at [1524, 766] on span "Next →" at bounding box center [1526, 762] width 36 height 16
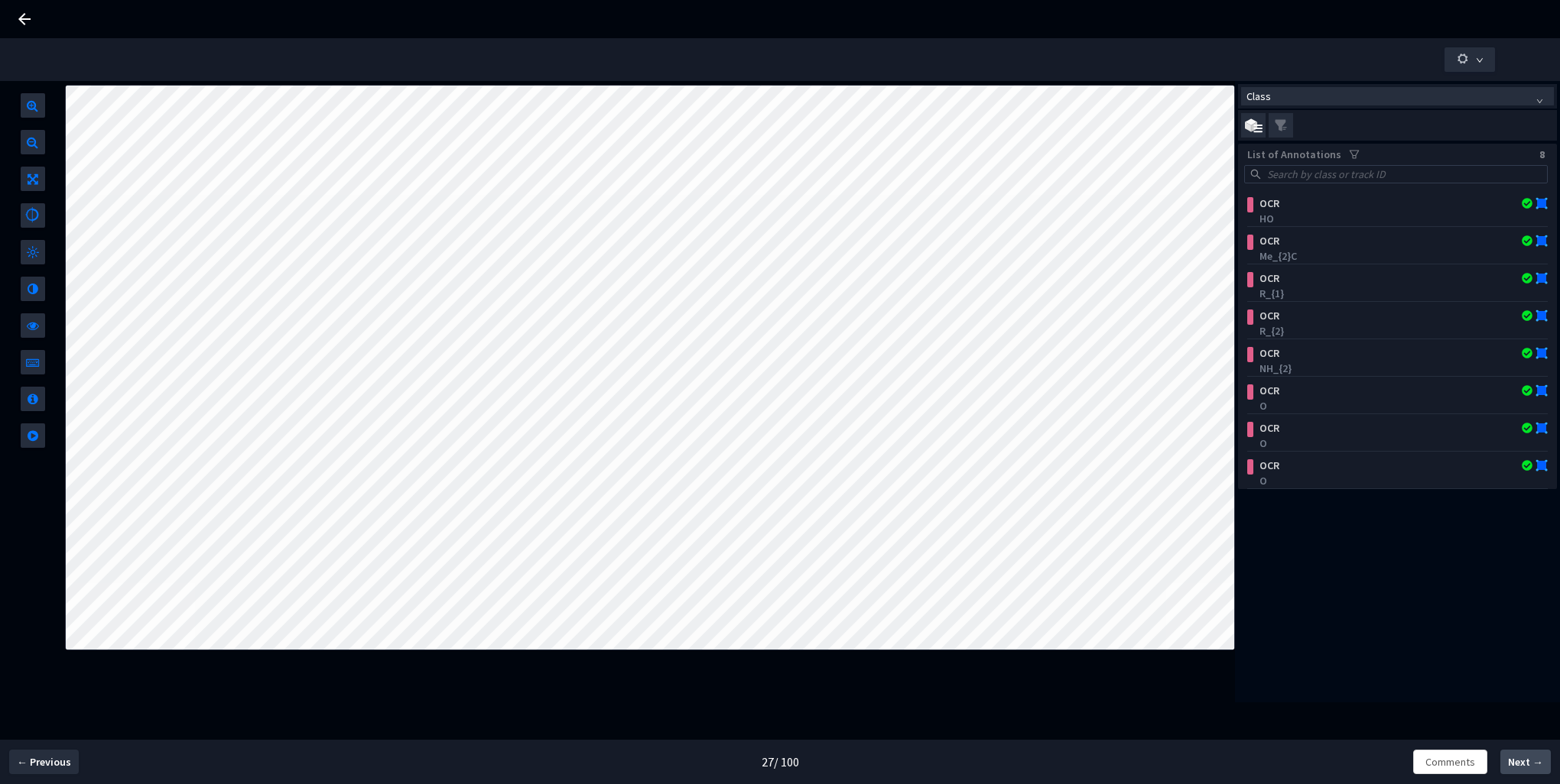
click at [1524, 766] on span "Next →" at bounding box center [1526, 762] width 36 height 16
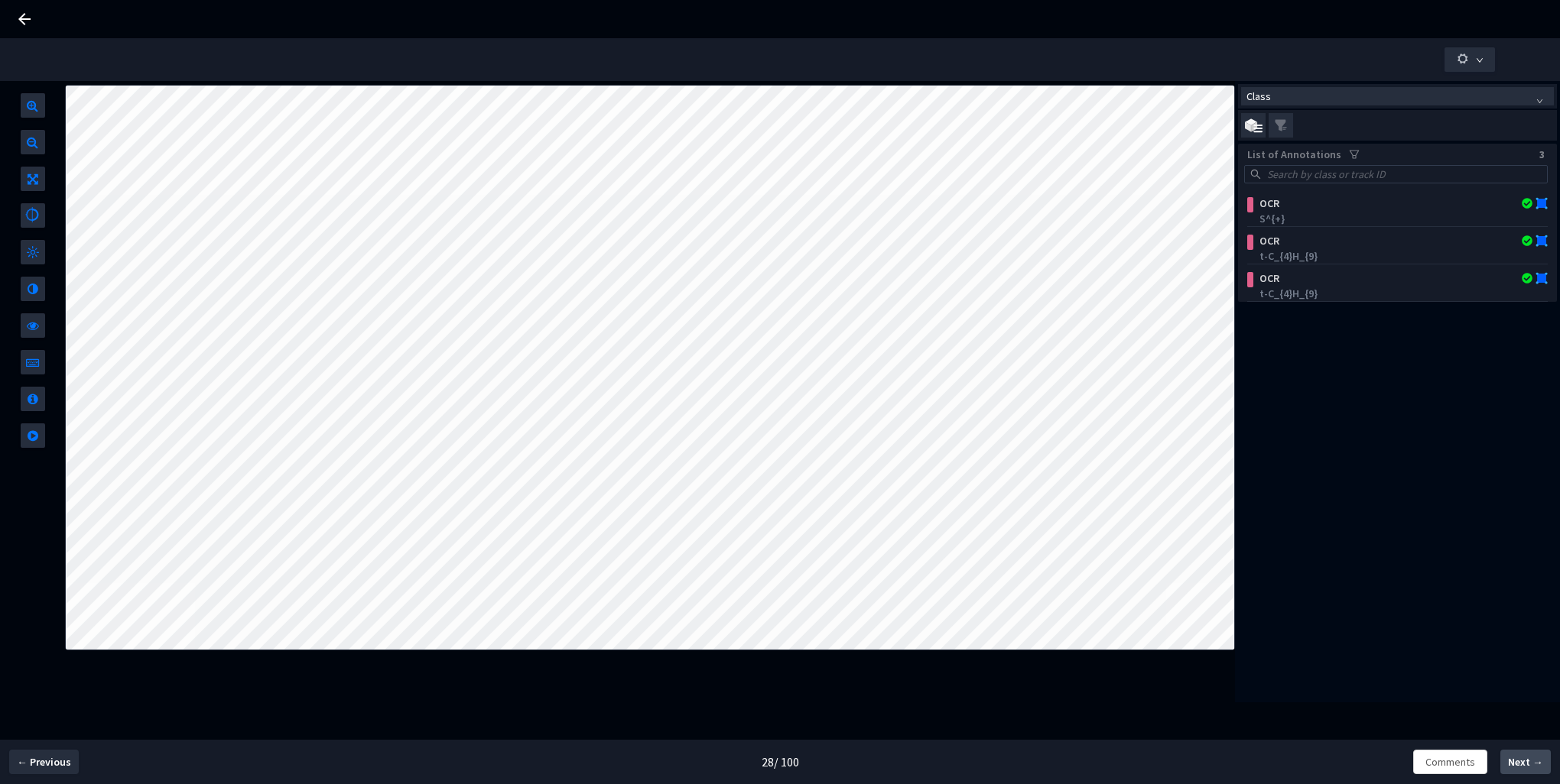
click at [1524, 766] on span "Next →" at bounding box center [1526, 762] width 36 height 16
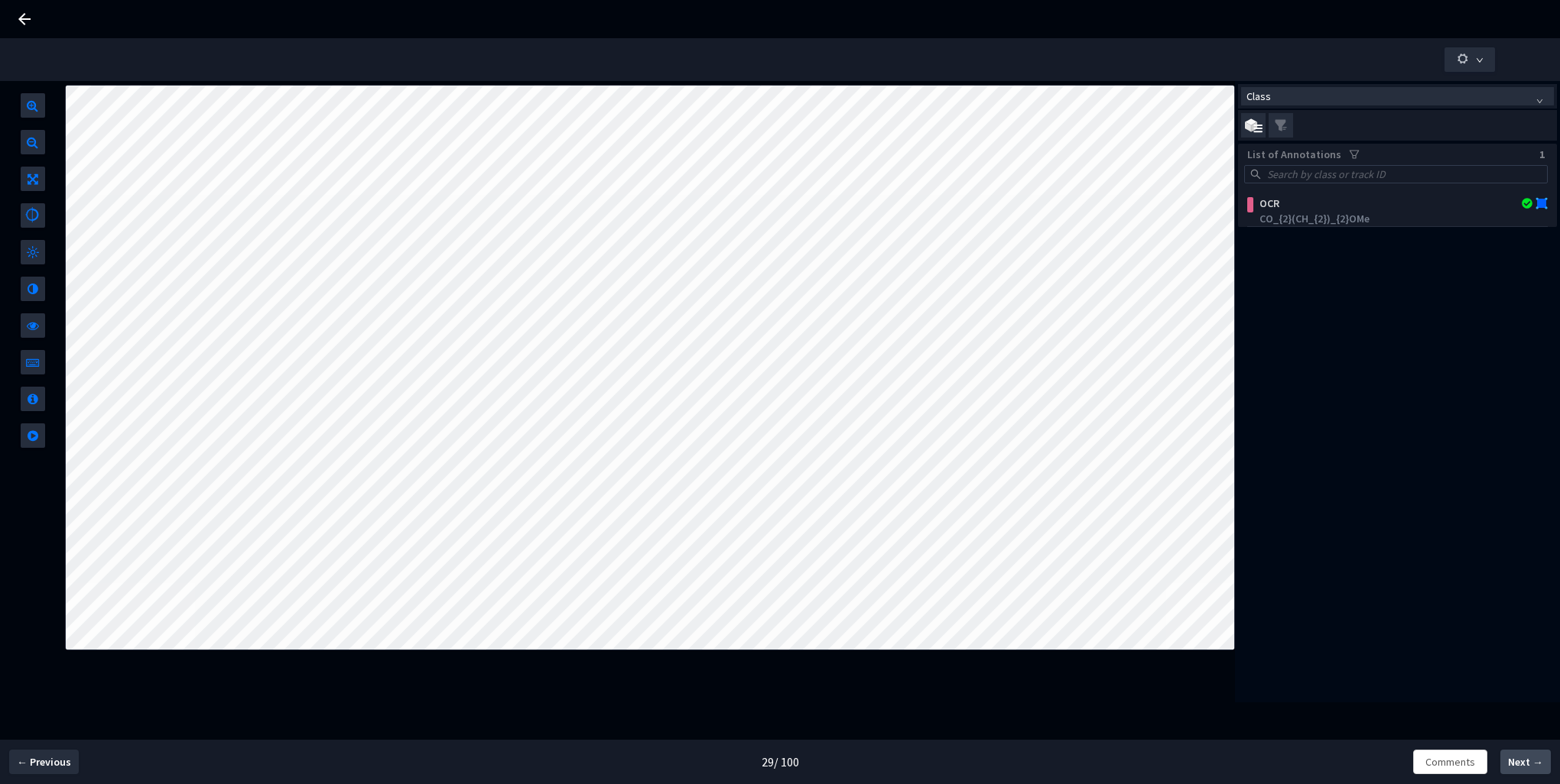
click at [1524, 766] on span "Next →" at bounding box center [1526, 762] width 36 height 16
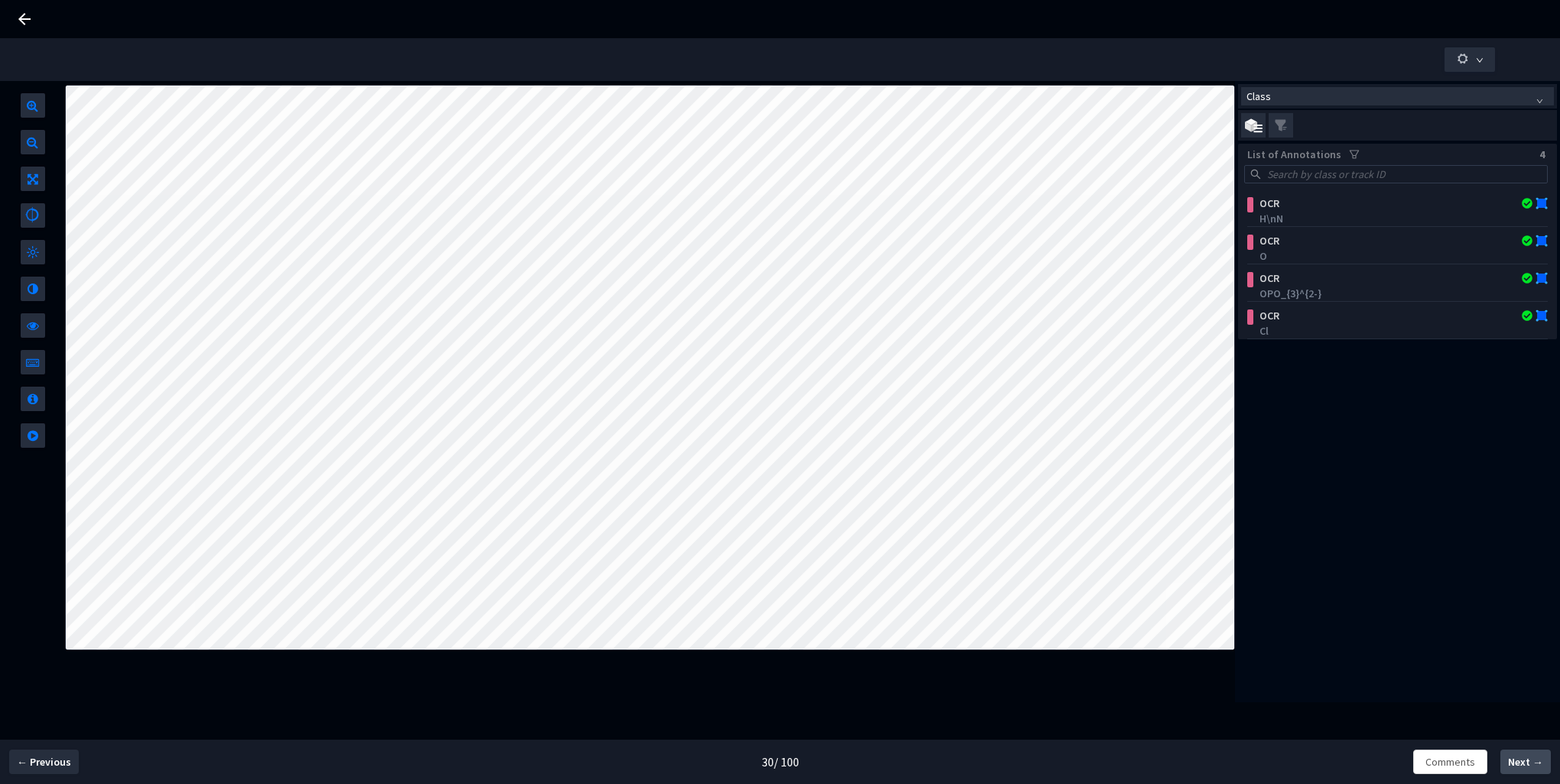
click at [1524, 766] on span "Next →" at bounding box center [1526, 762] width 36 height 16
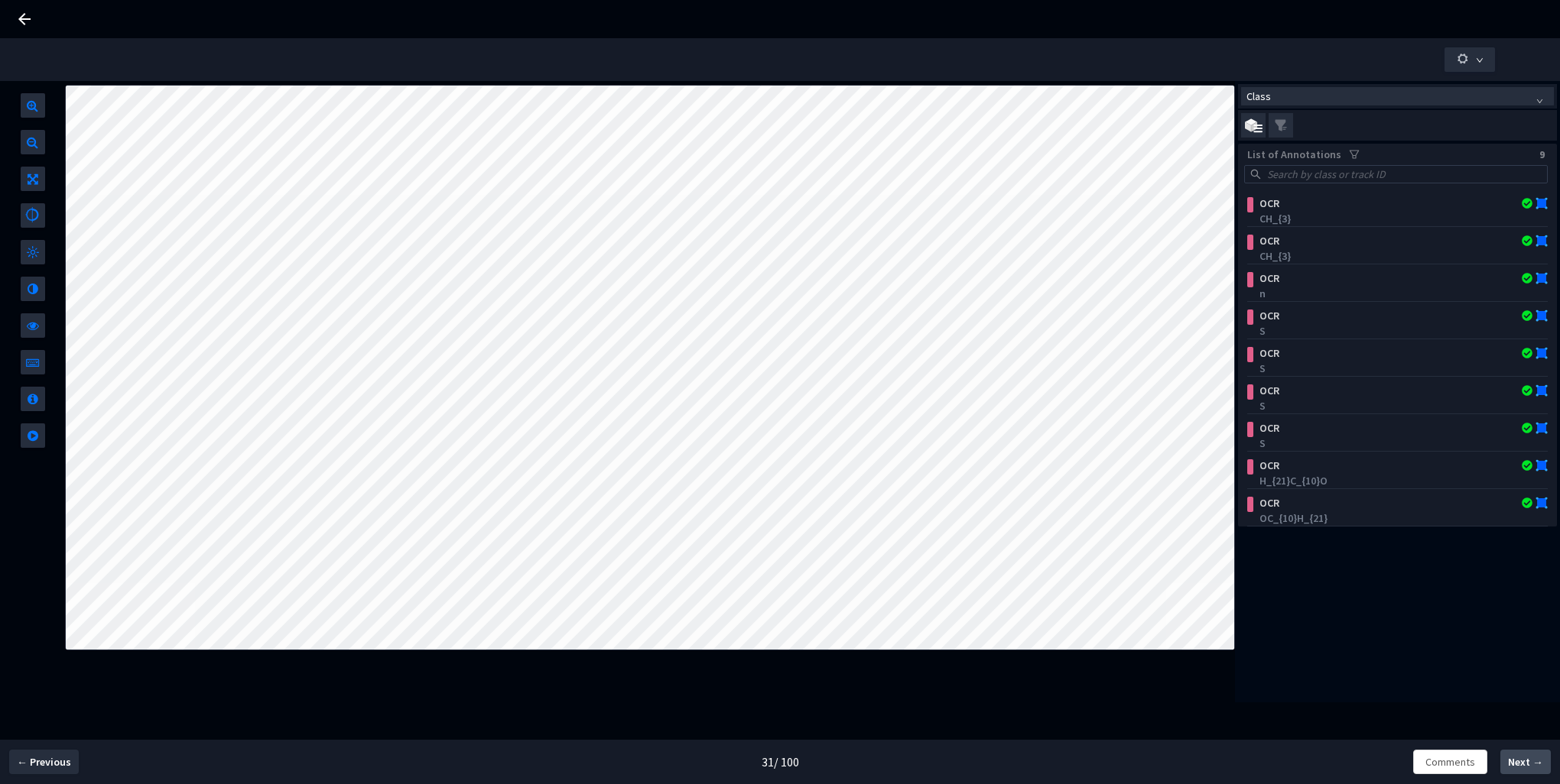
click at [1524, 766] on span "Next →" at bounding box center [1526, 762] width 36 height 16
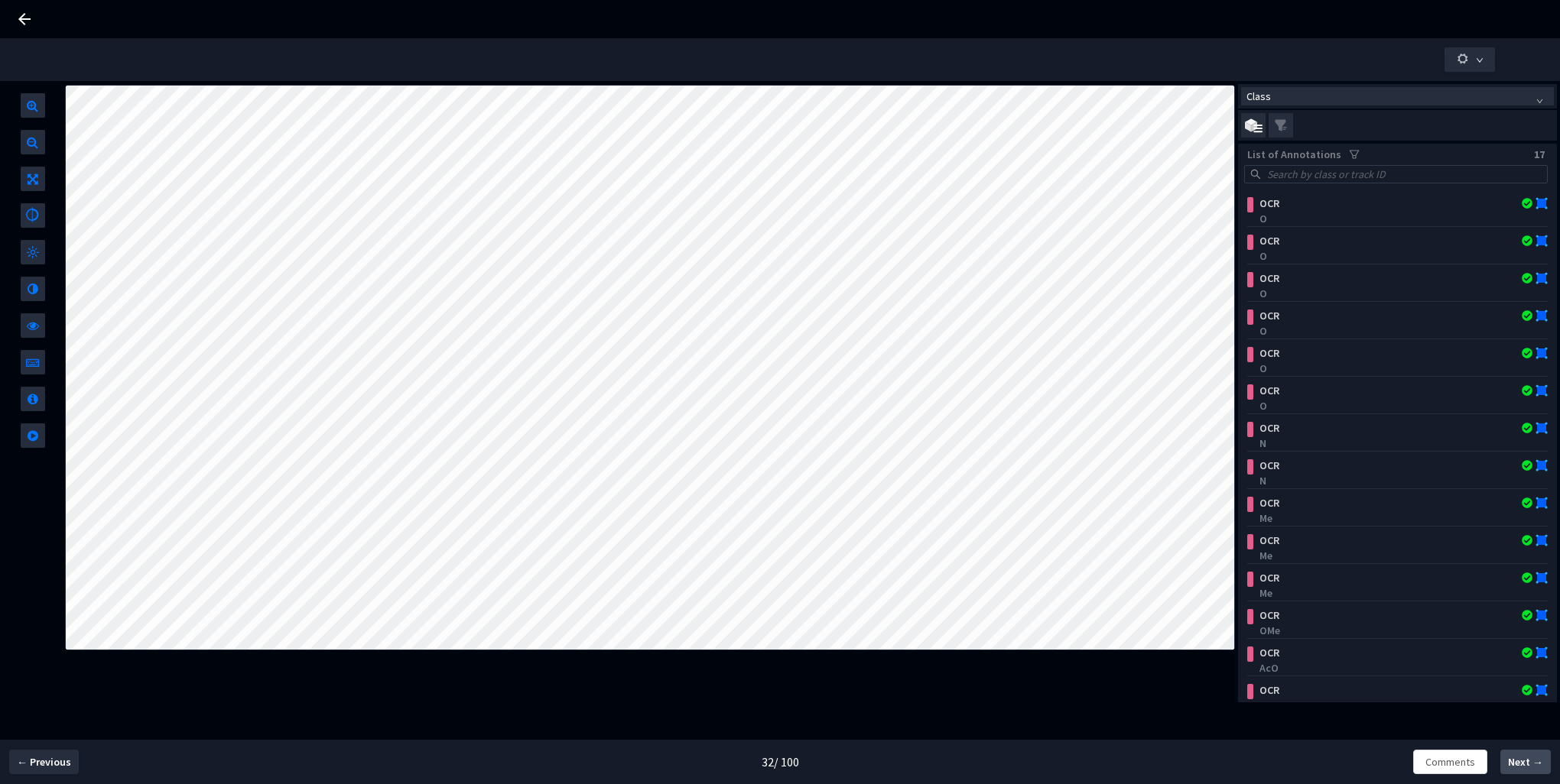
click at [1524, 766] on span "Next →" at bounding box center [1526, 762] width 36 height 16
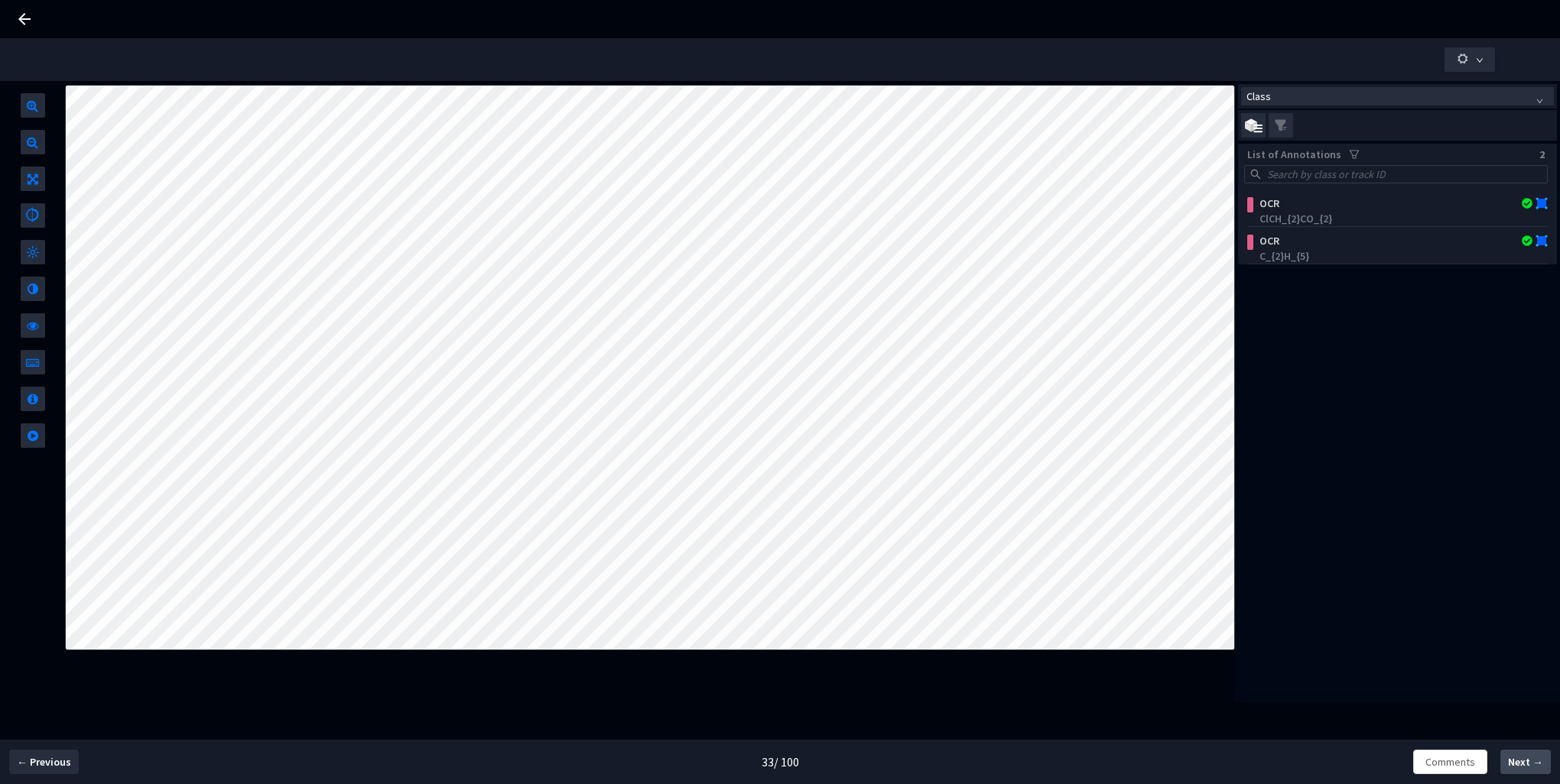
click at [1524, 766] on span "Next →" at bounding box center [1526, 762] width 36 height 16
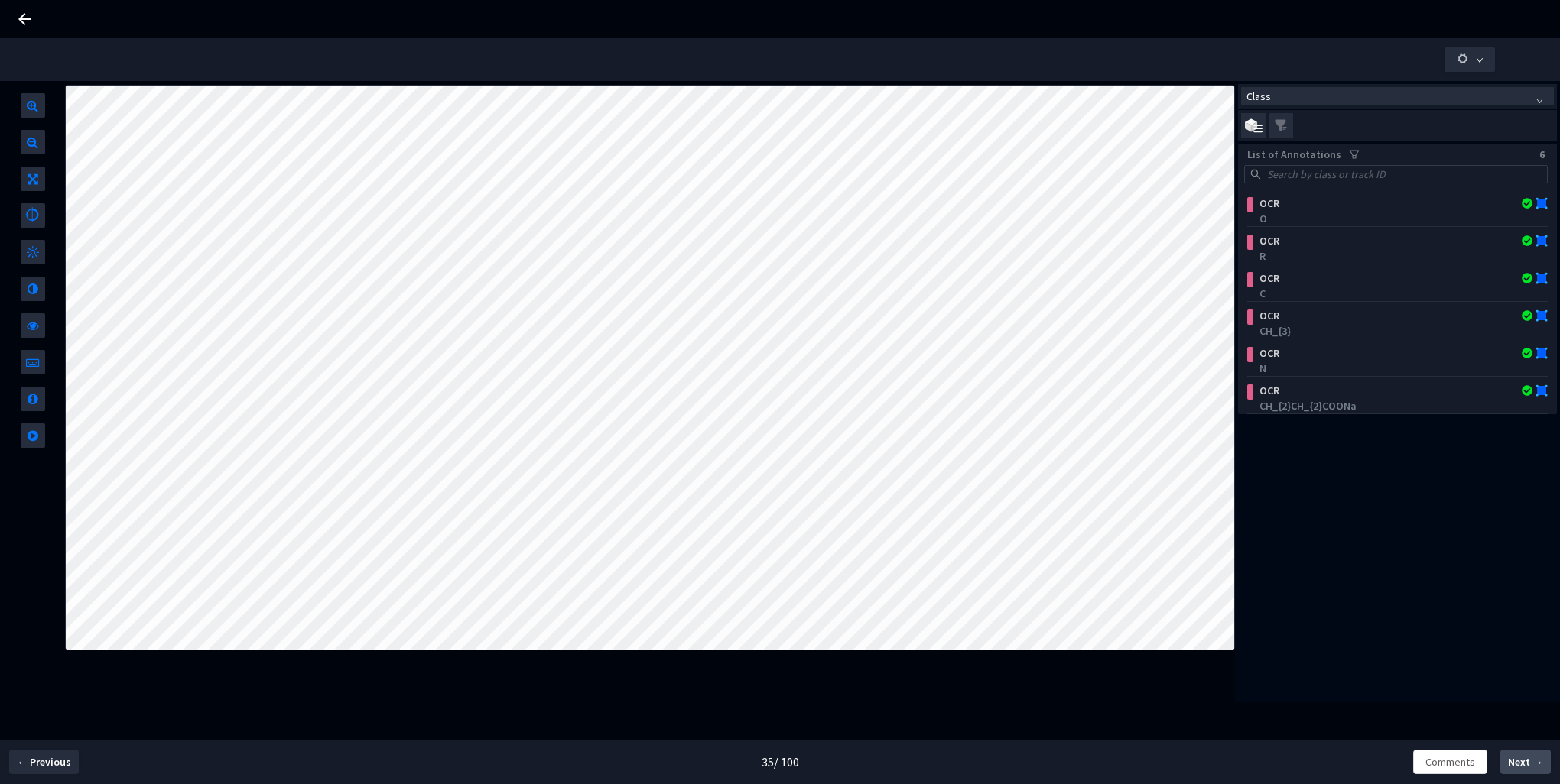
click at [1524, 766] on span "Next →" at bounding box center [1526, 762] width 36 height 16
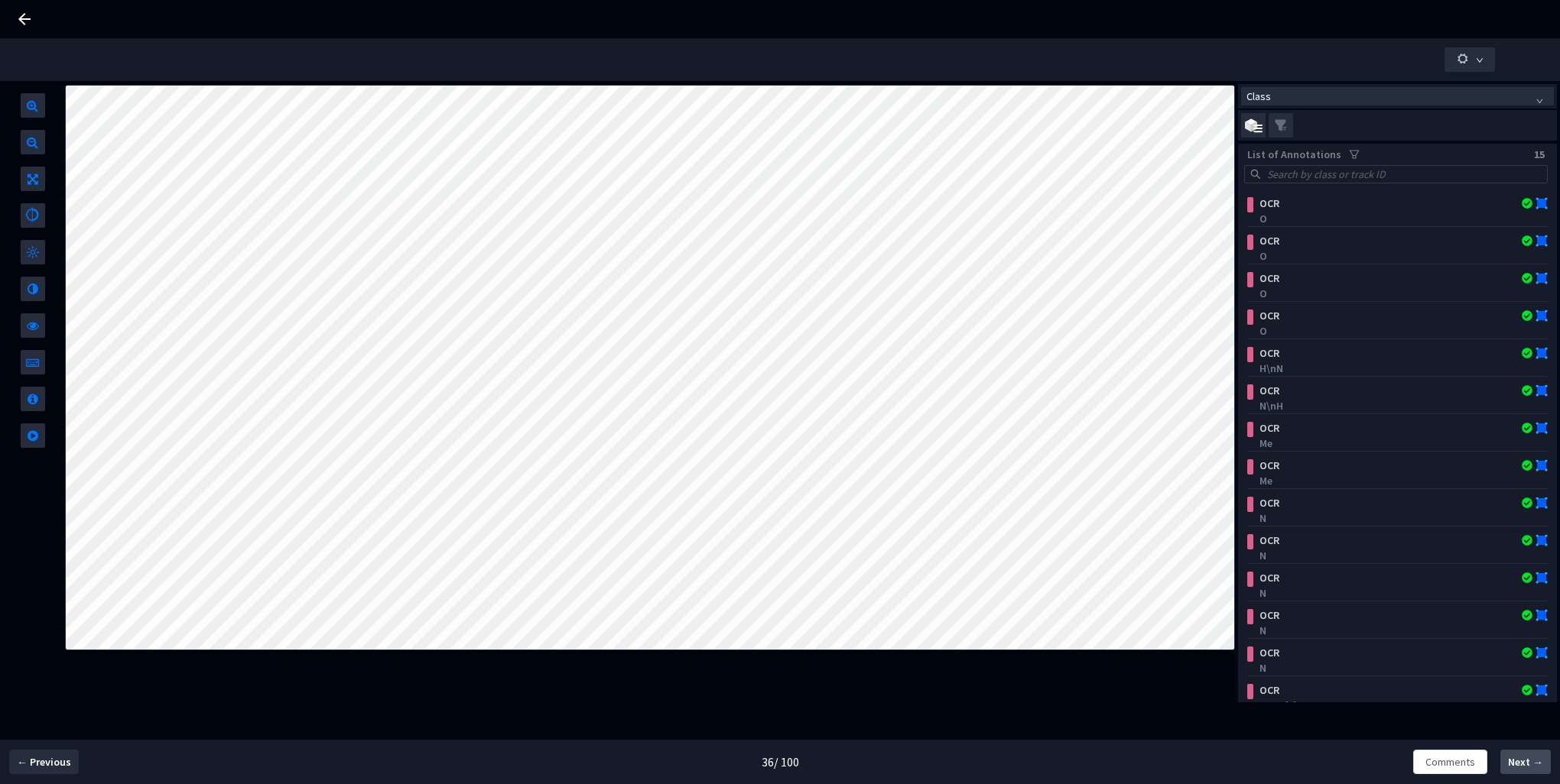
click at [1524, 766] on span "Next →" at bounding box center [1526, 762] width 36 height 16
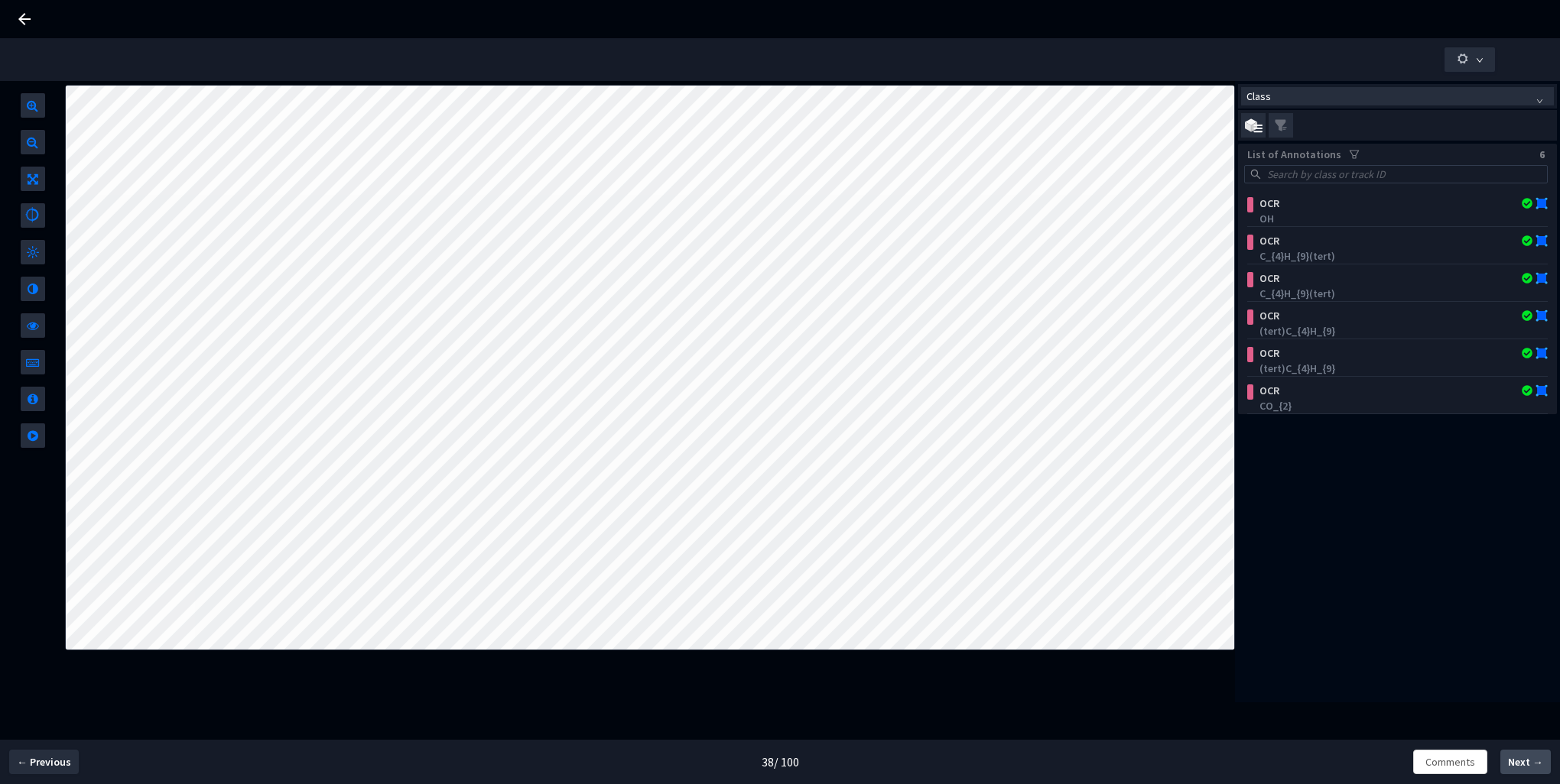
click at [1524, 766] on span "Next →" at bounding box center [1526, 762] width 36 height 16
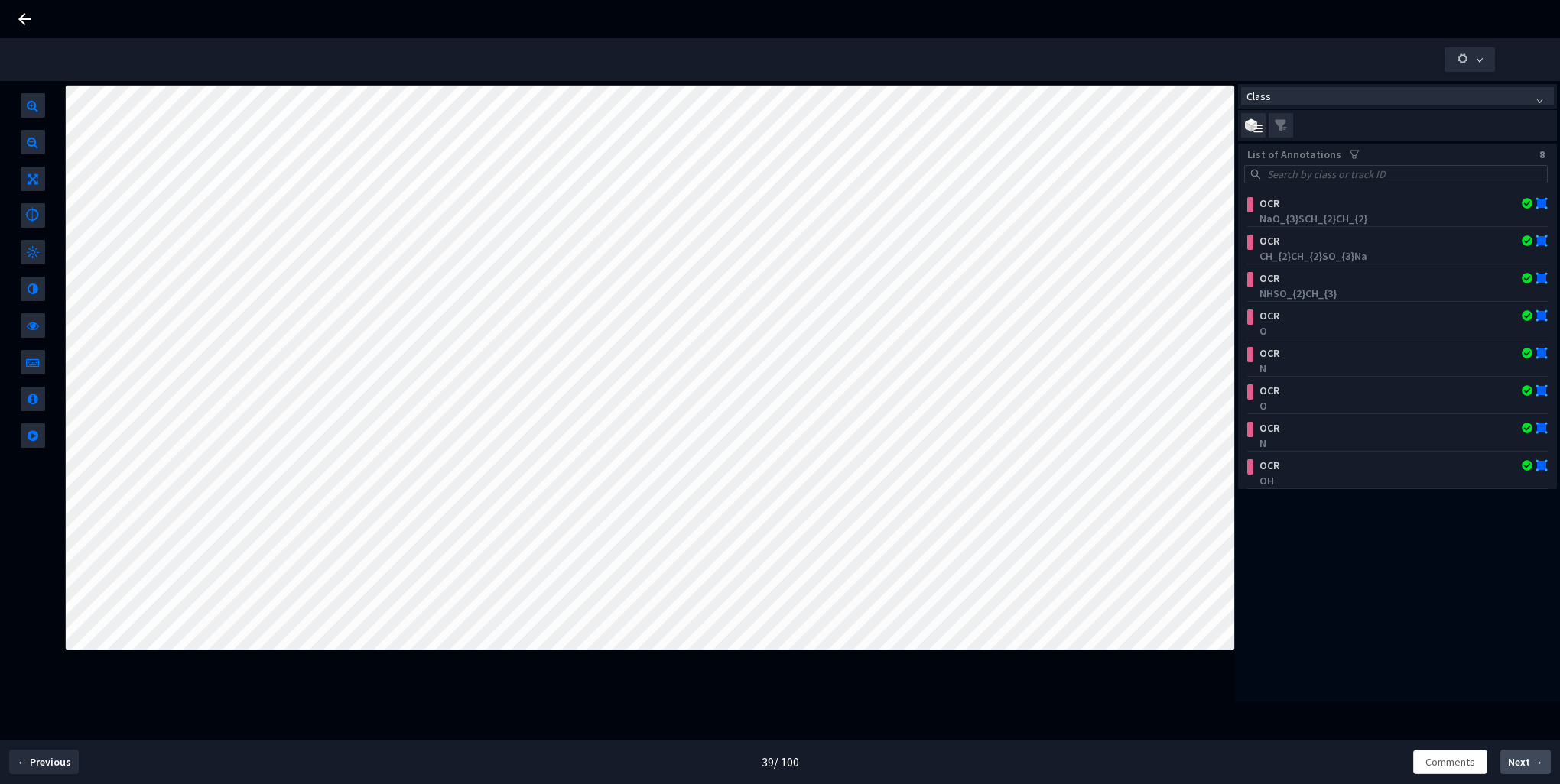
click at [1524, 766] on span "Next →" at bounding box center [1526, 762] width 36 height 16
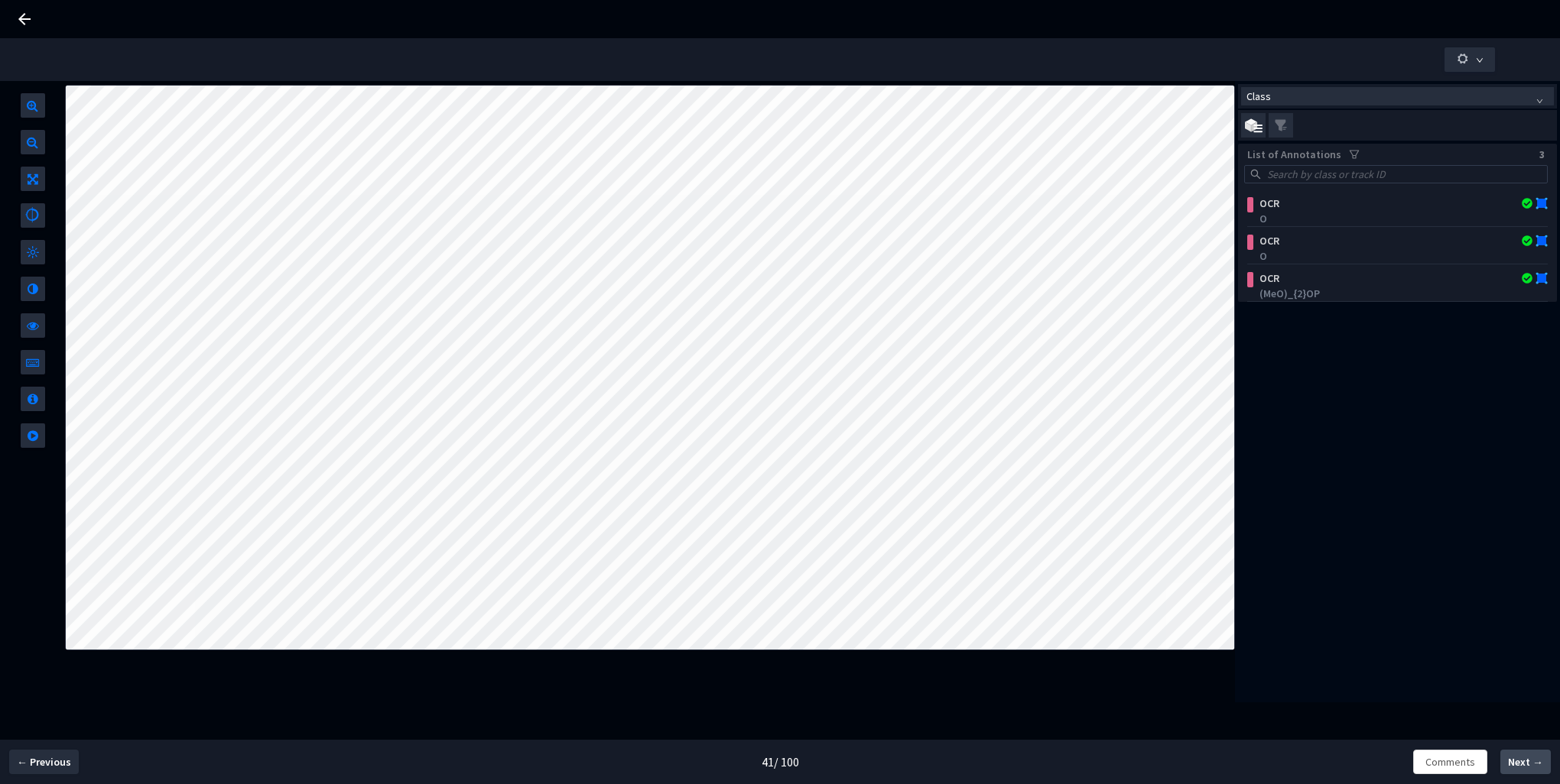
click at [1524, 766] on span "Next →" at bounding box center [1526, 762] width 36 height 16
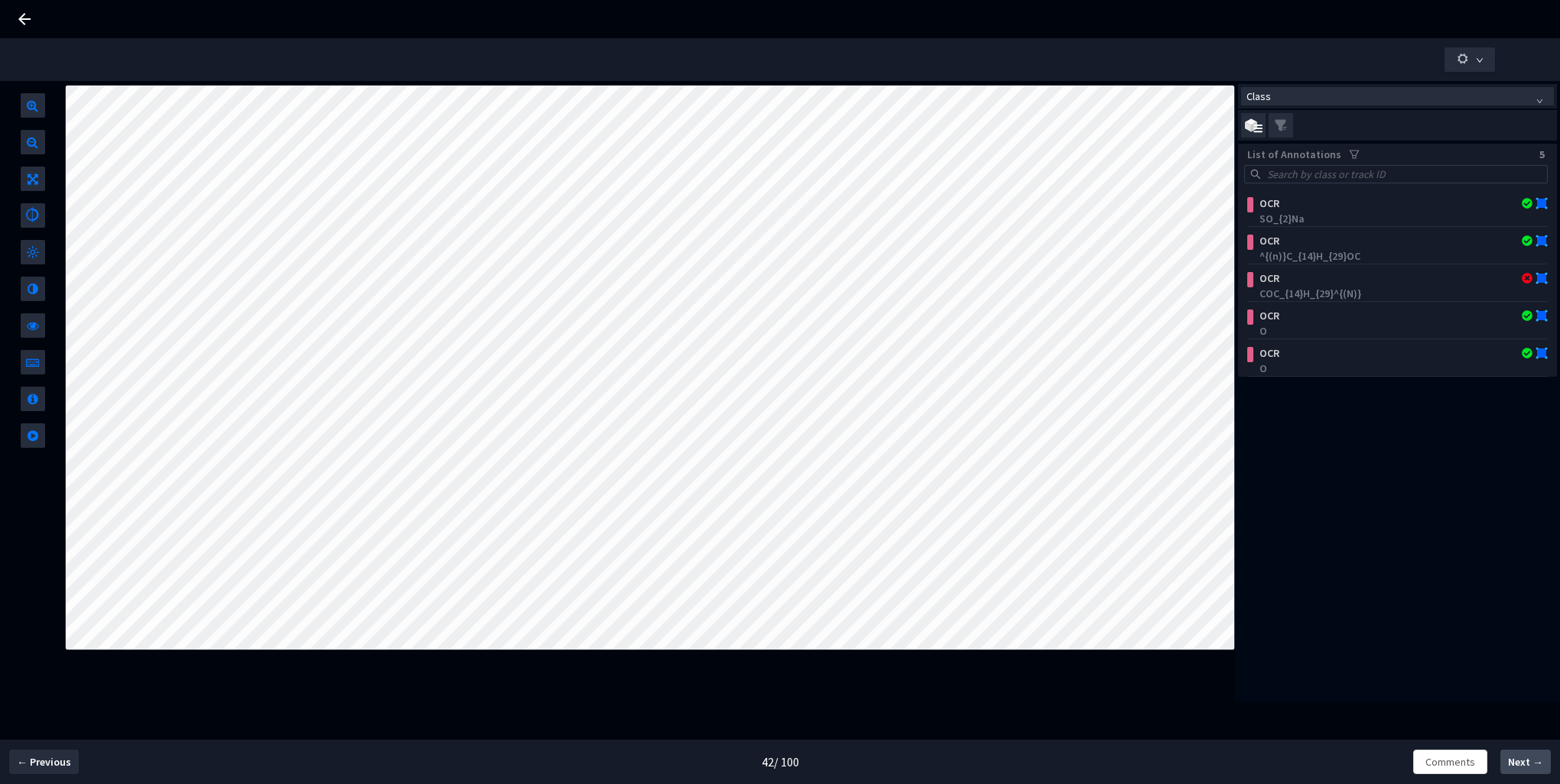
click at [1524, 766] on span "Next →" at bounding box center [1526, 762] width 36 height 16
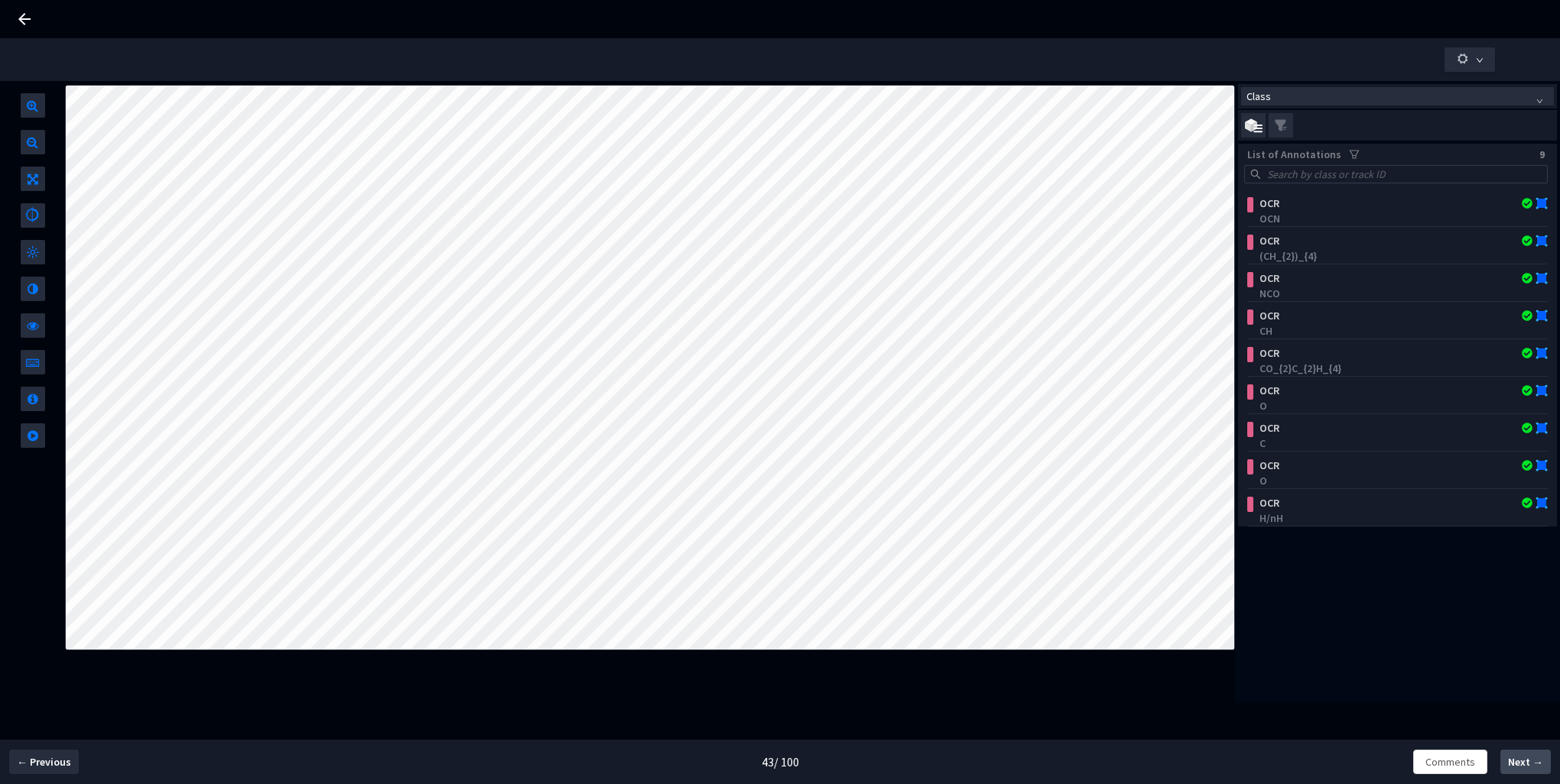
click at [1524, 766] on span "Next →" at bounding box center [1526, 762] width 36 height 16
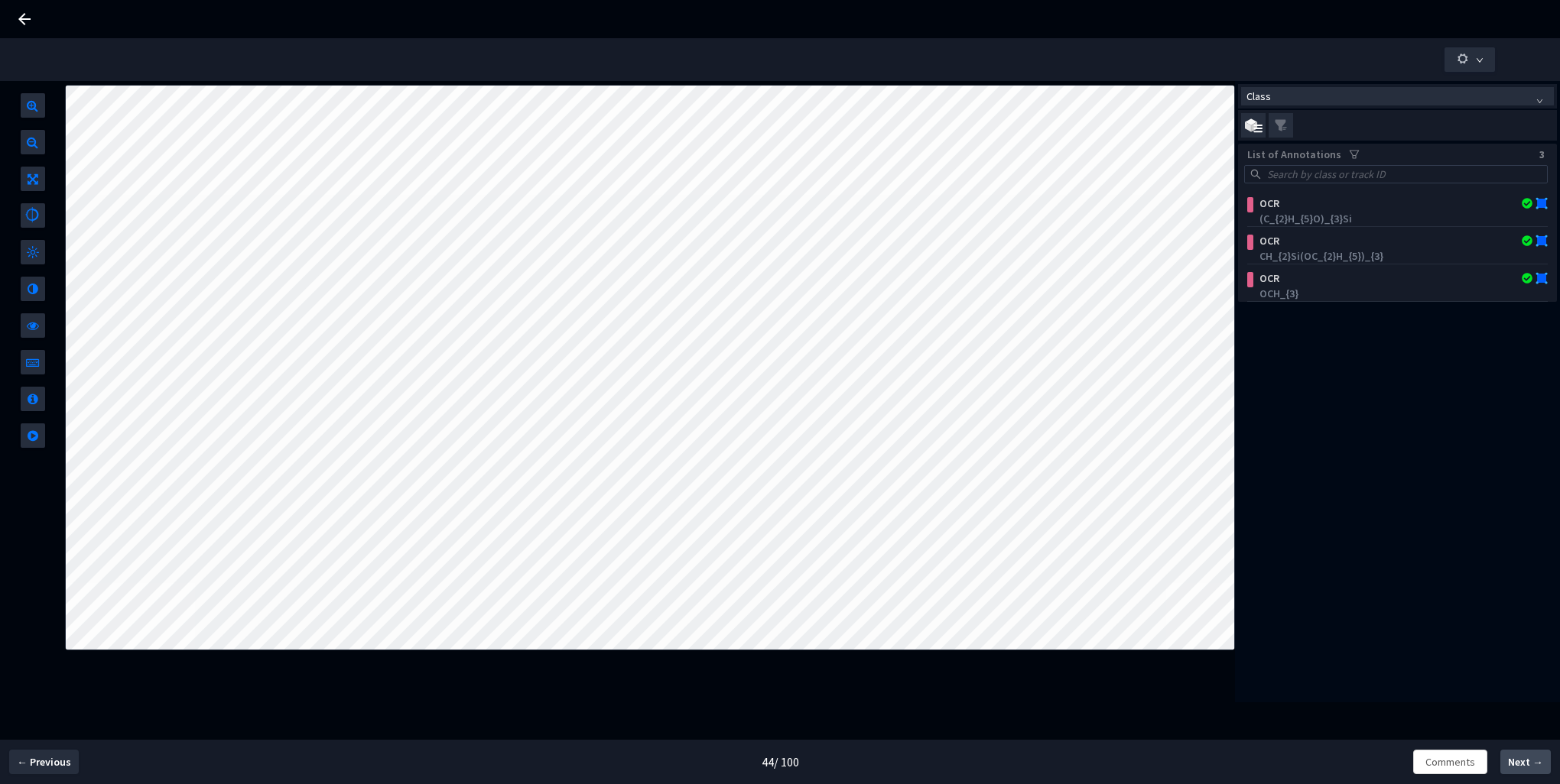
click at [1524, 766] on span "Next →" at bounding box center [1526, 762] width 36 height 16
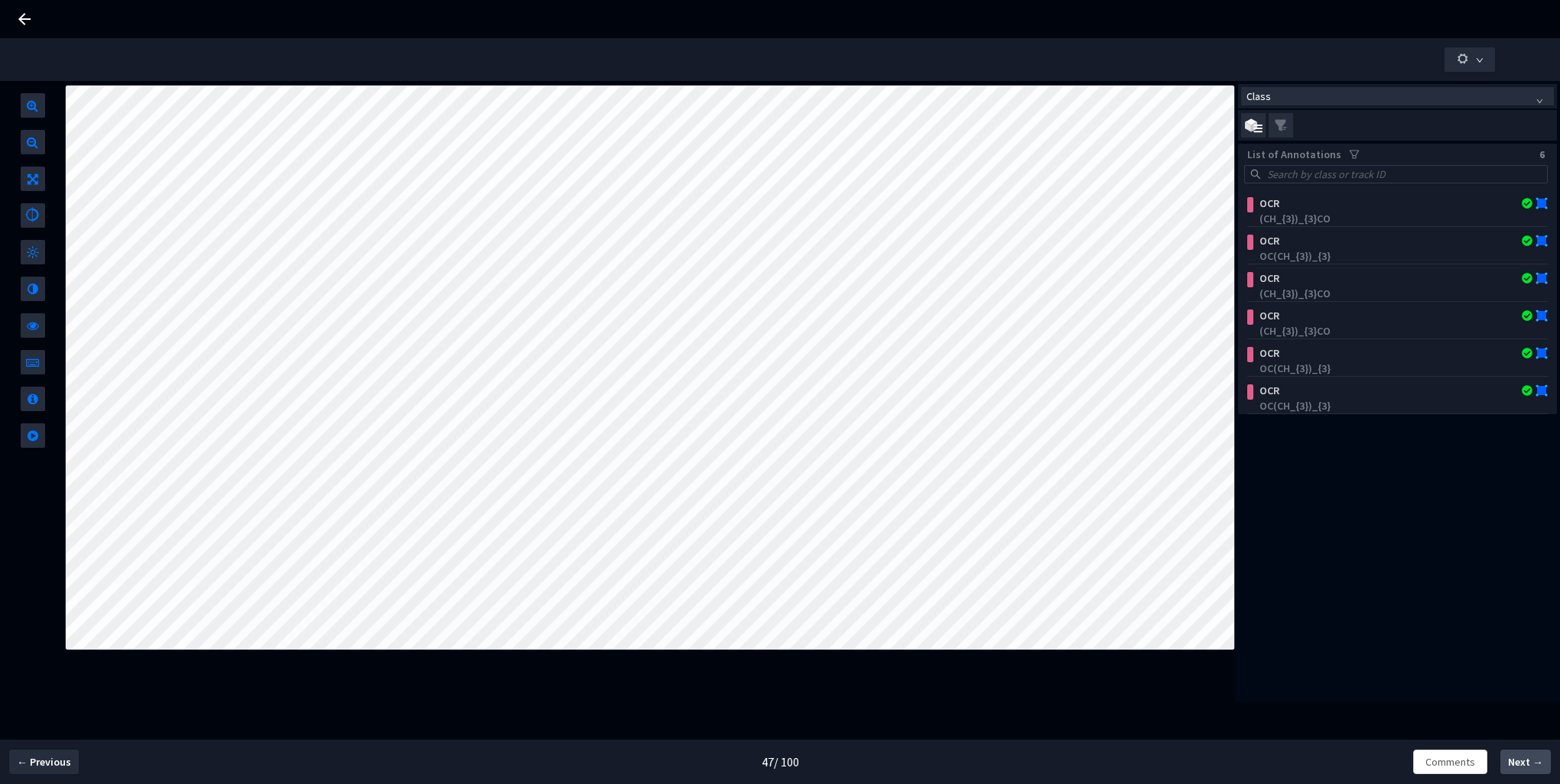
click at [1524, 766] on span "Next →" at bounding box center [1526, 762] width 36 height 16
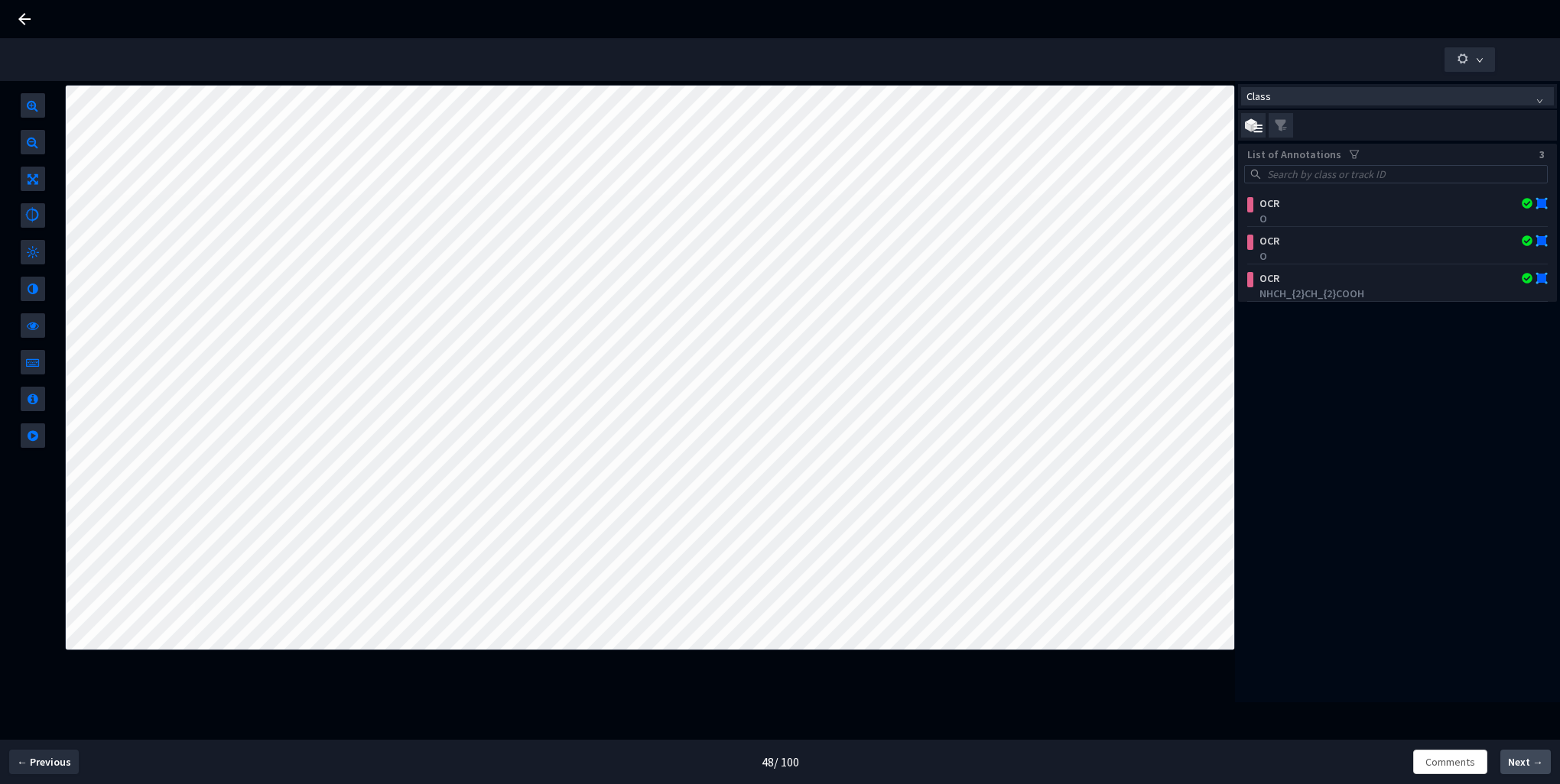
click at [1524, 766] on span "Next →" at bounding box center [1526, 762] width 36 height 16
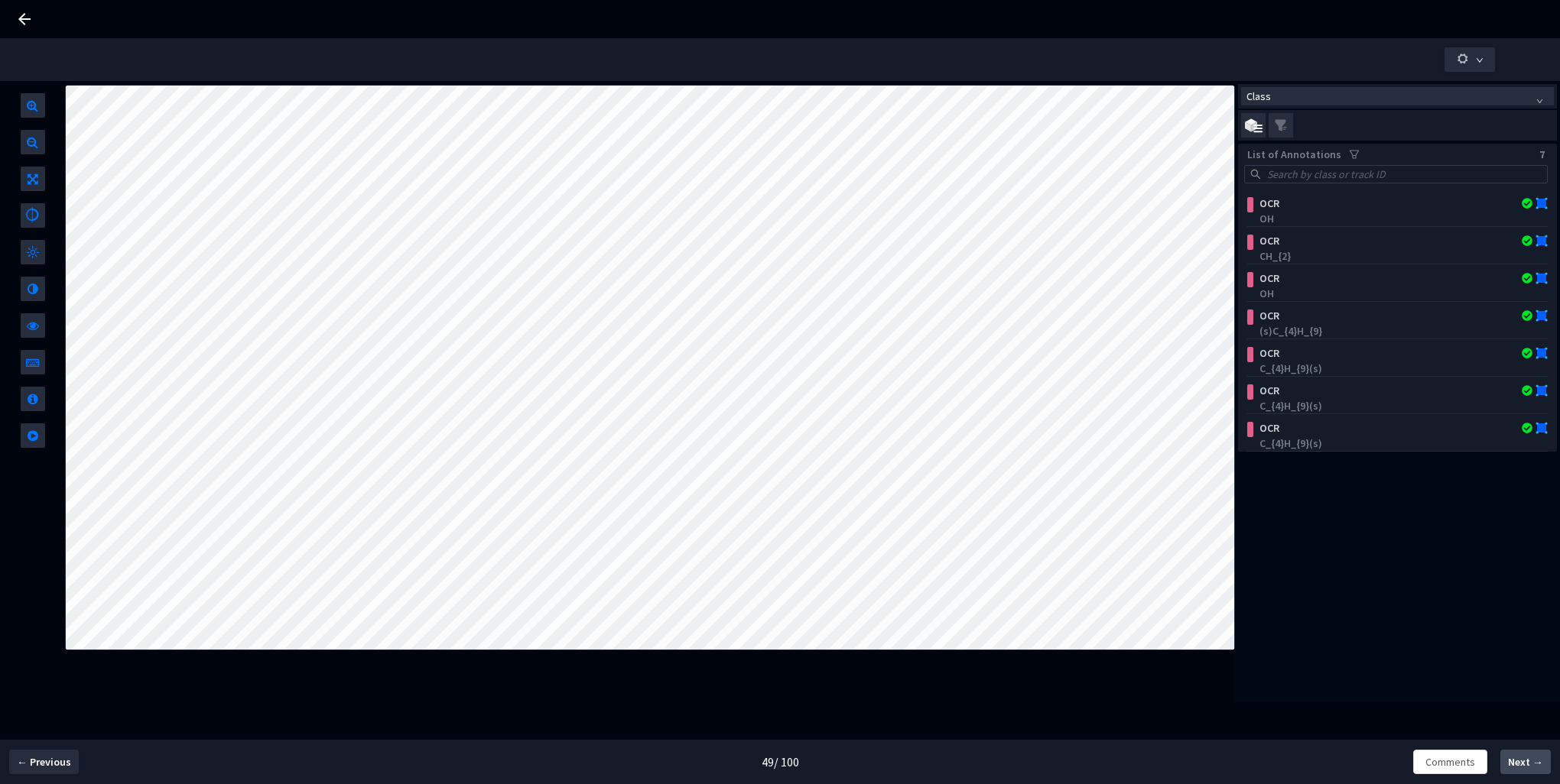
click at [1524, 766] on span "Next →" at bounding box center [1526, 762] width 36 height 16
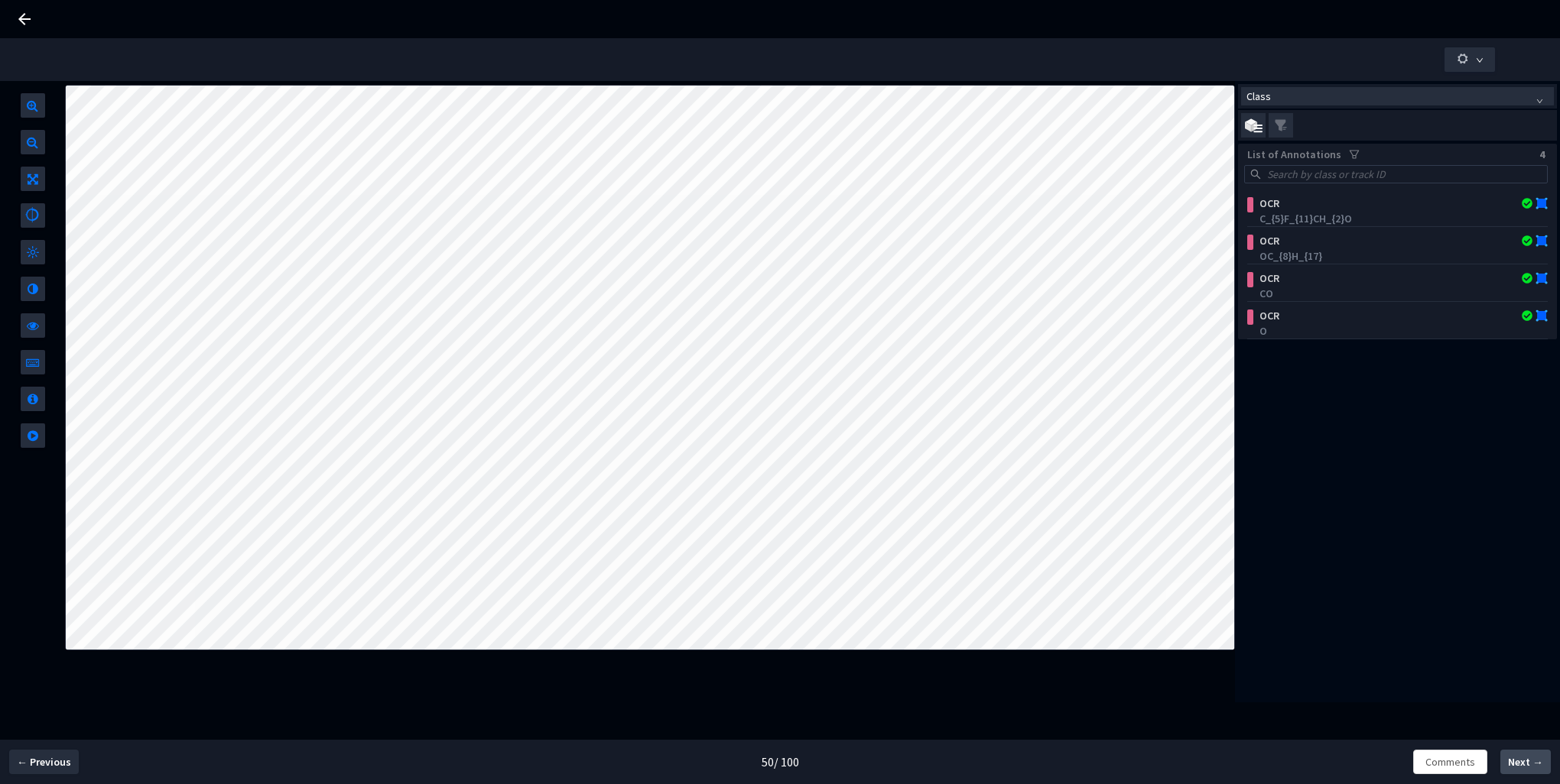
click at [1524, 766] on span "Next →" at bounding box center [1526, 762] width 36 height 16
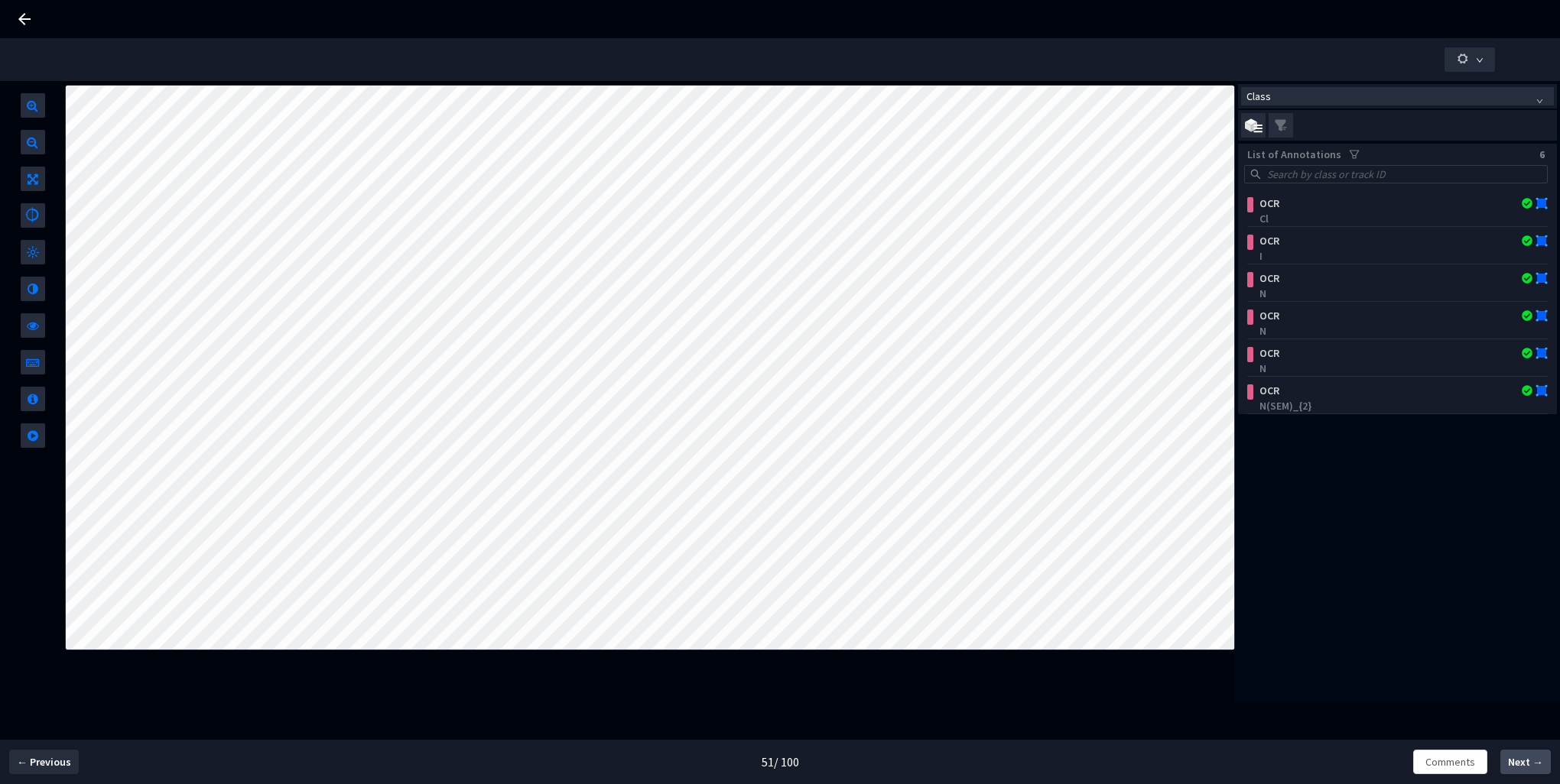
click at [1524, 766] on span "Next →" at bounding box center [1526, 762] width 36 height 16
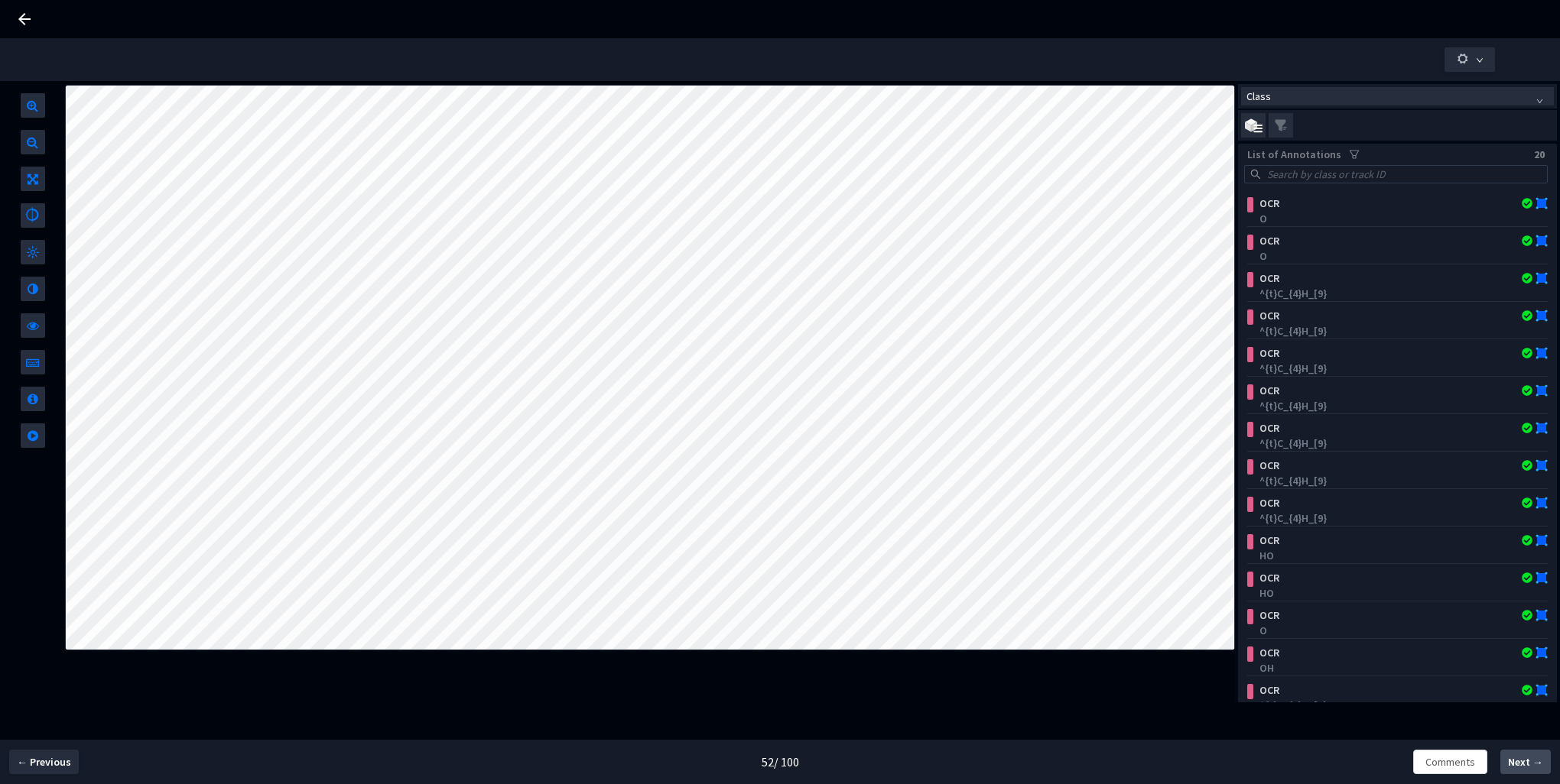
click at [1524, 766] on span "Next →" at bounding box center [1526, 762] width 36 height 16
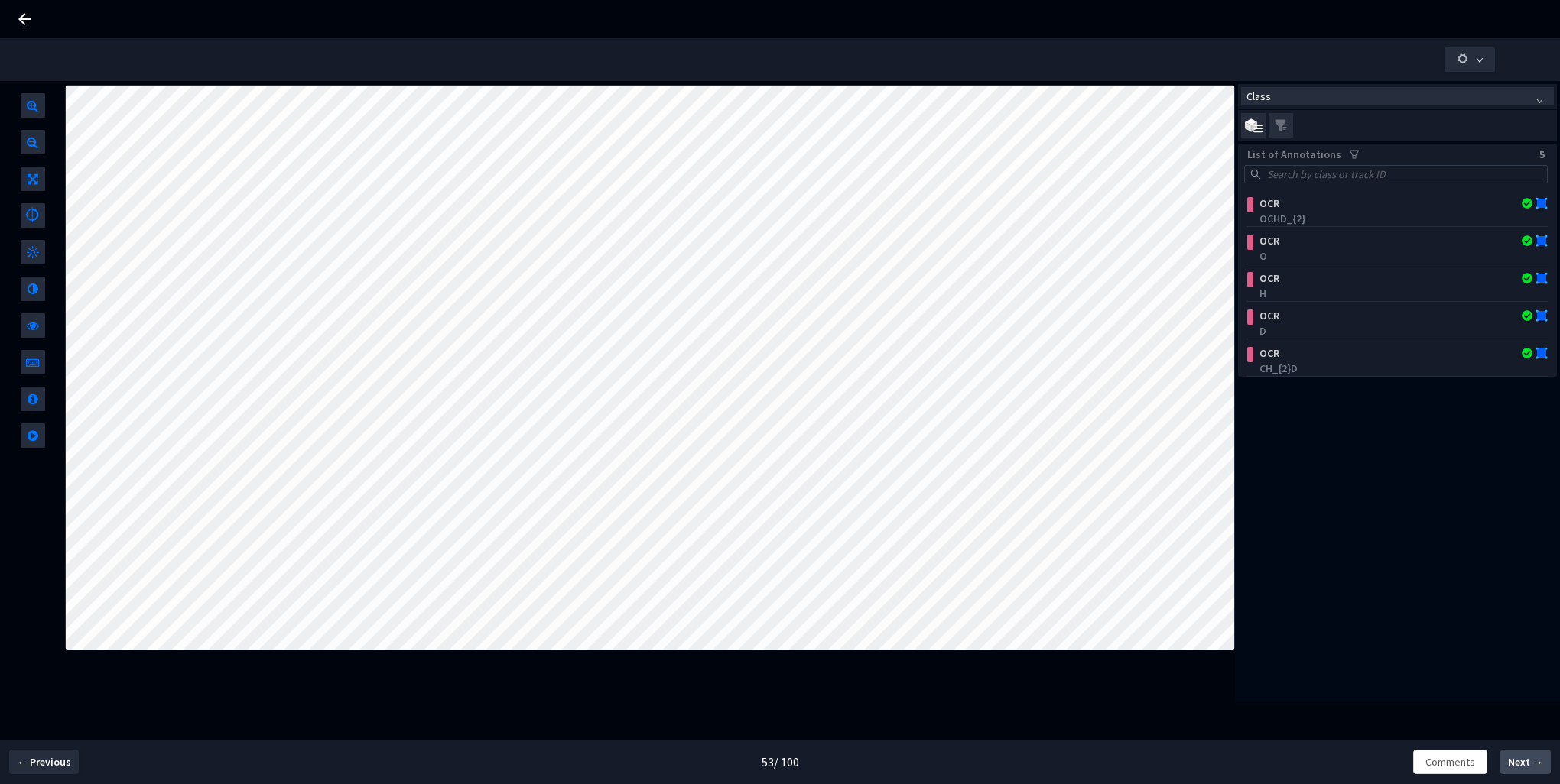
click at [1524, 766] on span "Next →" at bounding box center [1526, 762] width 36 height 16
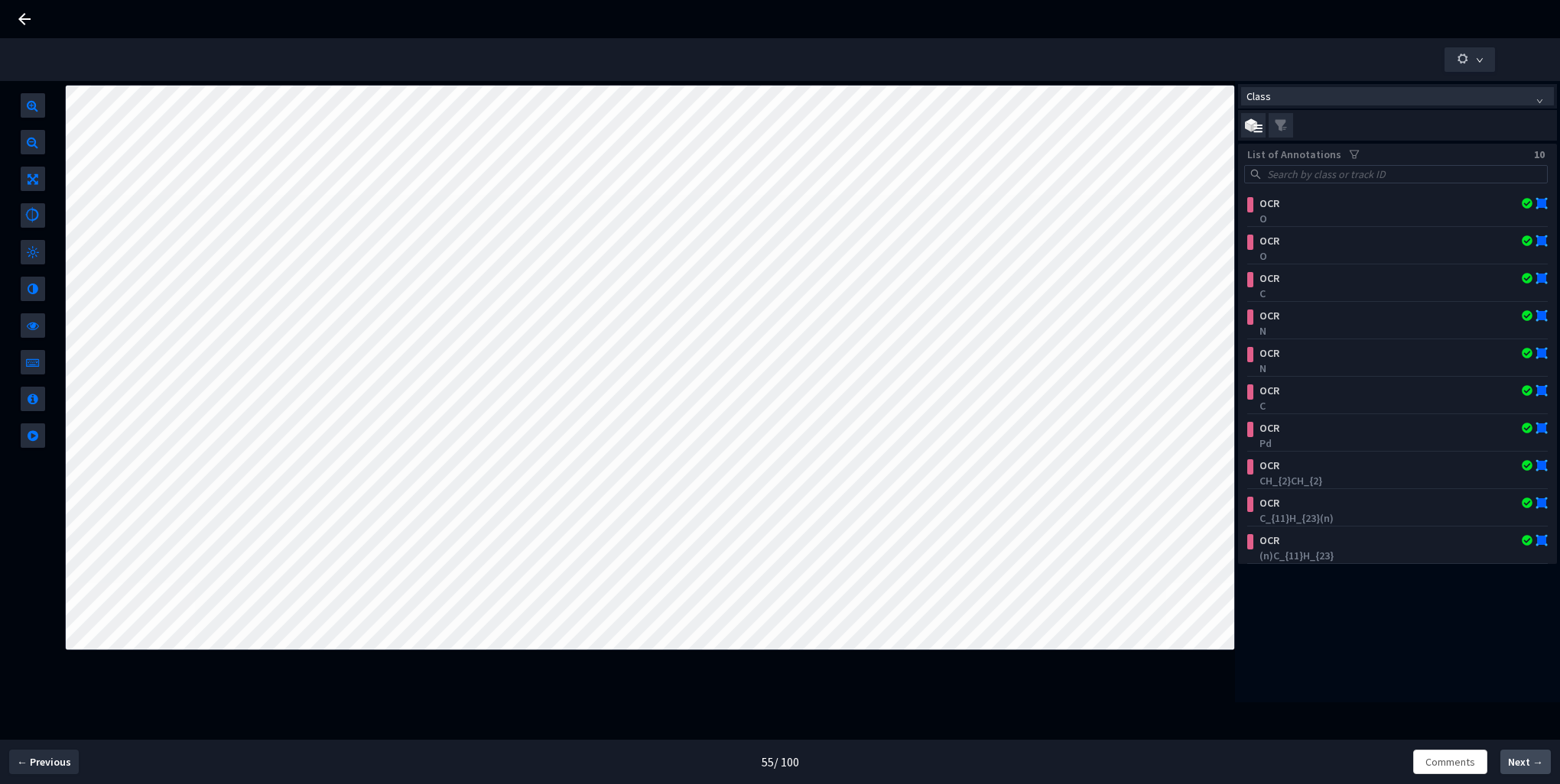
click at [1524, 766] on span "Next →" at bounding box center [1526, 762] width 36 height 16
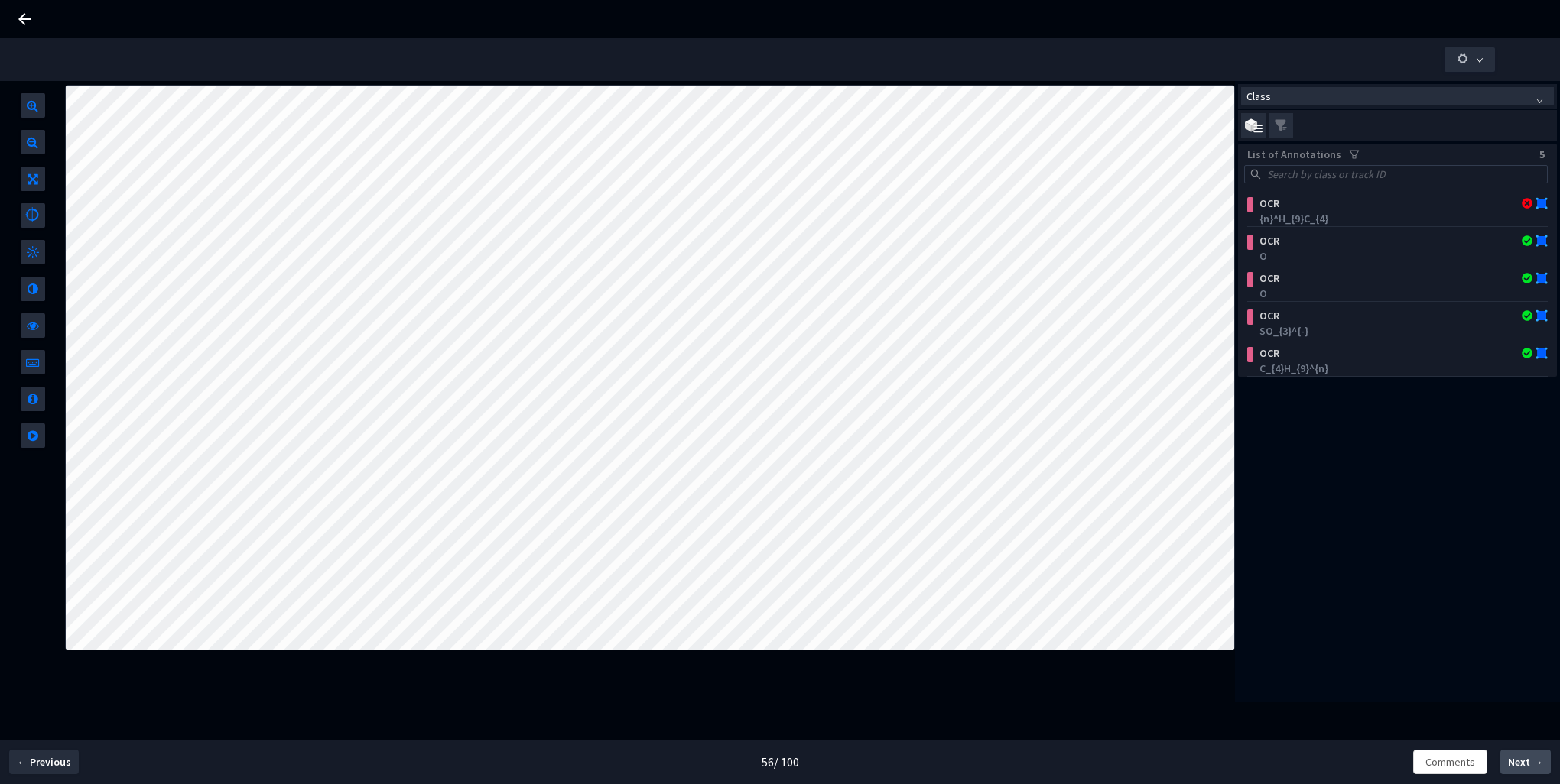
click at [1524, 766] on span "Next →" at bounding box center [1526, 762] width 36 height 16
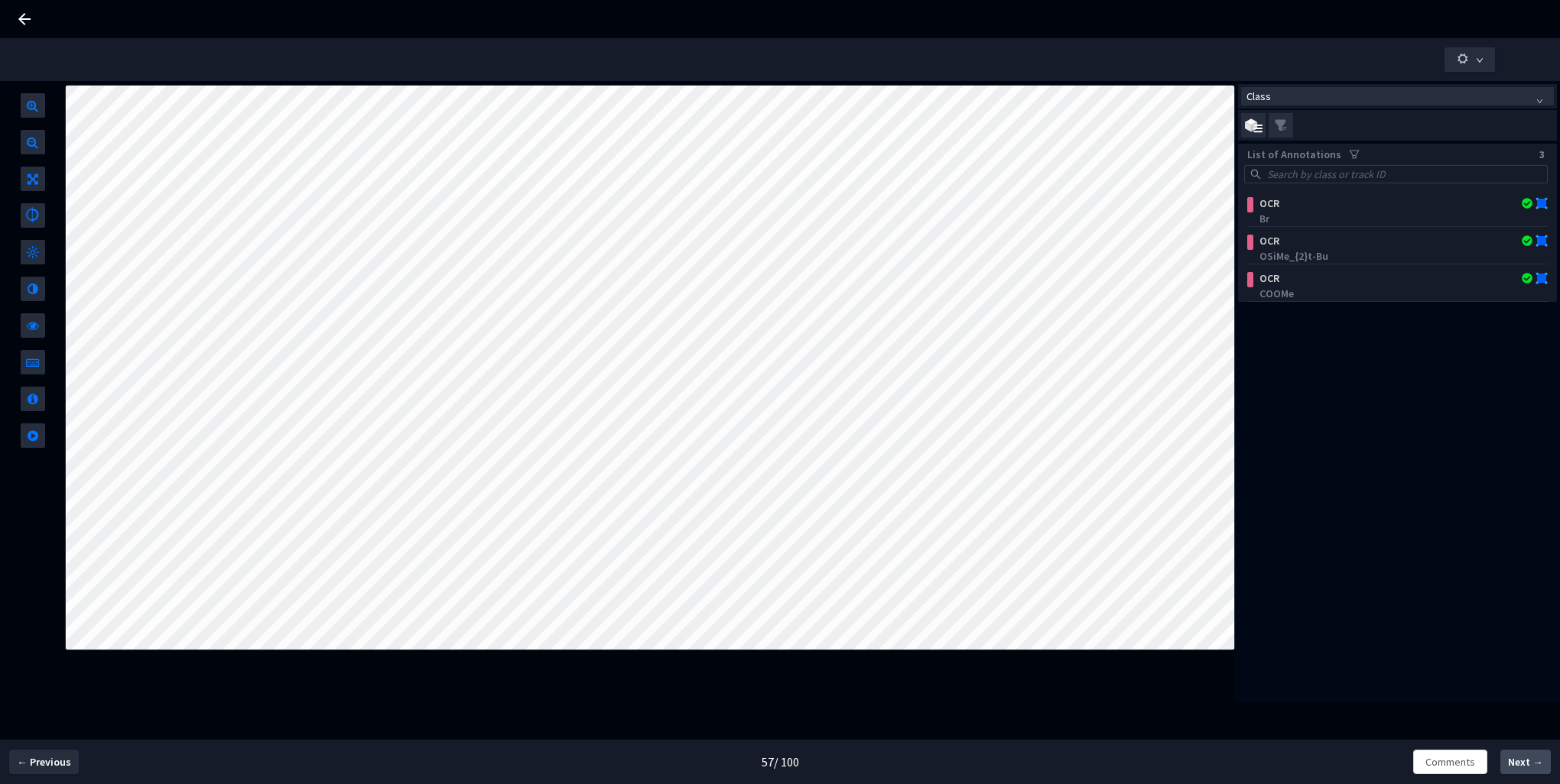
click at [1524, 766] on span "Next →" at bounding box center [1526, 762] width 36 height 16
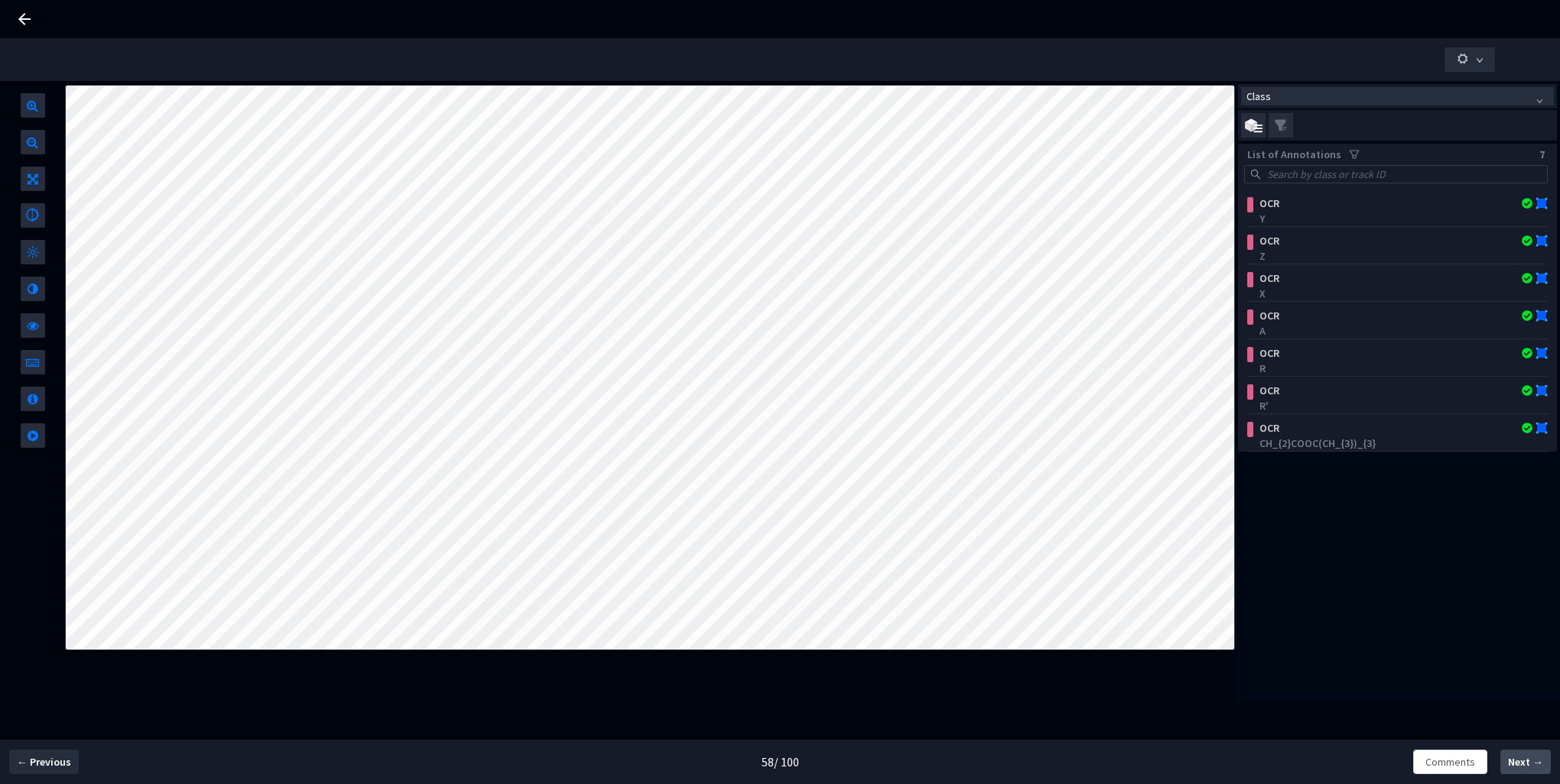
click at [1524, 766] on span "Next →" at bounding box center [1526, 762] width 36 height 16
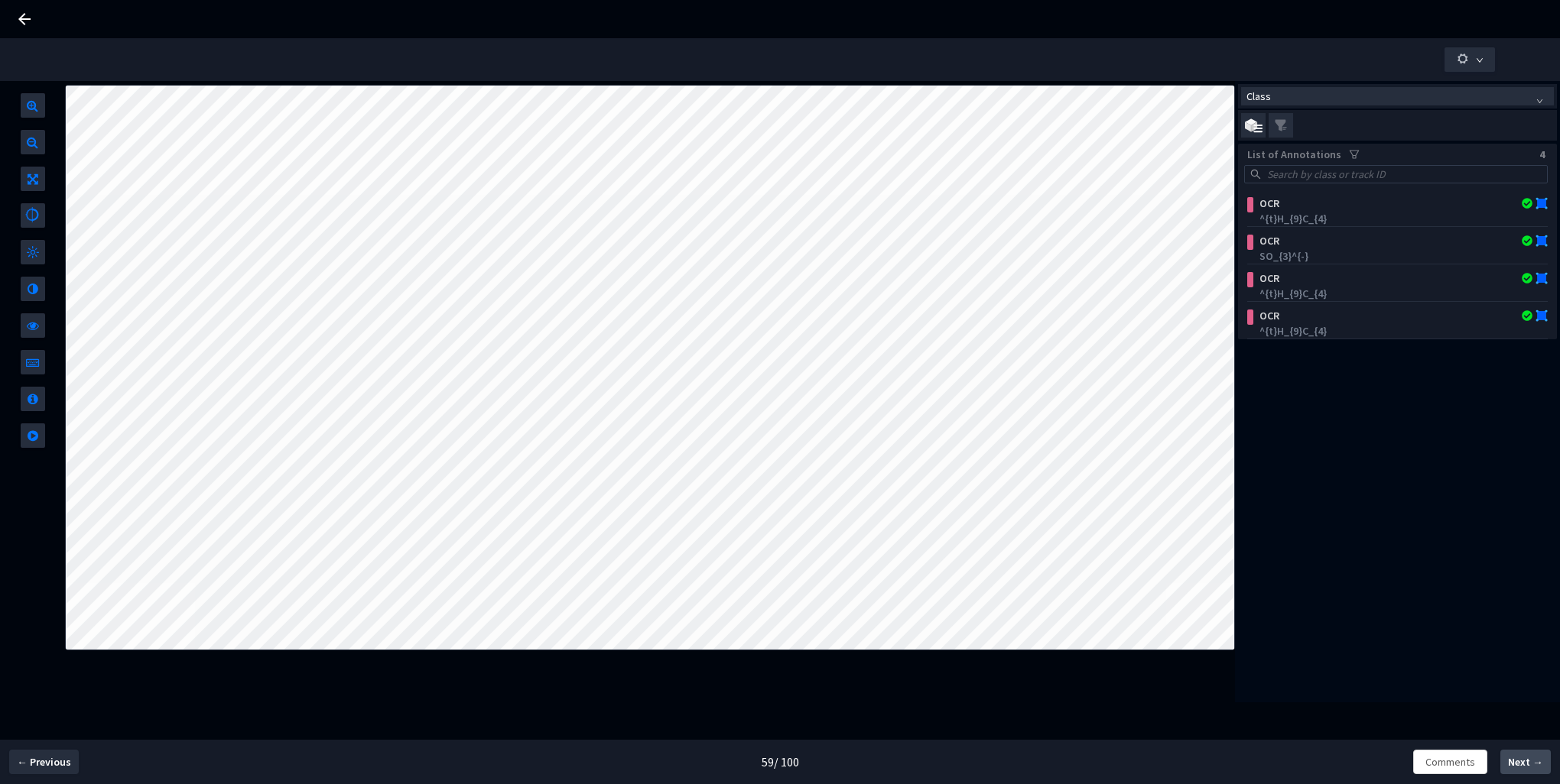
click at [1524, 766] on span "Next →" at bounding box center [1526, 762] width 36 height 16
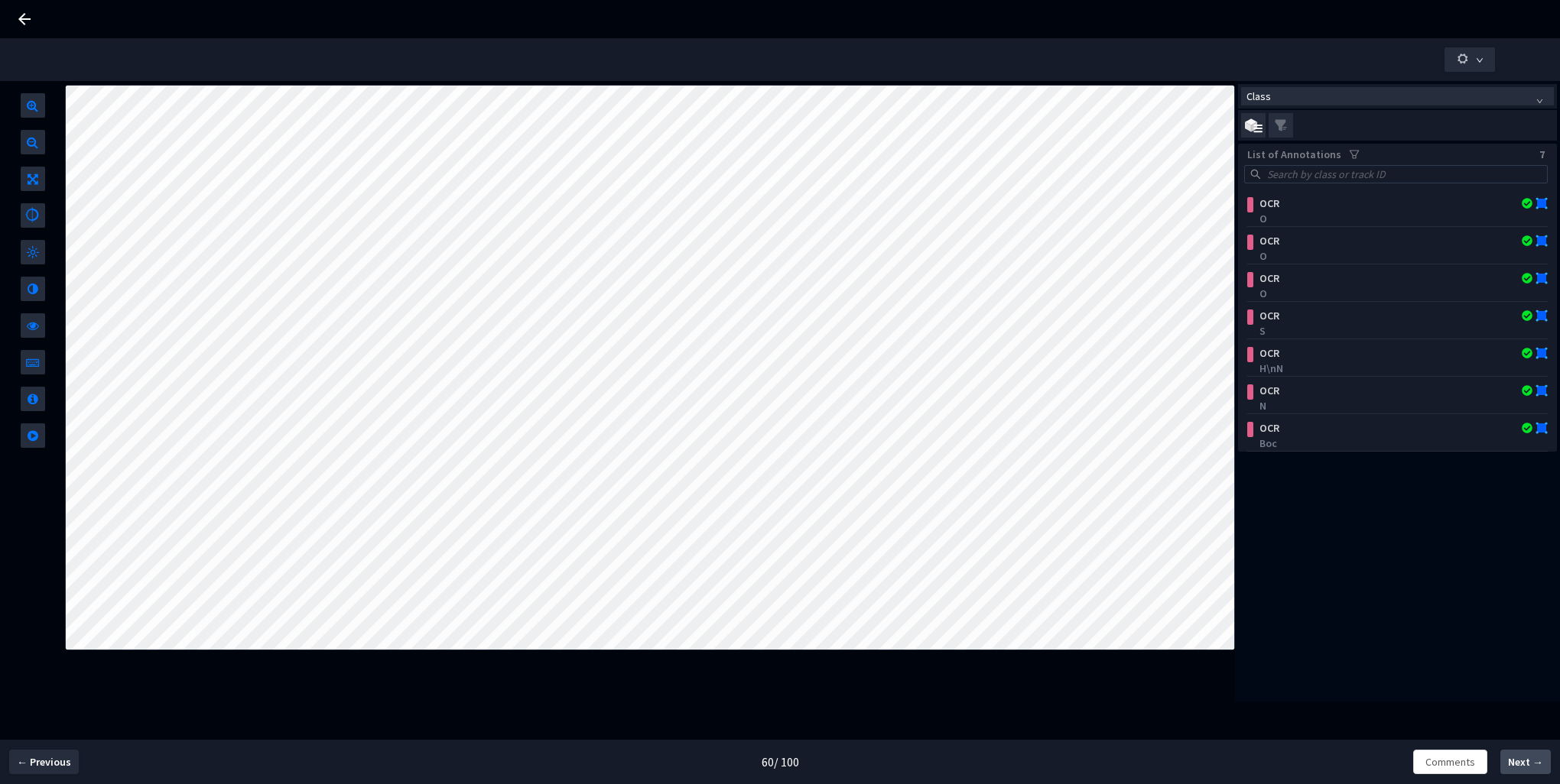
click at [1524, 766] on span "Next →" at bounding box center [1526, 762] width 36 height 16
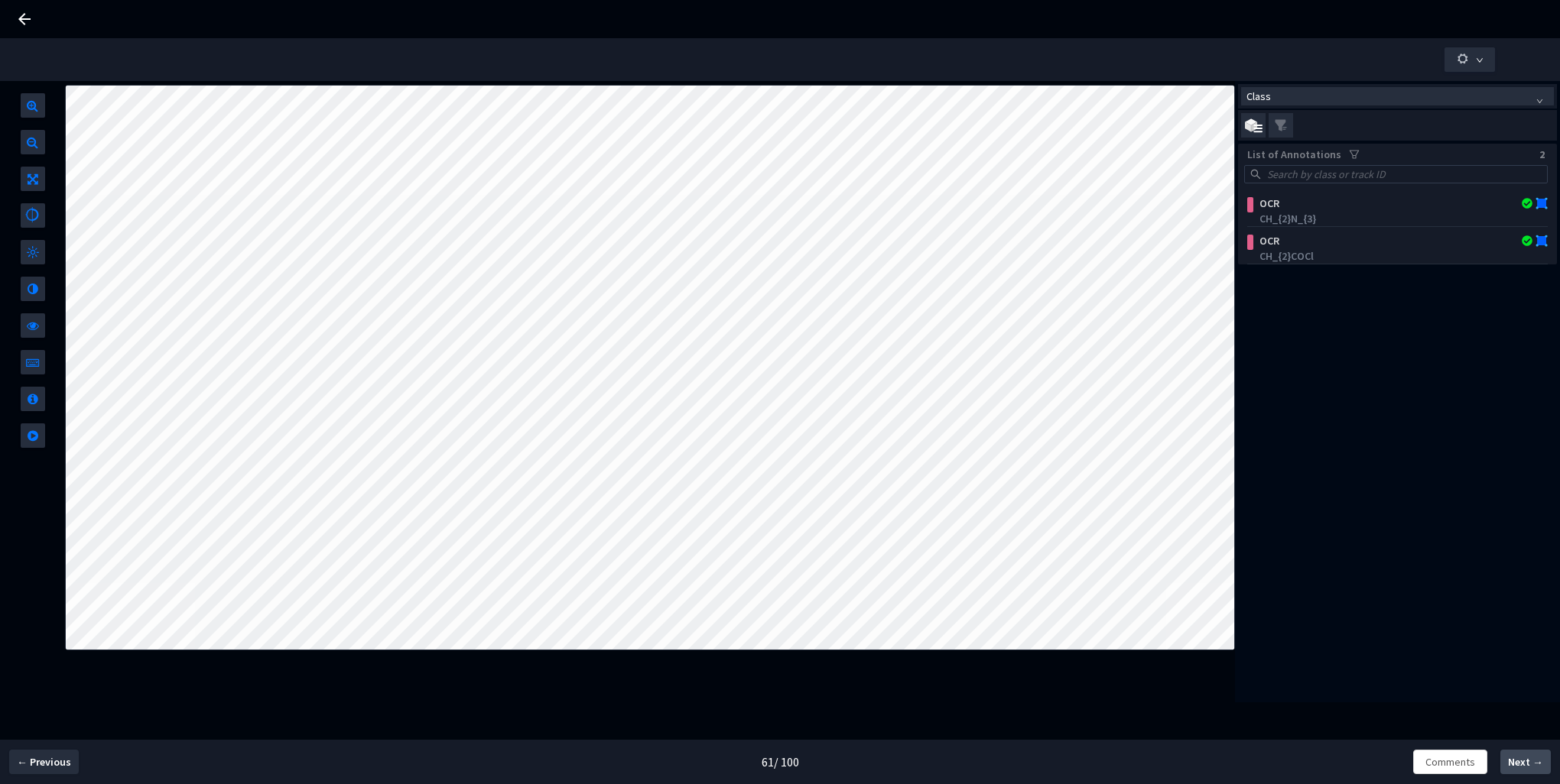
click at [1519, 761] on span "Next →" at bounding box center [1526, 762] width 36 height 16
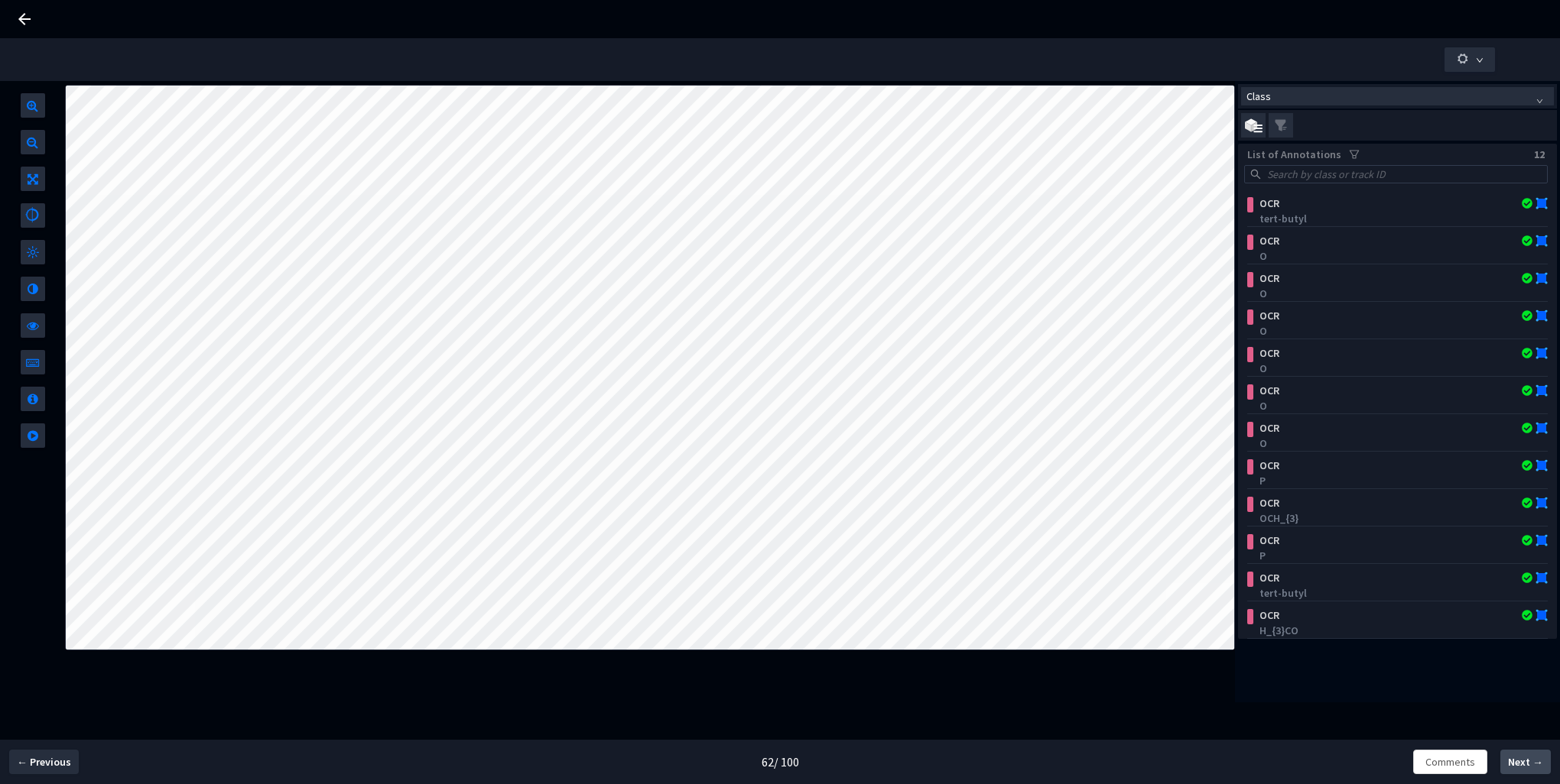
click at [1519, 761] on span "Next →" at bounding box center [1526, 762] width 36 height 16
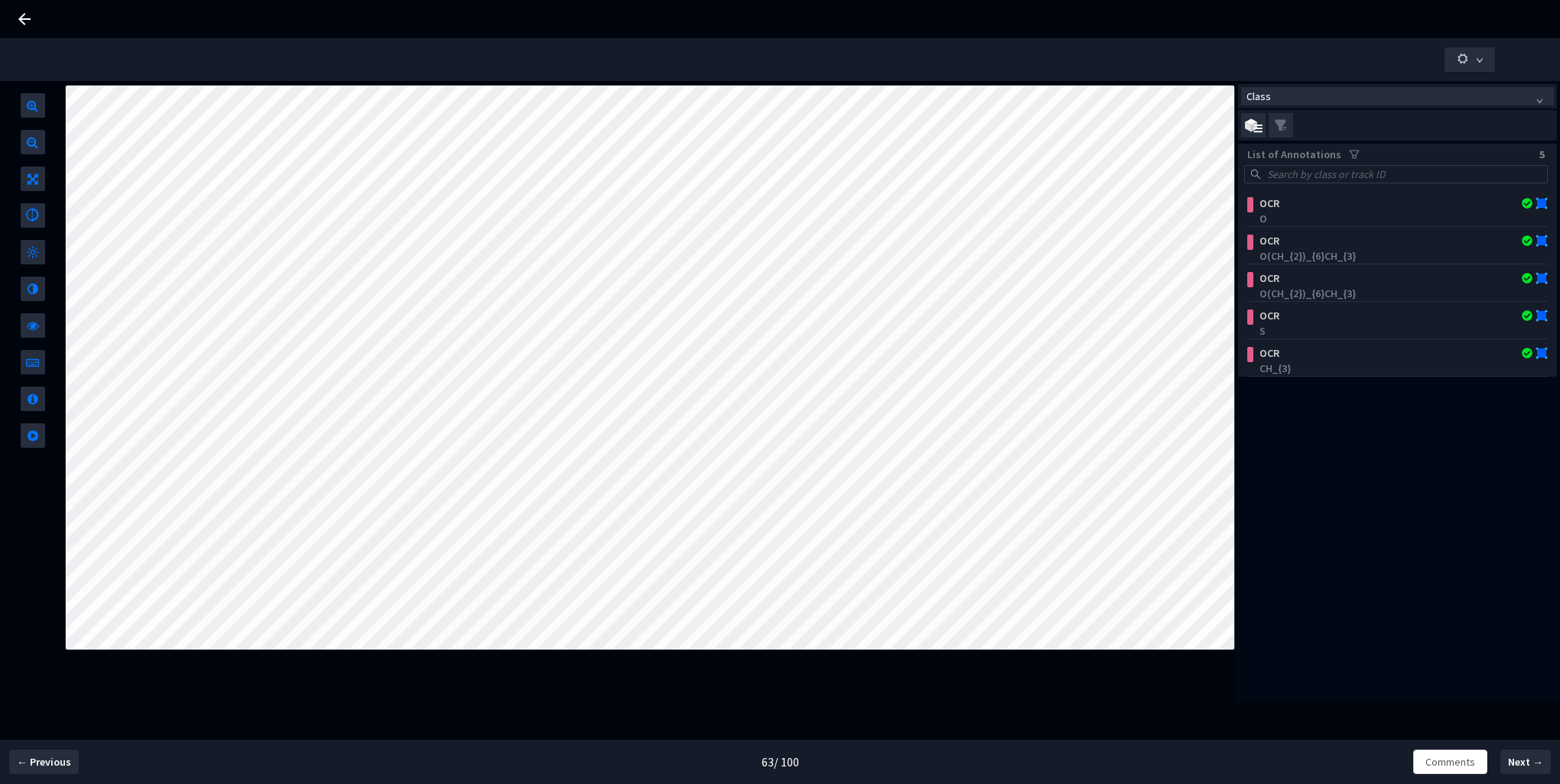
click at [18, 18] on icon at bounding box center [25, 19] width 19 height 19
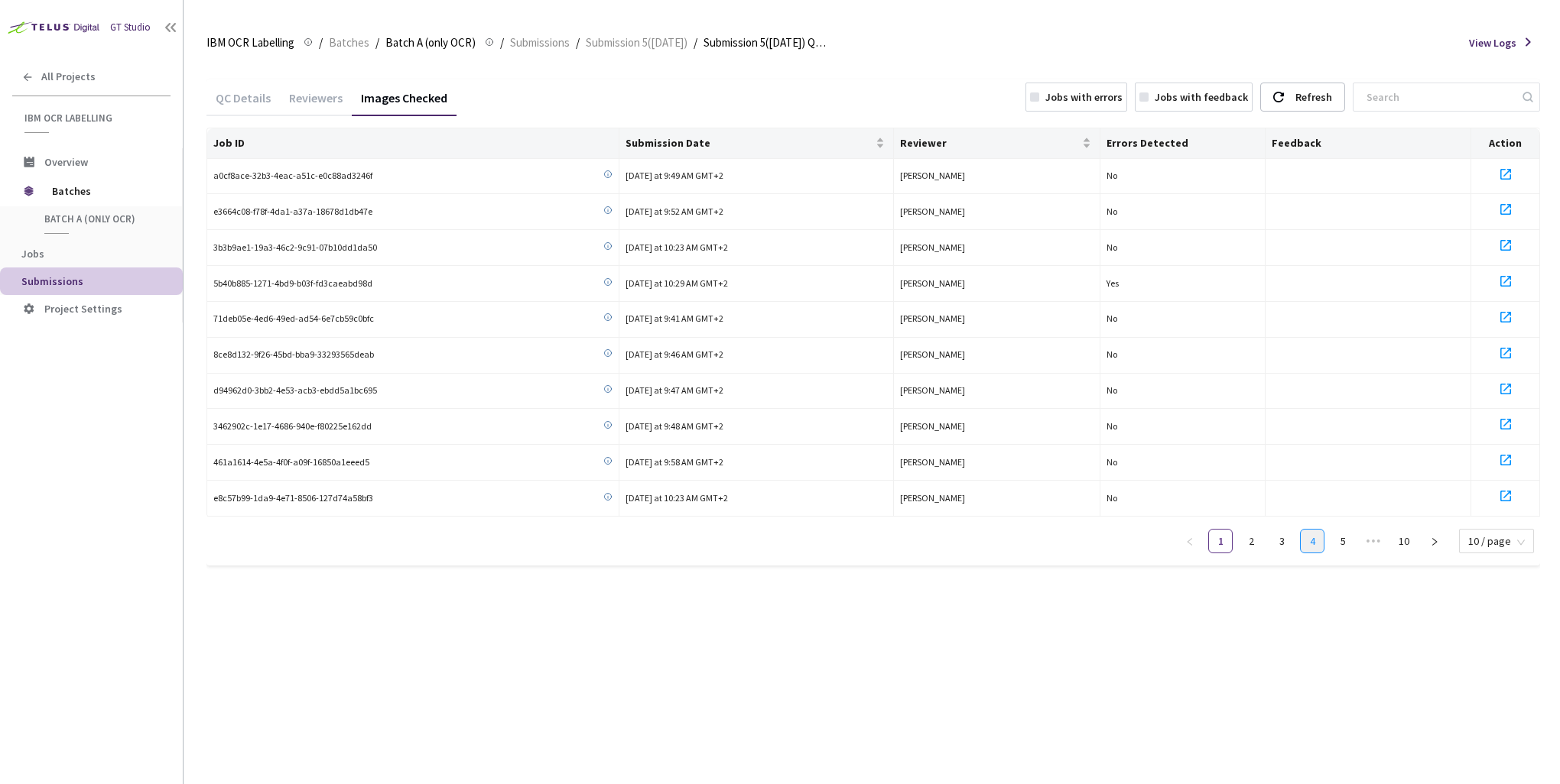
click at [1319, 530] on link "4" at bounding box center [1312, 541] width 23 height 23
click at [1503, 173] on icon at bounding box center [1506, 174] width 19 height 19
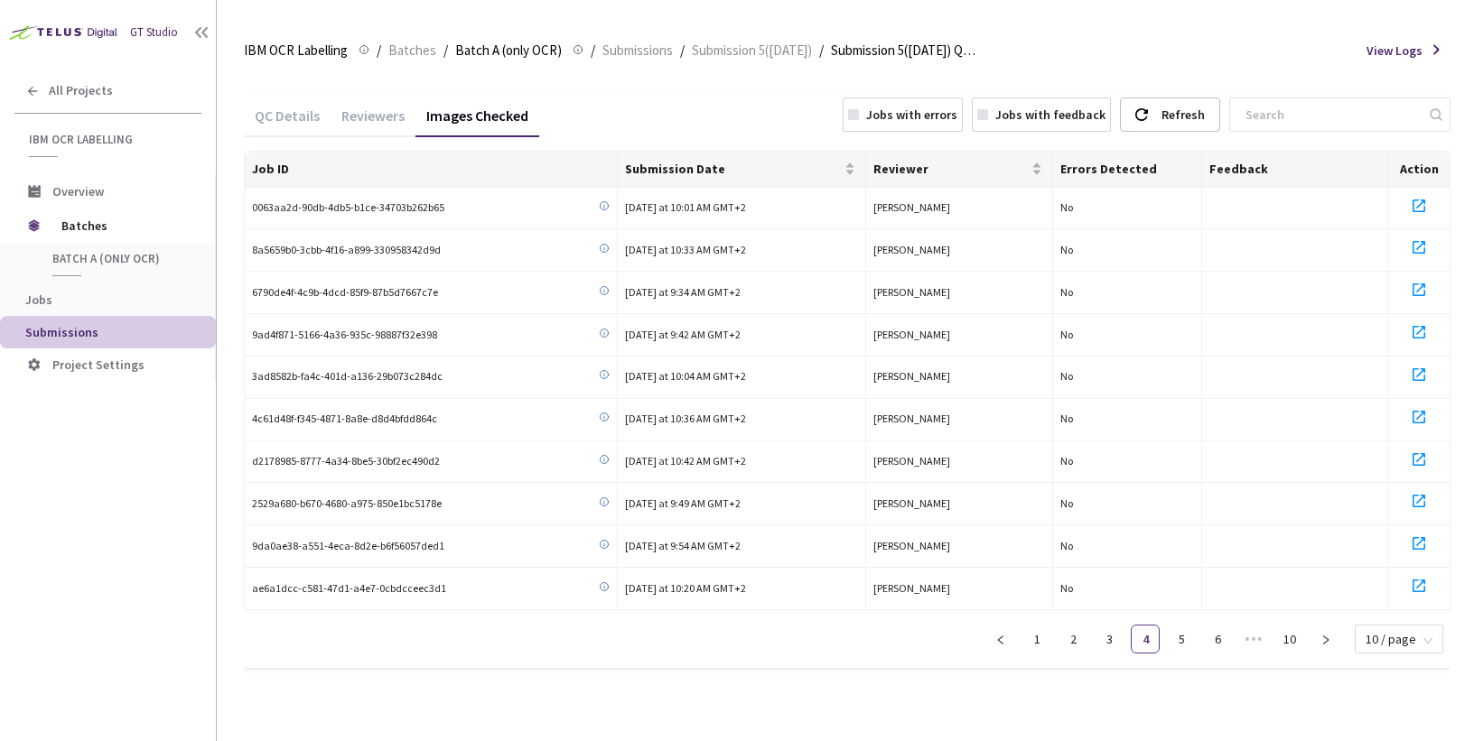
click at [905, 113] on div "Jobs with errors" at bounding box center [911, 115] width 91 height 18
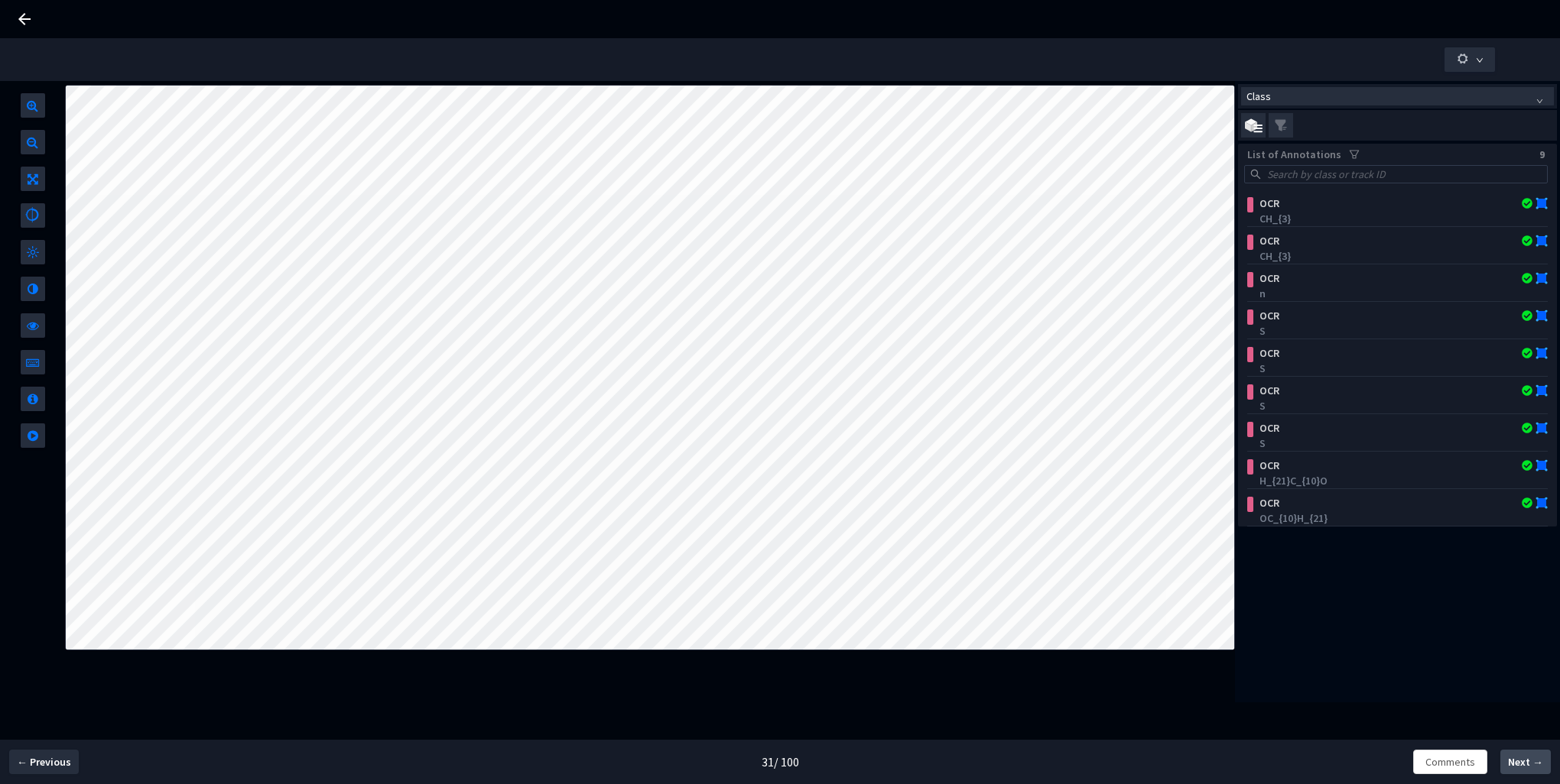
click at [1518, 760] on span "Next →" at bounding box center [1526, 762] width 36 height 16
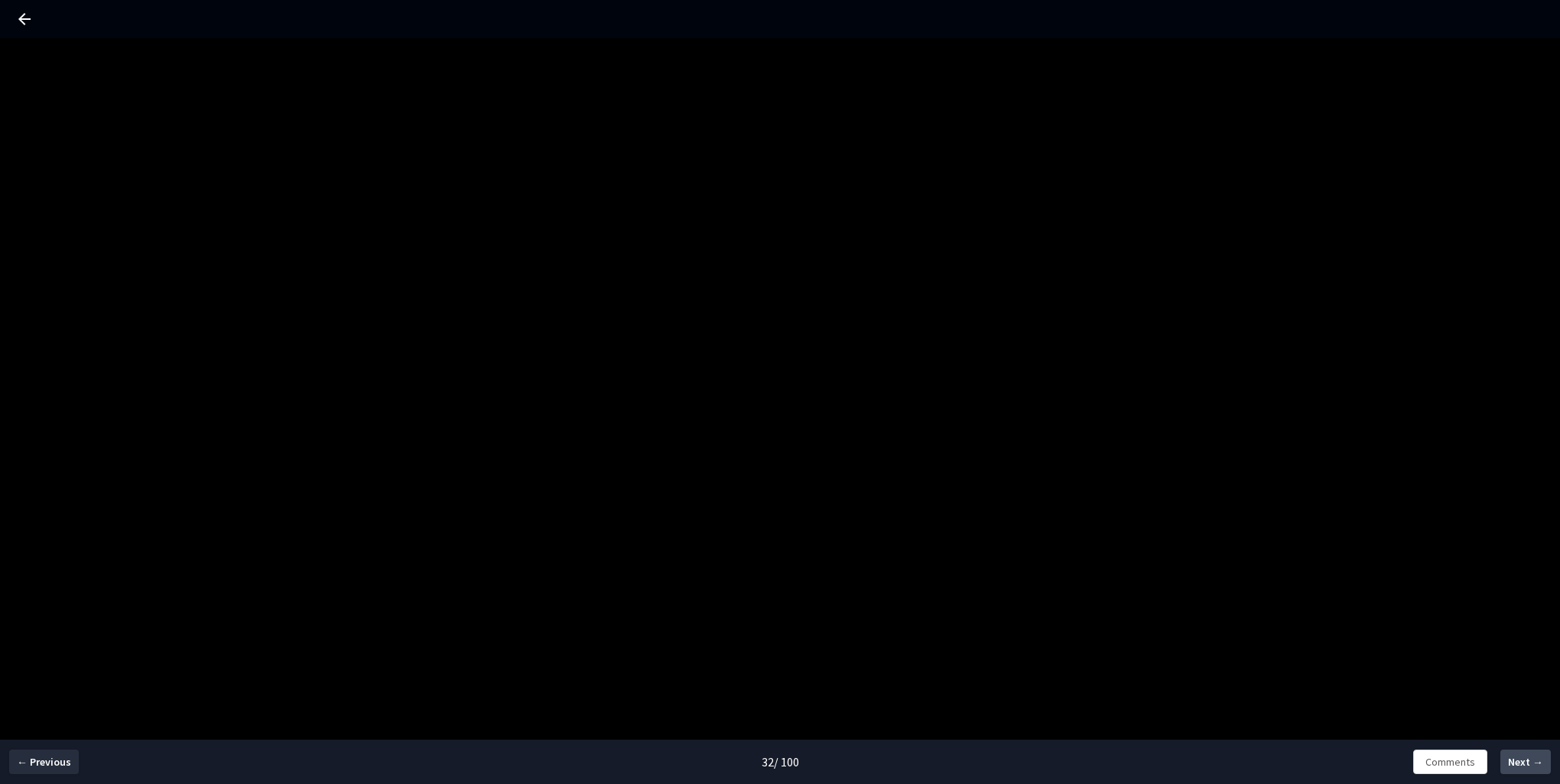
click at [1518, 760] on span "Next →" at bounding box center [1526, 762] width 36 height 16
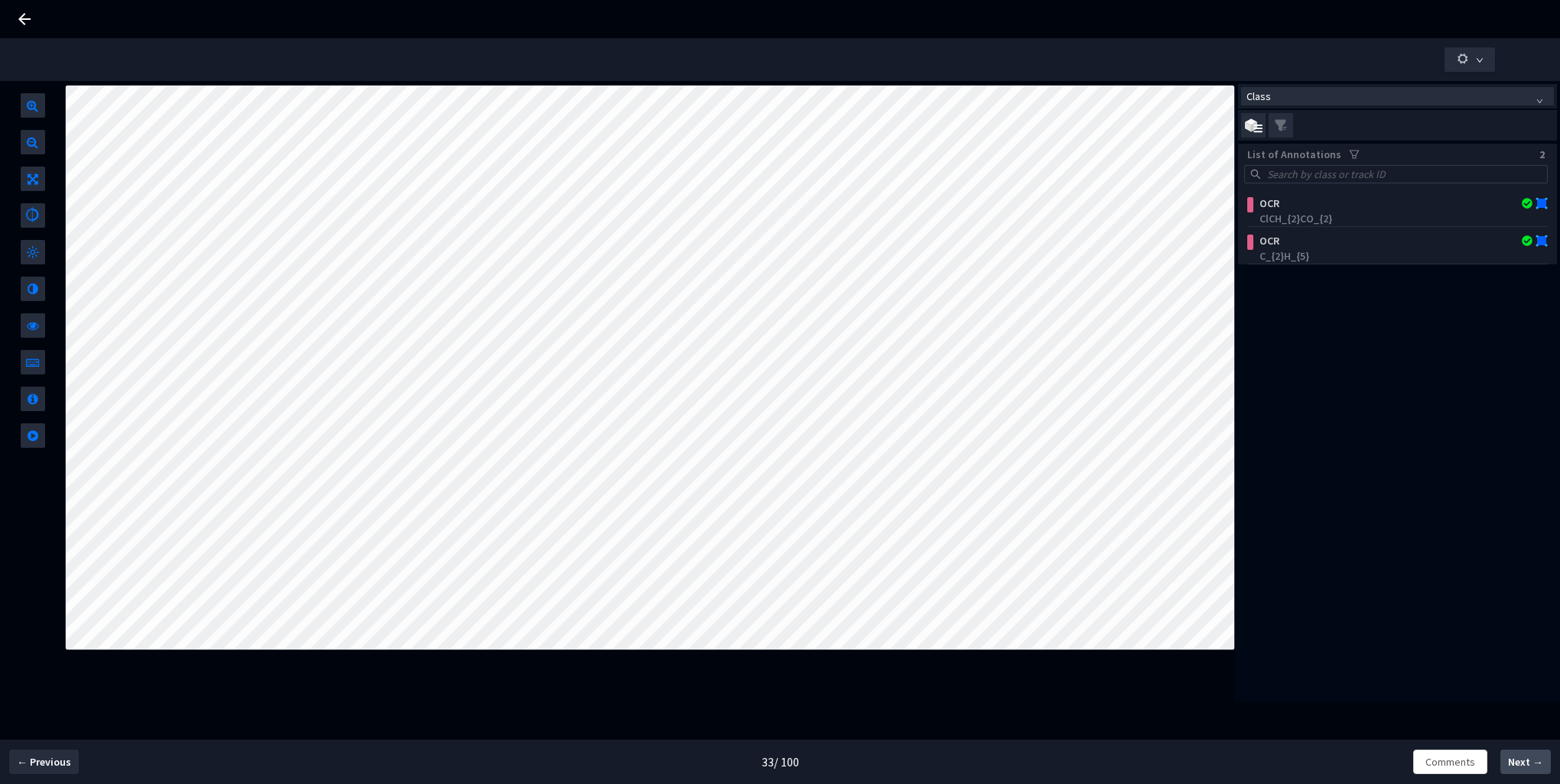
click at [1518, 760] on span "Next →" at bounding box center [1526, 762] width 36 height 16
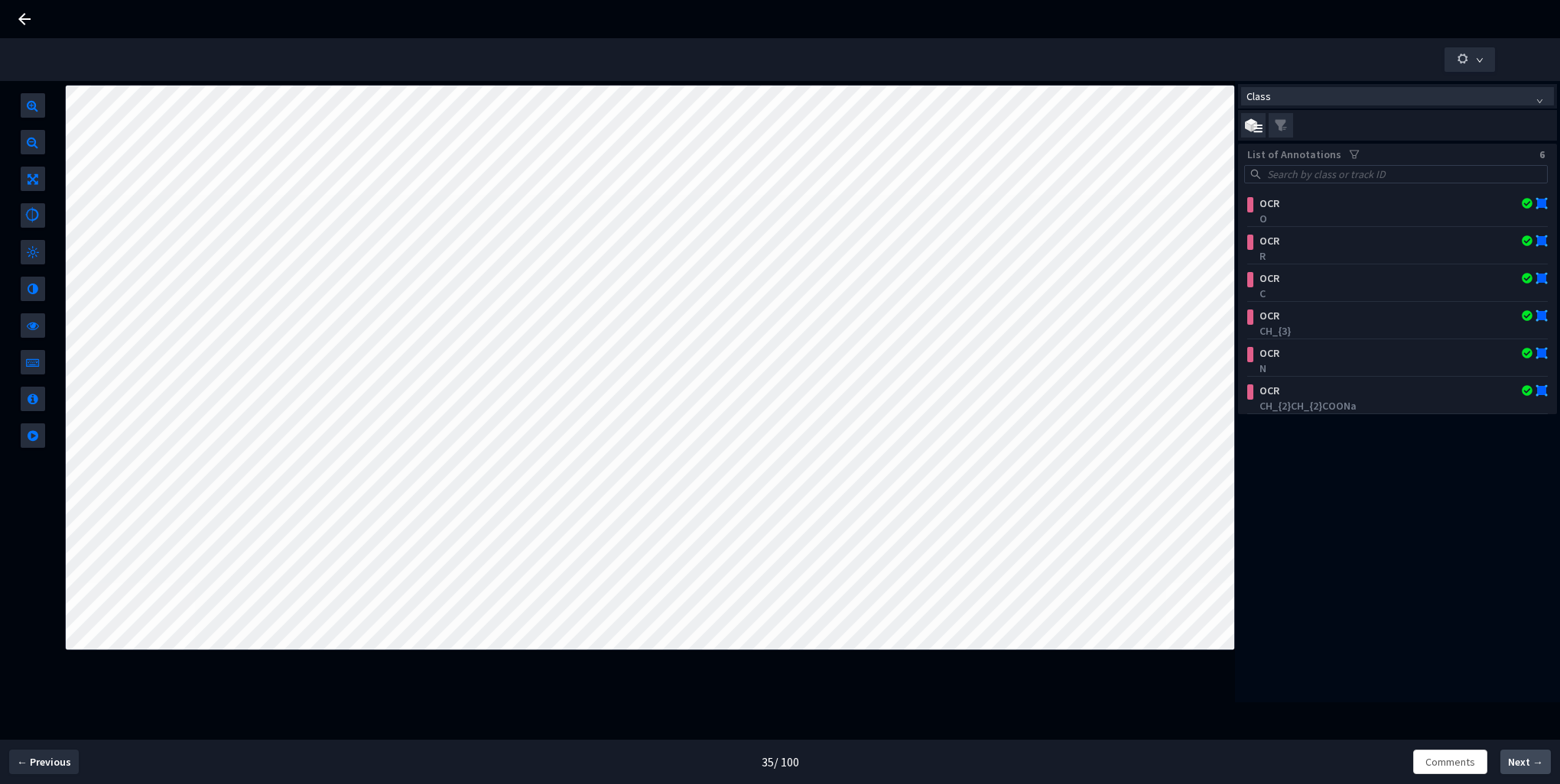
click at [1518, 760] on span "Next →" at bounding box center [1526, 762] width 36 height 16
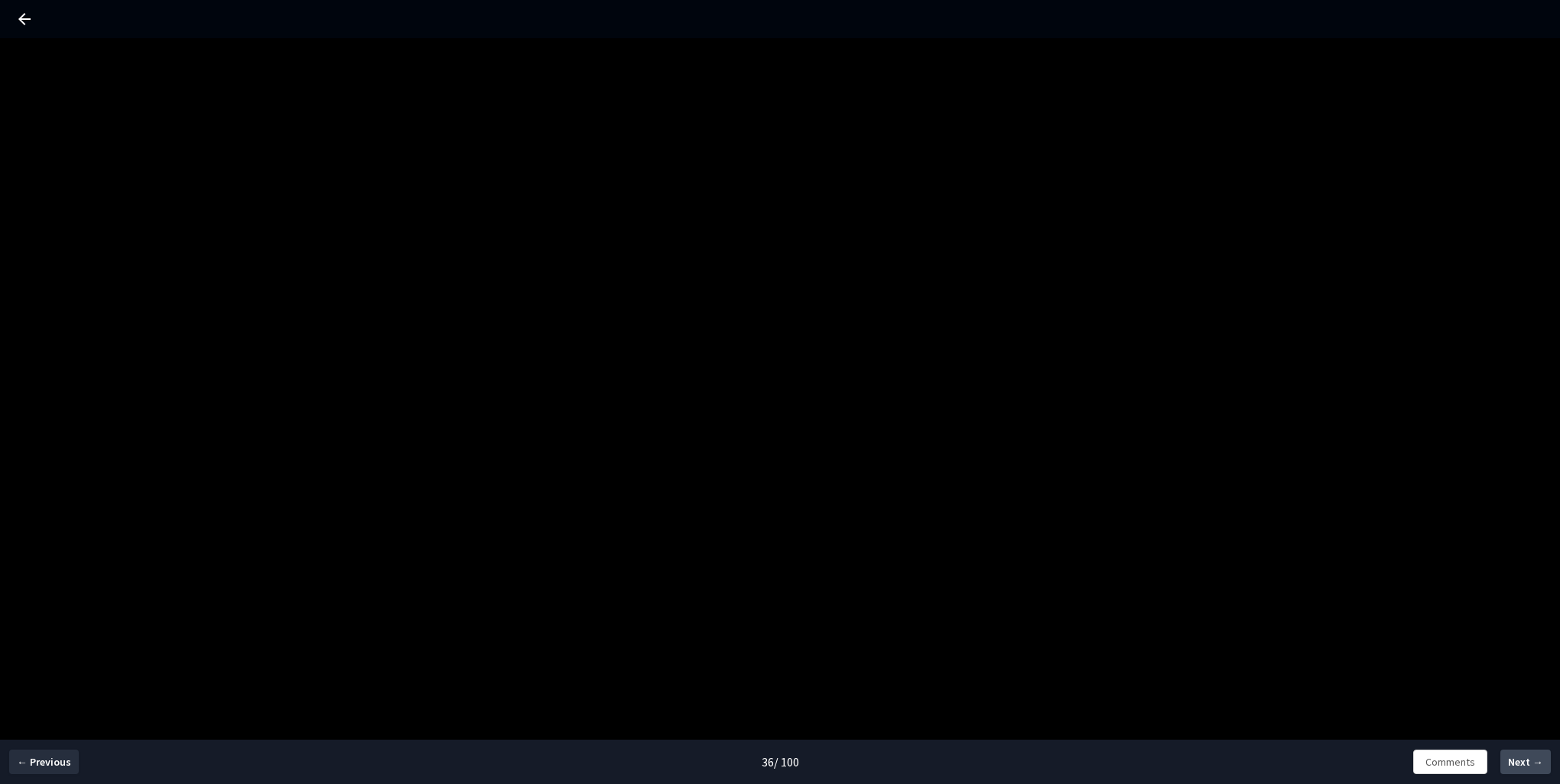
click at [1518, 760] on span "Next →" at bounding box center [1526, 762] width 36 height 16
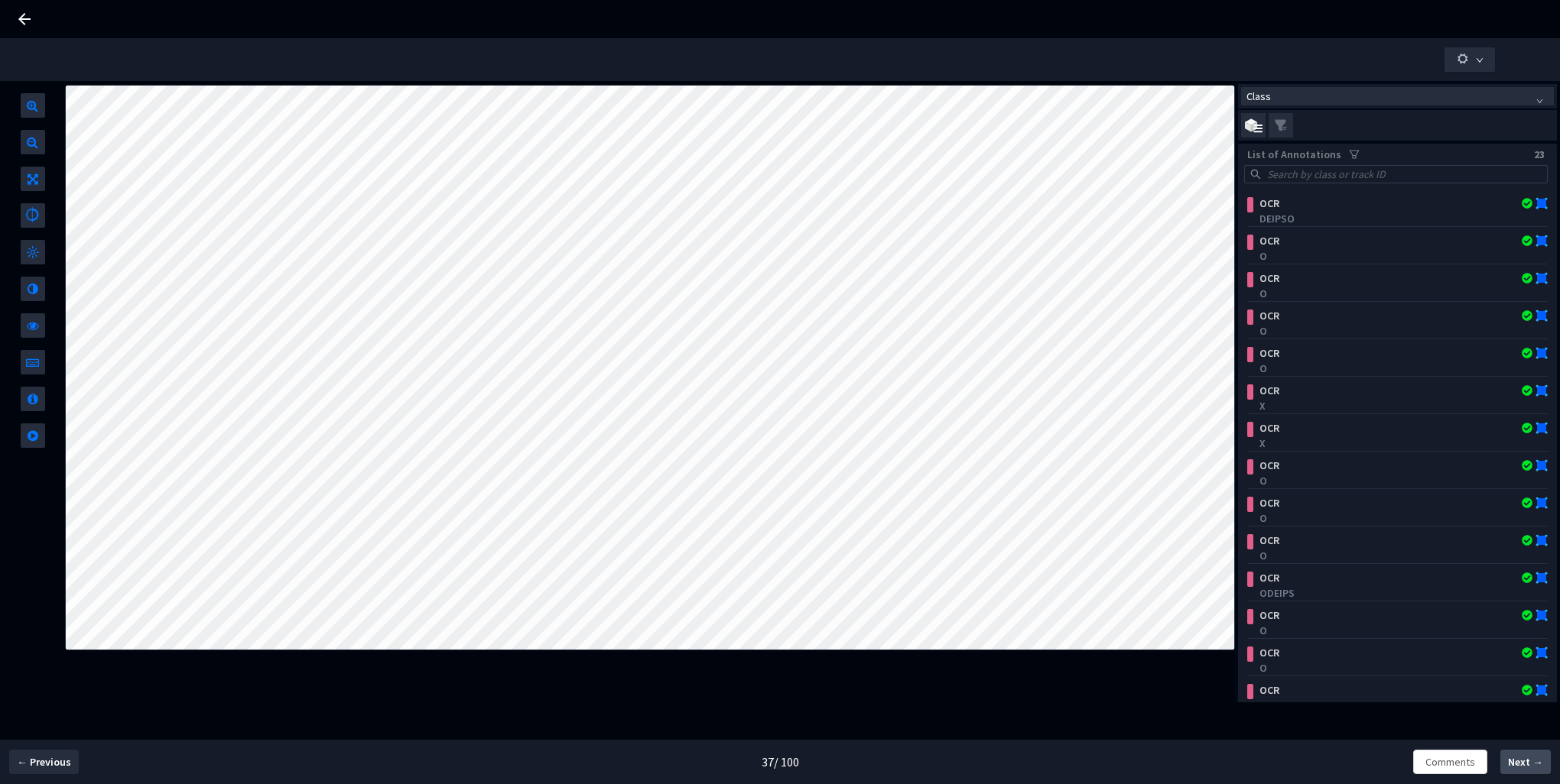
click at [1518, 760] on span "Next →" at bounding box center [1526, 762] width 36 height 16
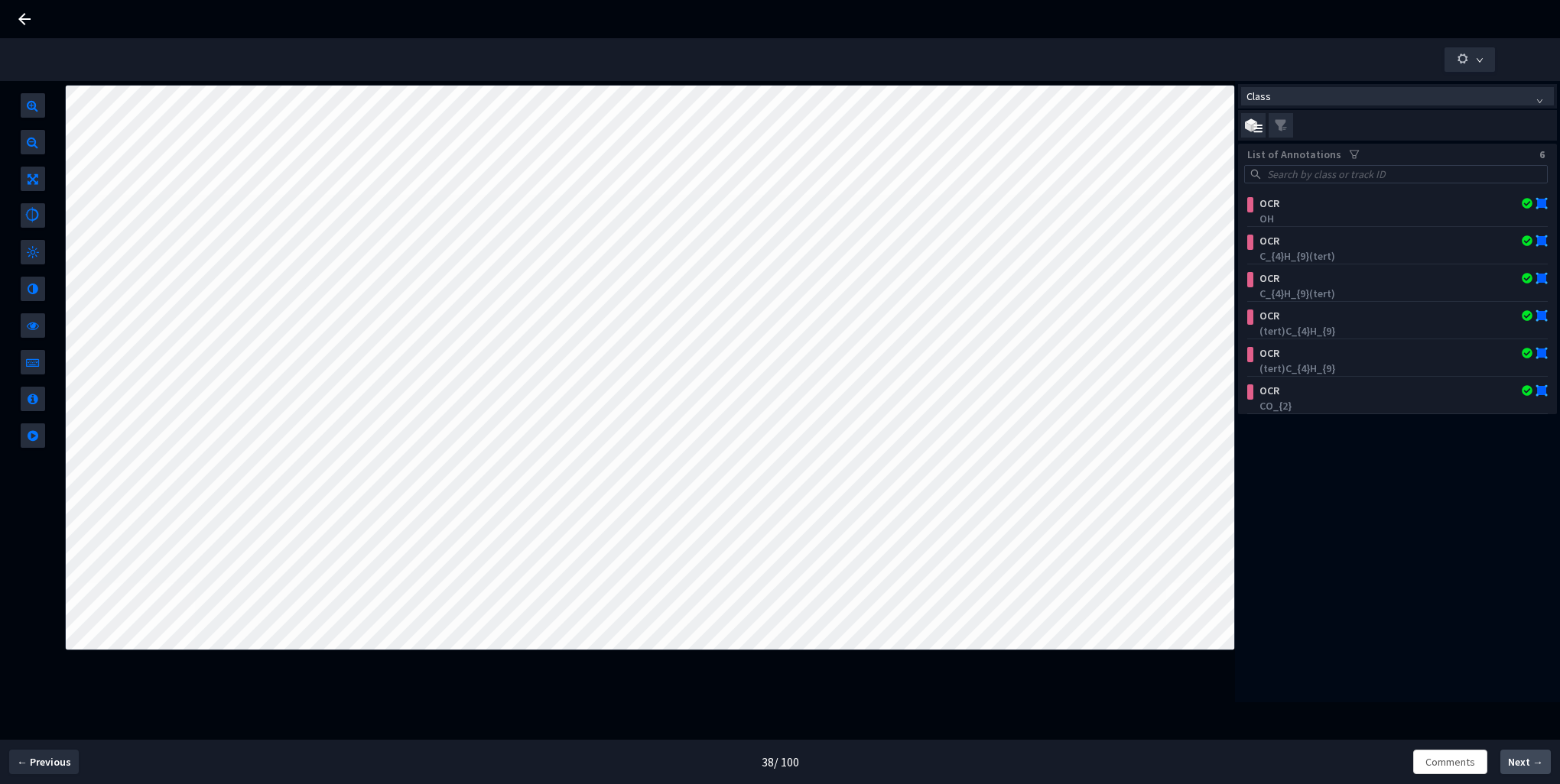
click at [1518, 760] on span "Next →" at bounding box center [1526, 762] width 36 height 16
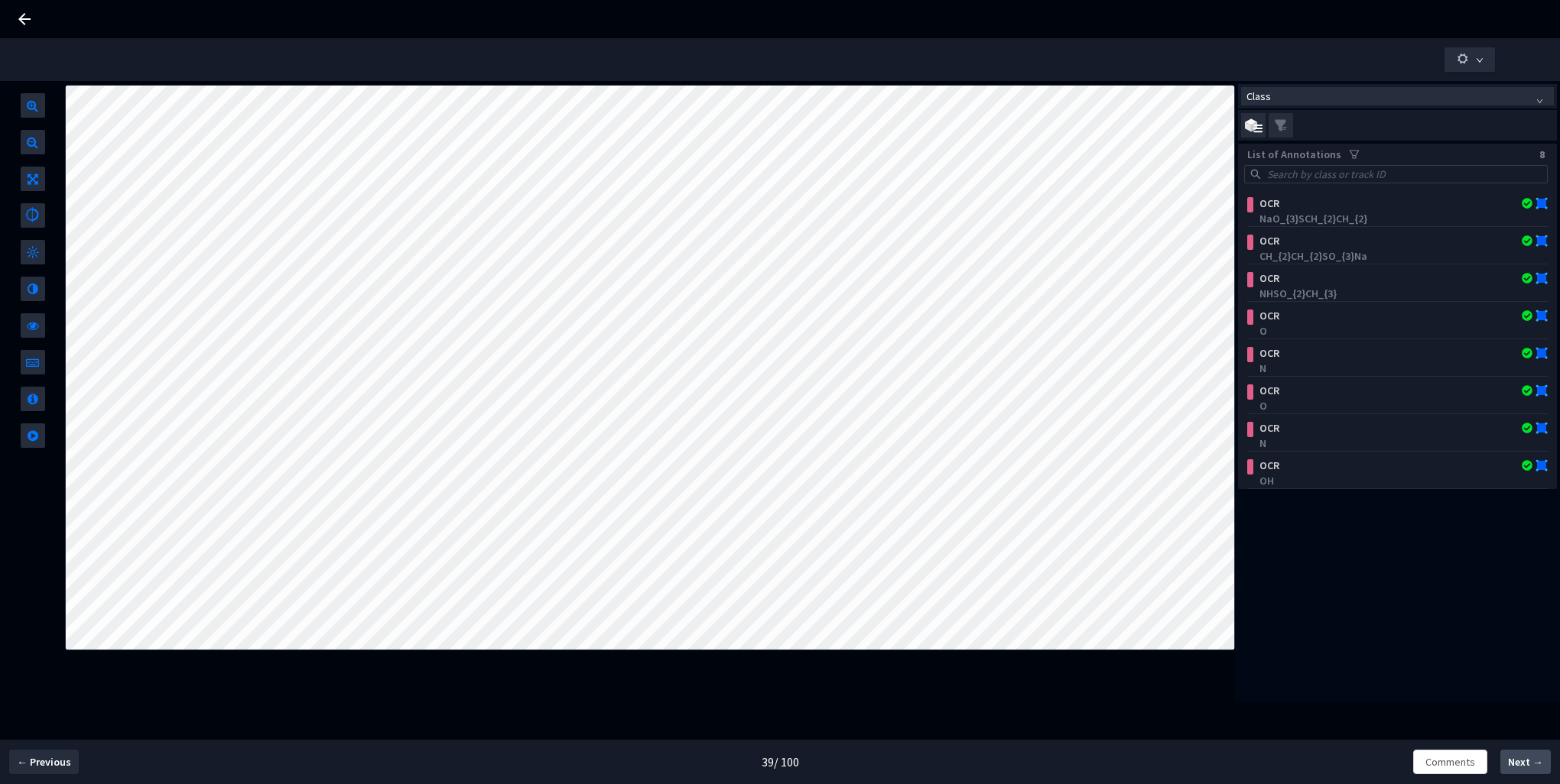
click at [1518, 760] on span "Next →" at bounding box center [1526, 762] width 36 height 16
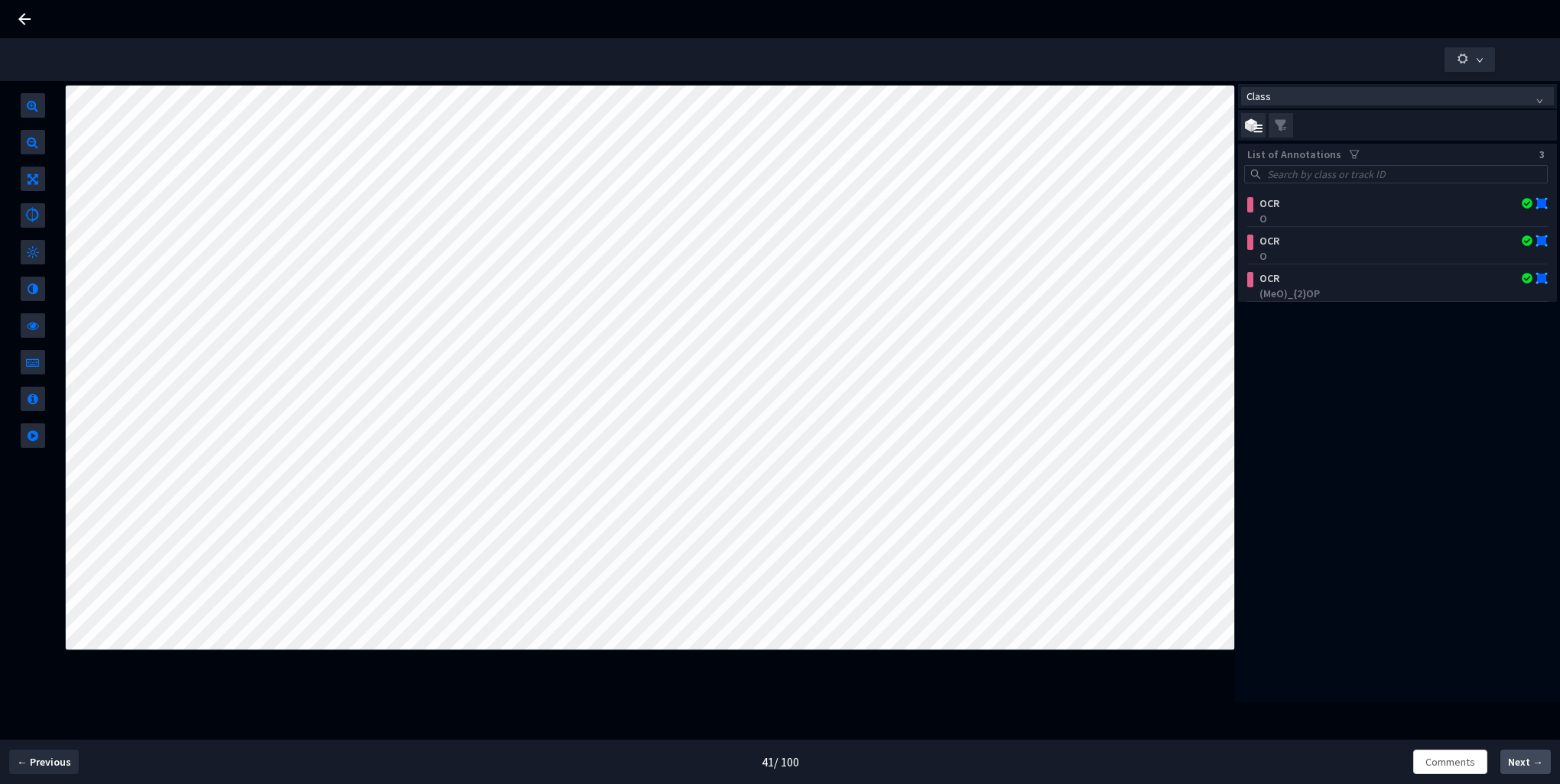
click at [1518, 760] on span "Next →" at bounding box center [1526, 762] width 36 height 16
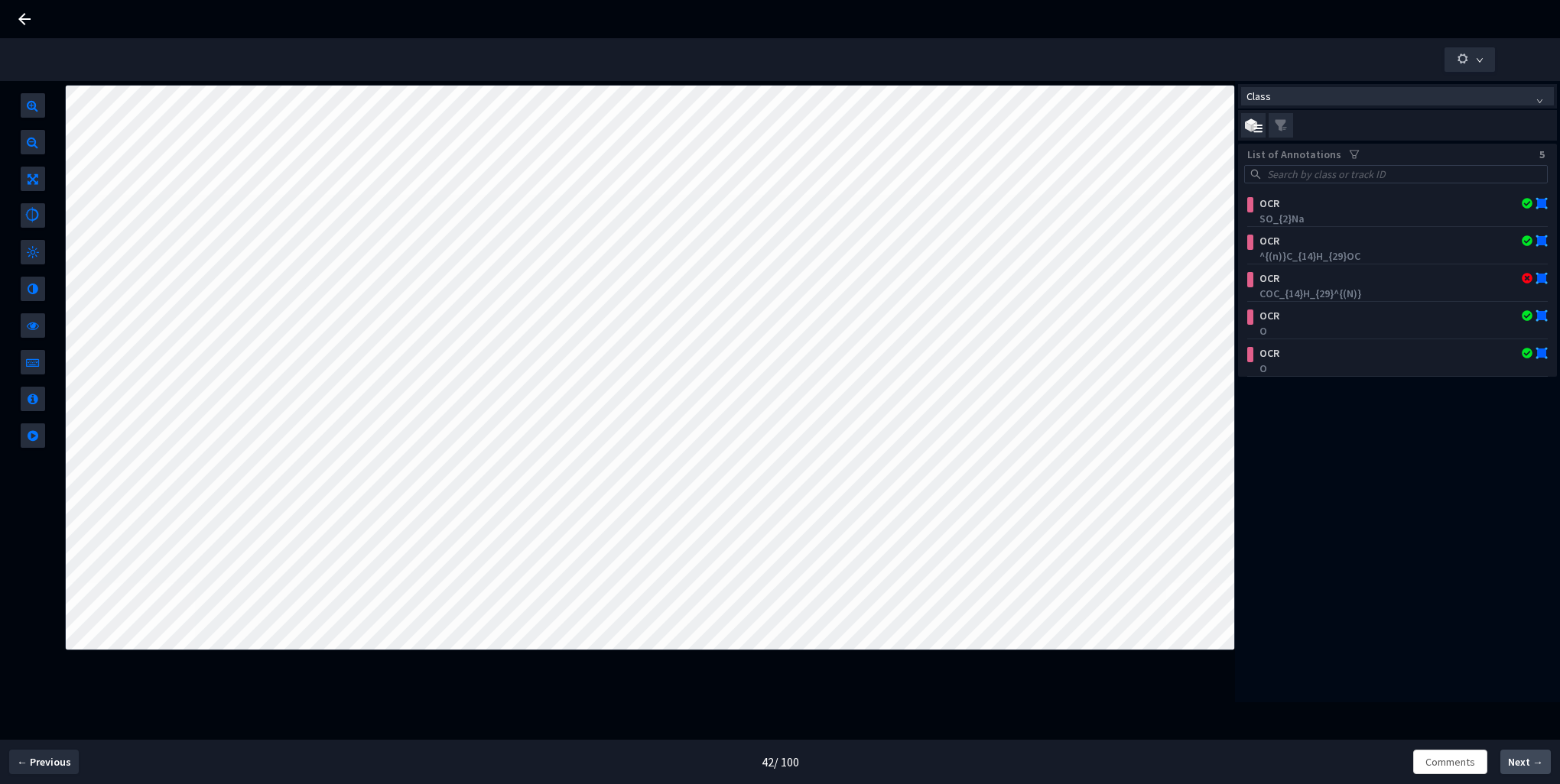
click at [1518, 760] on span "Next →" at bounding box center [1526, 762] width 36 height 16
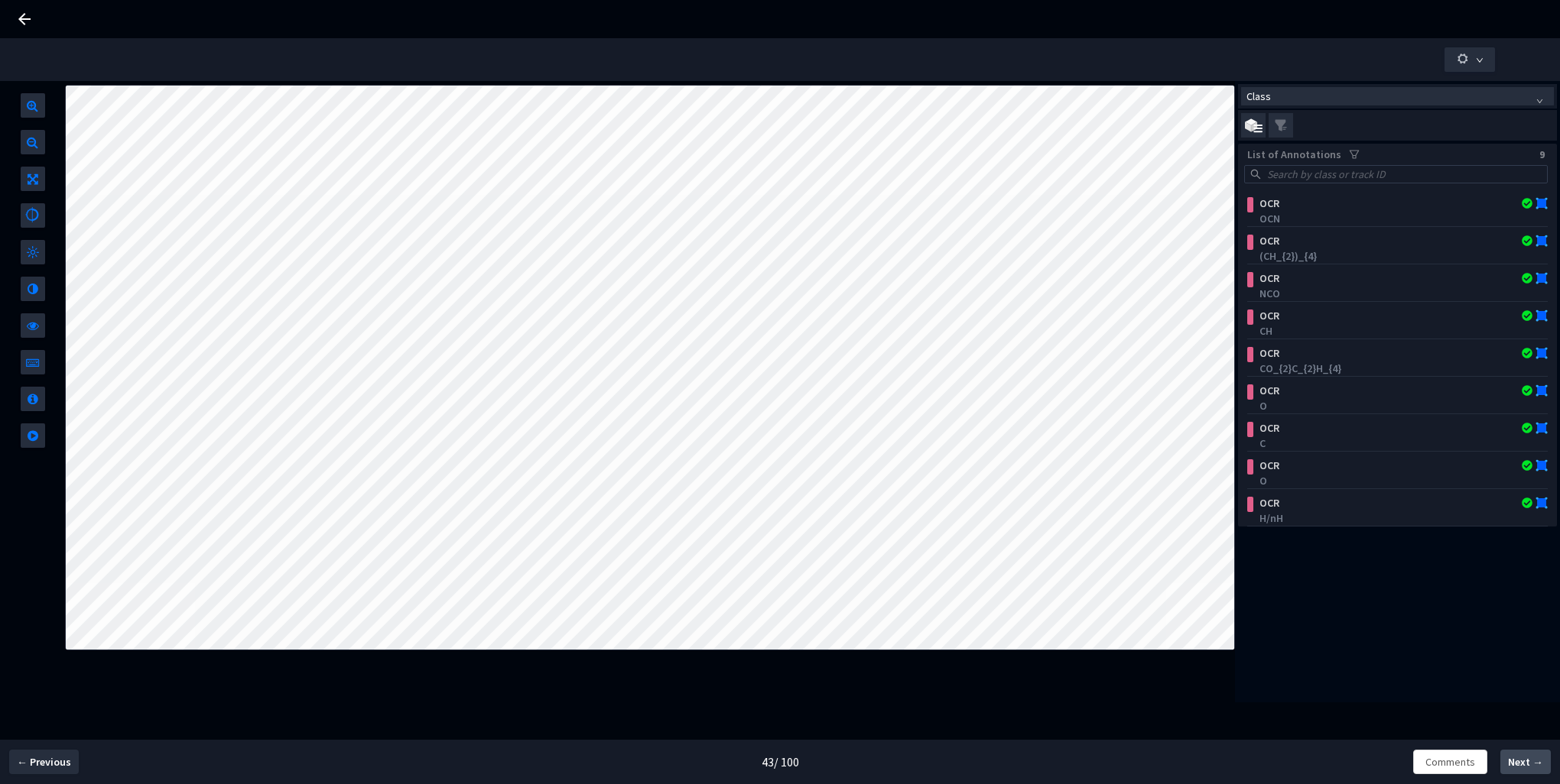
click at [1518, 760] on span "Next →" at bounding box center [1526, 762] width 36 height 16
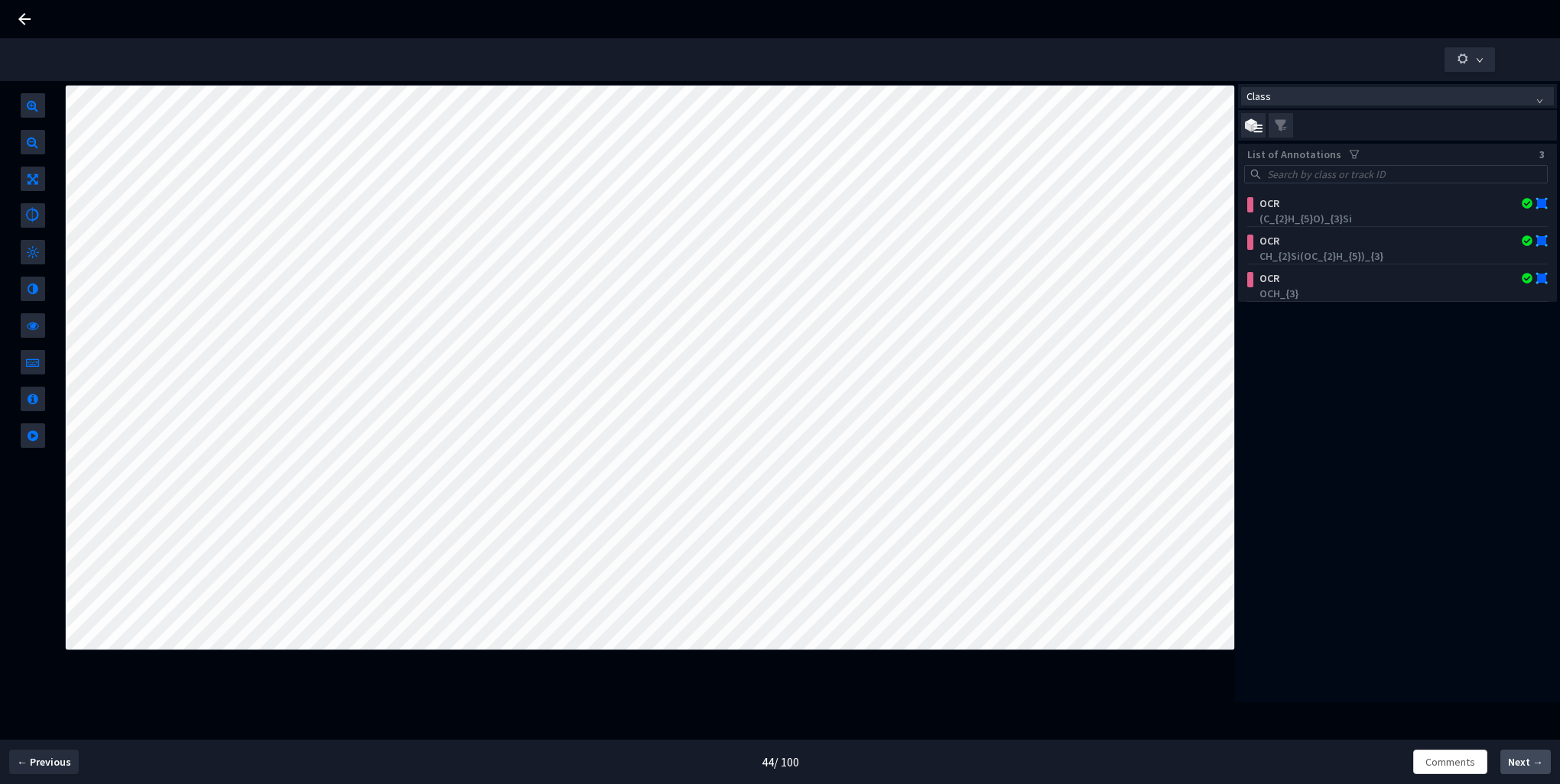
click at [1518, 760] on span "Next →" at bounding box center [1526, 762] width 36 height 16
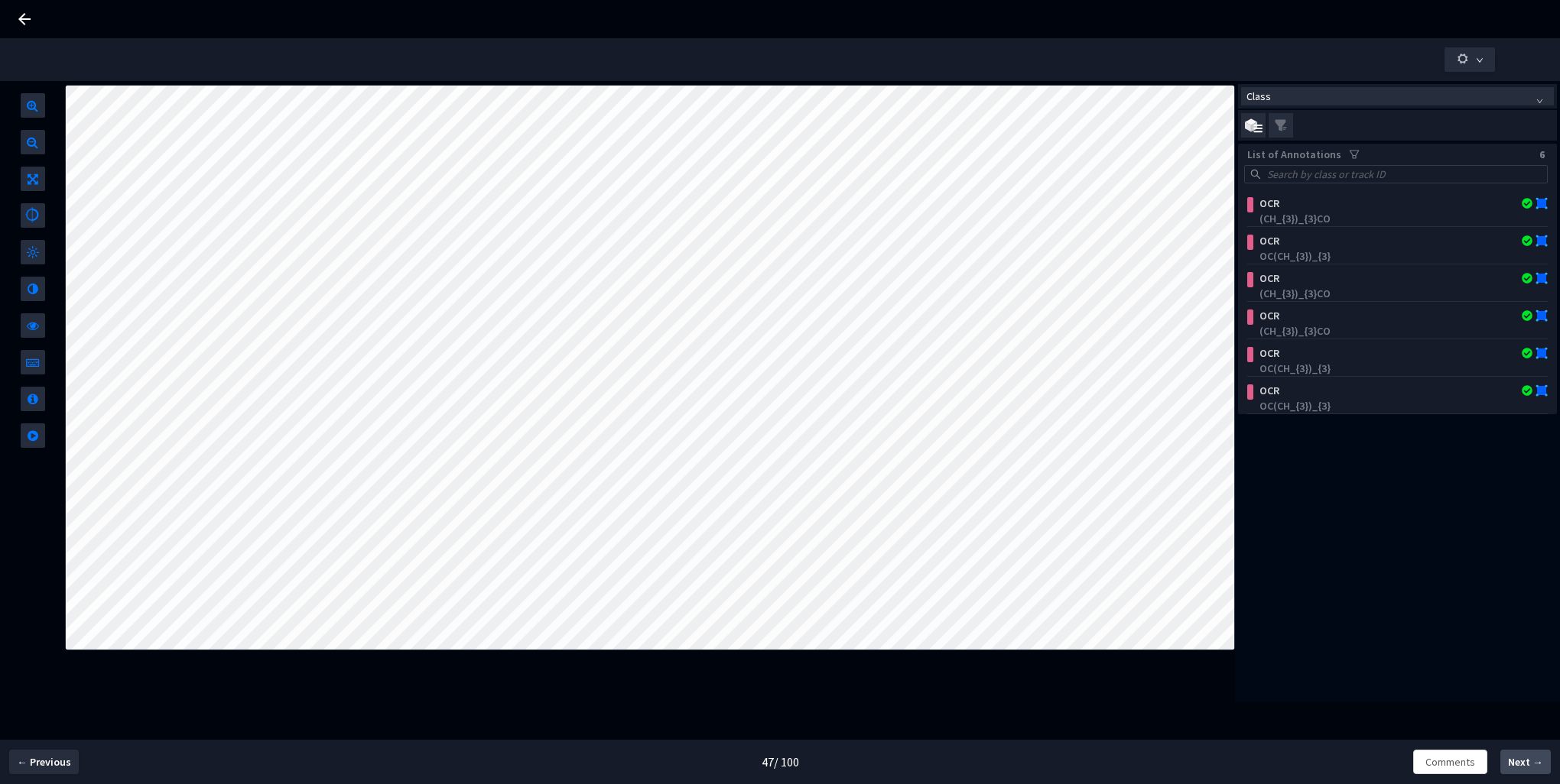
click at [1518, 760] on span "Next →" at bounding box center [1526, 762] width 36 height 16
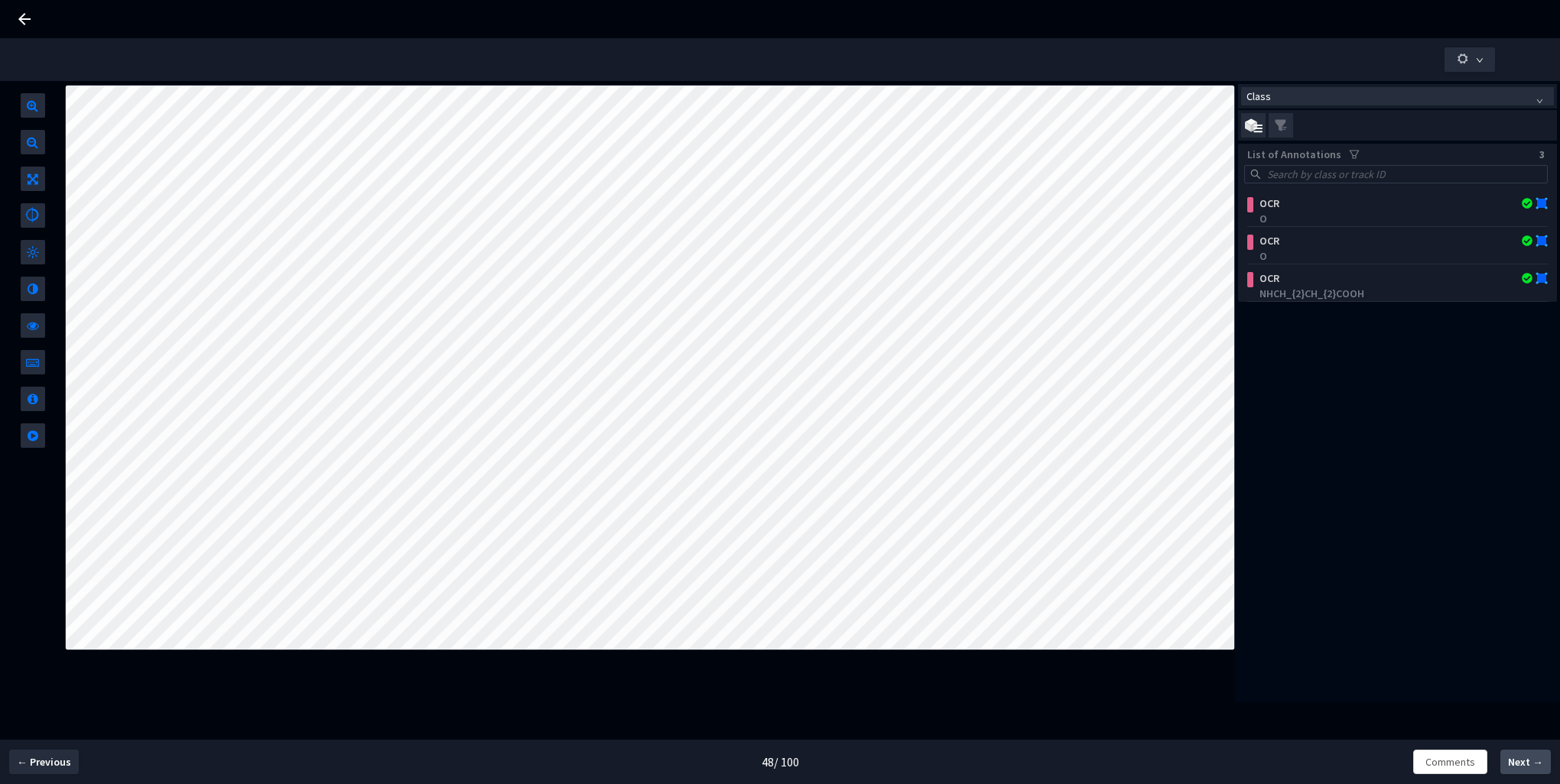
click at [1518, 760] on span "Next →" at bounding box center [1526, 762] width 36 height 16
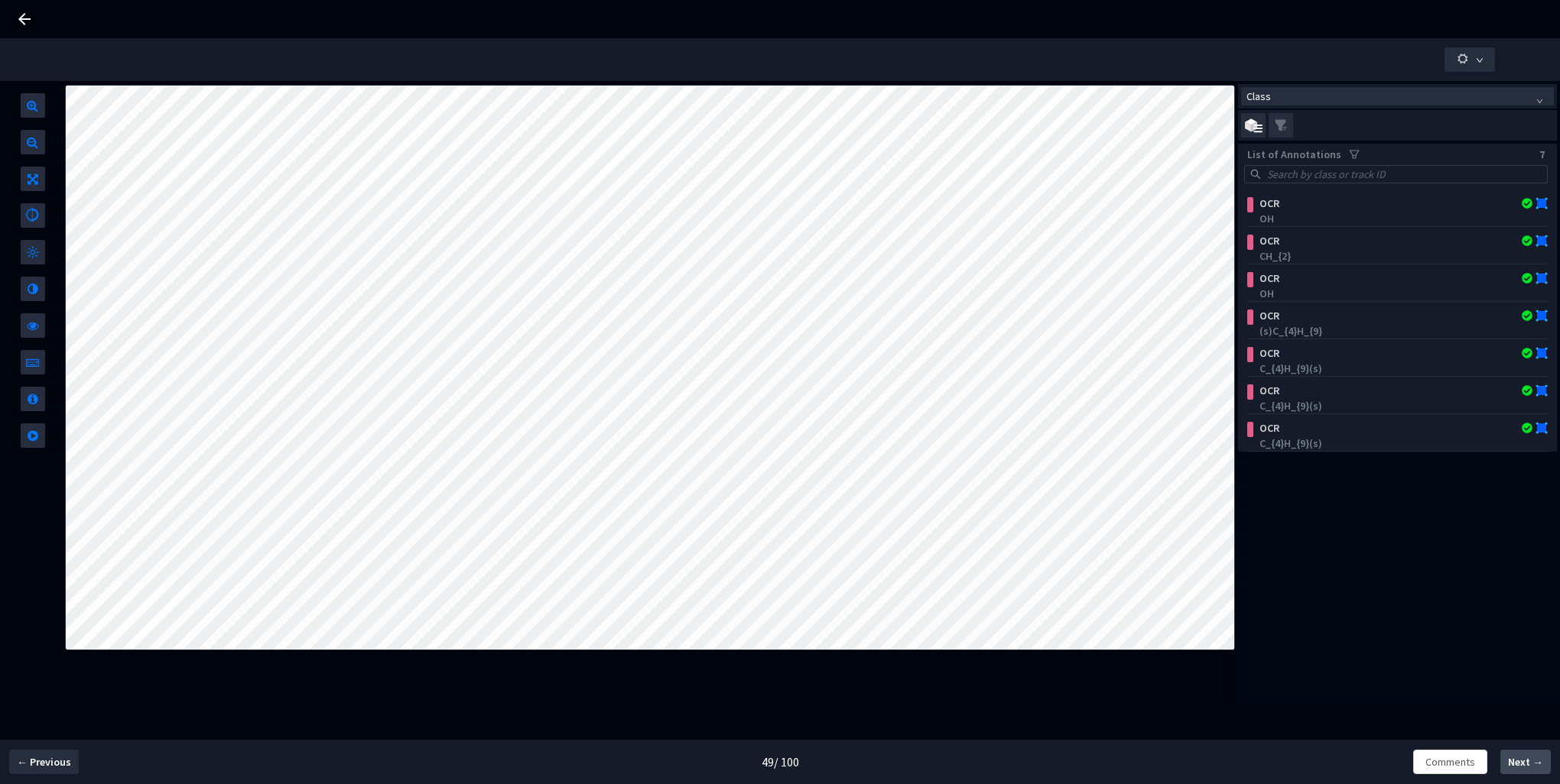
click at [1518, 760] on span "Next →" at bounding box center [1526, 762] width 36 height 16
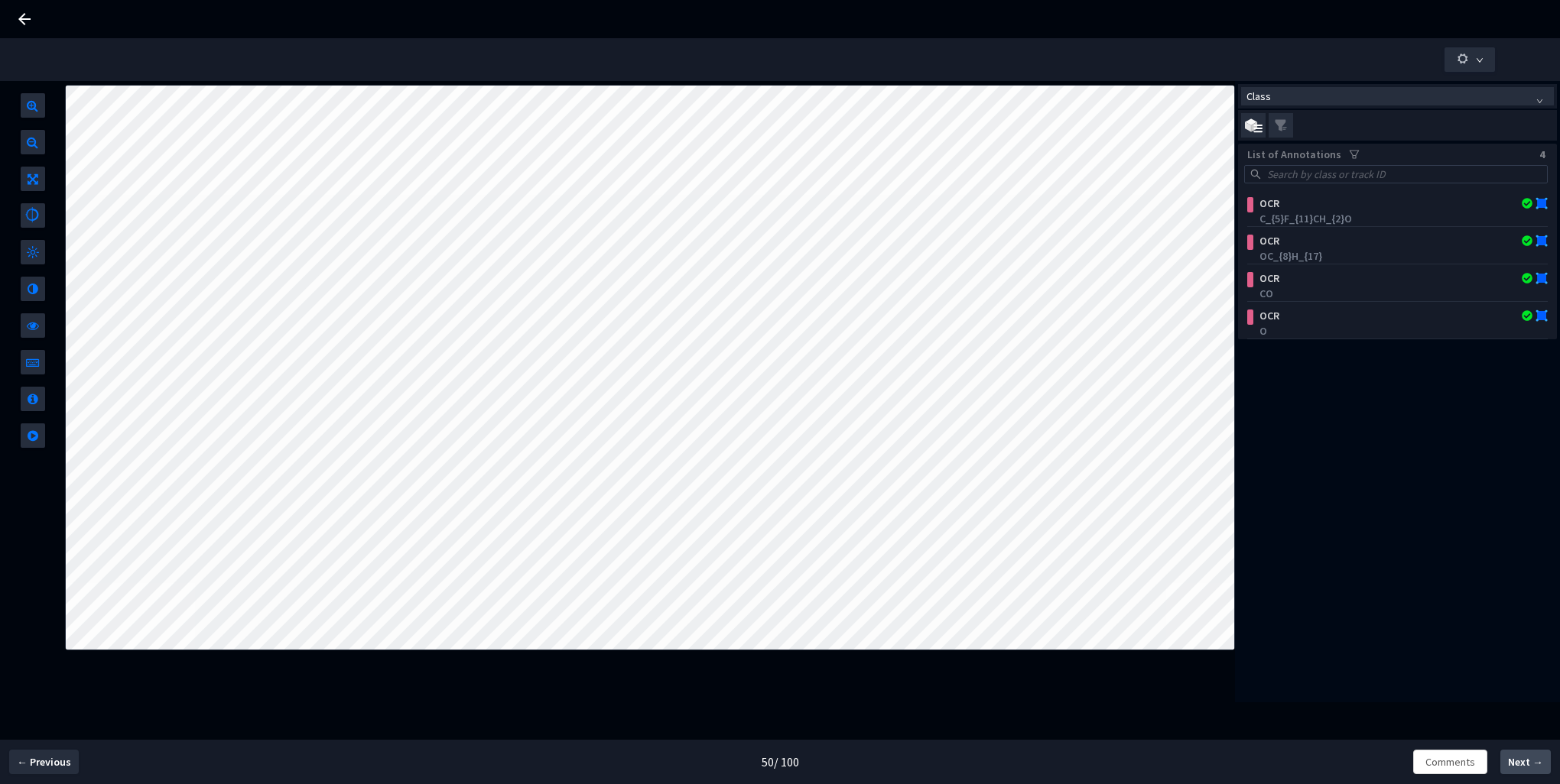
click at [1518, 760] on span "Next →" at bounding box center [1526, 762] width 36 height 16
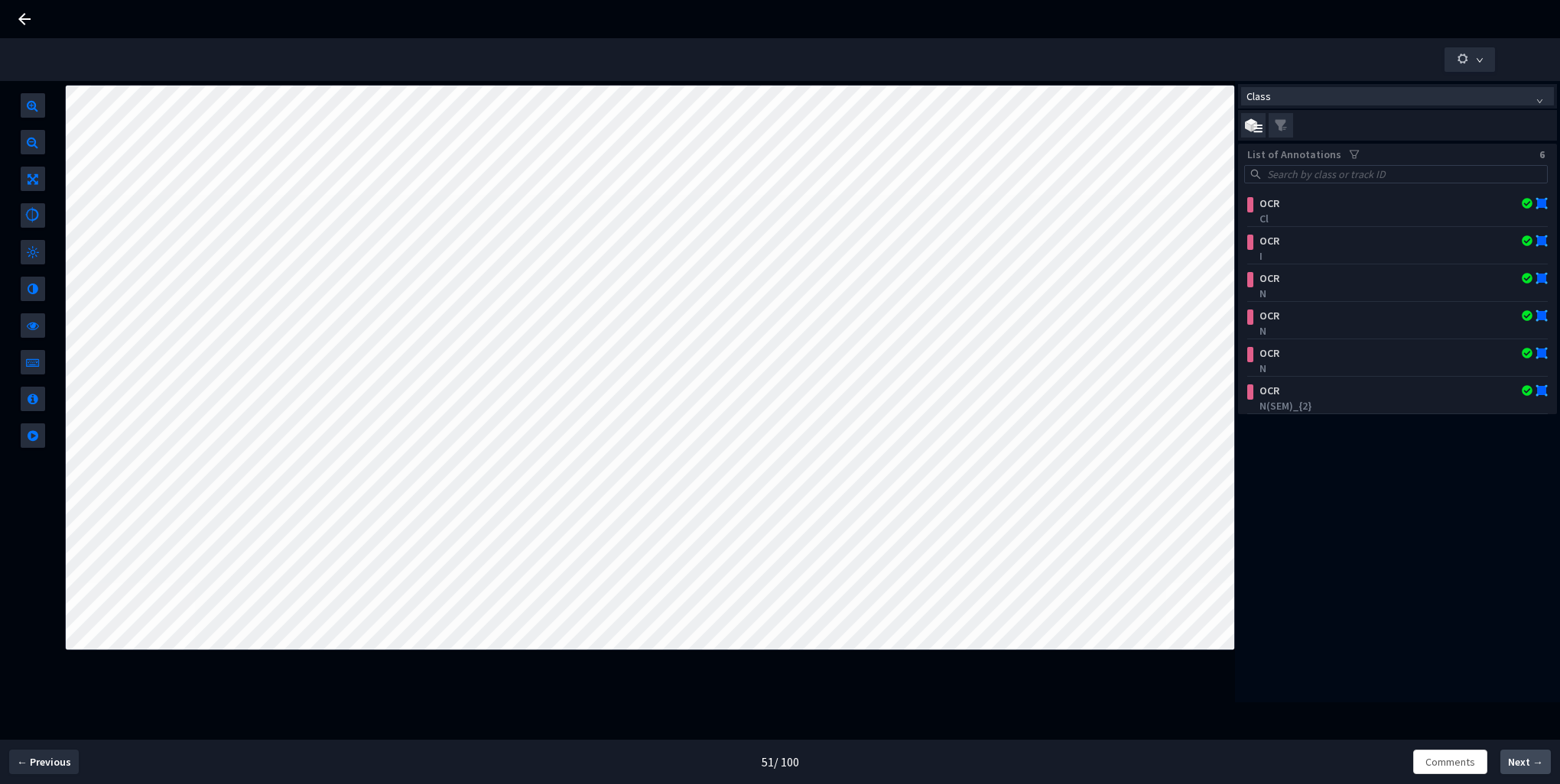
click at [1518, 760] on span "Next →" at bounding box center [1526, 762] width 36 height 16
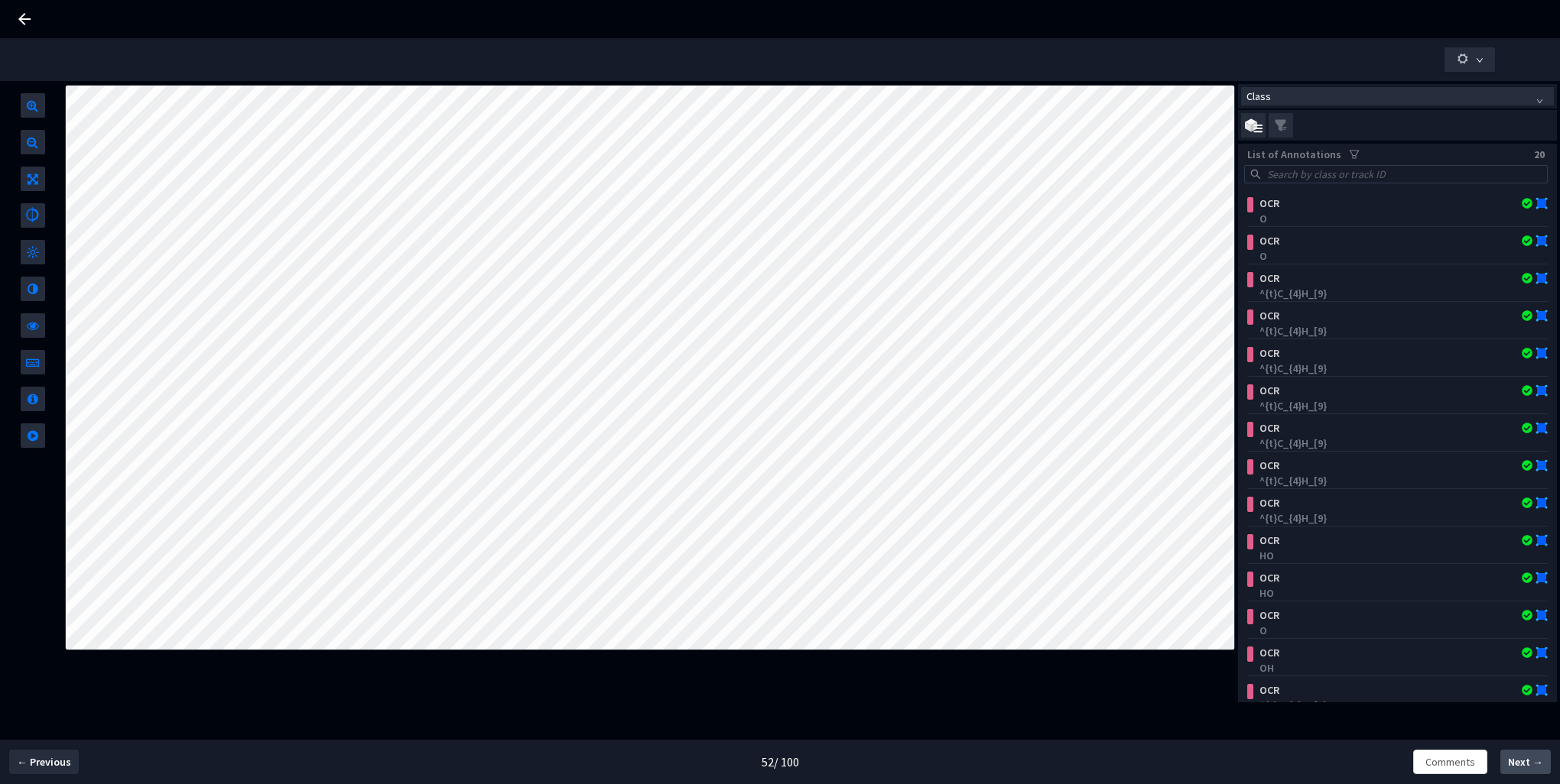
click at [1518, 760] on span "Next →" at bounding box center [1526, 762] width 36 height 16
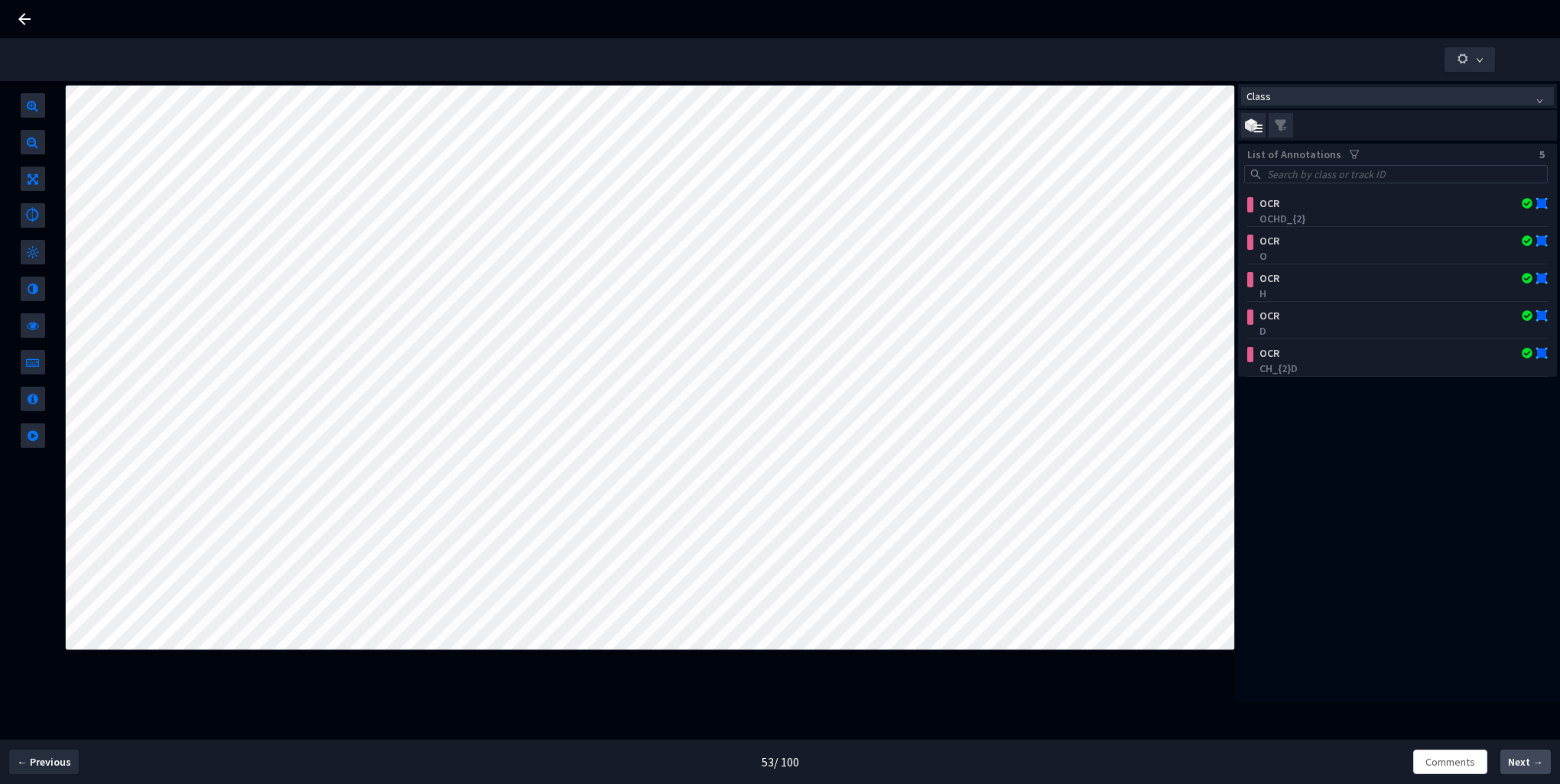
click at [1518, 760] on span "Next →" at bounding box center [1526, 762] width 36 height 16
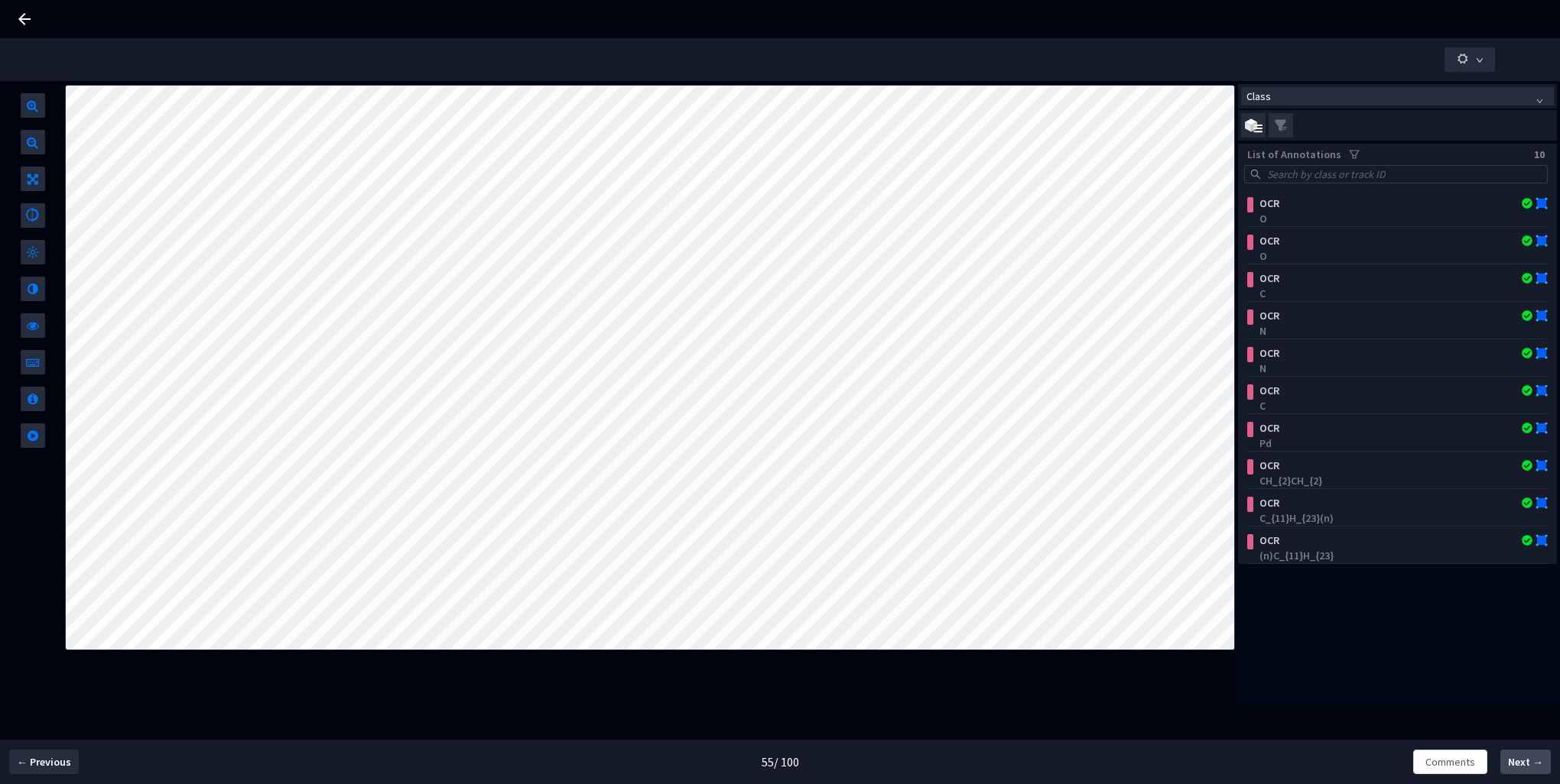
click at [1518, 760] on span "Next →" at bounding box center [1526, 762] width 36 height 16
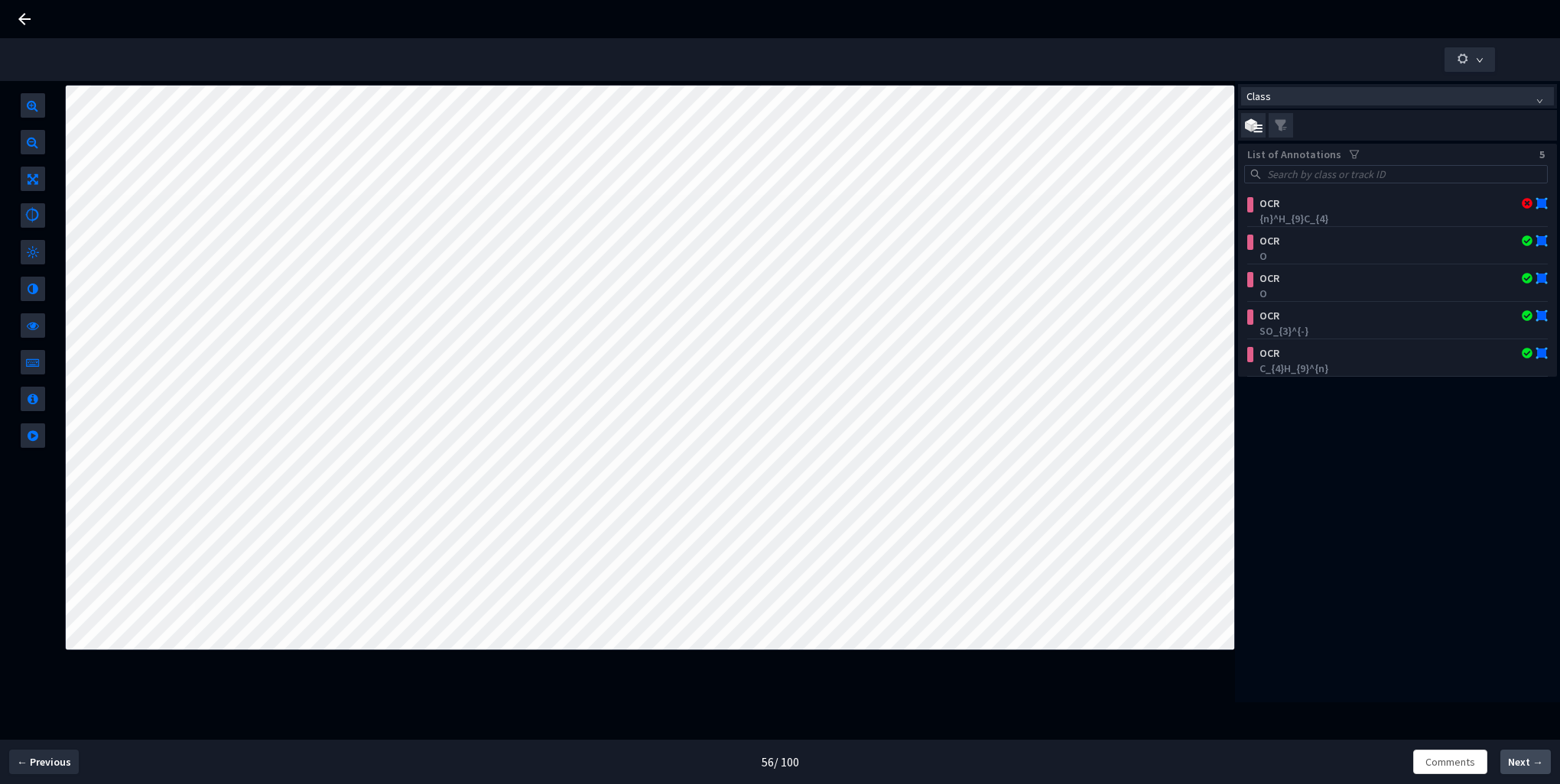
click at [1518, 760] on span "Next →" at bounding box center [1526, 762] width 36 height 16
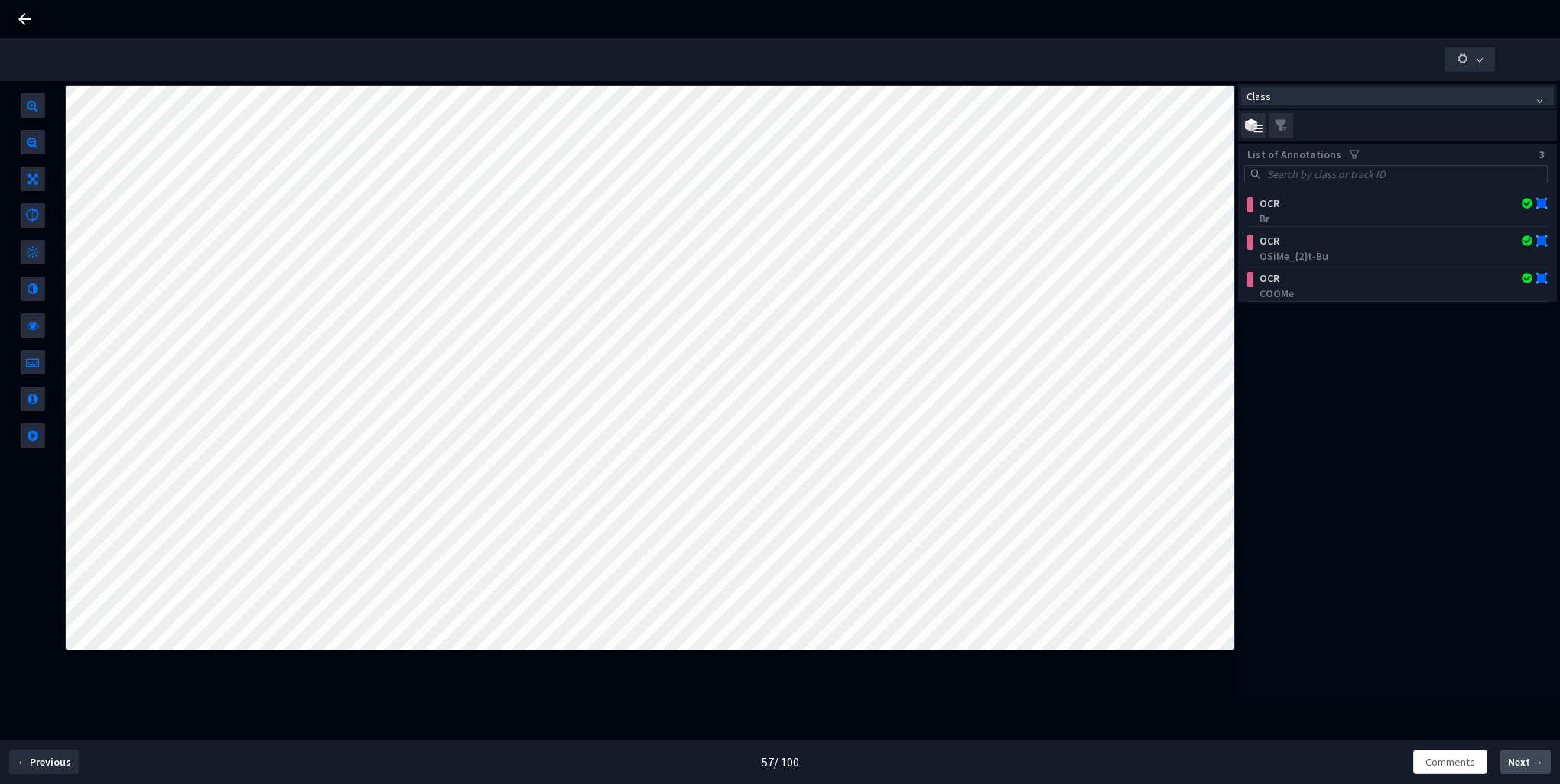
click at [1518, 760] on span "Next →" at bounding box center [1526, 762] width 36 height 16
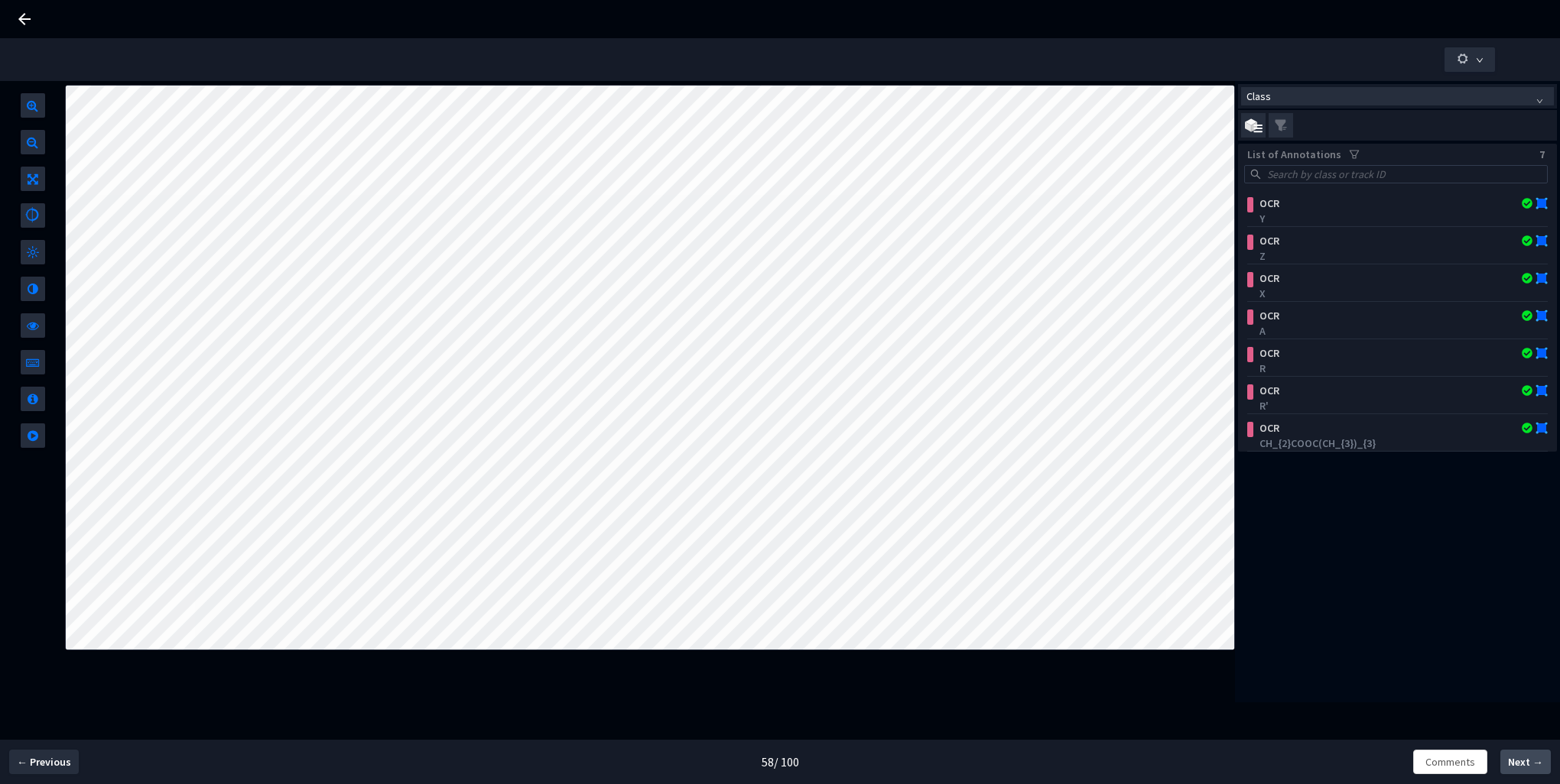
click at [1518, 760] on span "Next →" at bounding box center [1526, 762] width 36 height 16
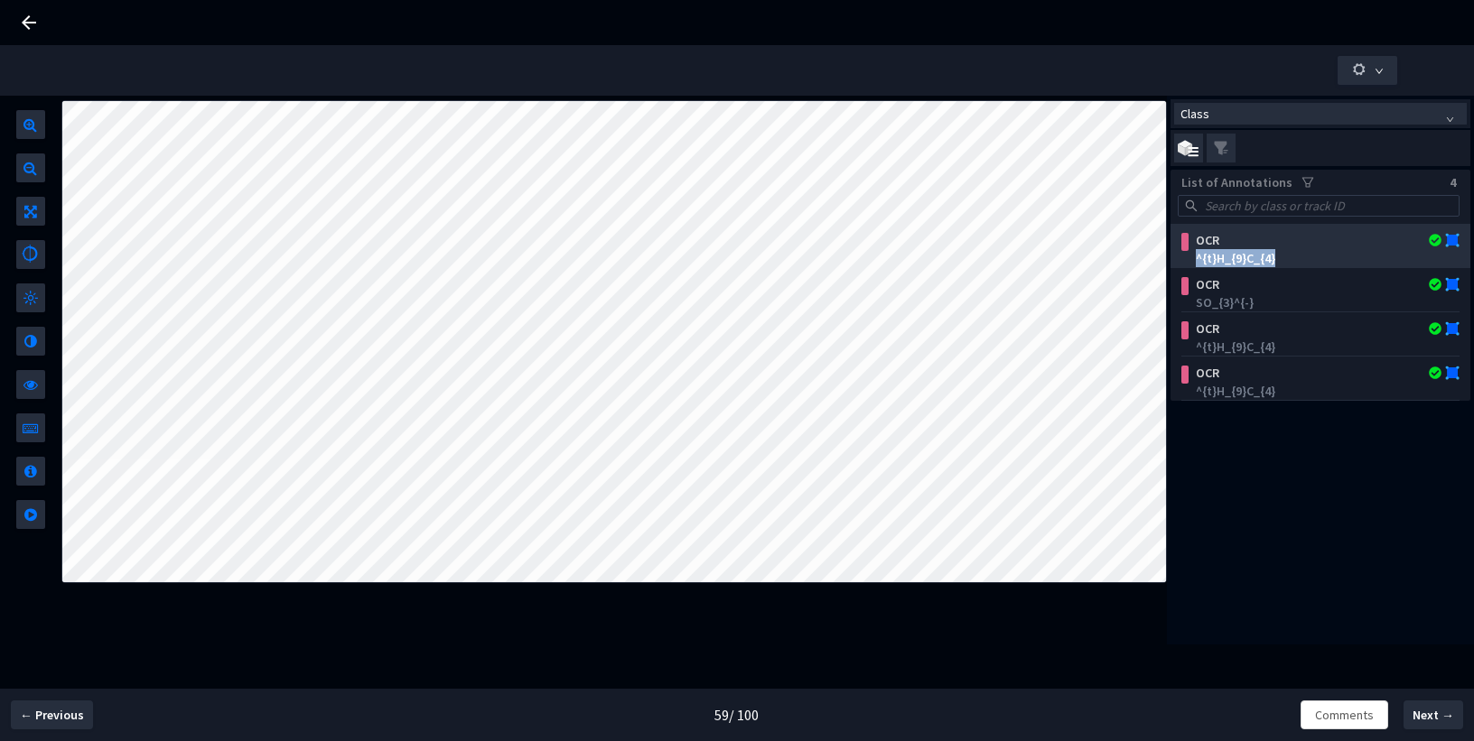
drag, startPoint x: 1292, startPoint y: 255, endPoint x: 1188, endPoint y: 259, distance: 103.9
click at [1188, 259] on div "^{t}H_{9}C_{4}" at bounding box center [1323, 258] width 271 height 18
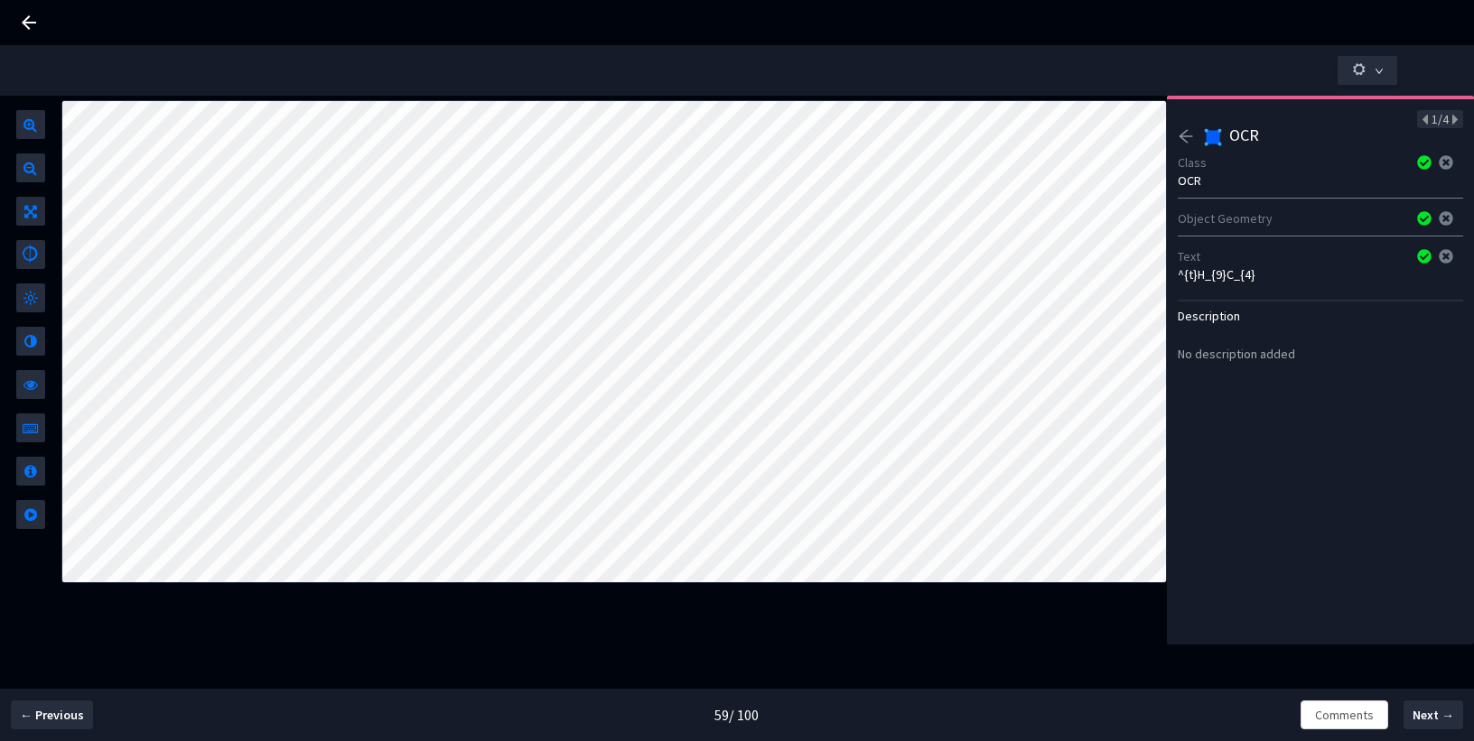
copy div "^{t}H_{9}C_{4}"
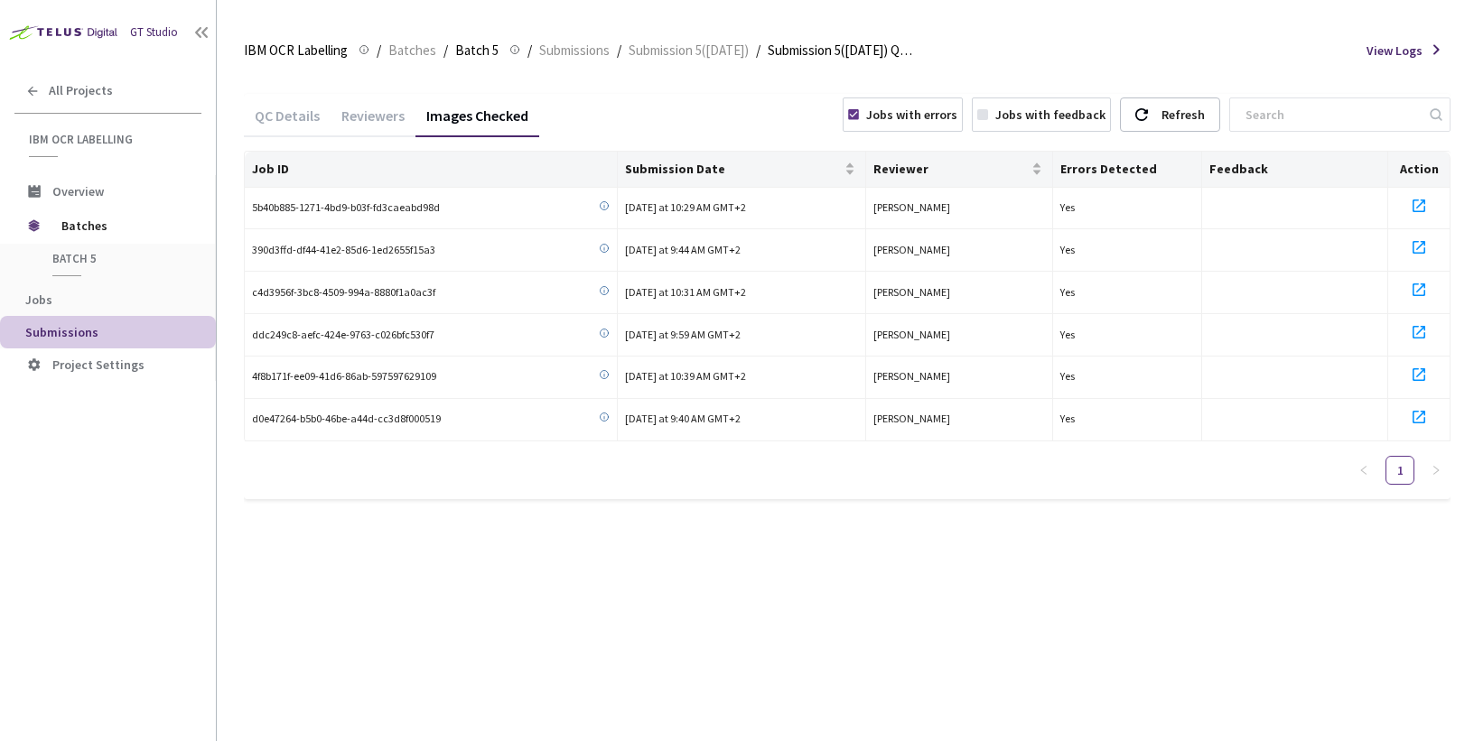
click at [474, 646] on div "QC Details Reviewers Images Checked Jobs with errors Jobs with feedback Refresh…" at bounding box center [847, 406] width 1206 height 669
